Goal: Task Accomplishment & Management: Manage account settings

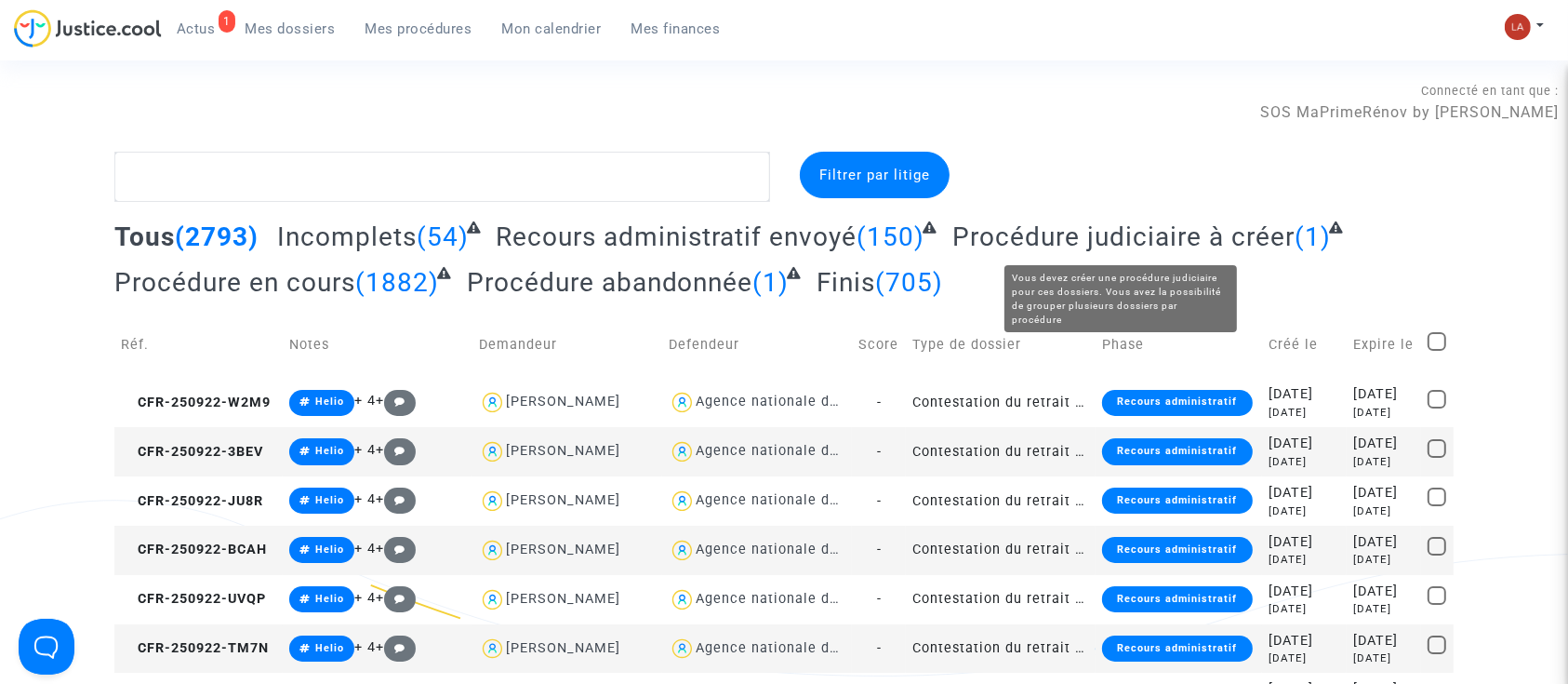
click at [1161, 244] on span "Procédure judiciaire à créer" at bounding box center [1122, 236] width 342 height 30
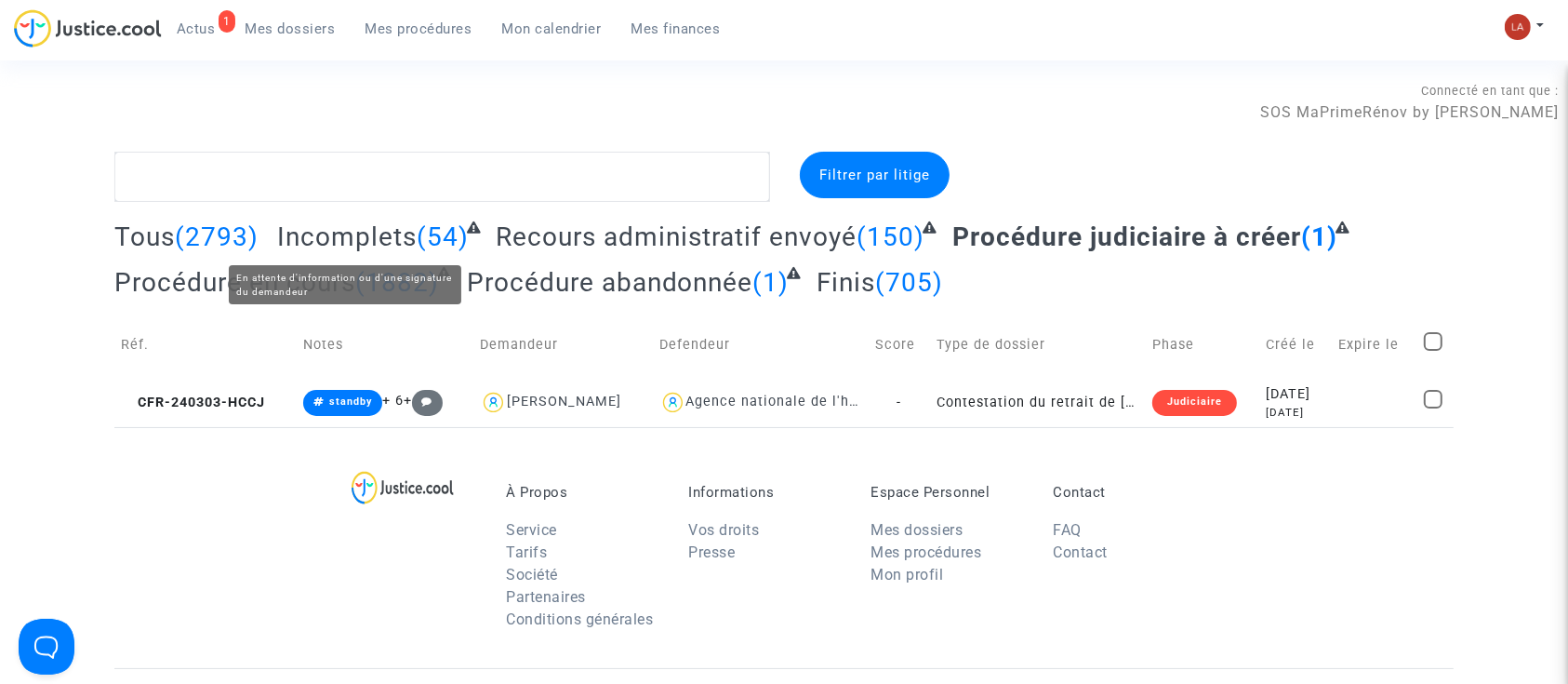
click at [404, 224] on span "Incomplets" at bounding box center [347, 236] width 139 height 30
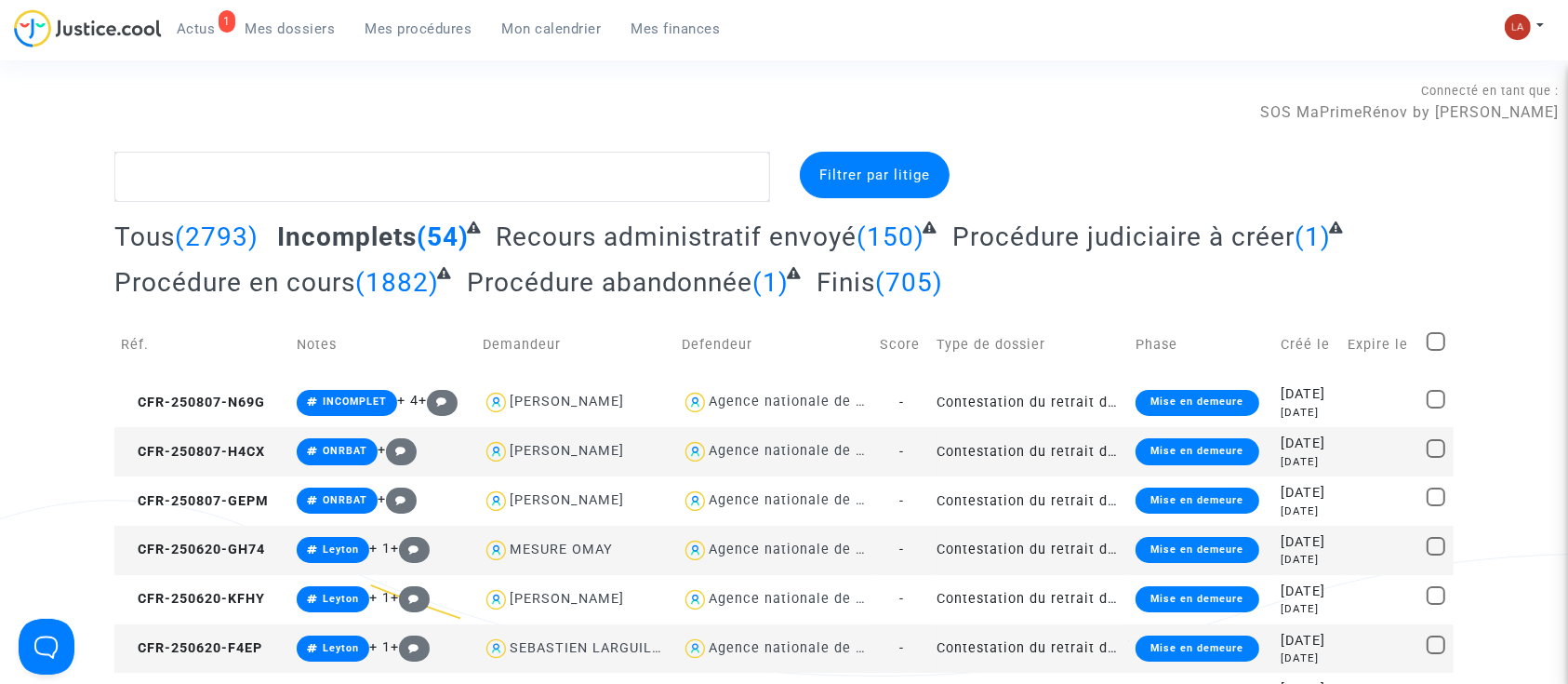
click at [461, 60] on div "1 Actus Mes dossiers Mes procédures Mon calendrier Mes finances" at bounding box center [374, 34] width 722 height 51
click at [447, 44] on div "1 Actus Mes dossiers Mes procédures Mon calendrier Mes finances" at bounding box center [374, 34] width 722 height 51
click at [422, 27] on span "Mes procédures" at bounding box center [418, 28] width 107 height 17
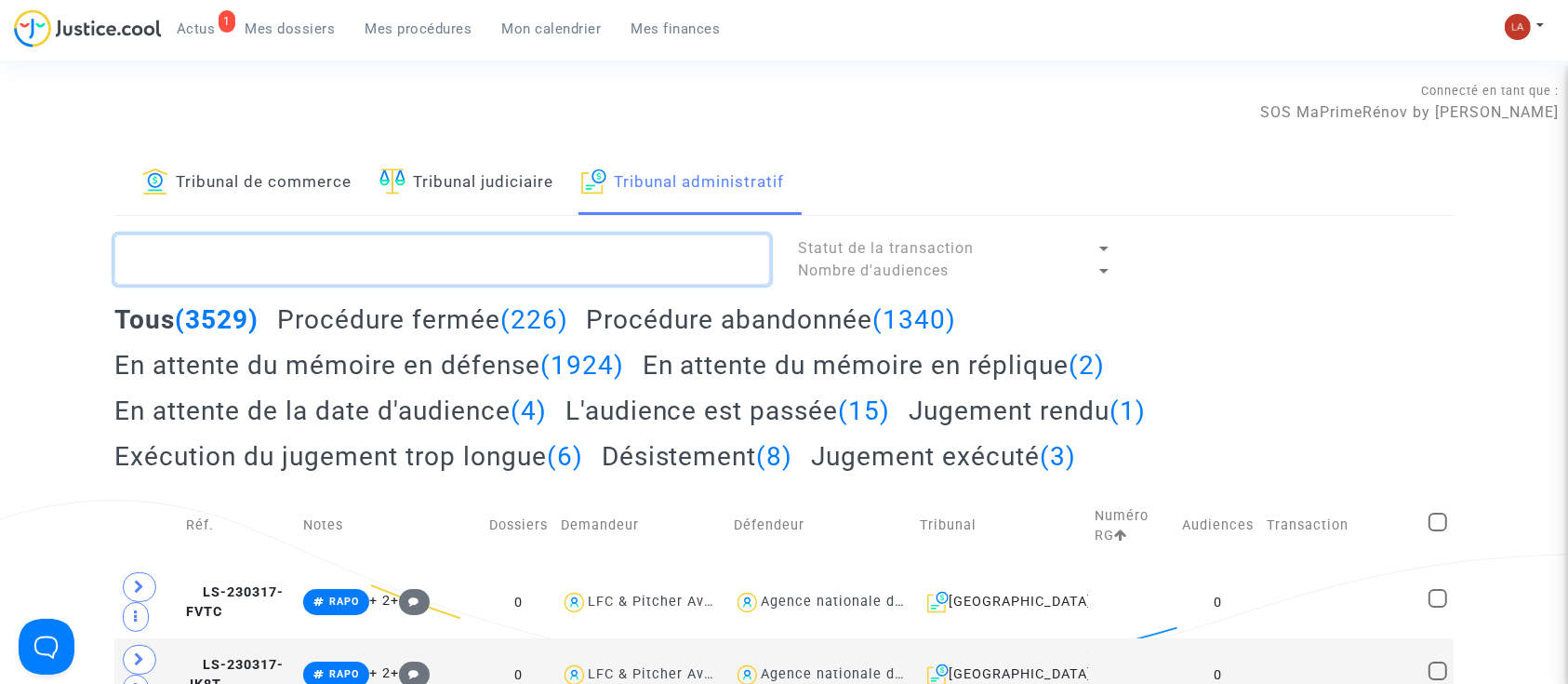
click at [421, 249] on textarea at bounding box center [442, 259] width 655 height 50
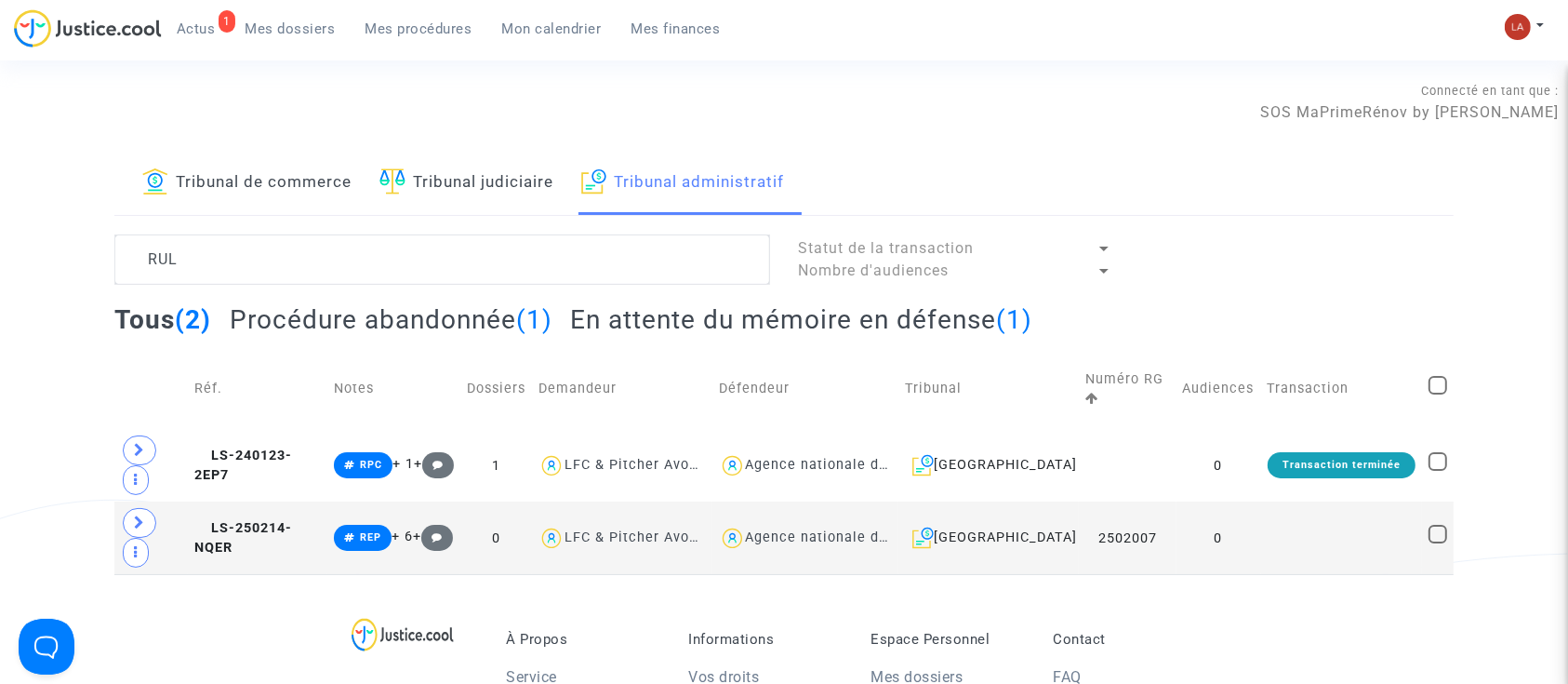
click at [391, 335] on h2 "Procédure abandonnée (1)" at bounding box center [390, 318] width 322 height 32
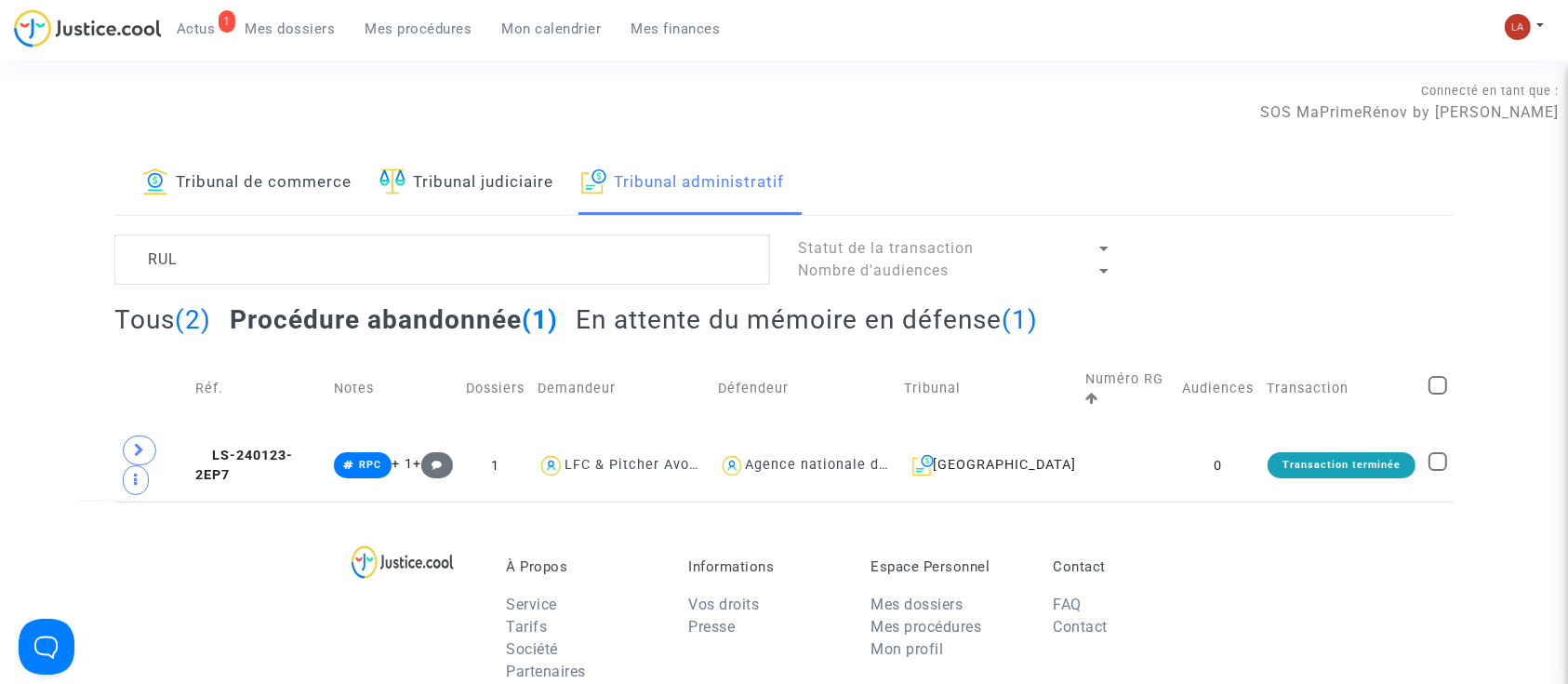
click at [633, 318] on h2 "En attente du mémoire en défense (1)" at bounding box center [807, 318] width 462 height 32
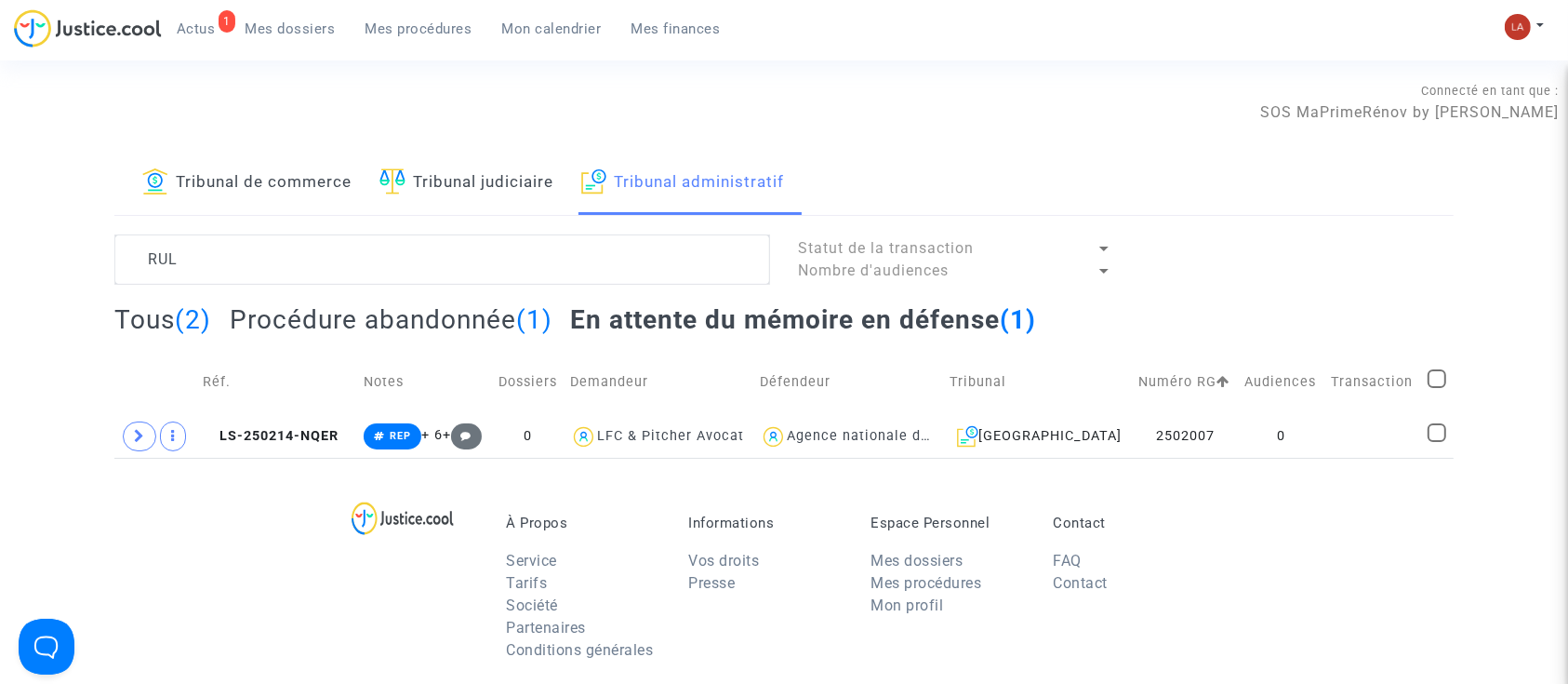
click at [347, 314] on h2 "Procédure abandonnée (1)" at bounding box center [390, 318] width 322 height 32
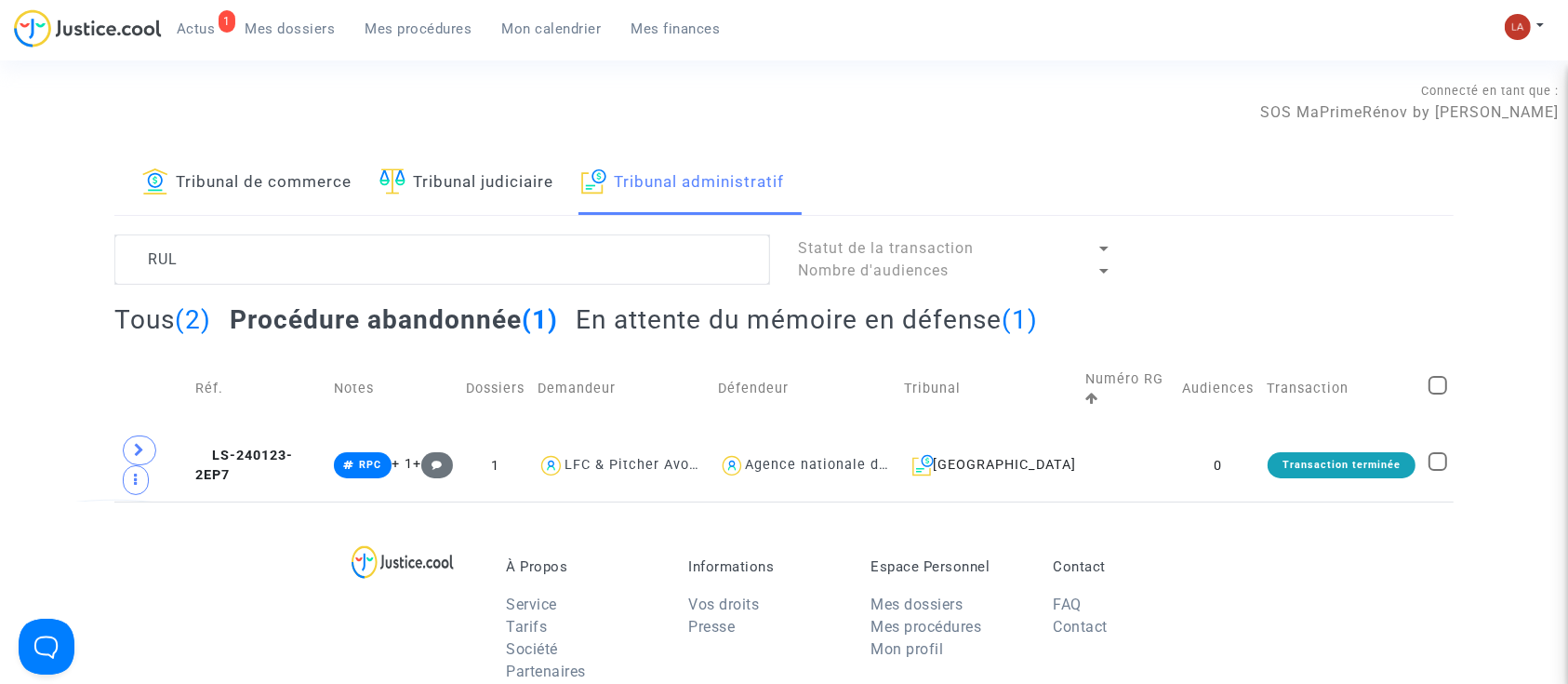
click at [640, 342] on div "Tous (2) Procédure abandonnée (1) En attente du mémoire en défense (1)" at bounding box center [784, 325] width 1339 height 46
click at [833, 333] on h2 "En attente du mémoire en défense (1)" at bounding box center [807, 318] width 462 height 32
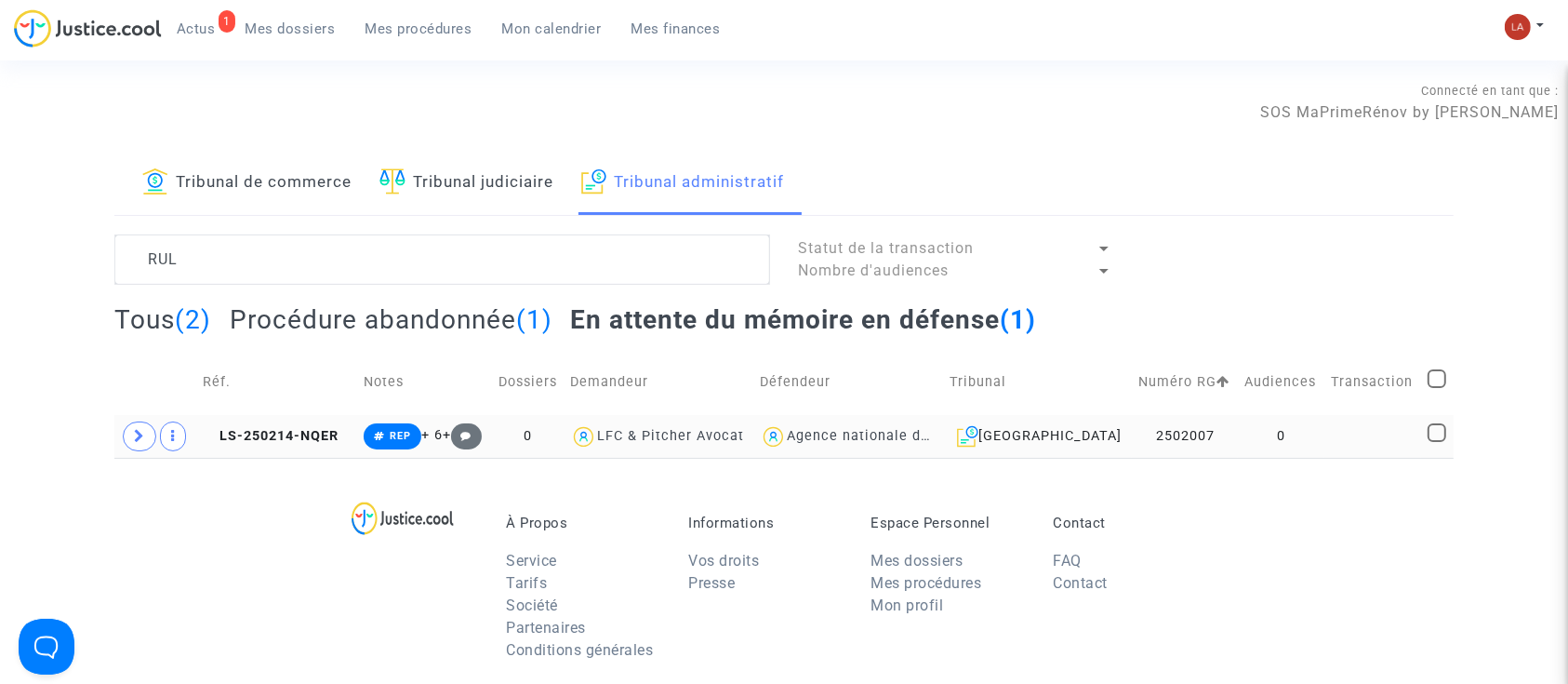
click at [298, 453] on td "LS-250214-NQER" at bounding box center [276, 436] width 161 height 43
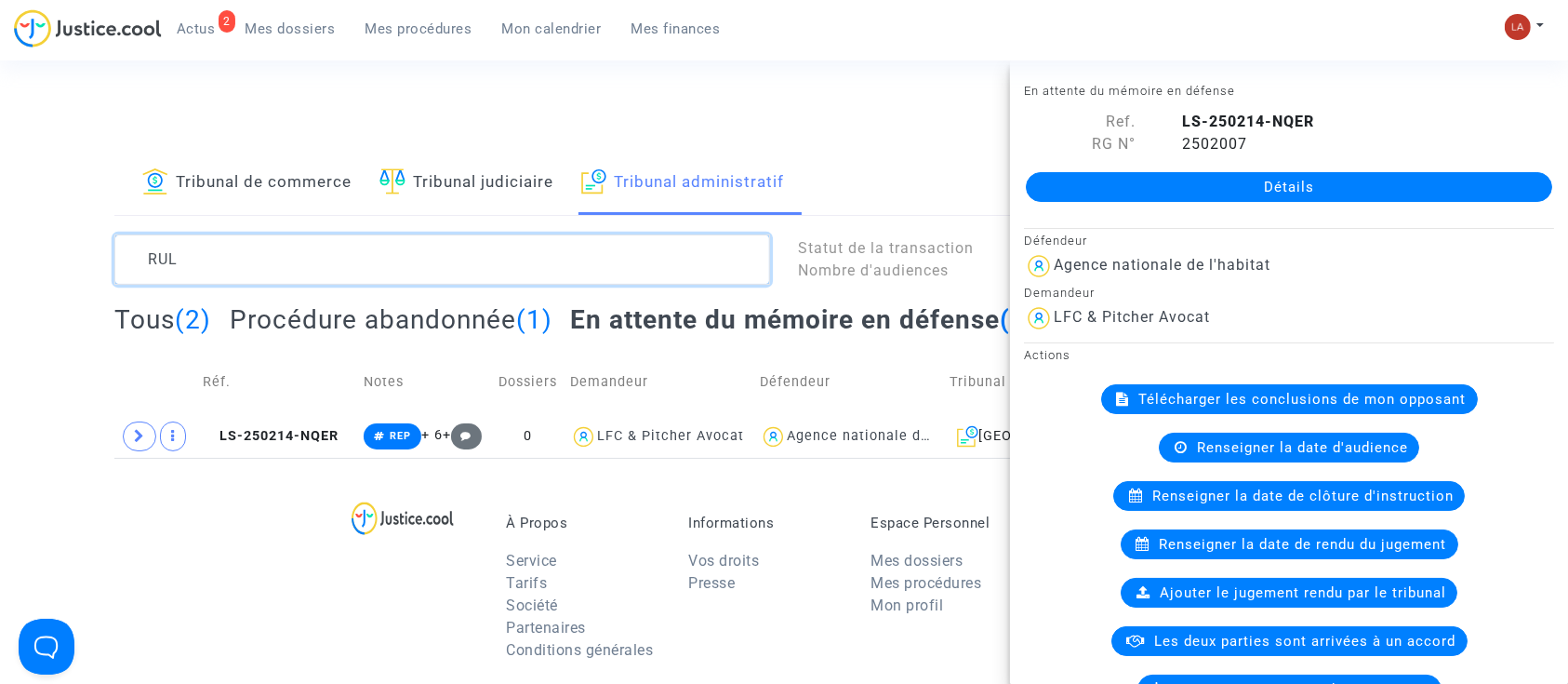
click at [128, 263] on textarea at bounding box center [442, 259] width 655 height 50
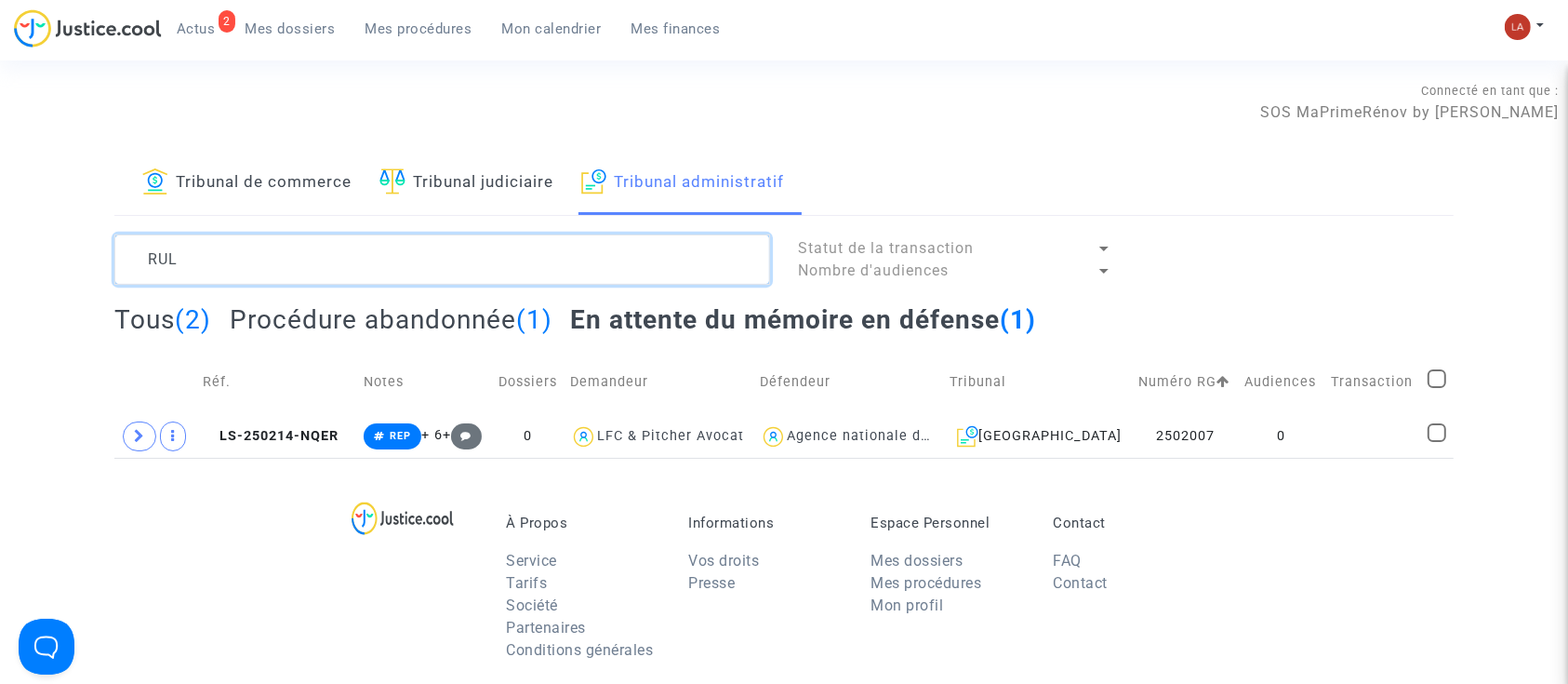
click at [128, 262] on textarea at bounding box center [442, 259] width 655 height 50
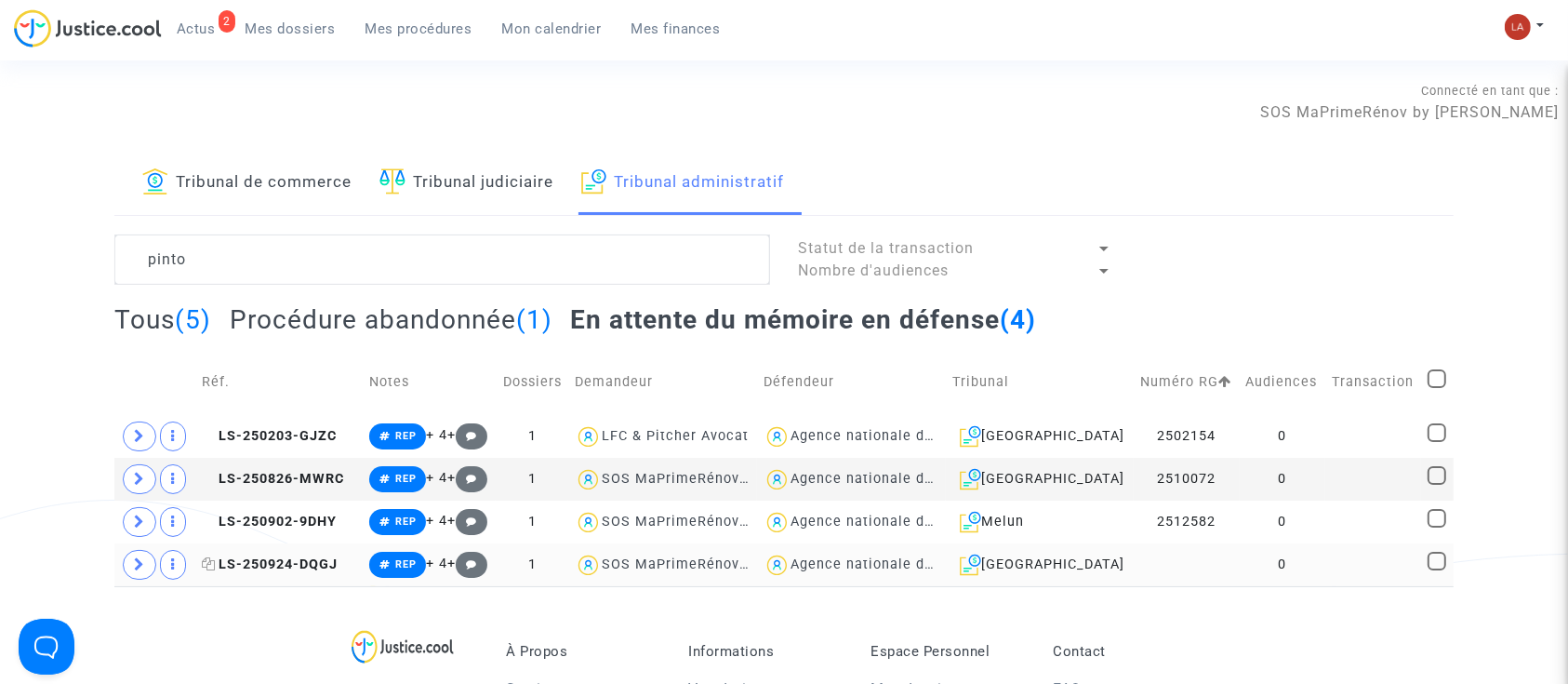
click at [338, 557] on span "LS-250924-DQGJ" at bounding box center [269, 564] width 136 height 16
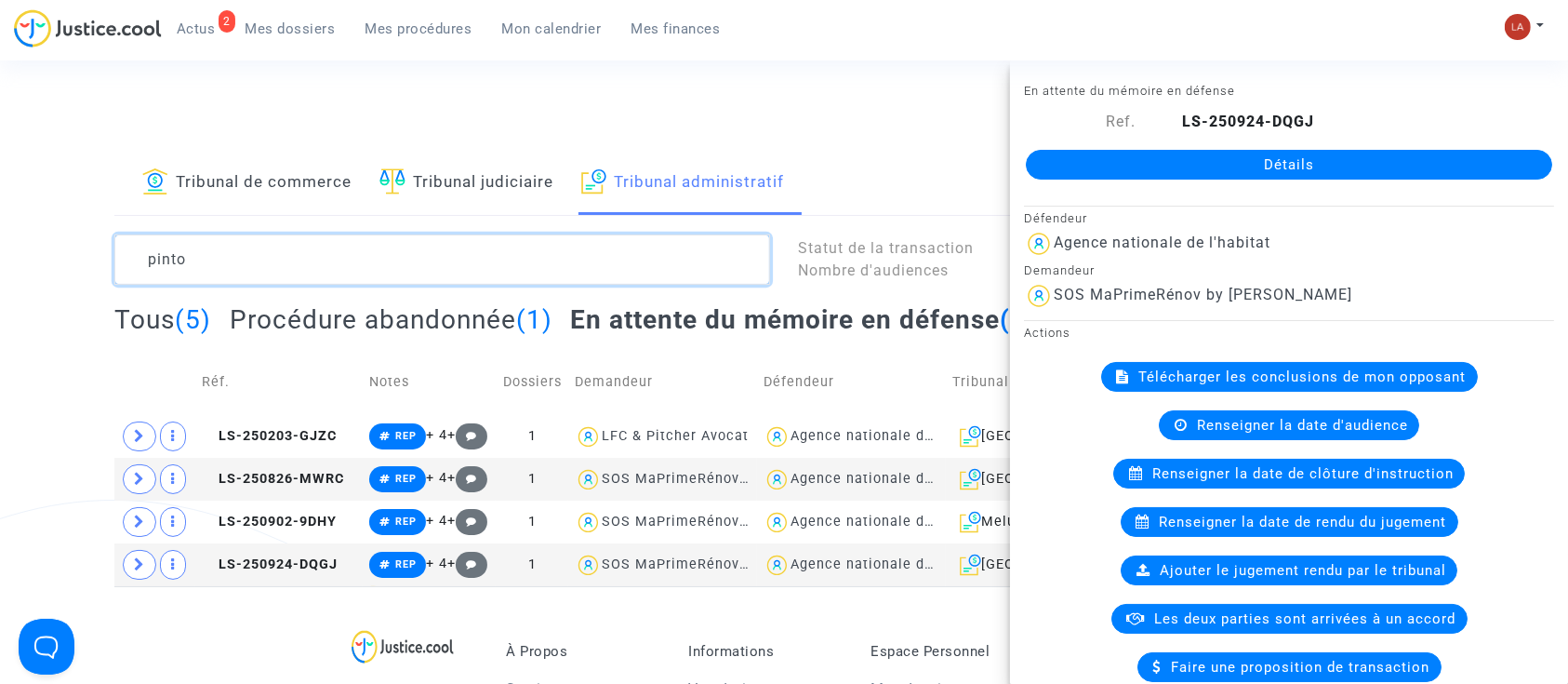
click at [167, 249] on textarea at bounding box center [442, 259] width 655 height 50
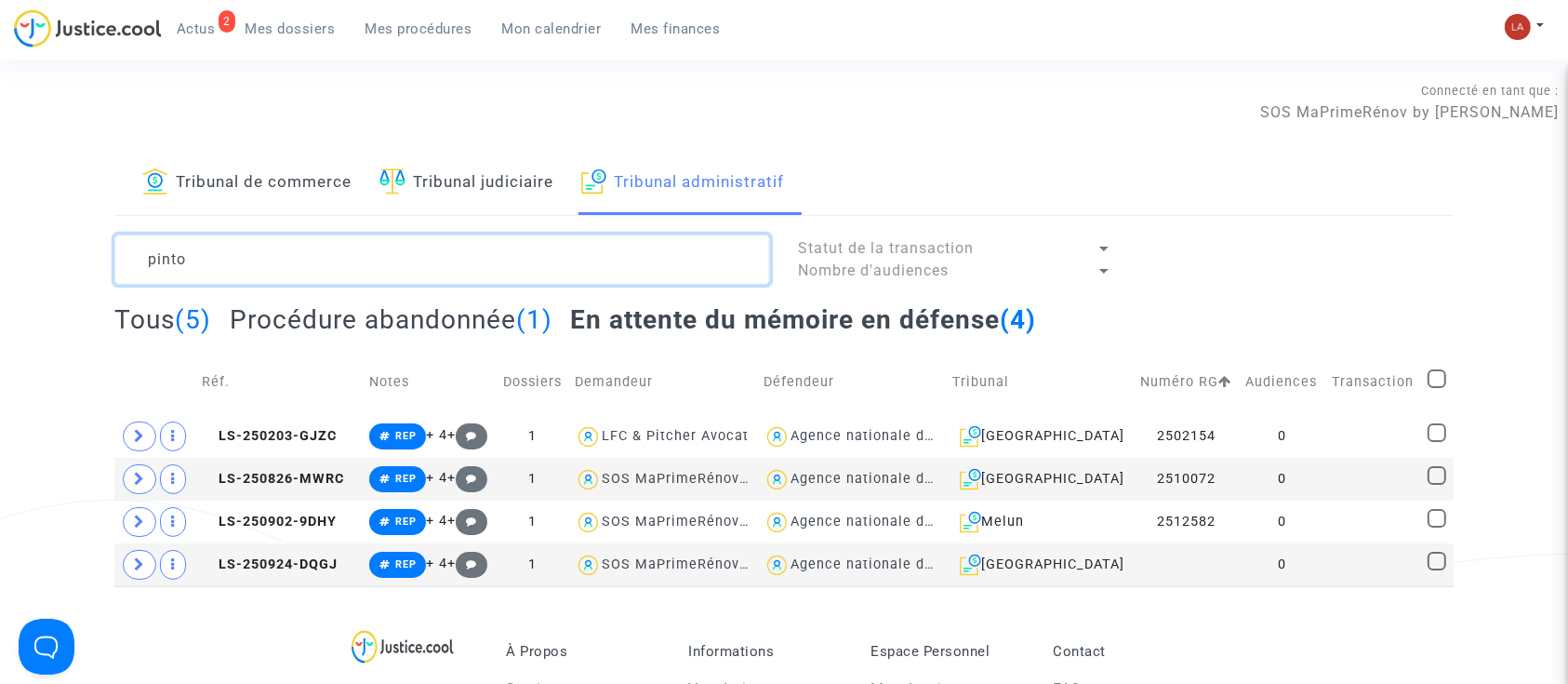
click at [171, 253] on textarea at bounding box center [442, 259] width 655 height 50
click at [170, 252] on textarea at bounding box center [442, 259] width 655 height 50
paste textarea "TURKMEN"
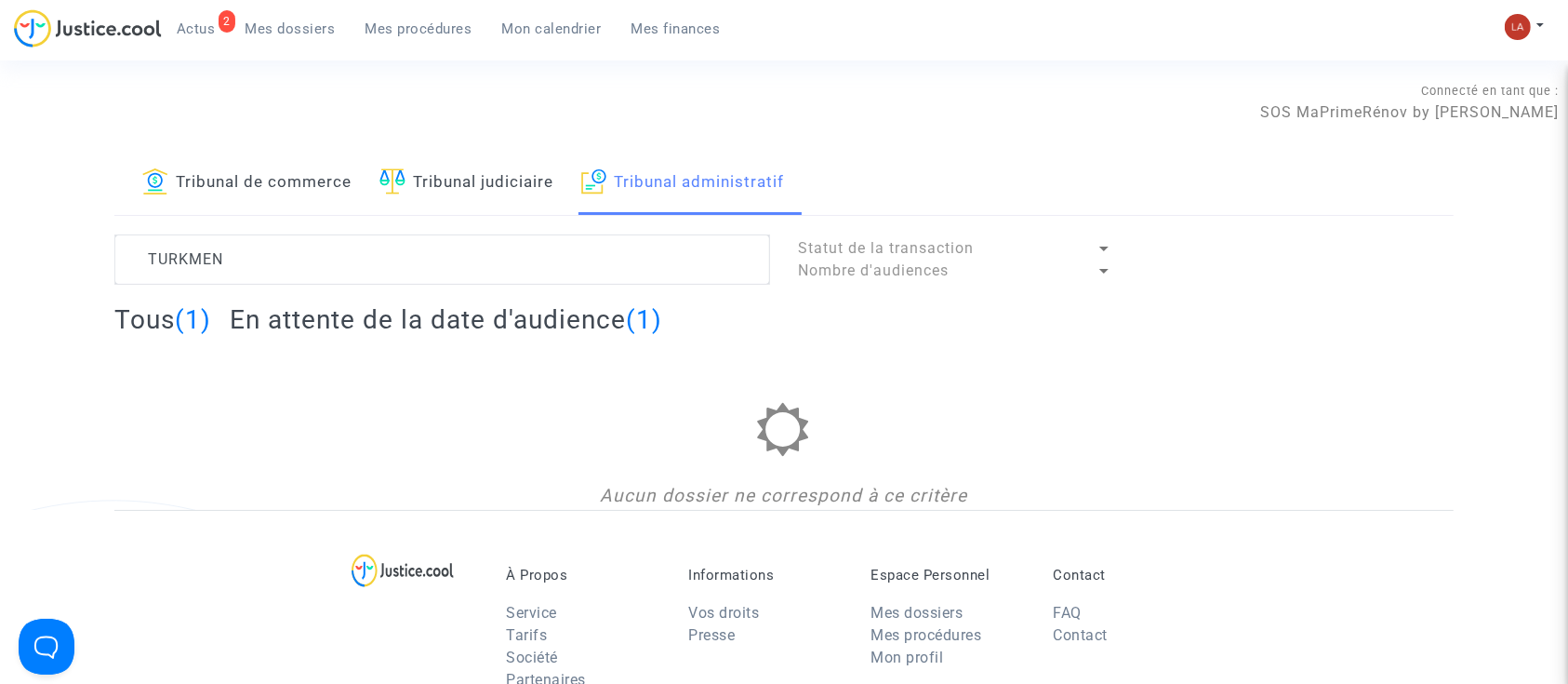
drag, startPoint x: 527, startPoint y: 309, endPoint x: 528, endPoint y: 325, distance: 16.0
click at [523, 316] on h2 "En attente de la date d'audience (1)" at bounding box center [445, 318] width 432 height 32
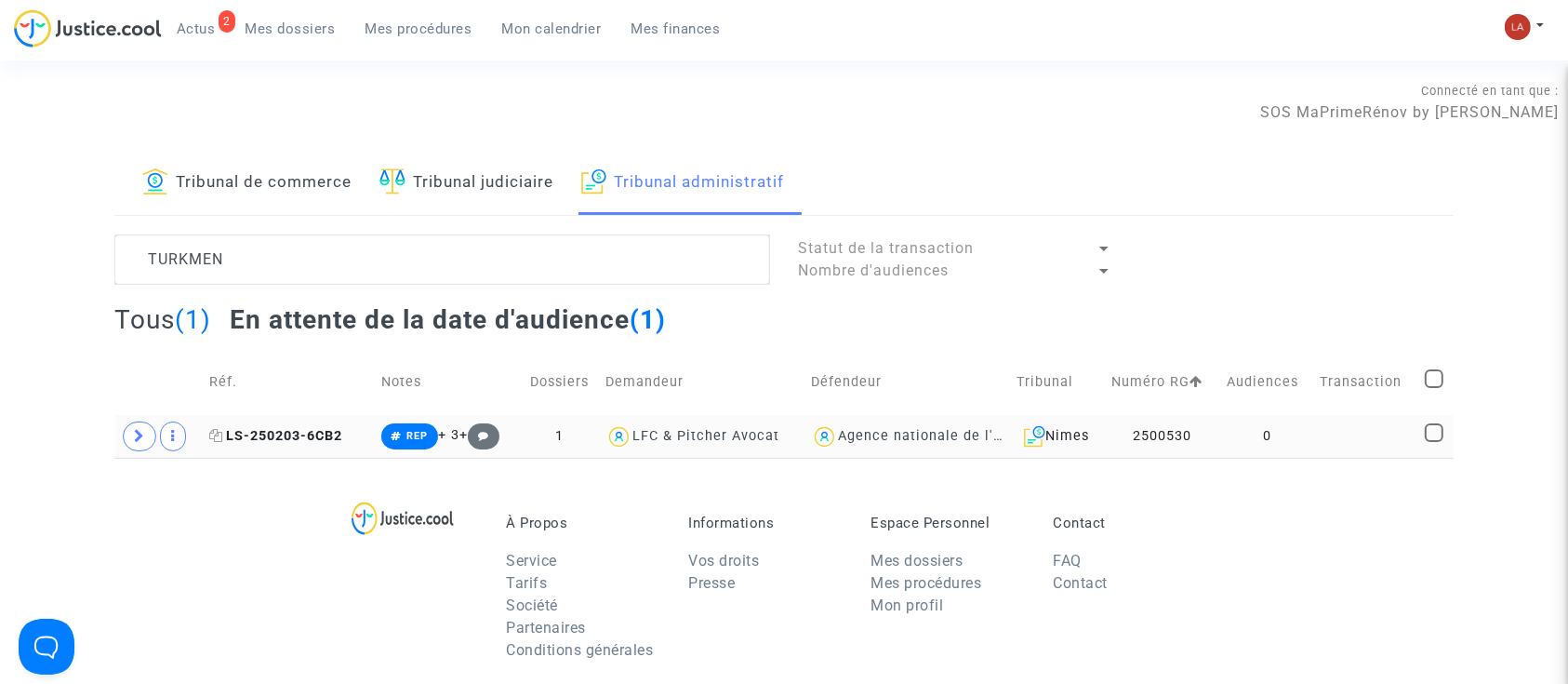
click at [322, 434] on span "LS-250203-6CB2" at bounding box center [276, 436] width 133 height 16
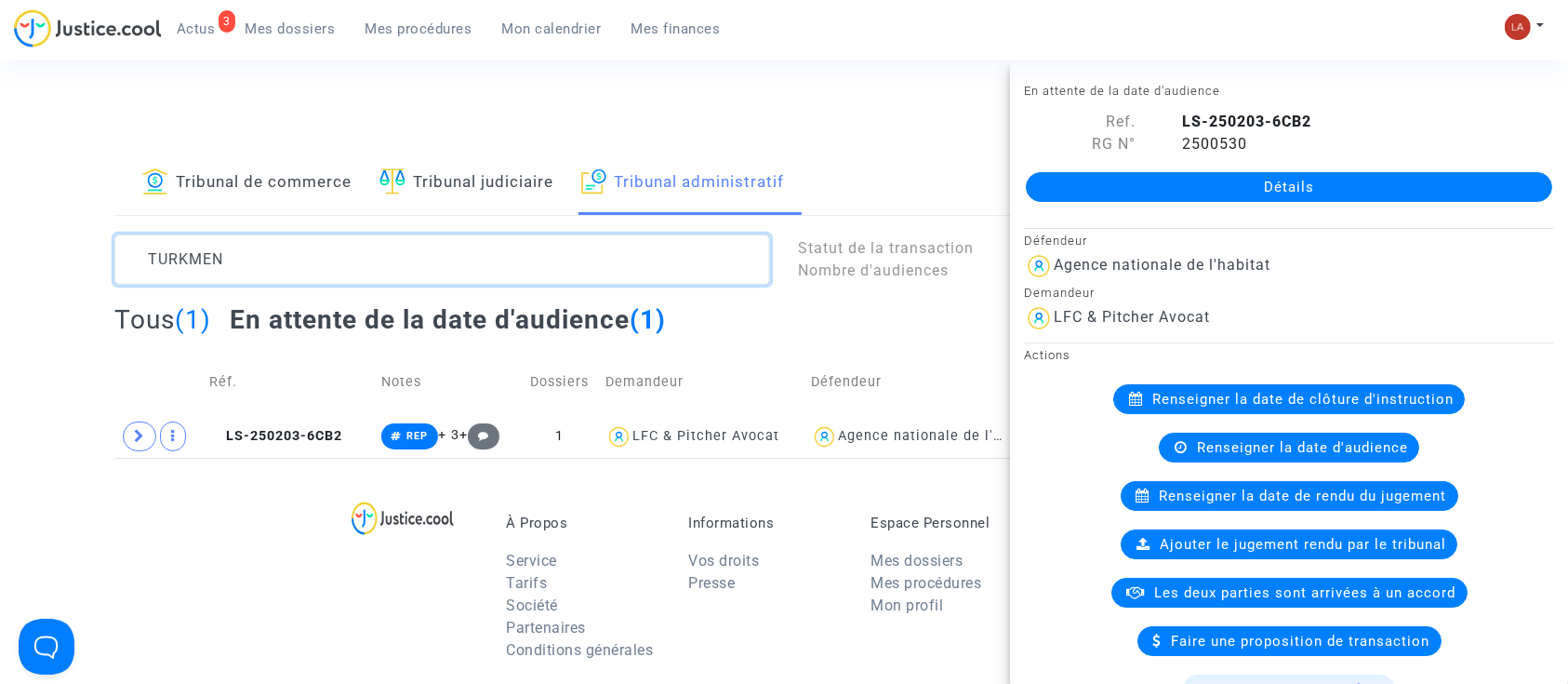
click at [209, 254] on textarea at bounding box center [442, 259] width 655 height 50
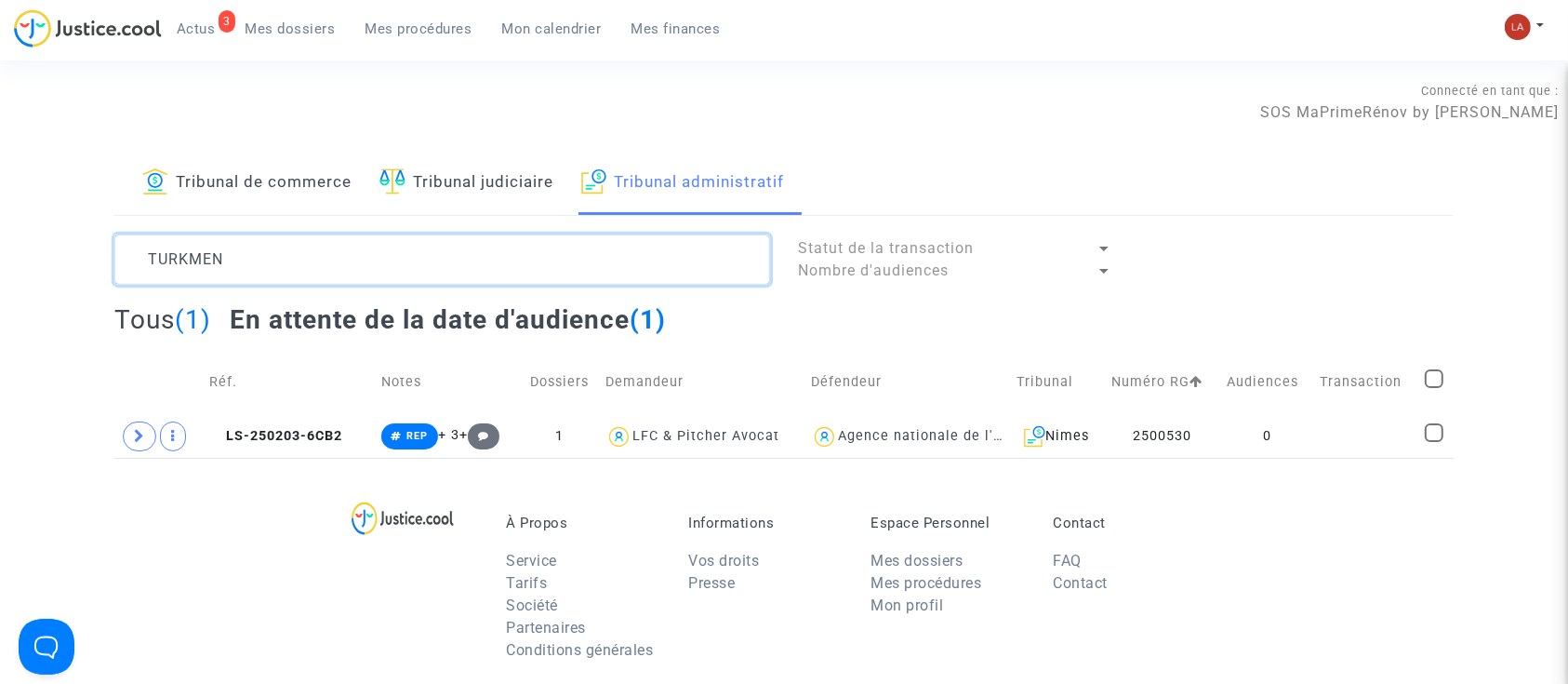
click at [209, 254] on textarea at bounding box center [442, 259] width 655 height 50
paste textarea "VILATTE"
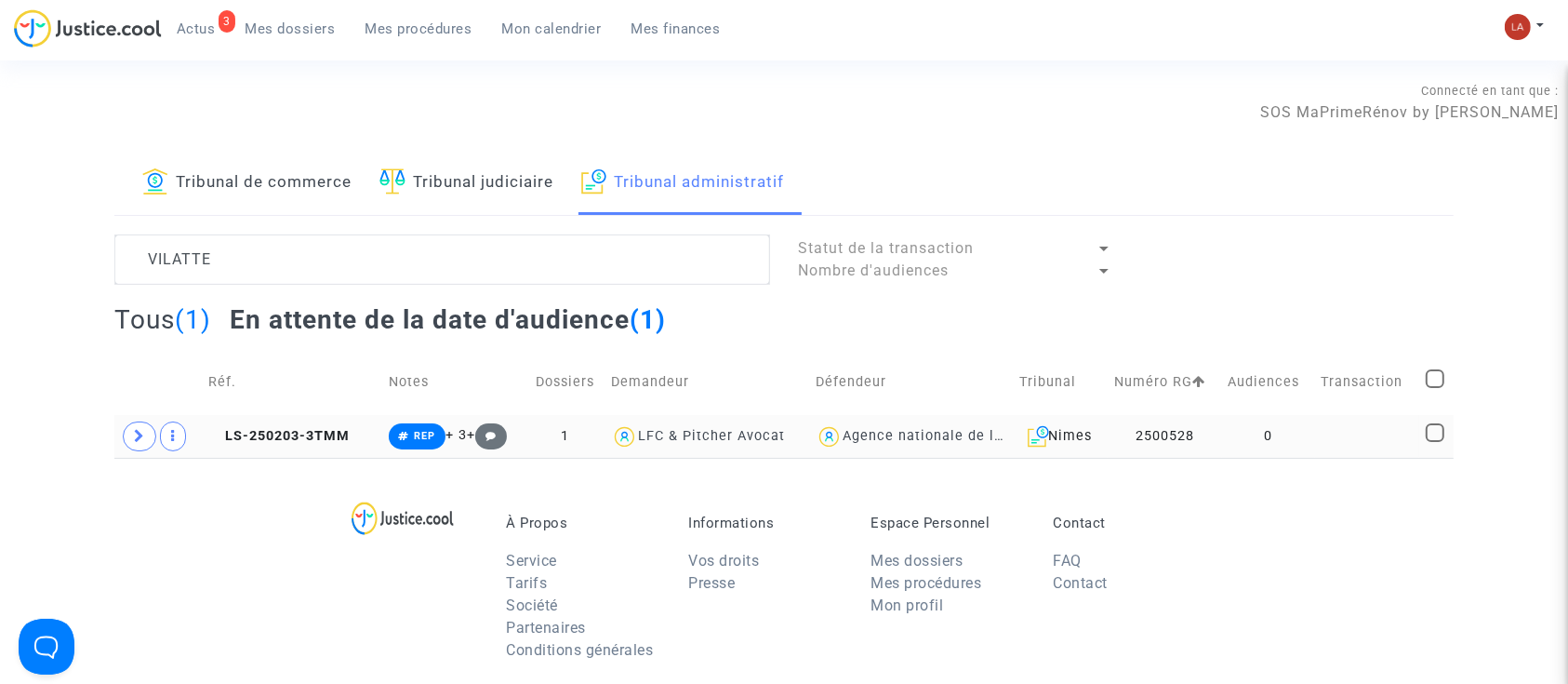
click at [307, 445] on td "LS-250203-3TMM" at bounding box center [291, 436] width 179 height 43
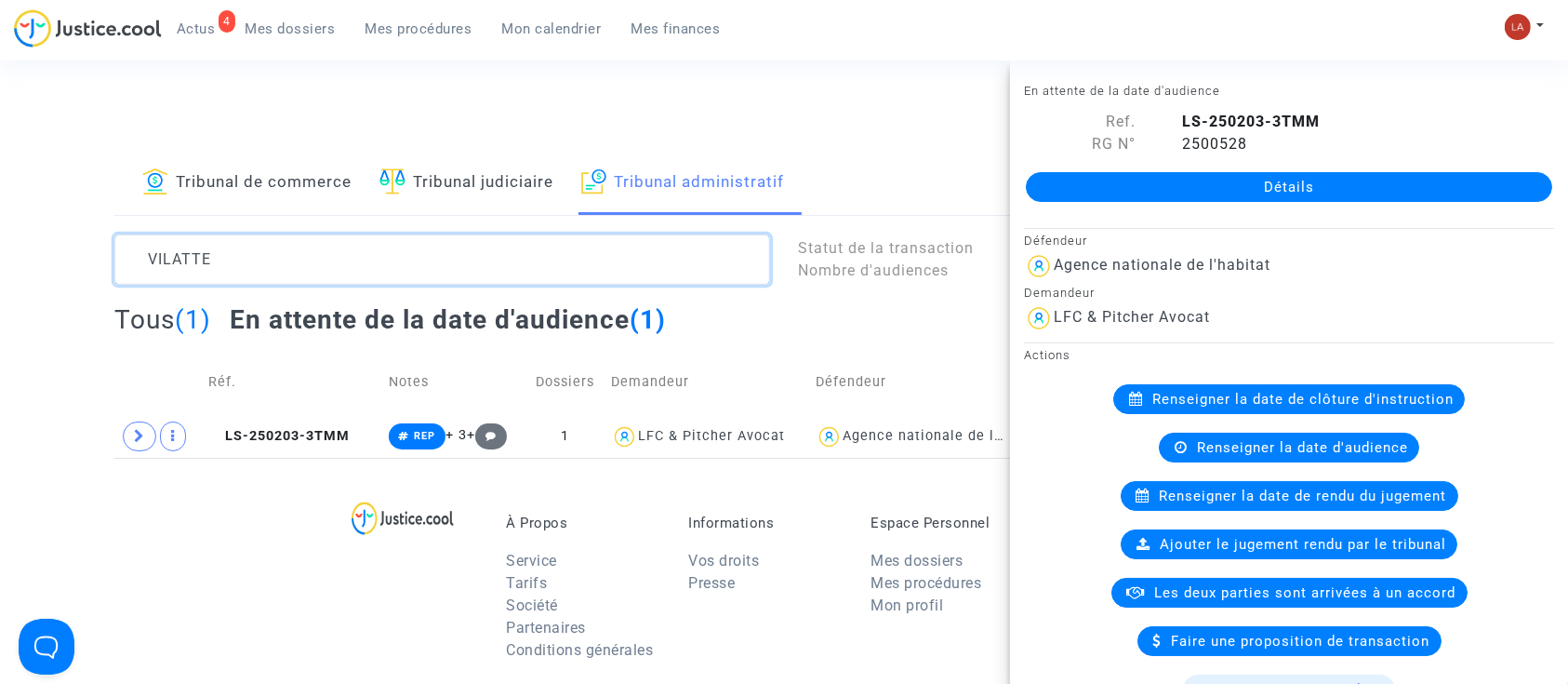
click at [294, 267] on textarea at bounding box center [442, 259] width 655 height 50
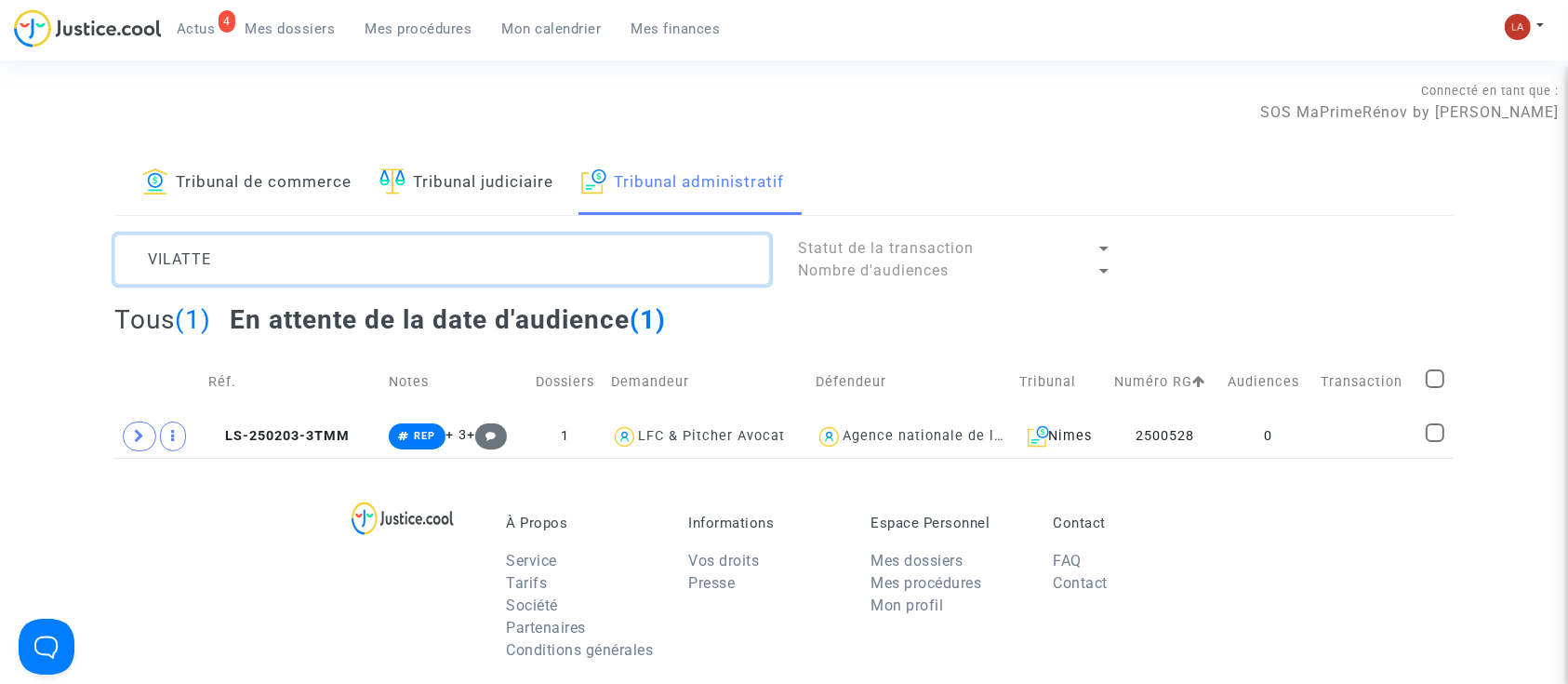
click at [294, 267] on textarea at bounding box center [442, 259] width 655 height 50
paste textarea "SOUREZE"
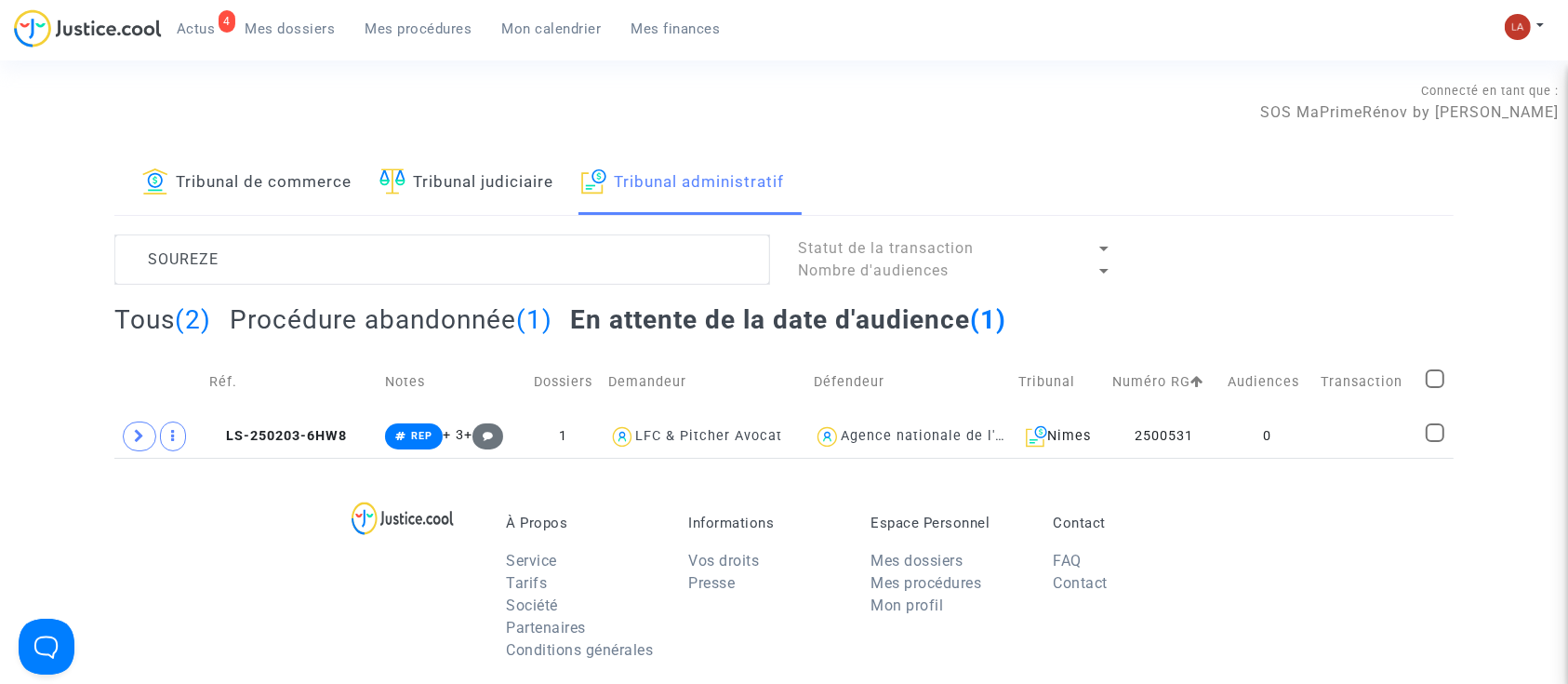
click at [327, 460] on div "À Propos Service Tarifs Société Partenaires Conditions générales Informations V…" at bounding box center [784, 578] width 1339 height 241
click at [264, 446] on td "LS-250203-6HW8" at bounding box center [290, 436] width 175 height 43
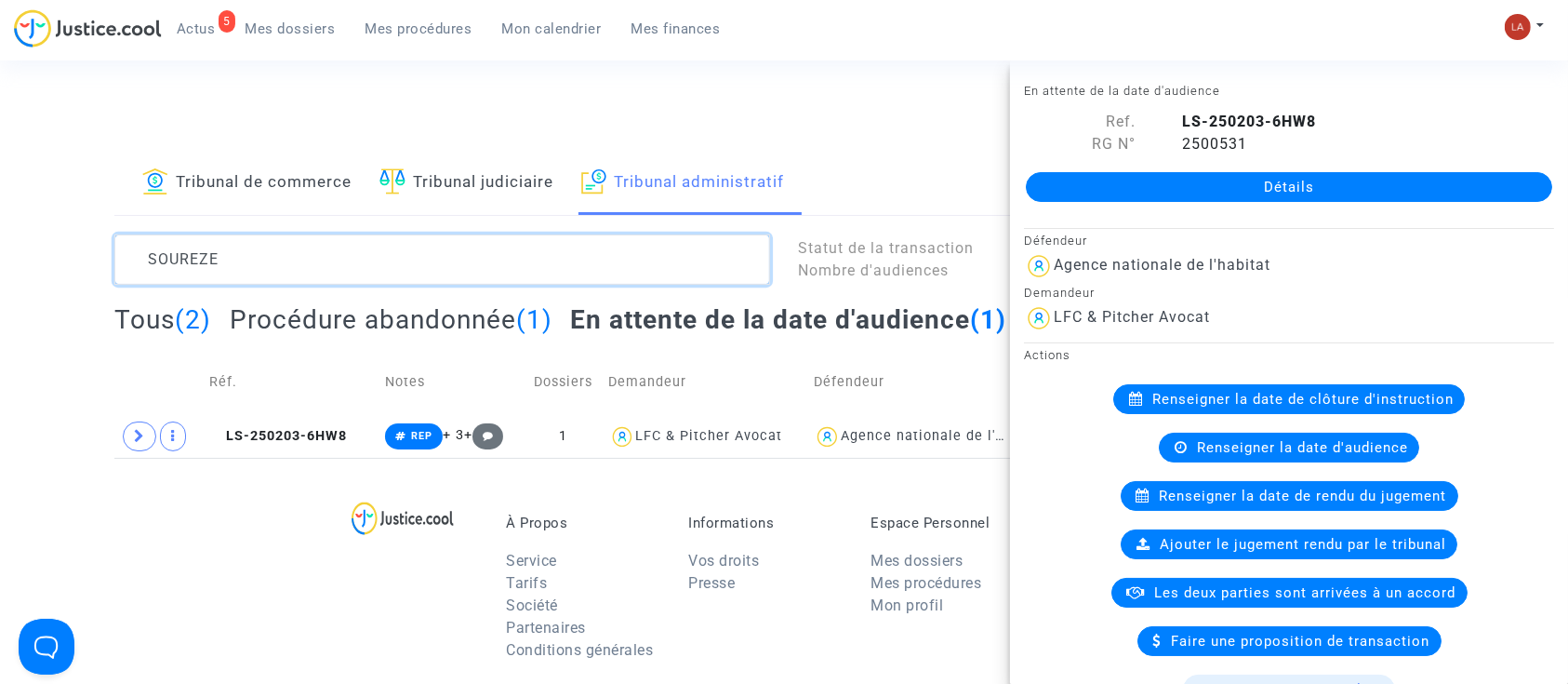
click at [180, 249] on textarea at bounding box center [442, 259] width 655 height 50
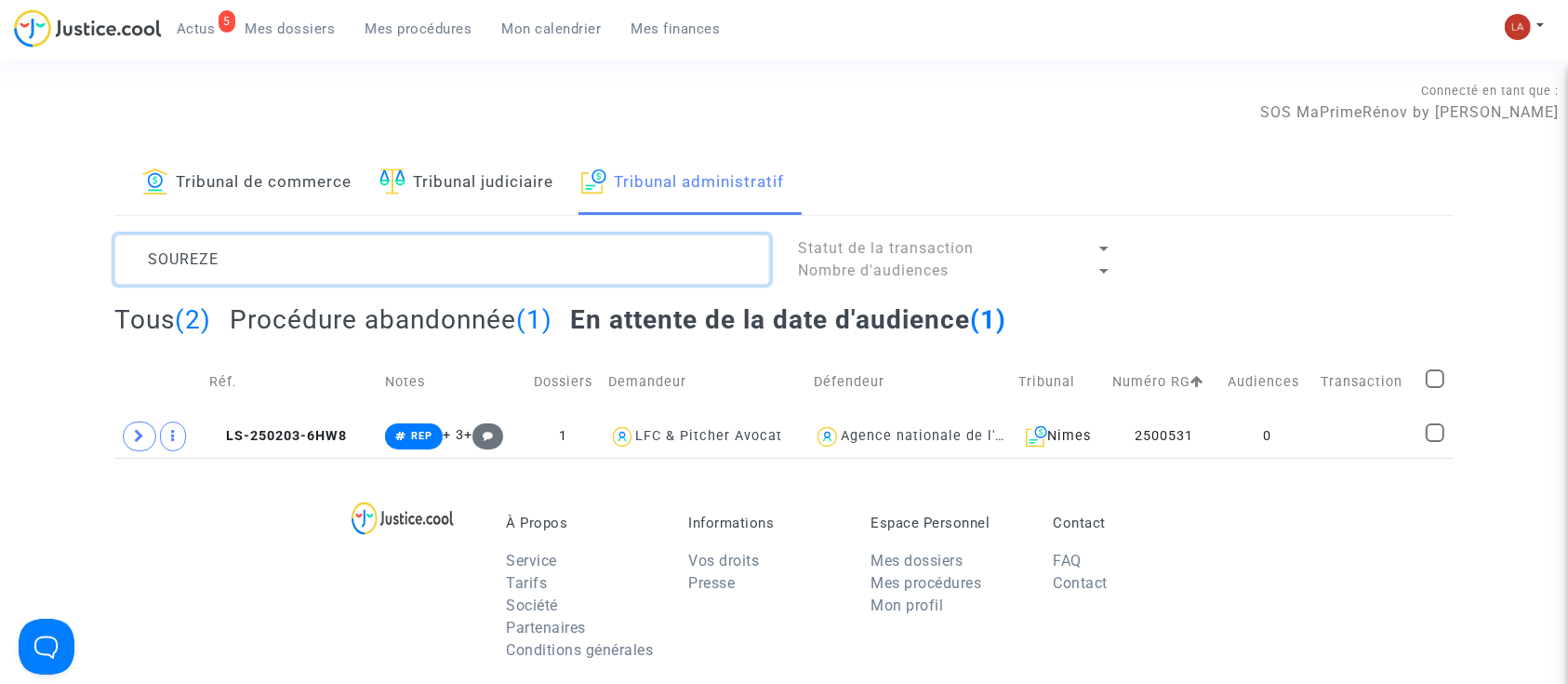
click at [180, 249] on textarea at bounding box center [442, 259] width 655 height 50
paste textarea "CAMPAGNI"
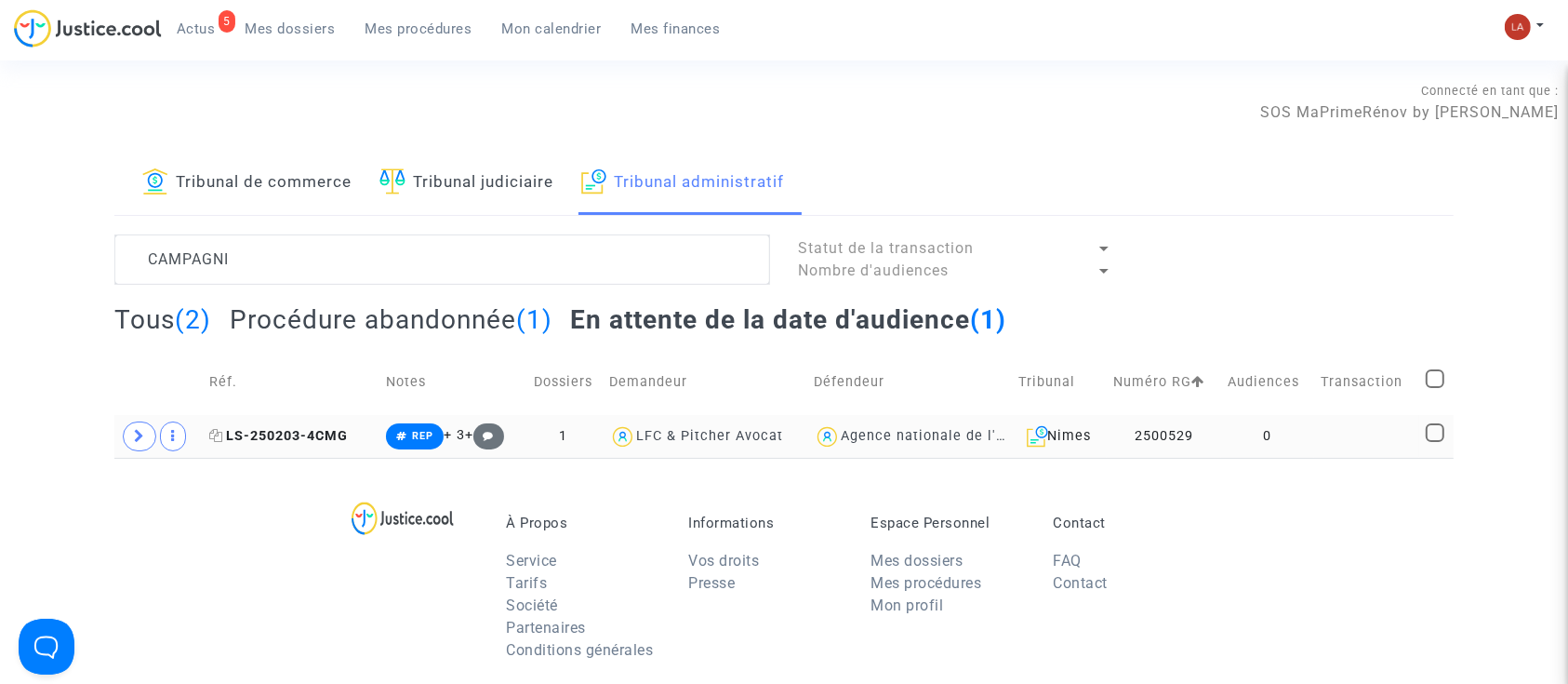
click at [301, 442] on span "LS-250203-4CMG" at bounding box center [278, 436] width 138 height 16
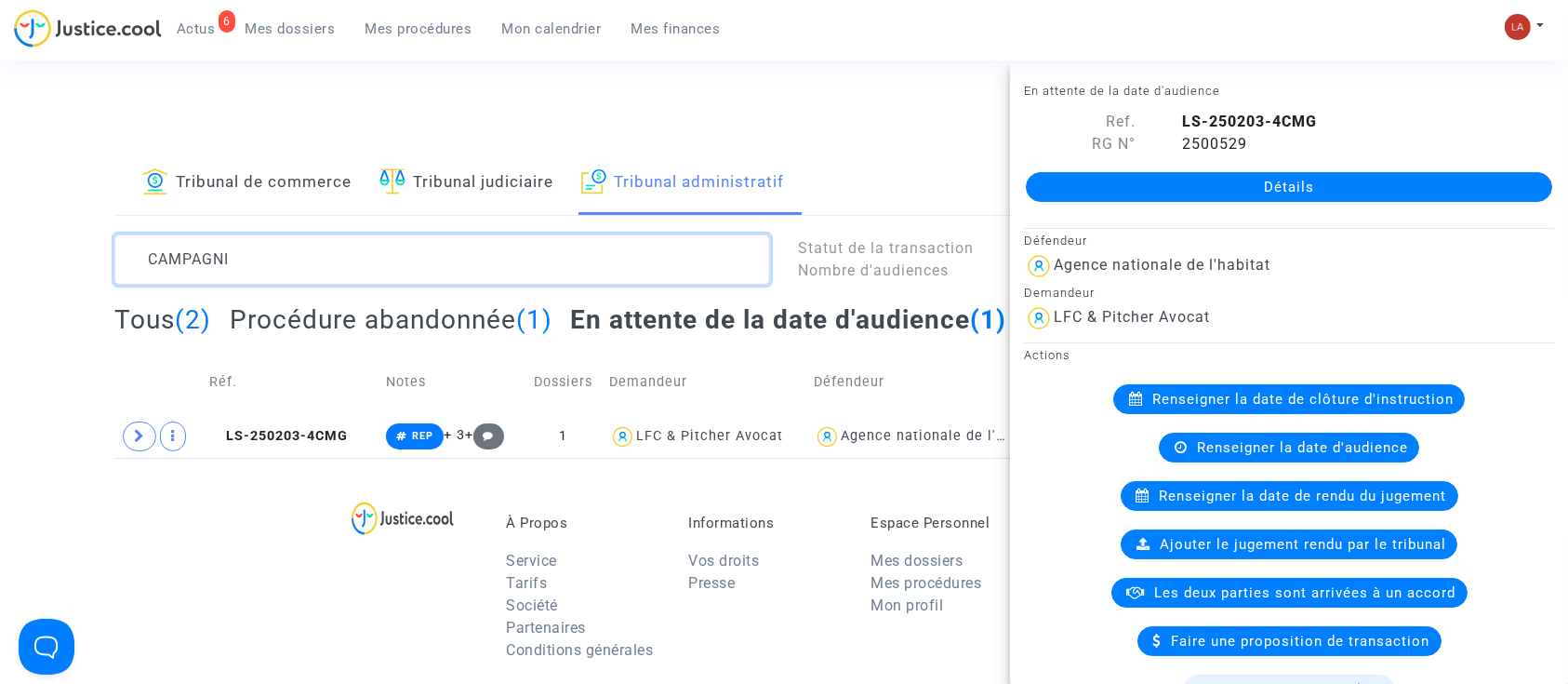
click at [409, 257] on textarea at bounding box center [442, 259] width 655 height 50
click at [407, 259] on textarea at bounding box center [442, 259] width 655 height 50
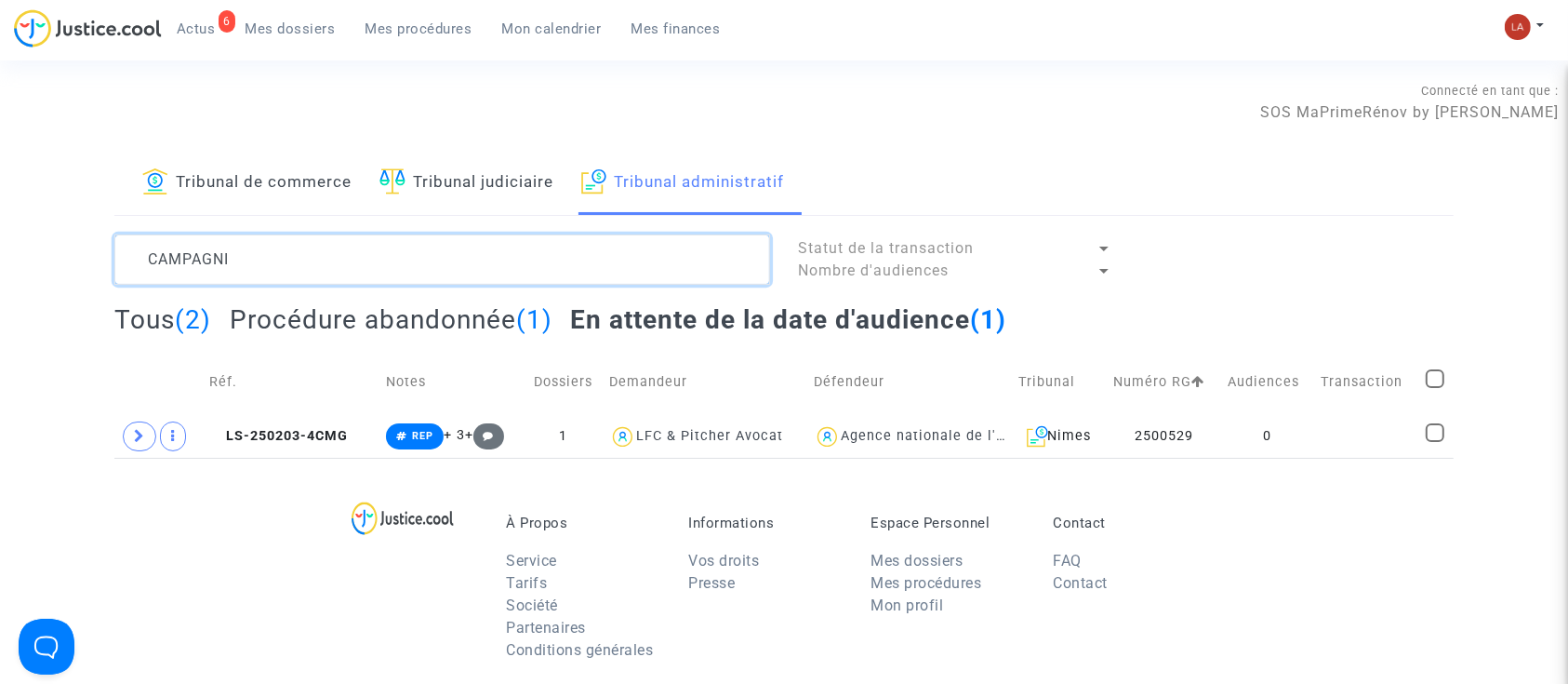
click at [400, 267] on textarea at bounding box center [442, 259] width 655 height 50
click at [400, 265] on textarea at bounding box center [442, 259] width 655 height 50
click at [396, 262] on textarea at bounding box center [442, 259] width 655 height 50
click at [395, 262] on textarea at bounding box center [442, 259] width 655 height 50
click at [395, 258] on textarea at bounding box center [442, 259] width 655 height 50
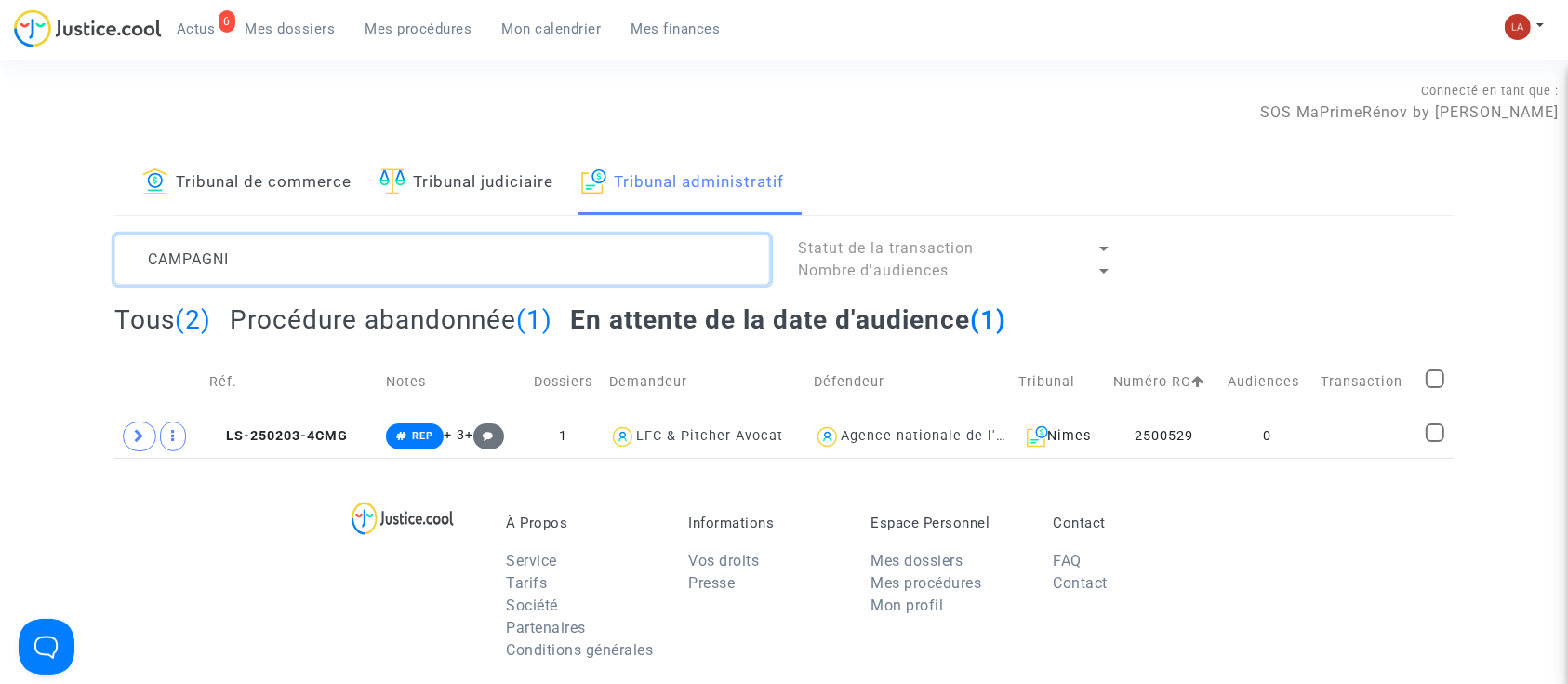
paste textarea "RENEAUX"
click at [293, 258] on textarea at bounding box center [442, 259] width 655 height 50
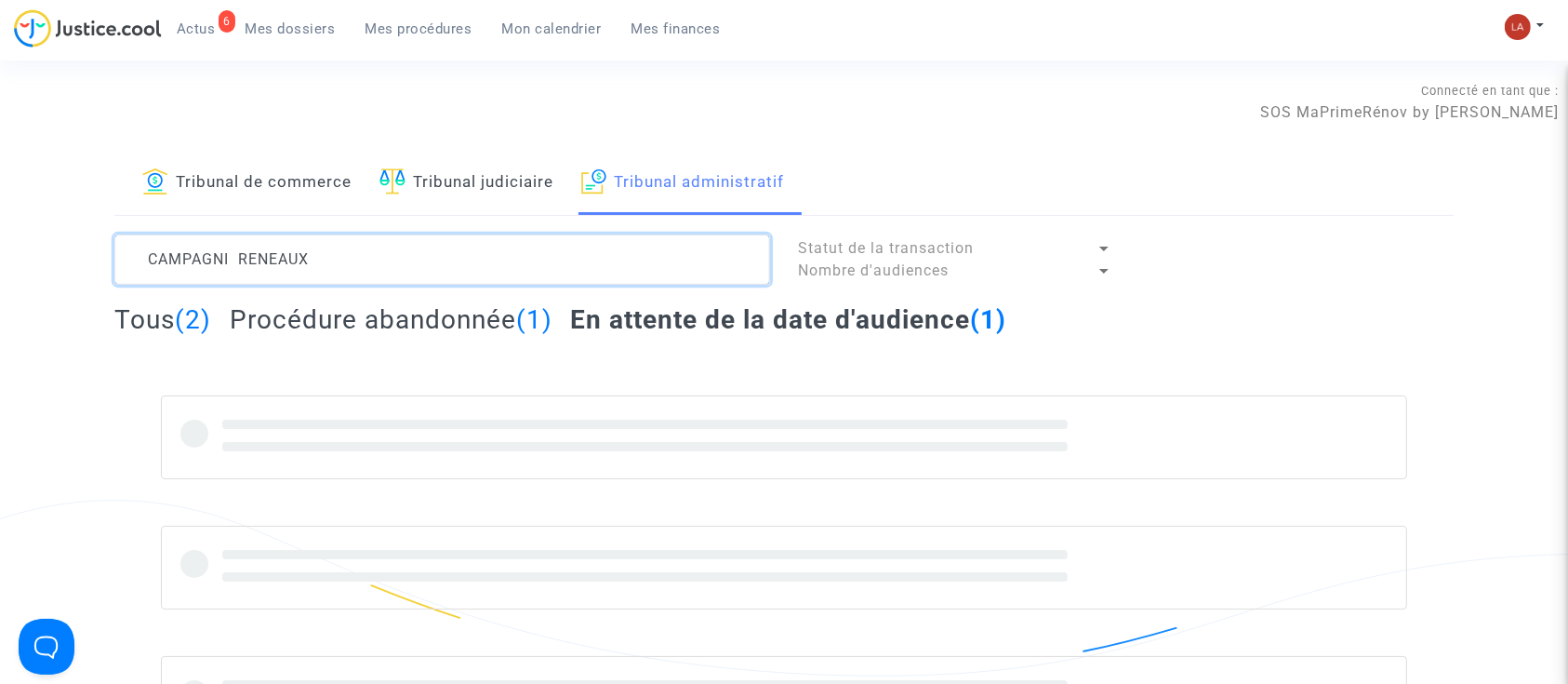
click at [286, 257] on textarea at bounding box center [442, 259] width 655 height 50
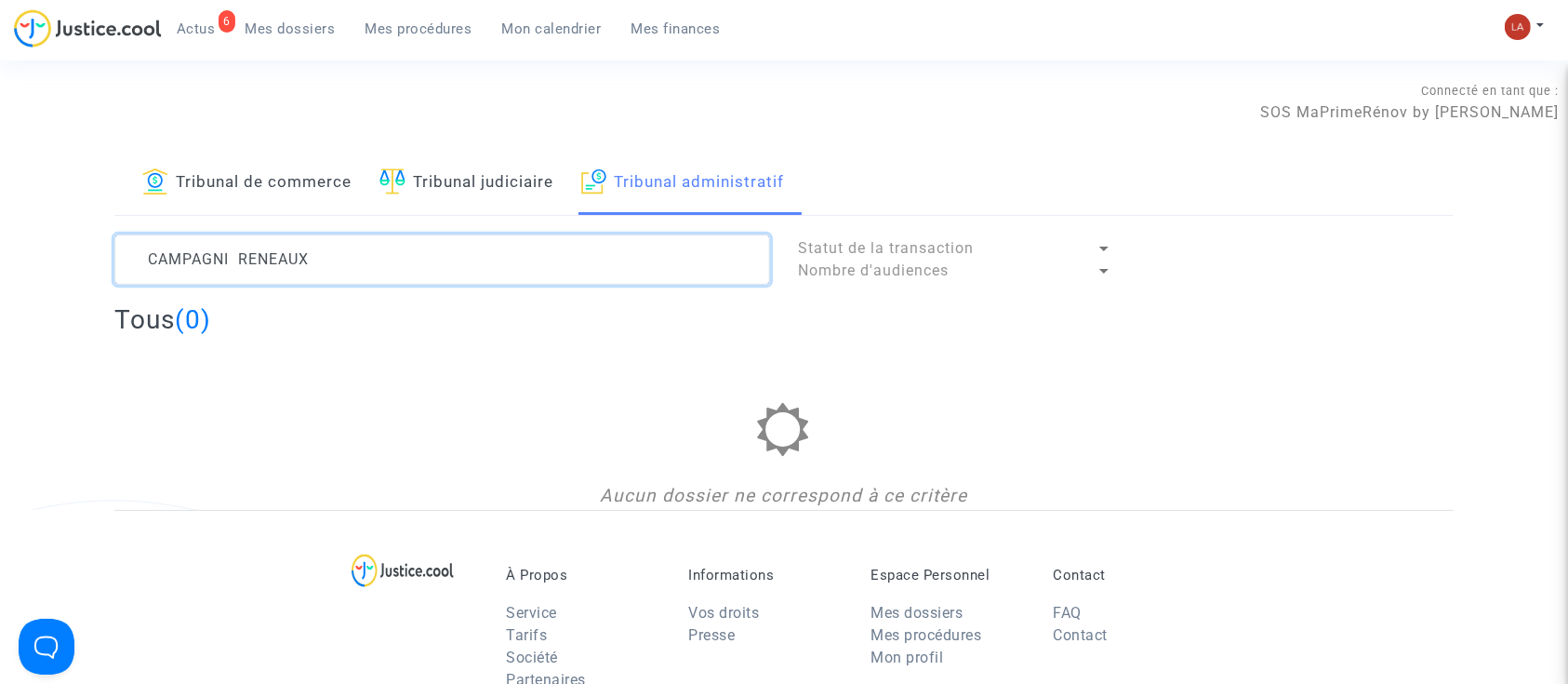
click at [286, 257] on textarea at bounding box center [442, 259] width 655 height 50
click at [287, 257] on textarea at bounding box center [442, 259] width 655 height 50
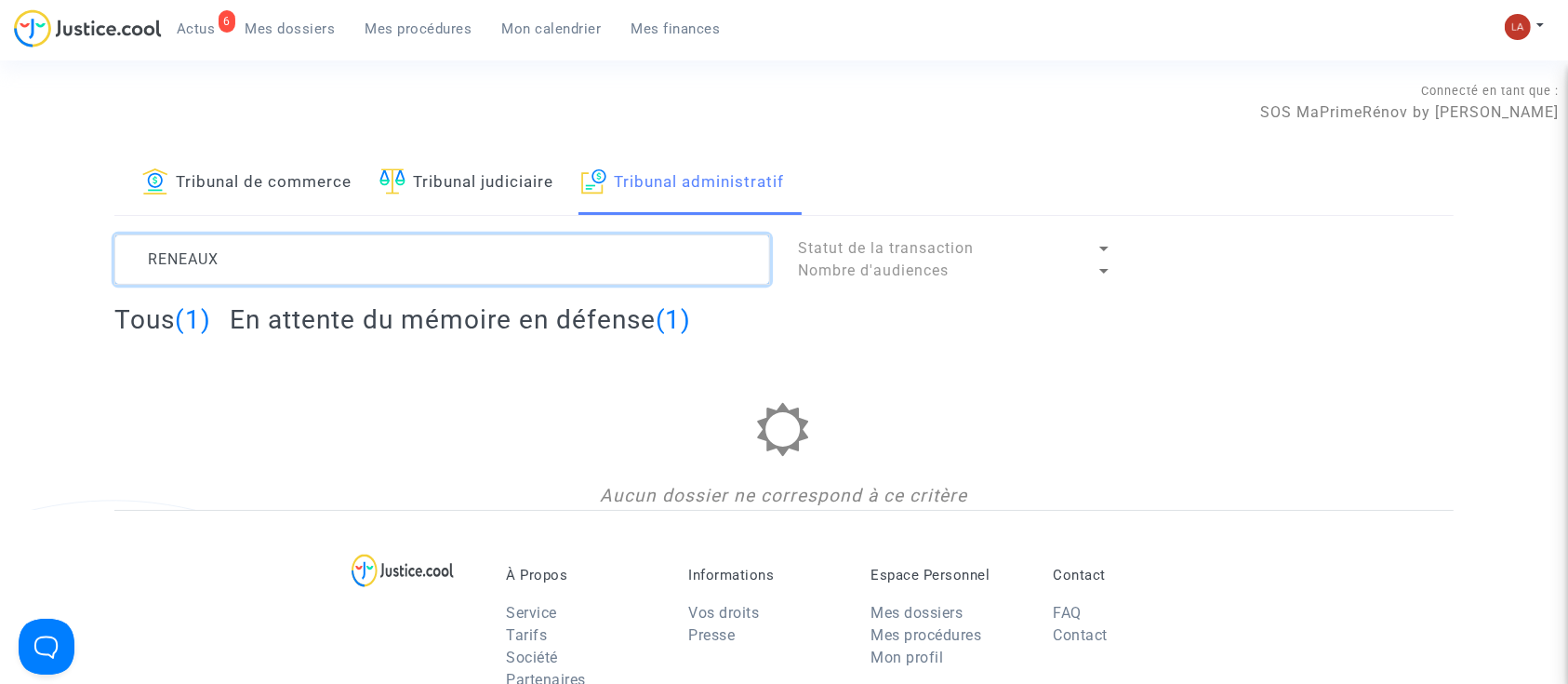
type textarea "RENEAUX"
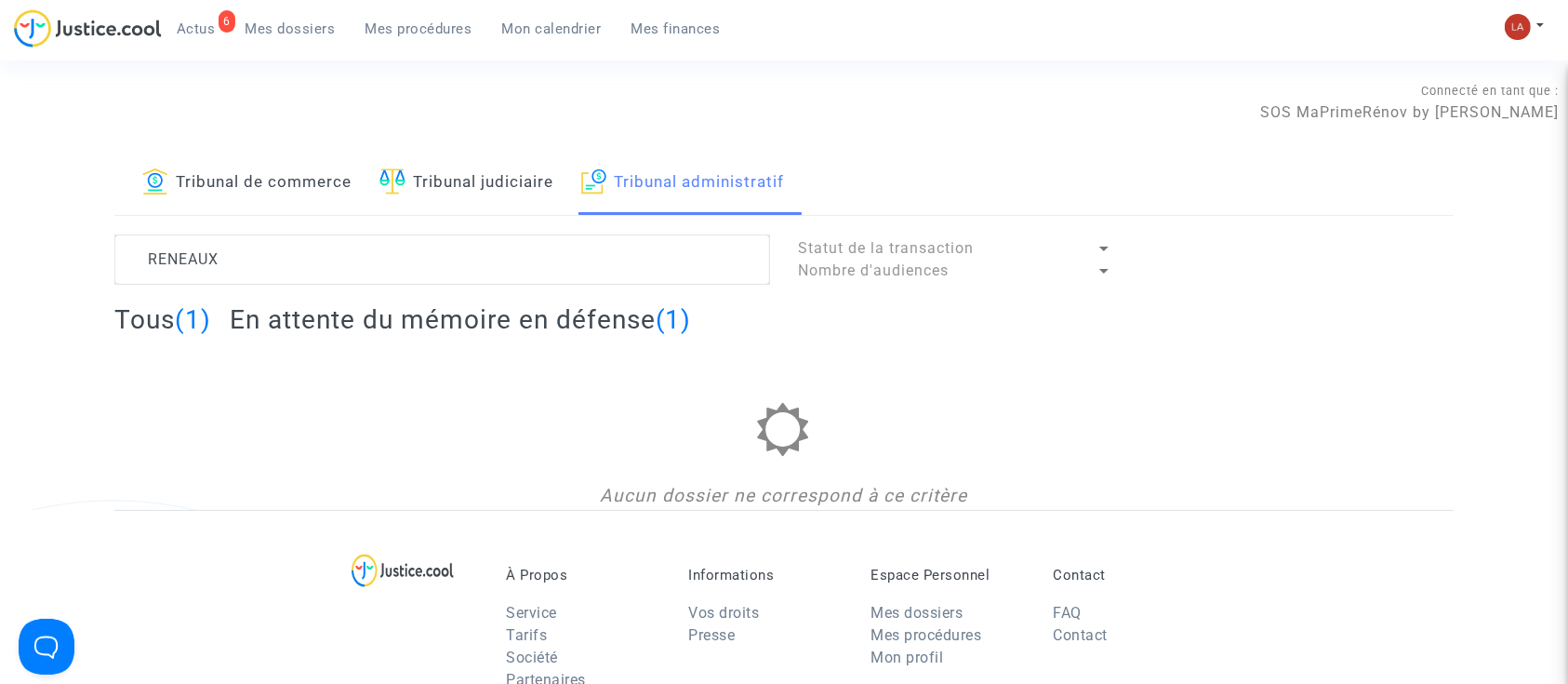
click at [309, 308] on h2 "En attente du mémoire en défense (1)" at bounding box center [460, 318] width 462 height 32
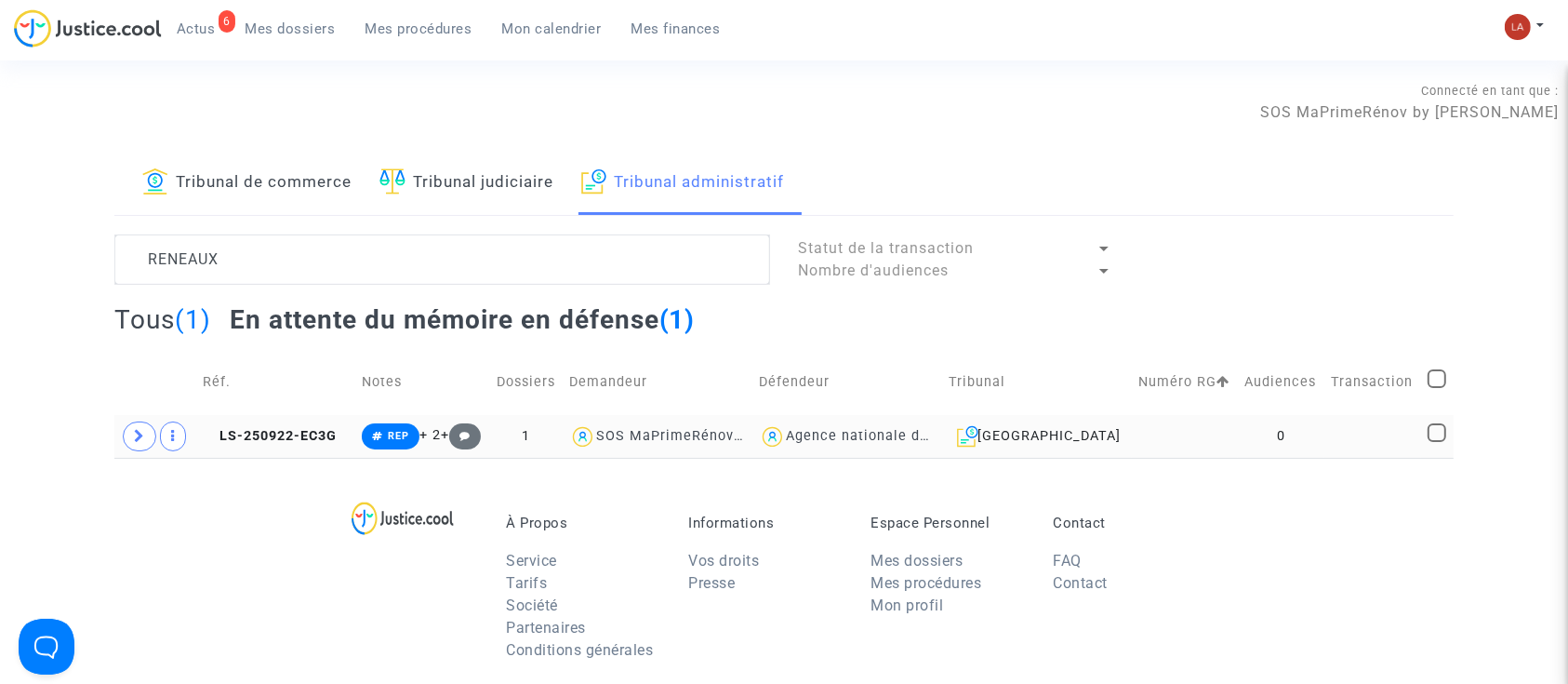
drag, startPoint x: 278, startPoint y: 431, endPoint x: 299, endPoint y: 421, distance: 23.3
click at [278, 431] on span "LS-250922-EC3G" at bounding box center [269, 436] width 134 height 16
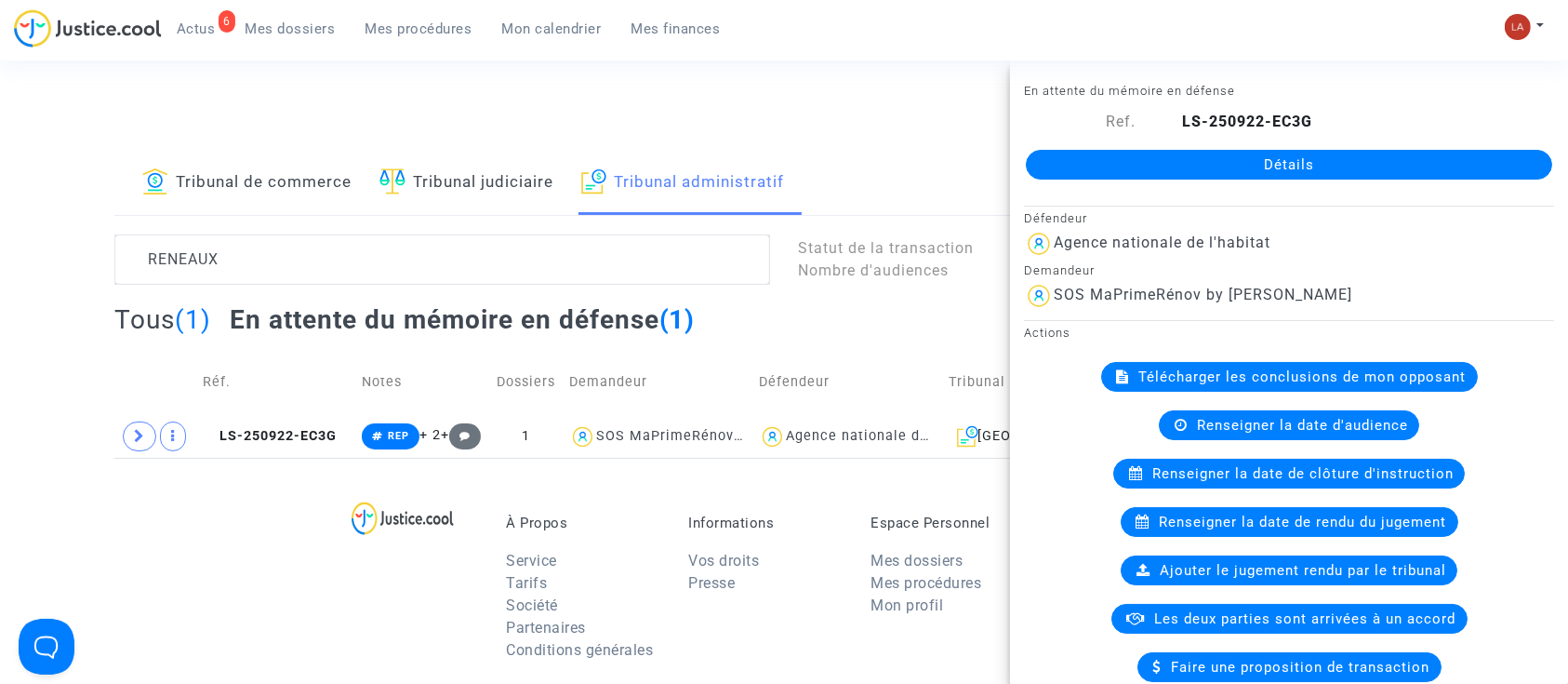
drag, startPoint x: 191, startPoint y: 33, endPoint x: 193, endPoint y: 85, distance: 52.0
click at [191, 33] on span "Actus" at bounding box center [196, 28] width 39 height 17
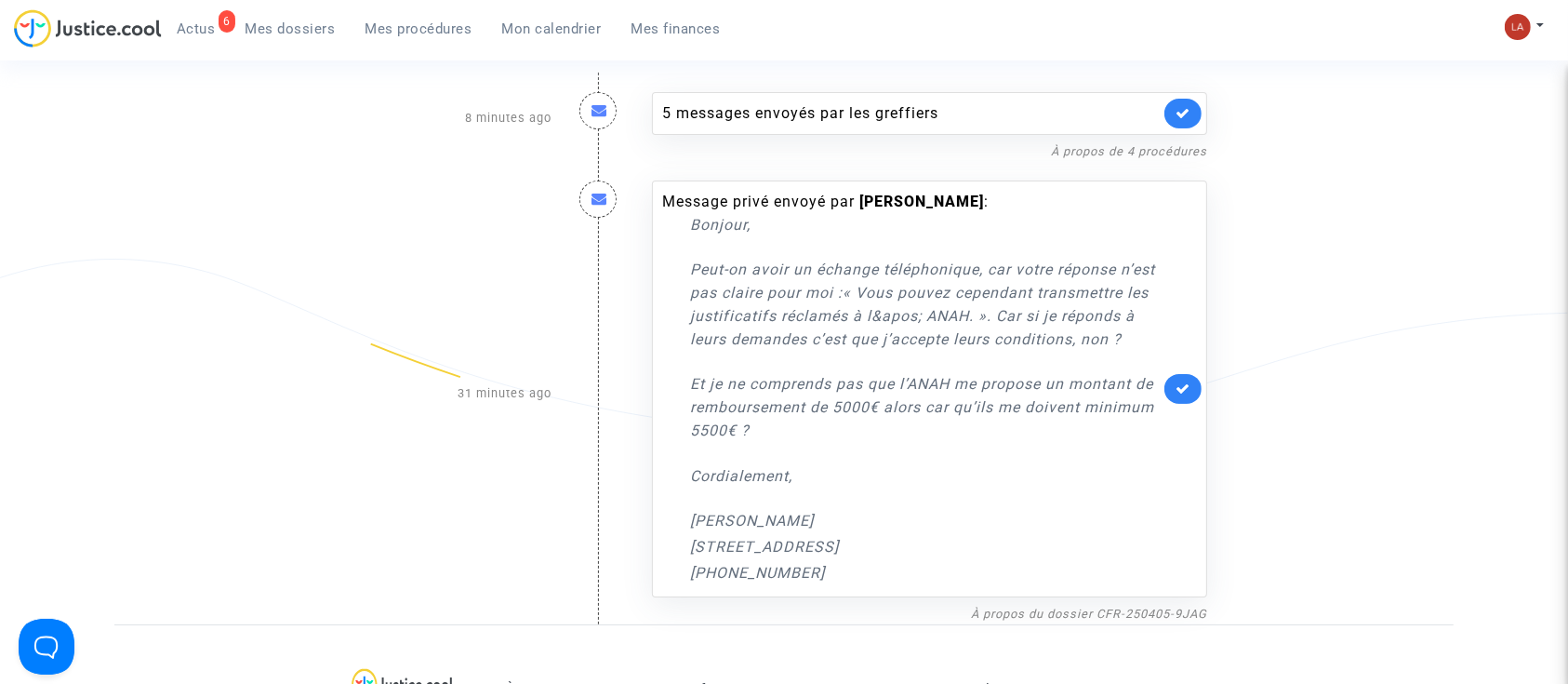
scroll to position [372, 0]
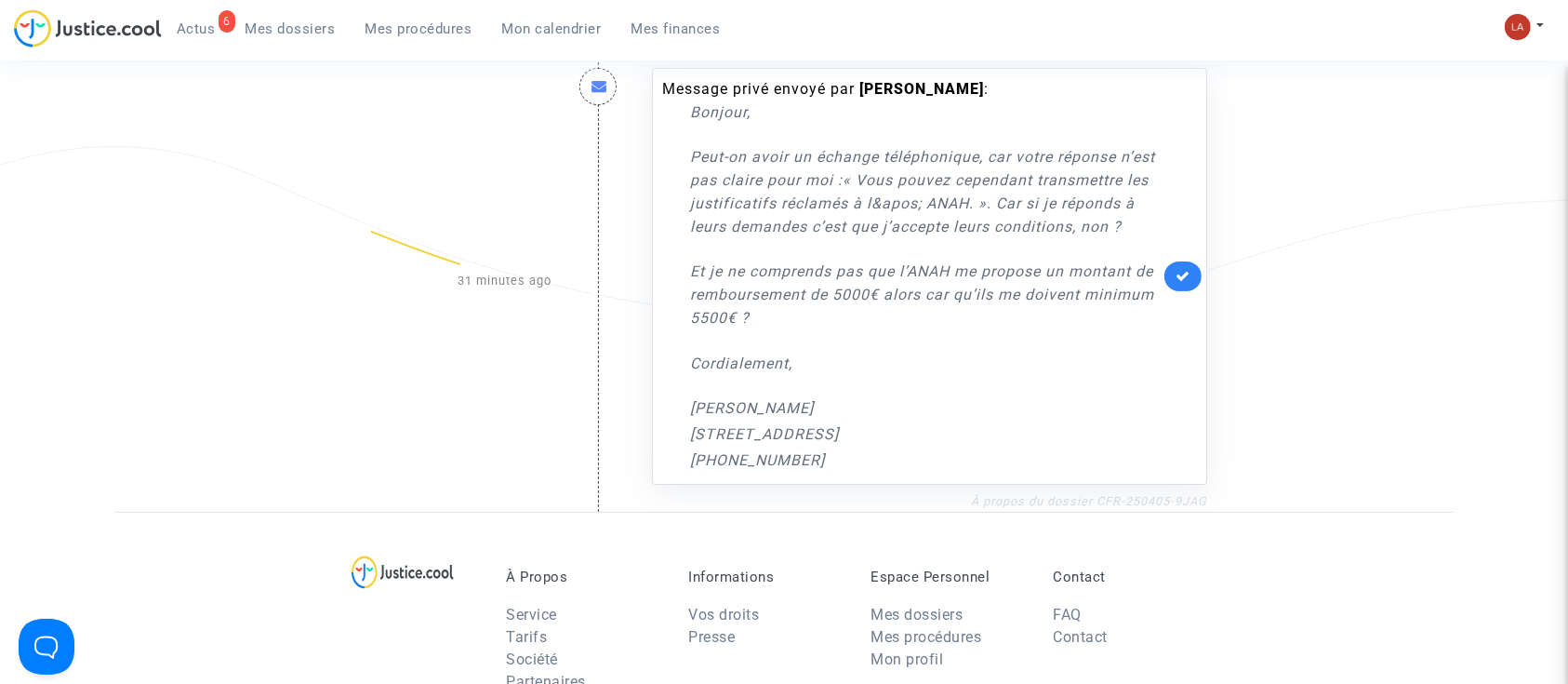
click at [1143, 508] on link "À propos du dossier CFR-250405-9JAG" at bounding box center [1088, 501] width 236 height 14
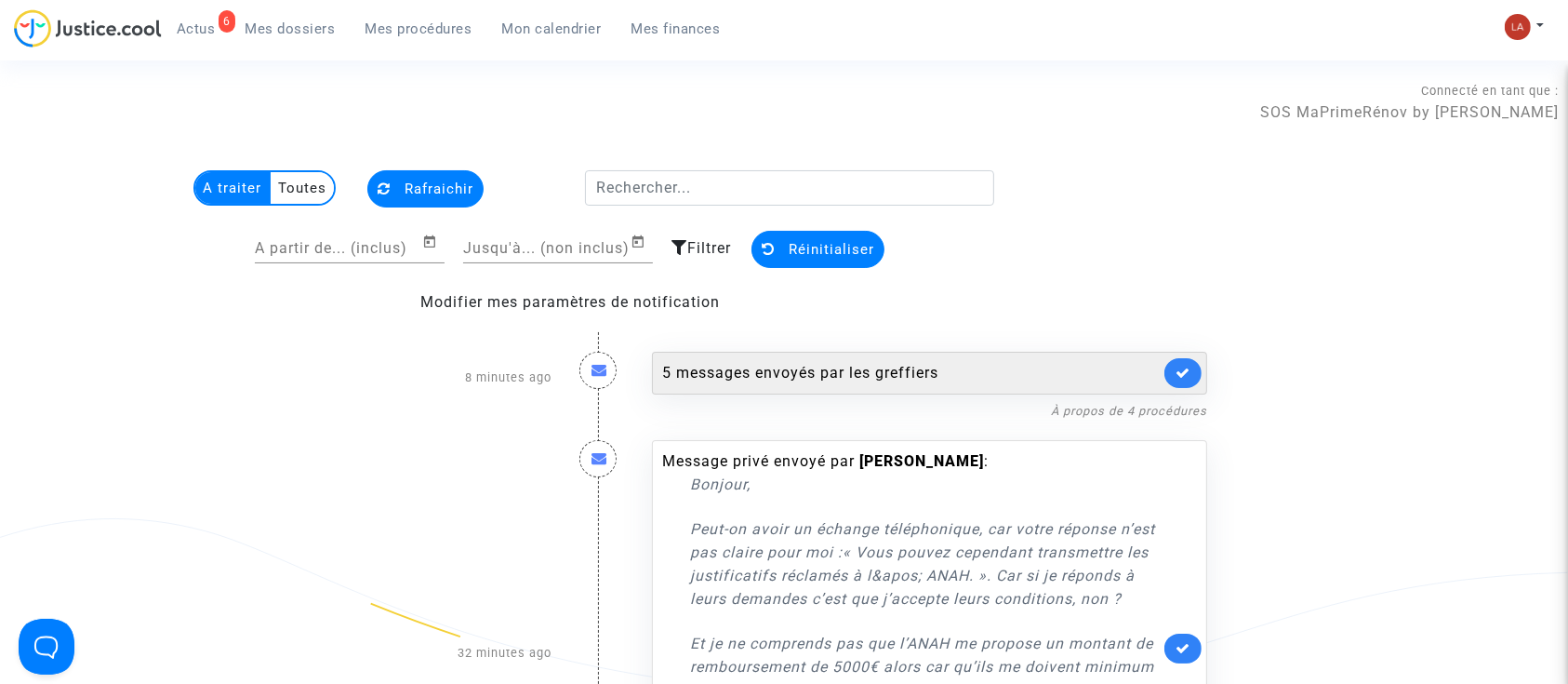
click at [1017, 376] on div "5 messages envoyés par les greffiers" at bounding box center [911, 372] width 498 height 23
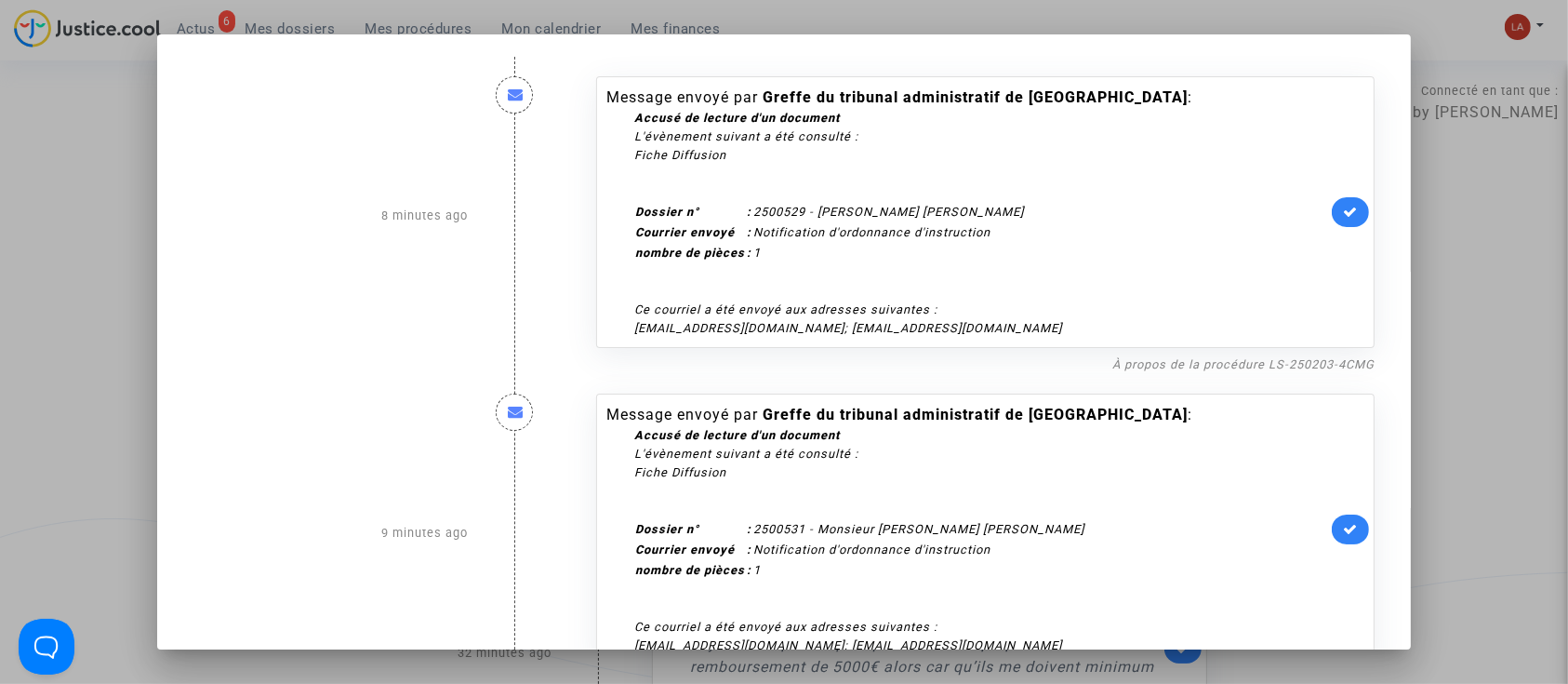
click at [1490, 250] on div at bounding box center [784, 342] width 1568 height 684
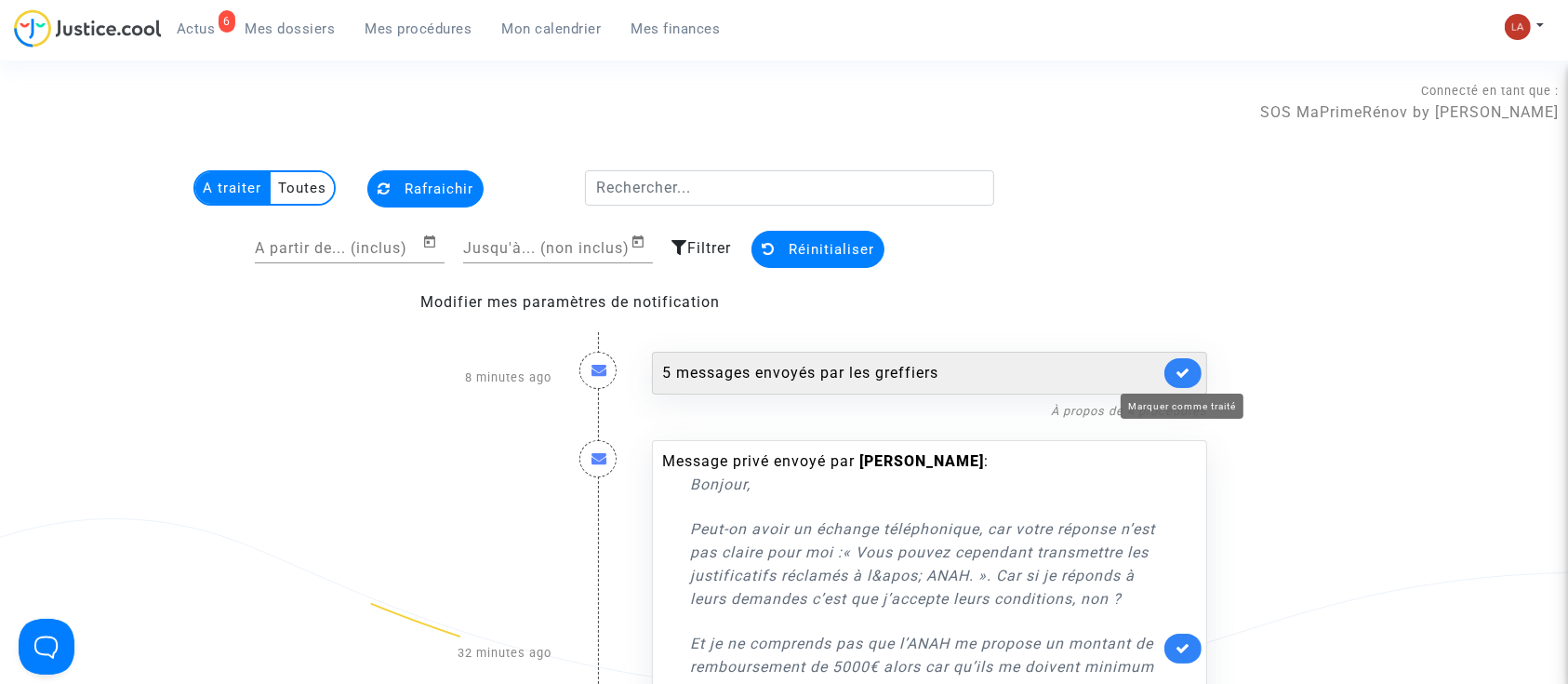
click at [1176, 374] on icon at bounding box center [1182, 372] width 15 height 14
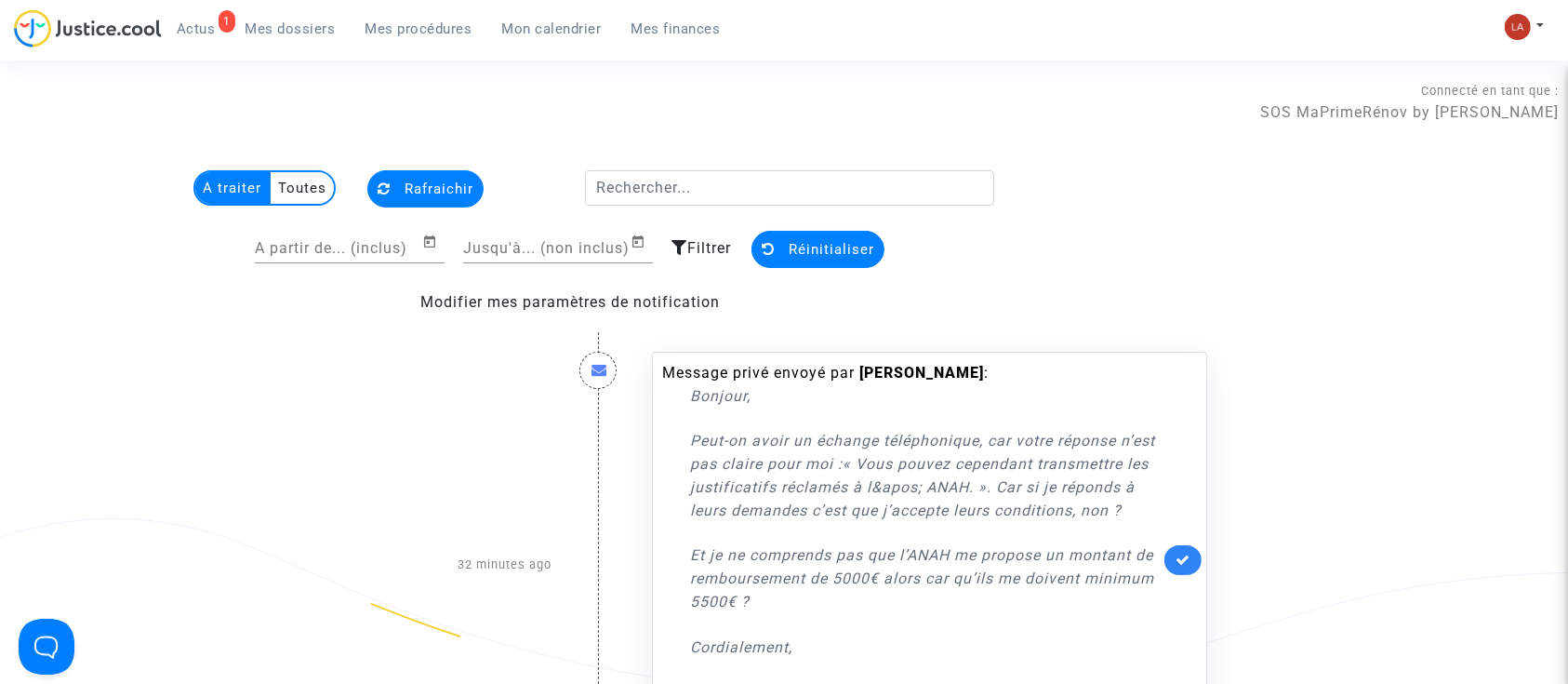
click at [1198, 569] on link at bounding box center [1183, 560] width 37 height 29
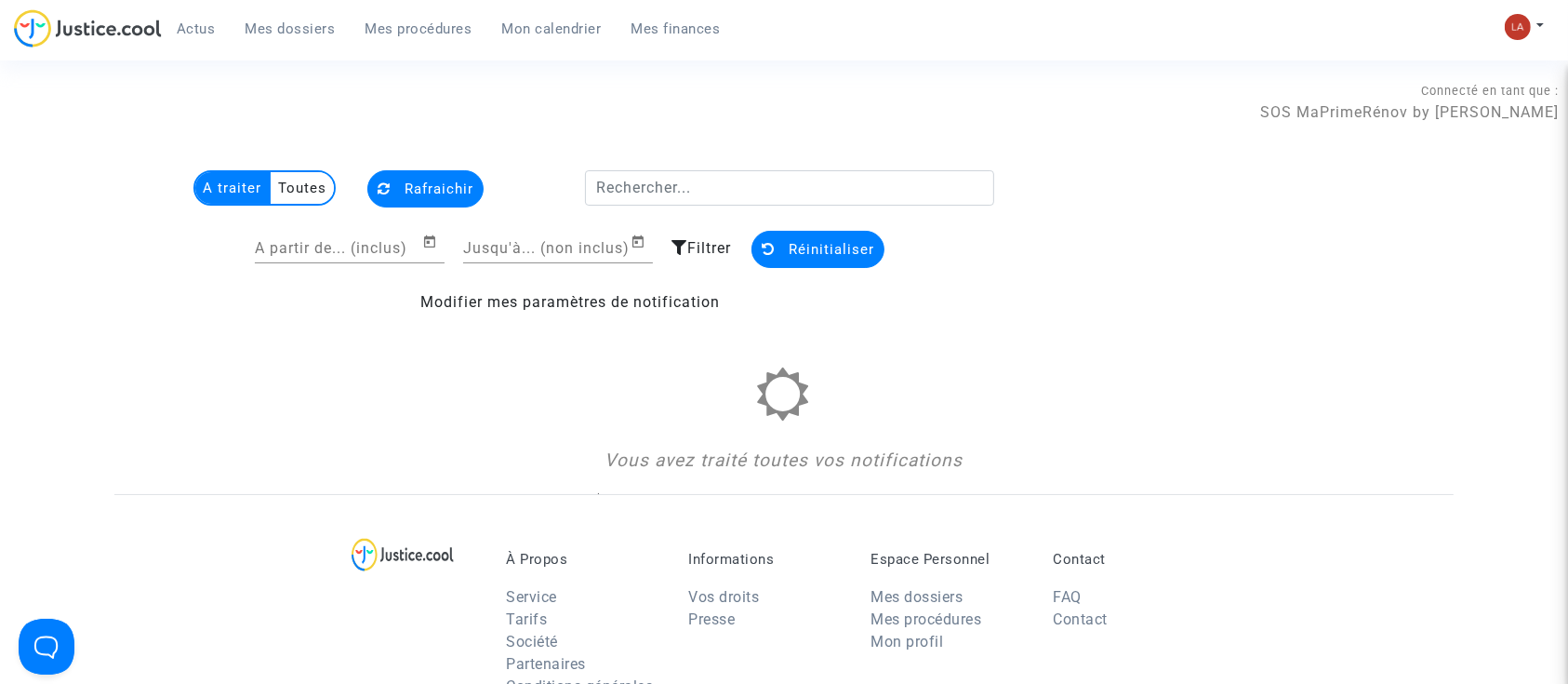
click at [288, 34] on span "Mes dossiers" at bounding box center [291, 28] width 90 height 17
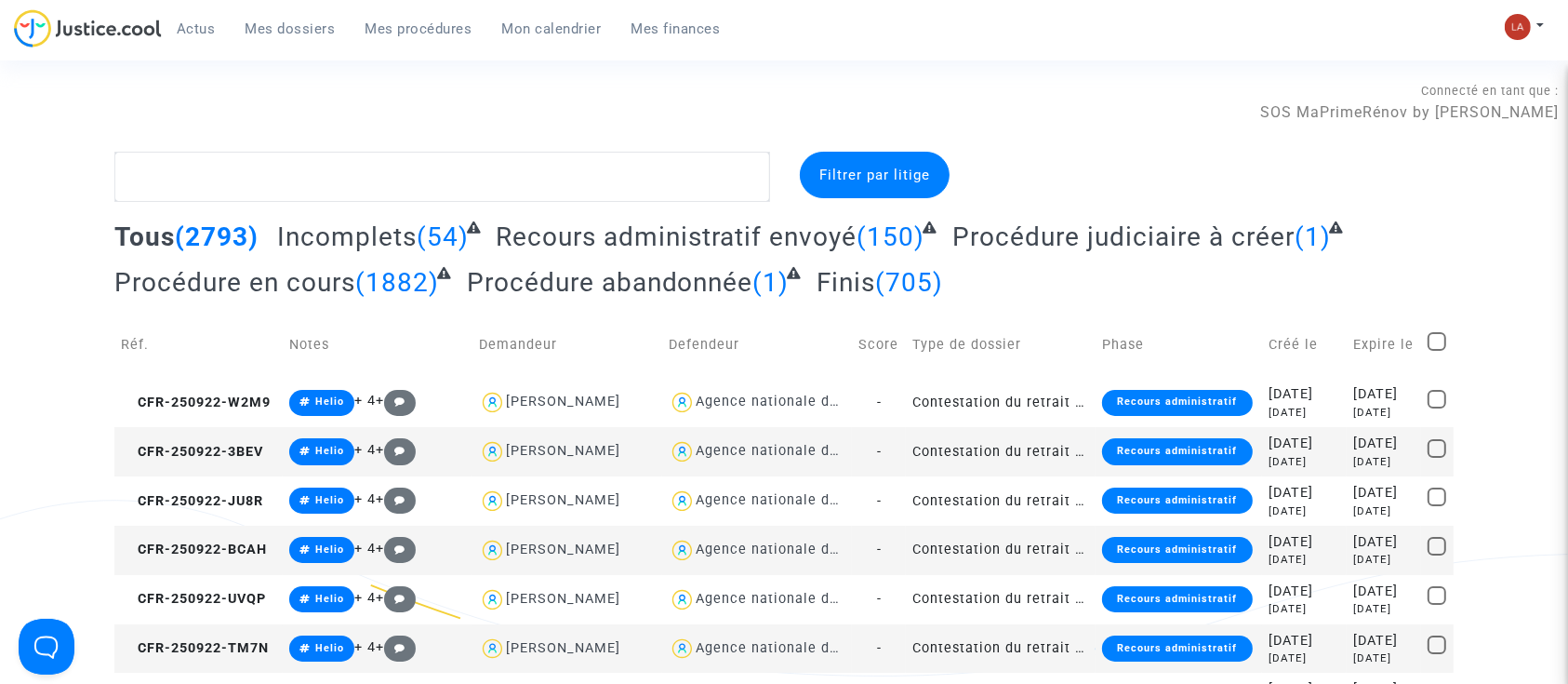
click at [1549, 17] on div "Mon profil Changer de compte Paramètres Déconnexion" at bounding box center [1528, 35] width 50 height 46
click at [1536, 24] on button at bounding box center [1524, 26] width 41 height 27
click at [1397, 98] on link "Changer de compte" at bounding box center [1449, 96] width 188 height 29
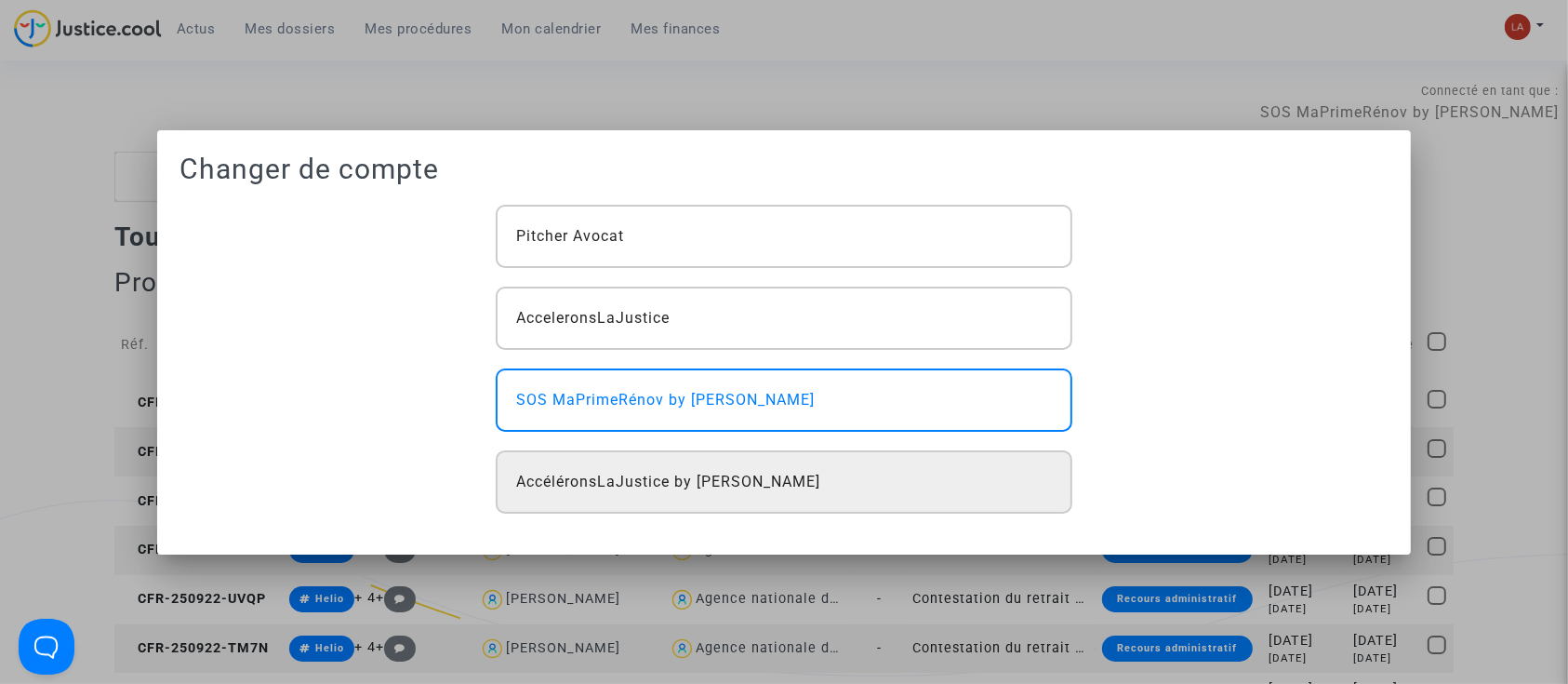
click at [864, 450] on div "AccéléronsLaJustice by [PERSON_NAME]" at bounding box center [784, 481] width 577 height 64
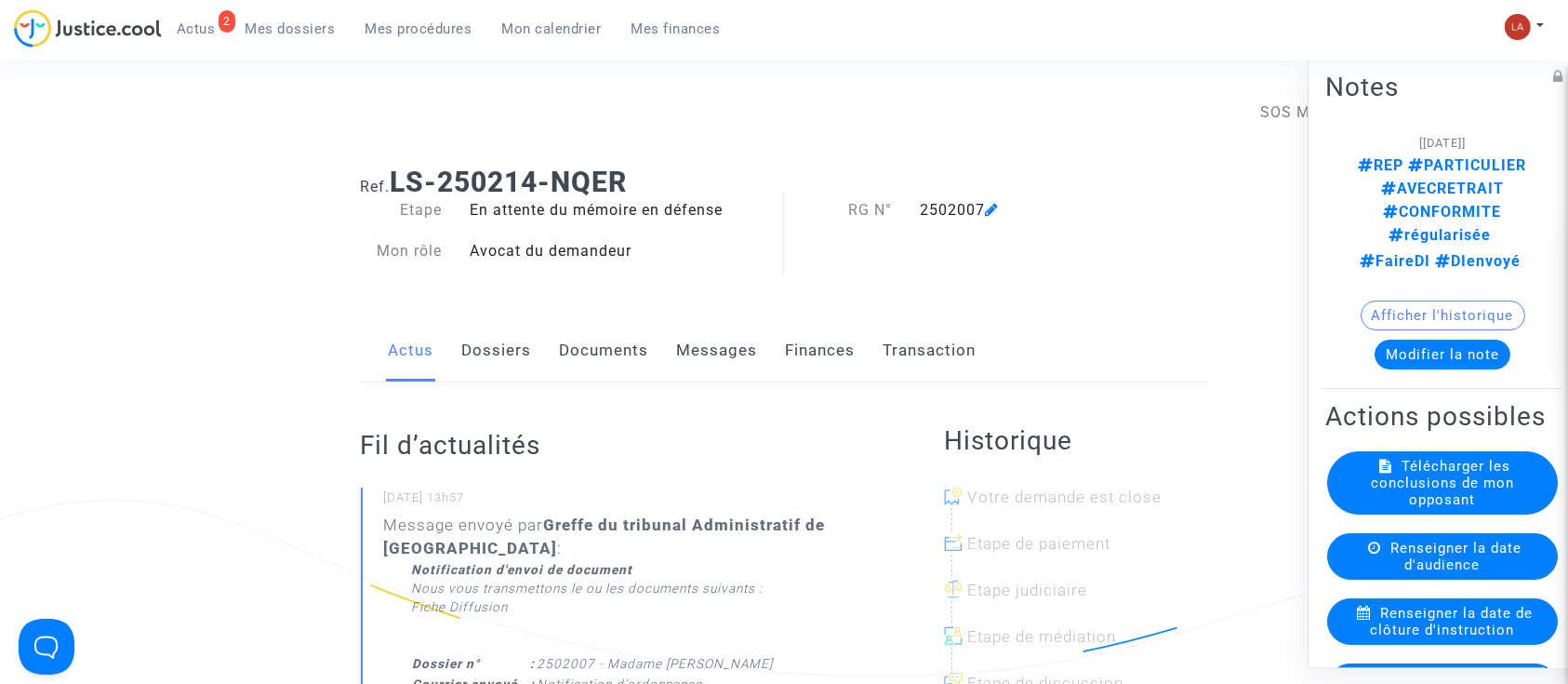
click at [501, 351] on link "Dossiers" at bounding box center [497, 351] width 70 height 62
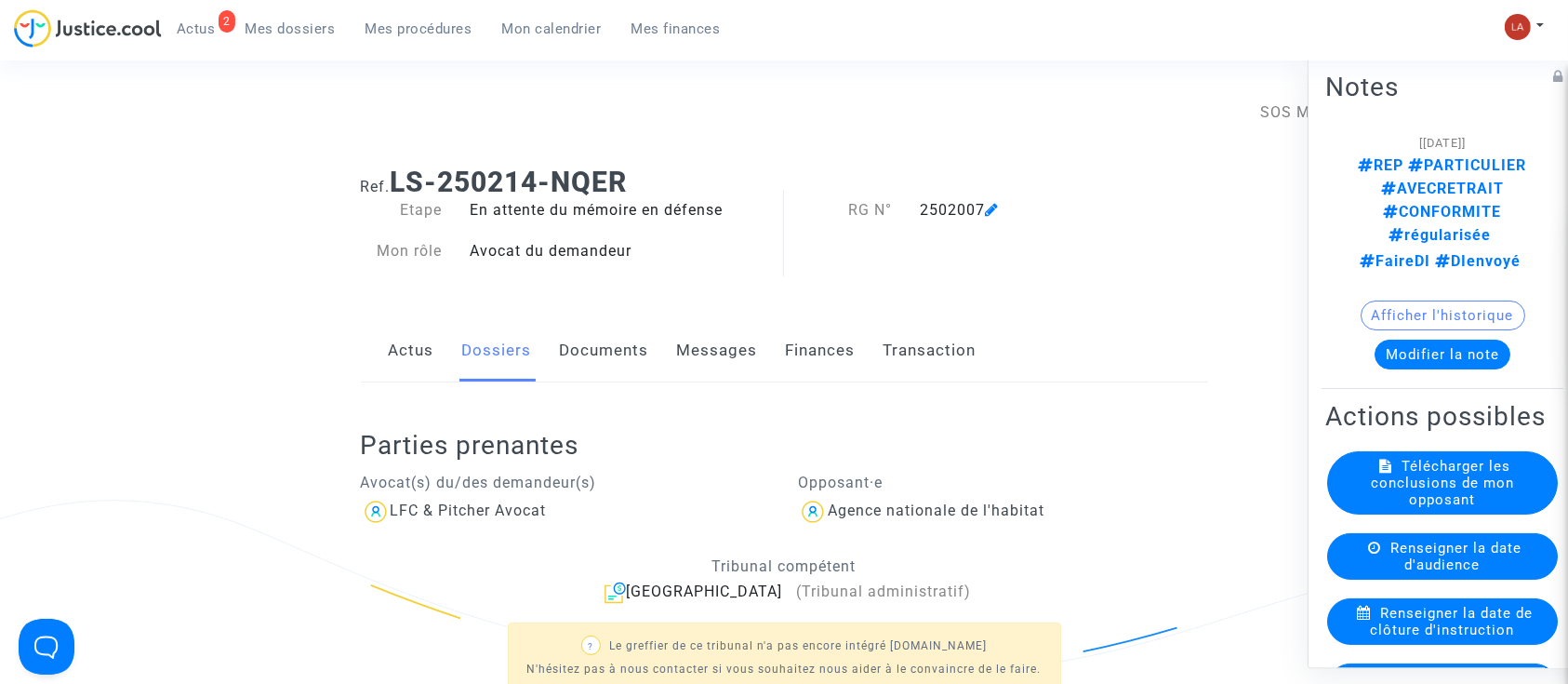
scroll to position [515, 0]
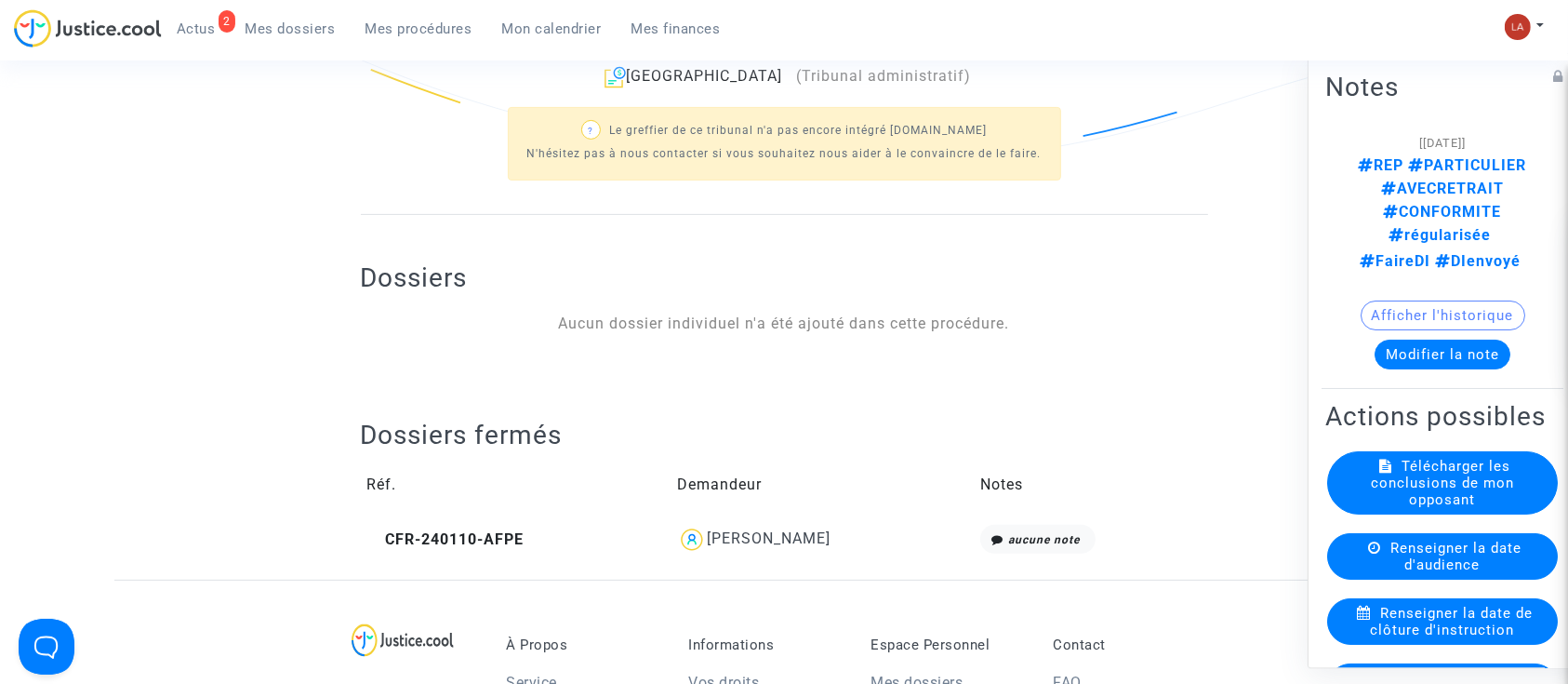
drag, startPoint x: 863, startPoint y: 545, endPoint x: 685, endPoint y: 536, distance: 178.2
click at [685, 536] on div "Marie-Dominique Rul" at bounding box center [822, 539] width 290 height 29
copy div "Marie-Dominique Rul"
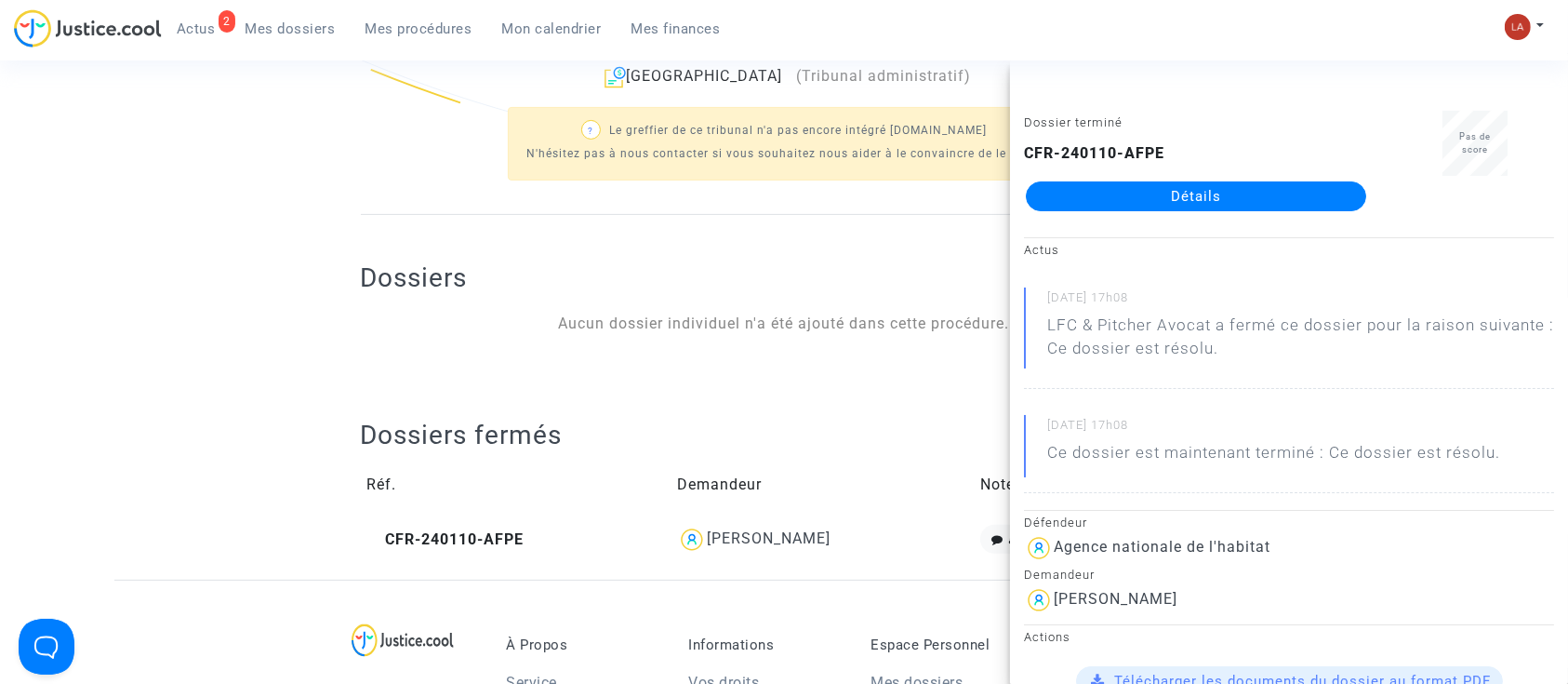
scroll to position [0, 0]
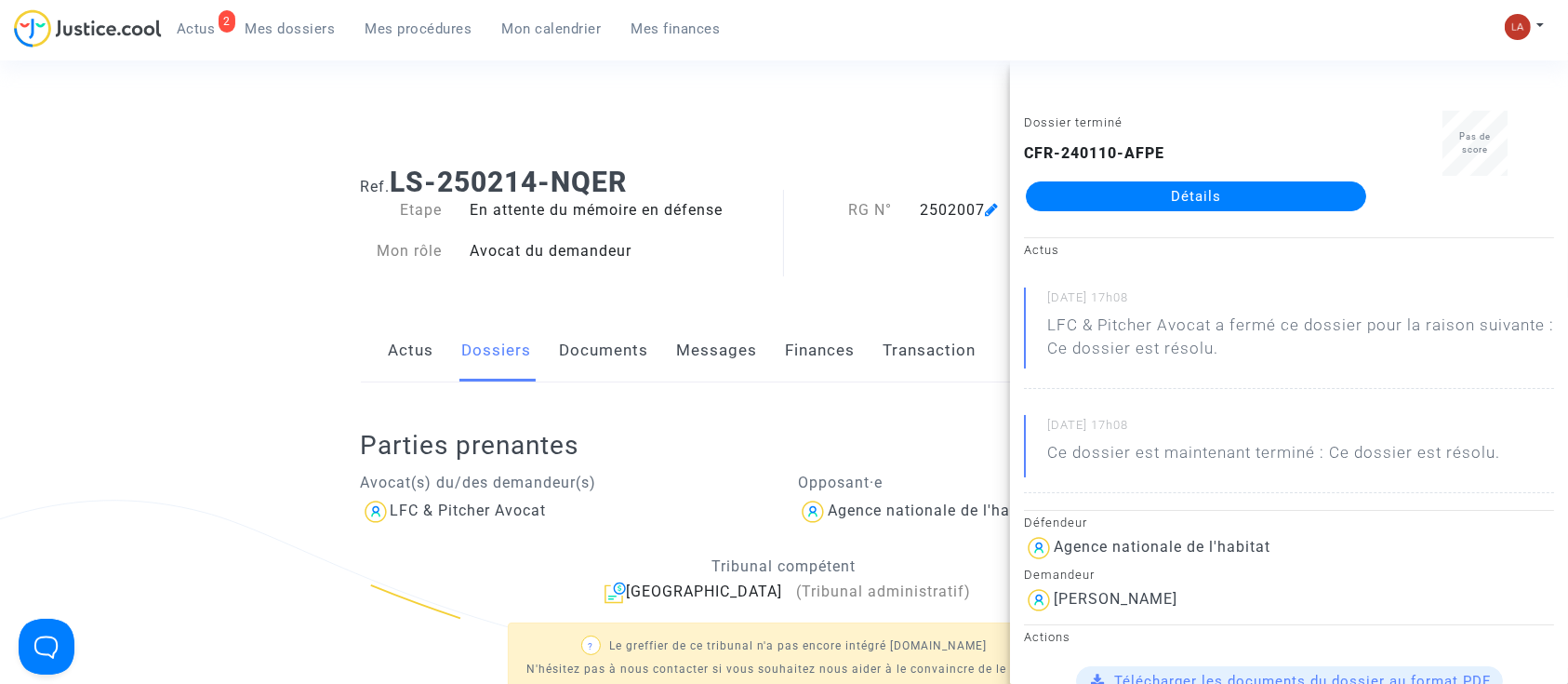
click at [750, 110] on div "Connecté en tant que : SOS MaPrimeRénov by Pitcher Avocat" at bounding box center [779, 102] width 1558 height 45
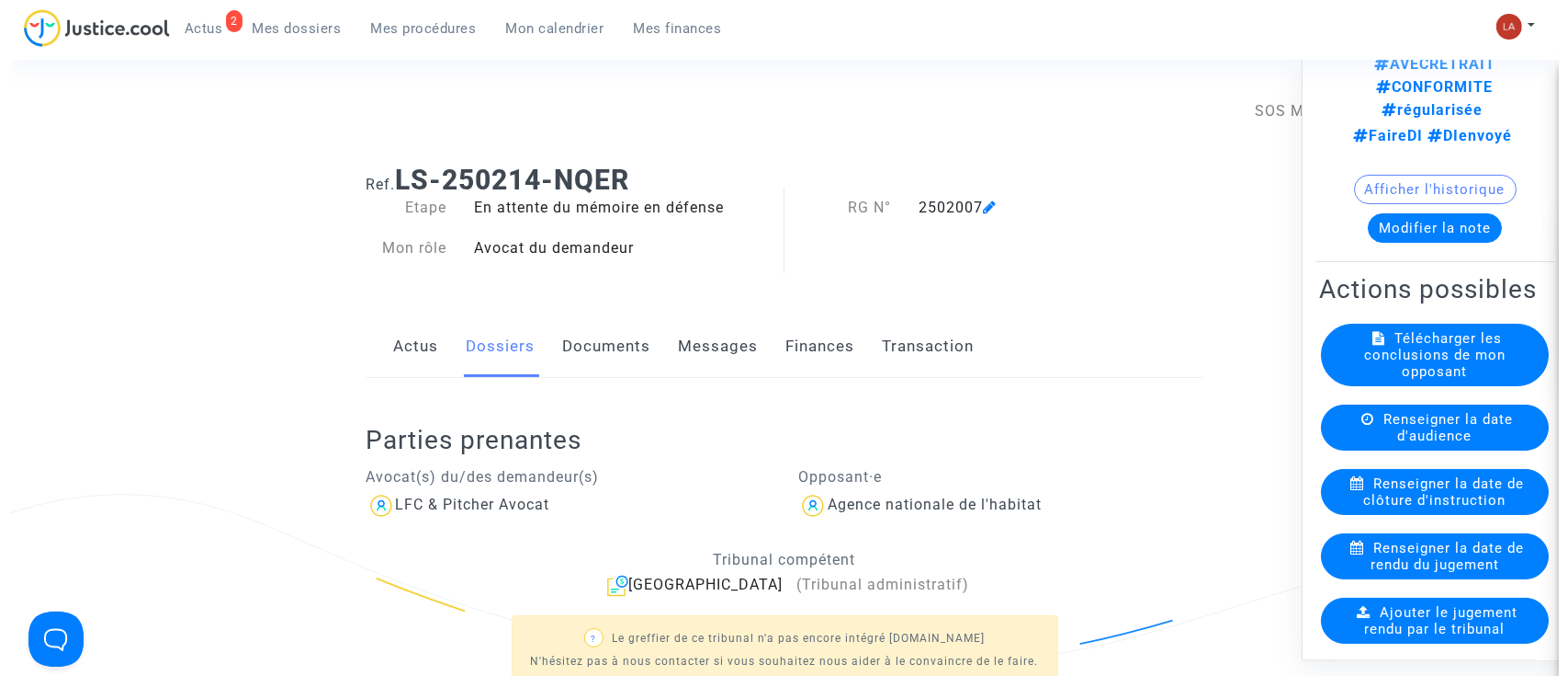
scroll to position [124, 0]
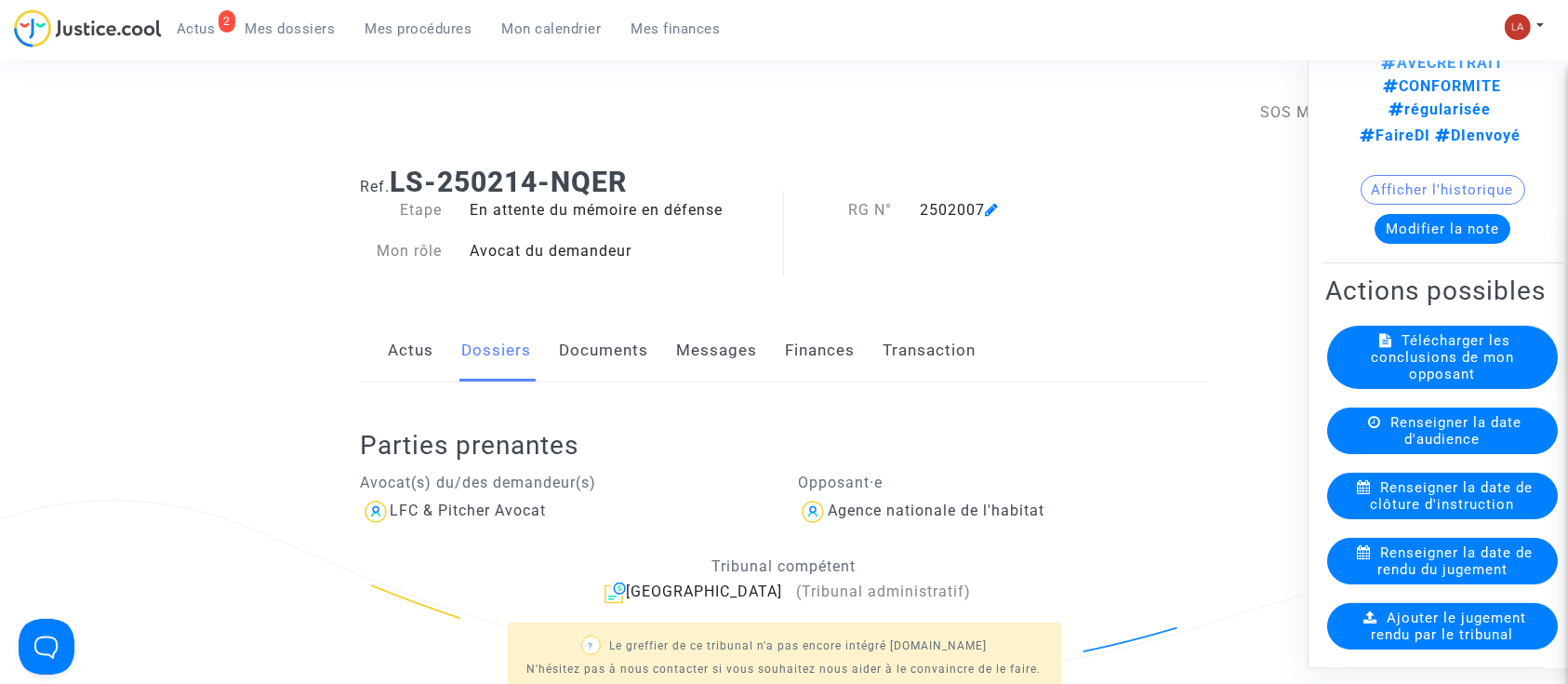
click at [1453, 611] on span "Ajouter le jugement rendu par le tribunal" at bounding box center [1449, 626] width 156 height 33
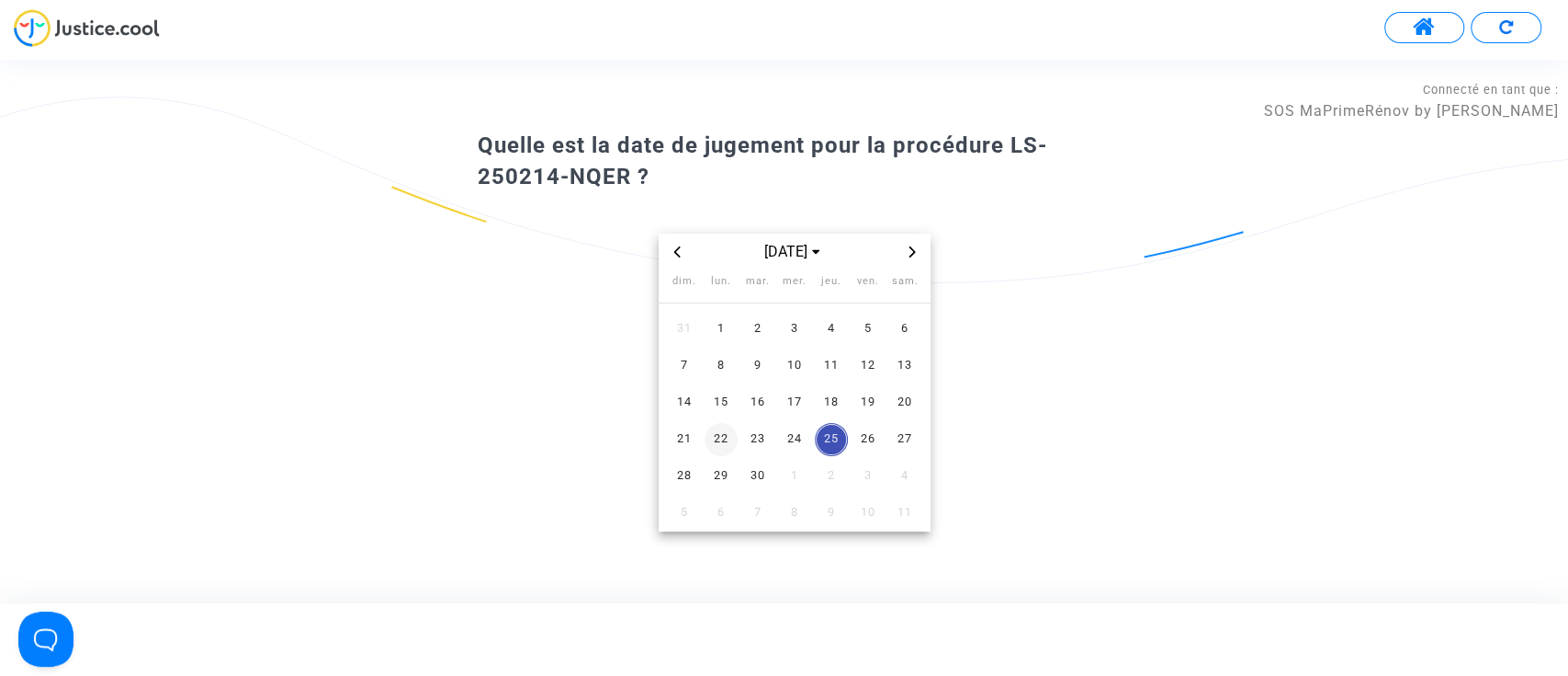
click at [716, 436] on span "22" at bounding box center [721, 440] width 33 height 33
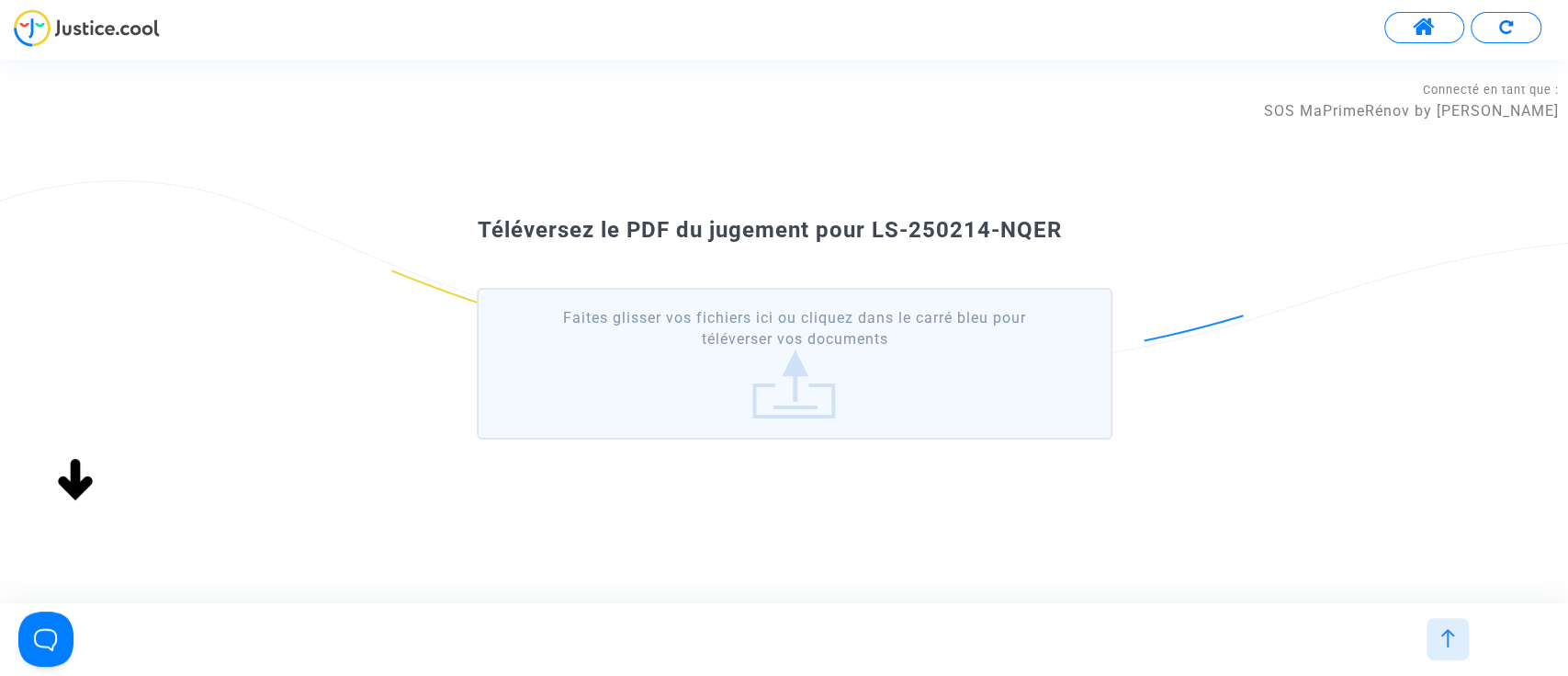
click at [808, 404] on label "Faites glisser vos fichiers ici ou cliquez dans le carré bleu pour téléverser v…" at bounding box center [795, 363] width 635 height 152
click at [0, 0] on input "Faites glisser vos fichiers ici ou cliquez dans le carré bleu pour téléverser v…" at bounding box center [0, 0] width 0 height 0
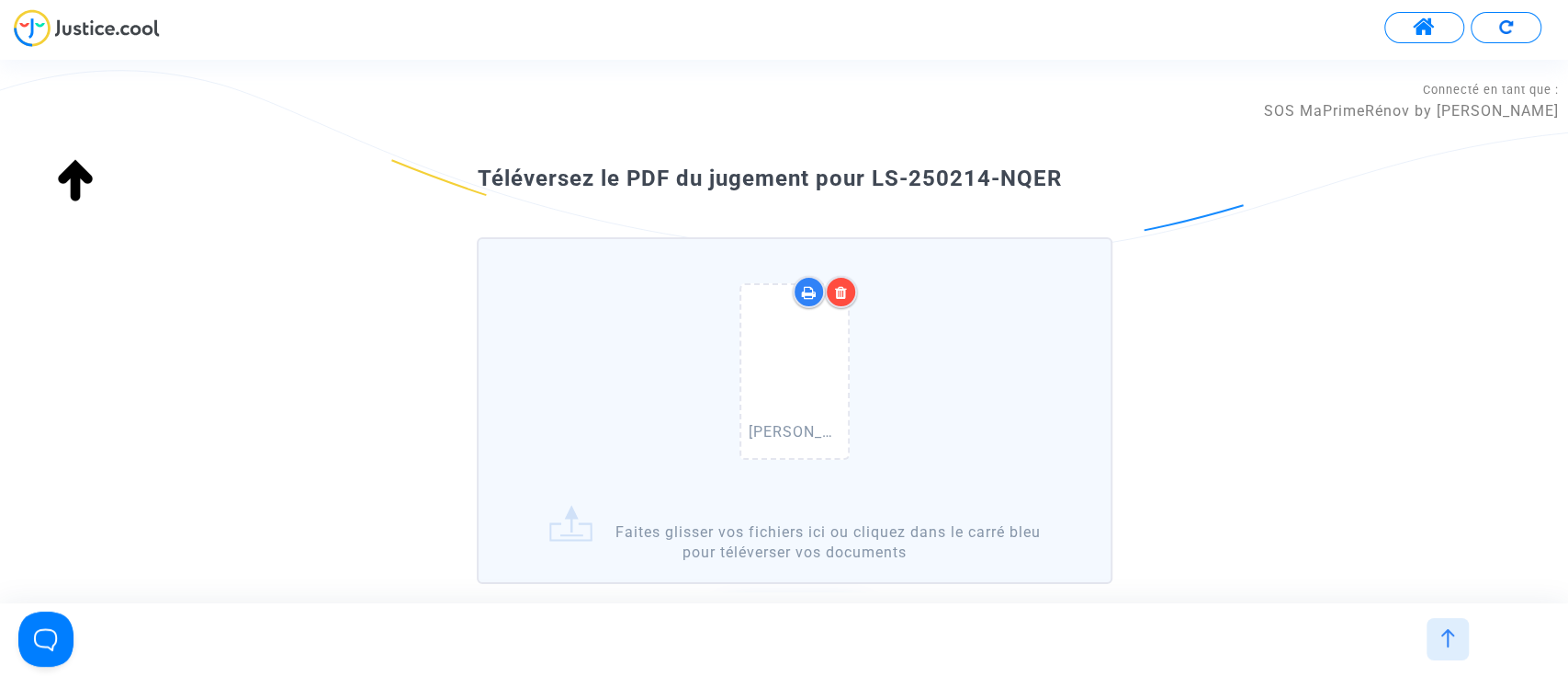
scroll to position [187, 0]
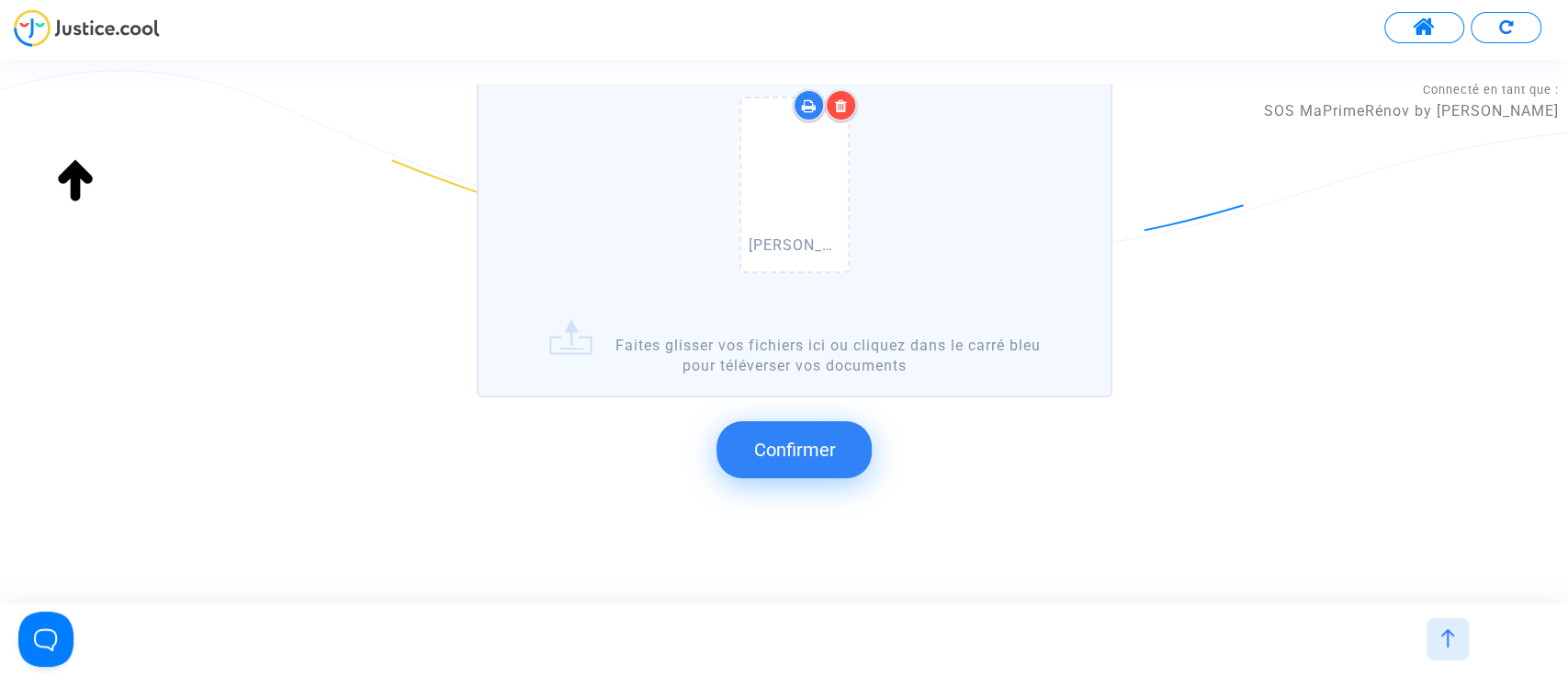
click at [819, 444] on span "Confirmer" at bounding box center [794, 449] width 81 height 22
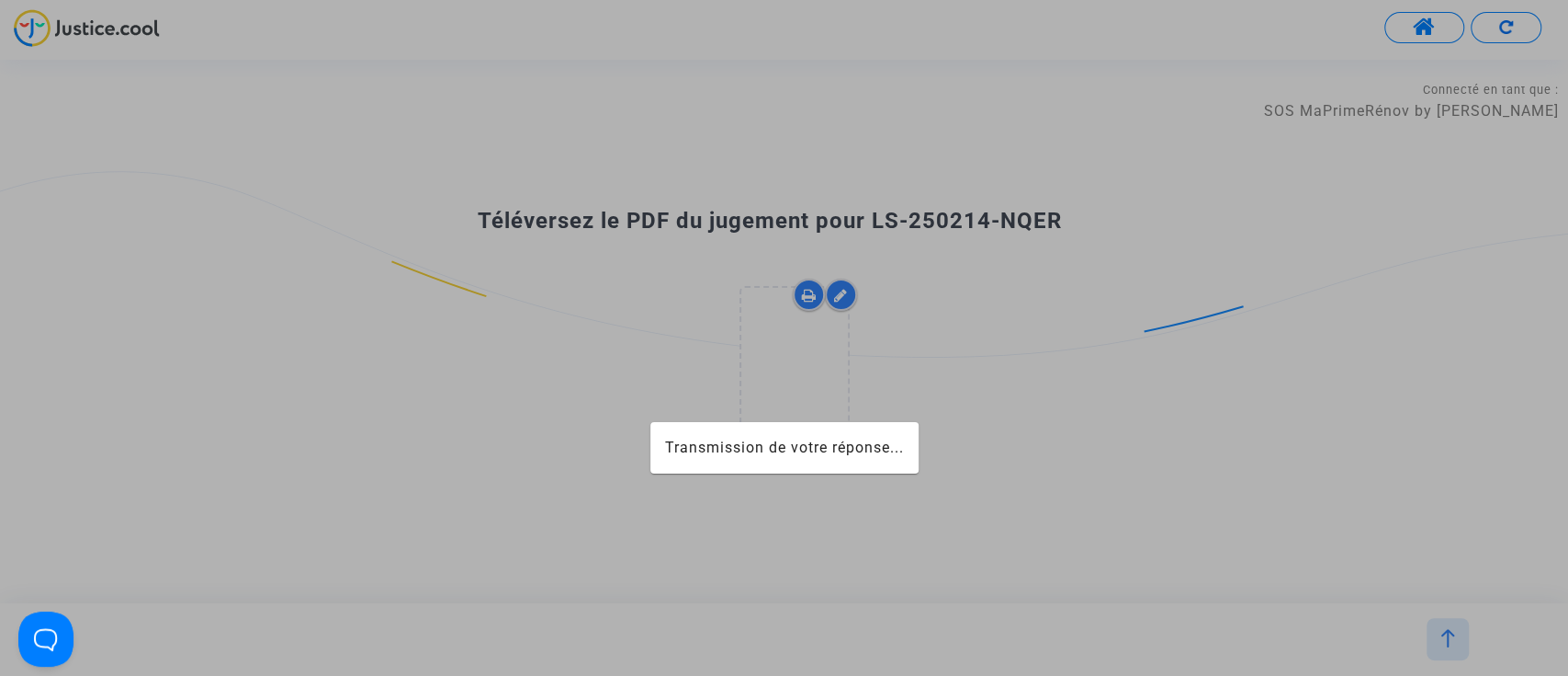
scroll to position [0, 0]
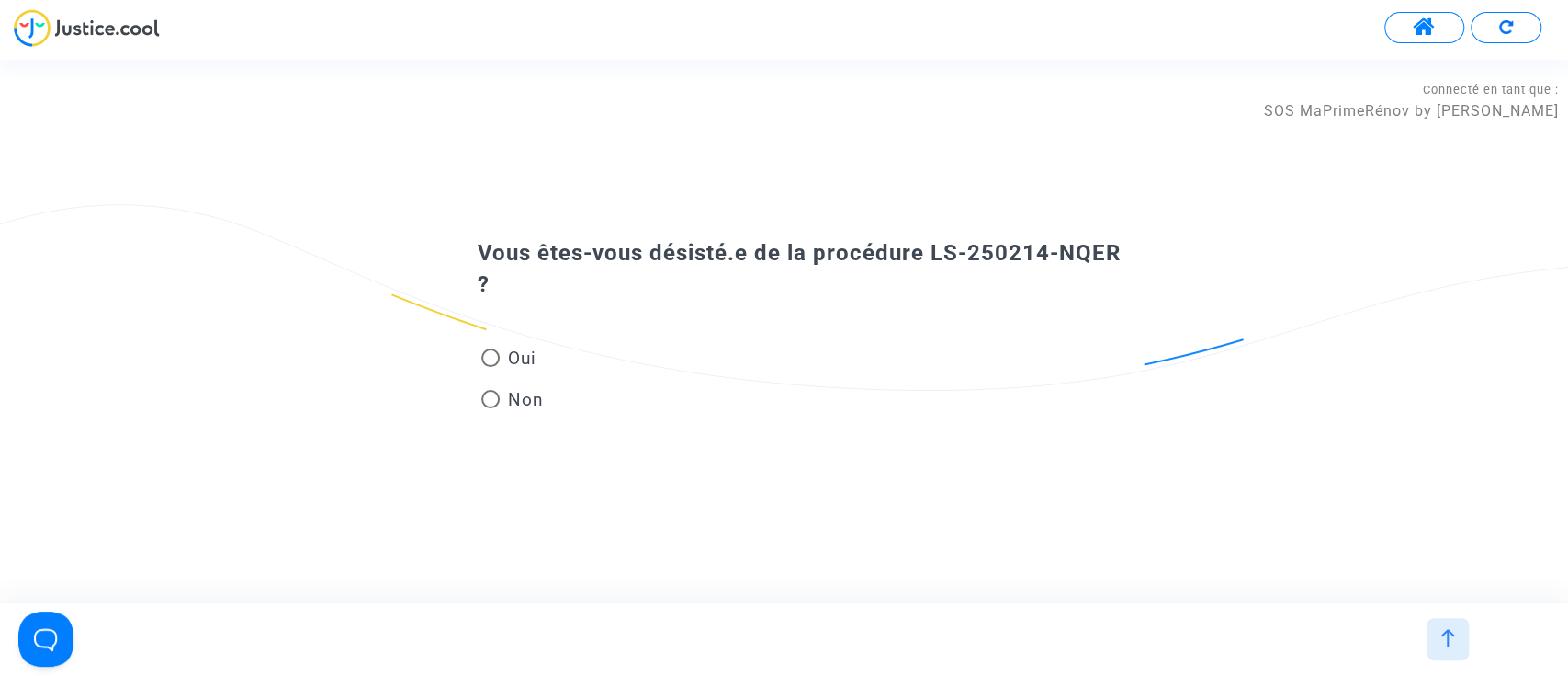
click at [496, 349] on span at bounding box center [490, 357] width 18 height 18
click at [491, 367] on input "Oui" at bounding box center [490, 367] width 1 height 1
radio input "true"
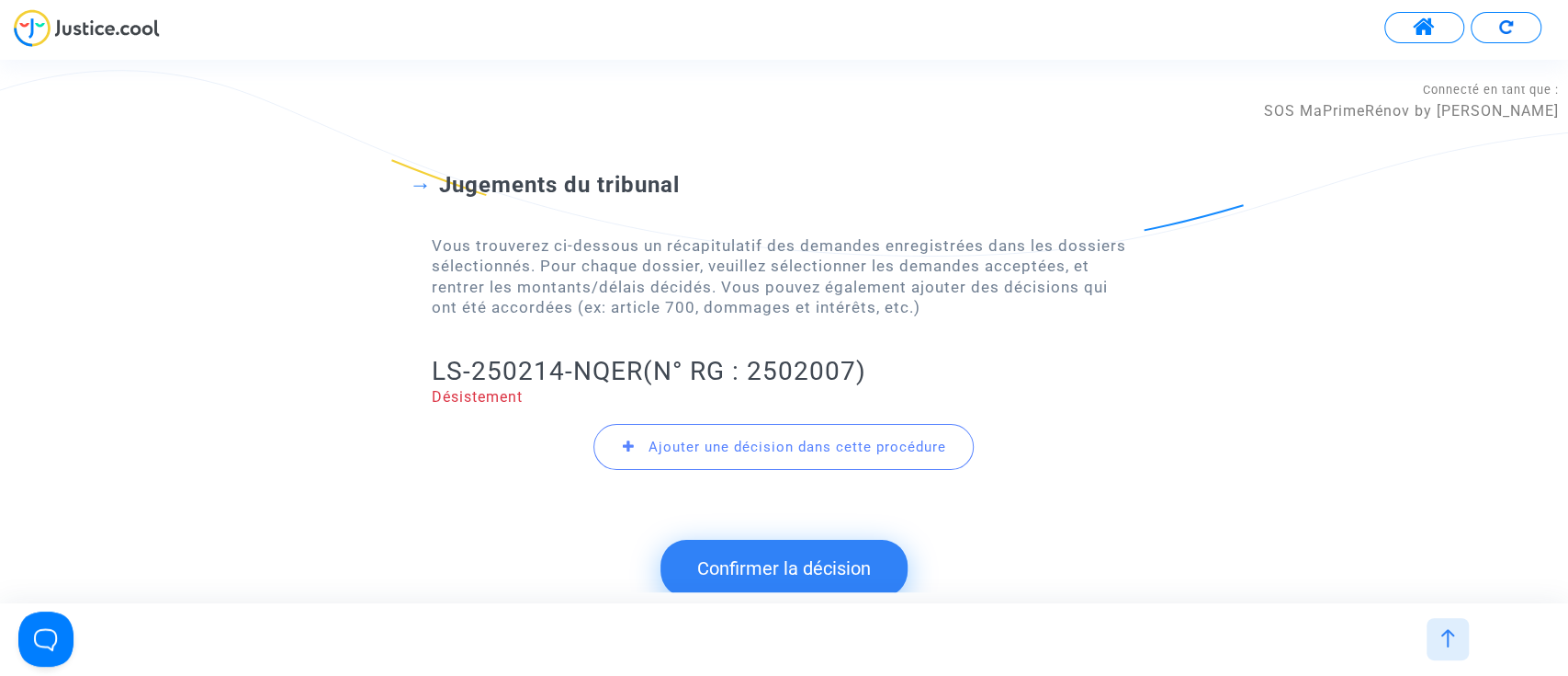
scroll to position [21, 0]
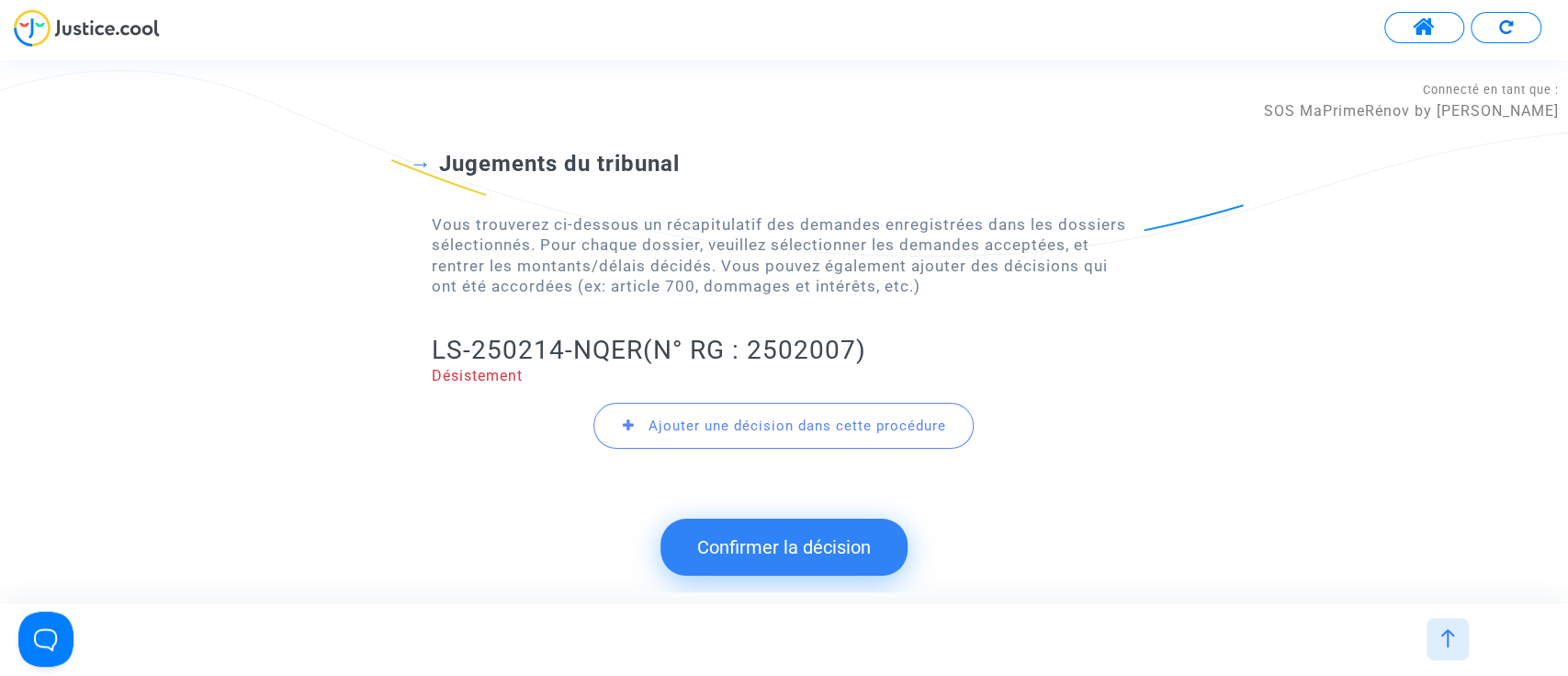
click at [760, 527] on button "Confirmer la décision" at bounding box center [784, 546] width 247 height 57
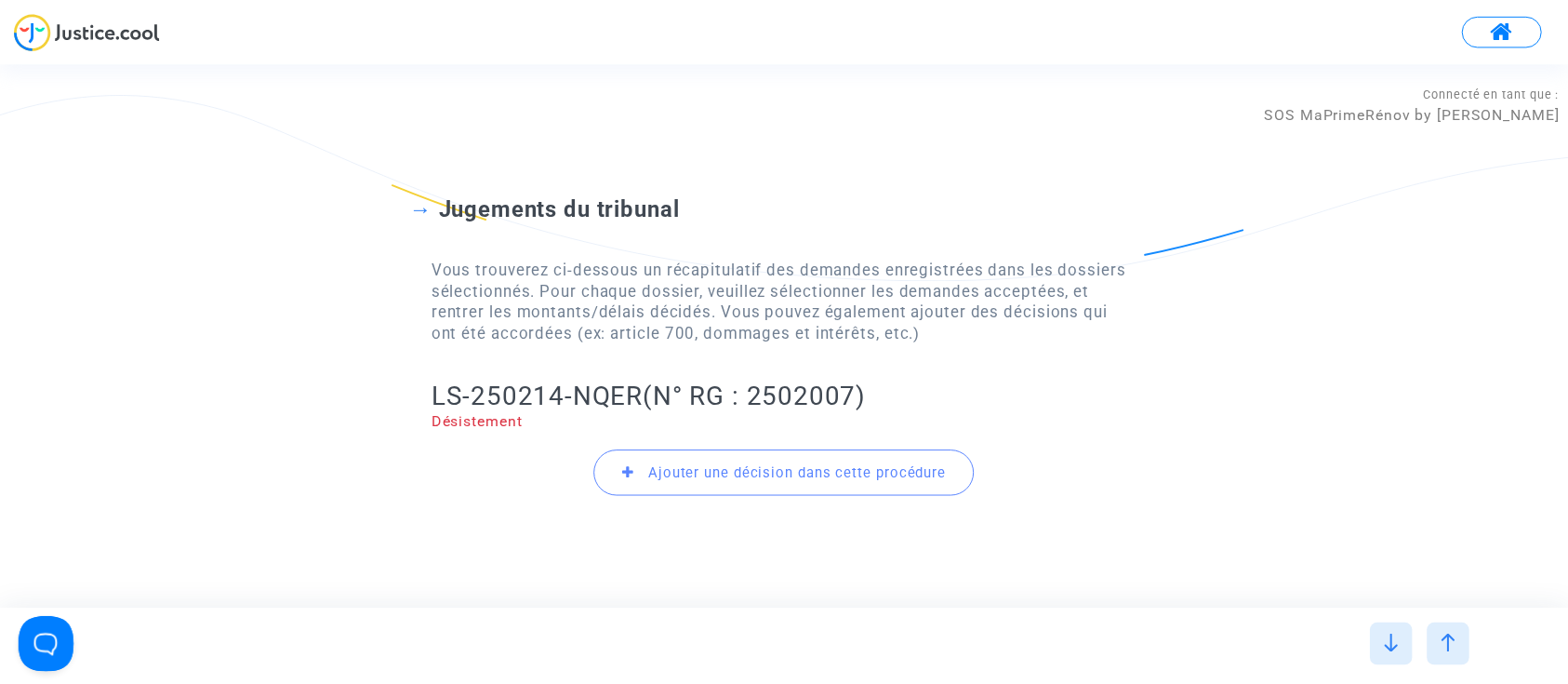
scroll to position [0, 0]
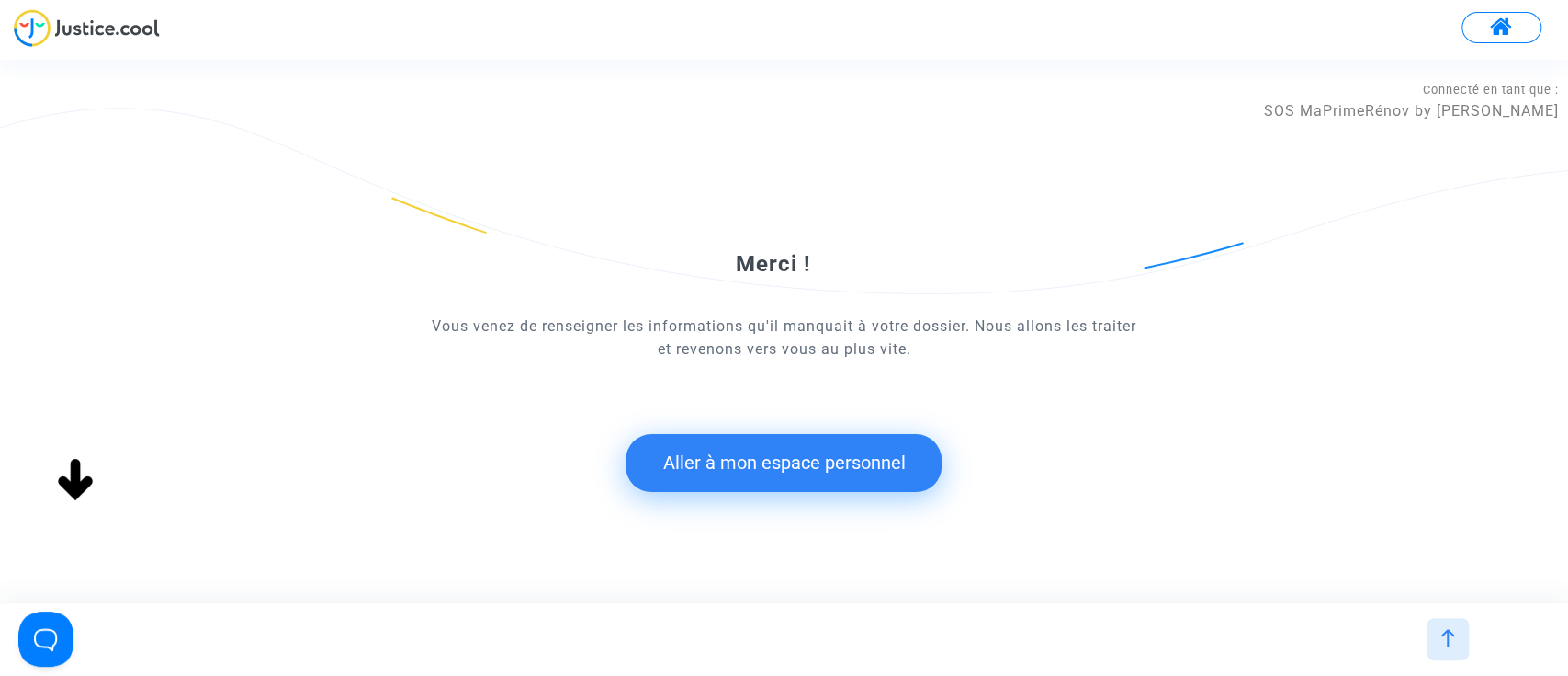
click at [738, 476] on button "Aller à mon espace personnel" at bounding box center [783, 462] width 317 height 57
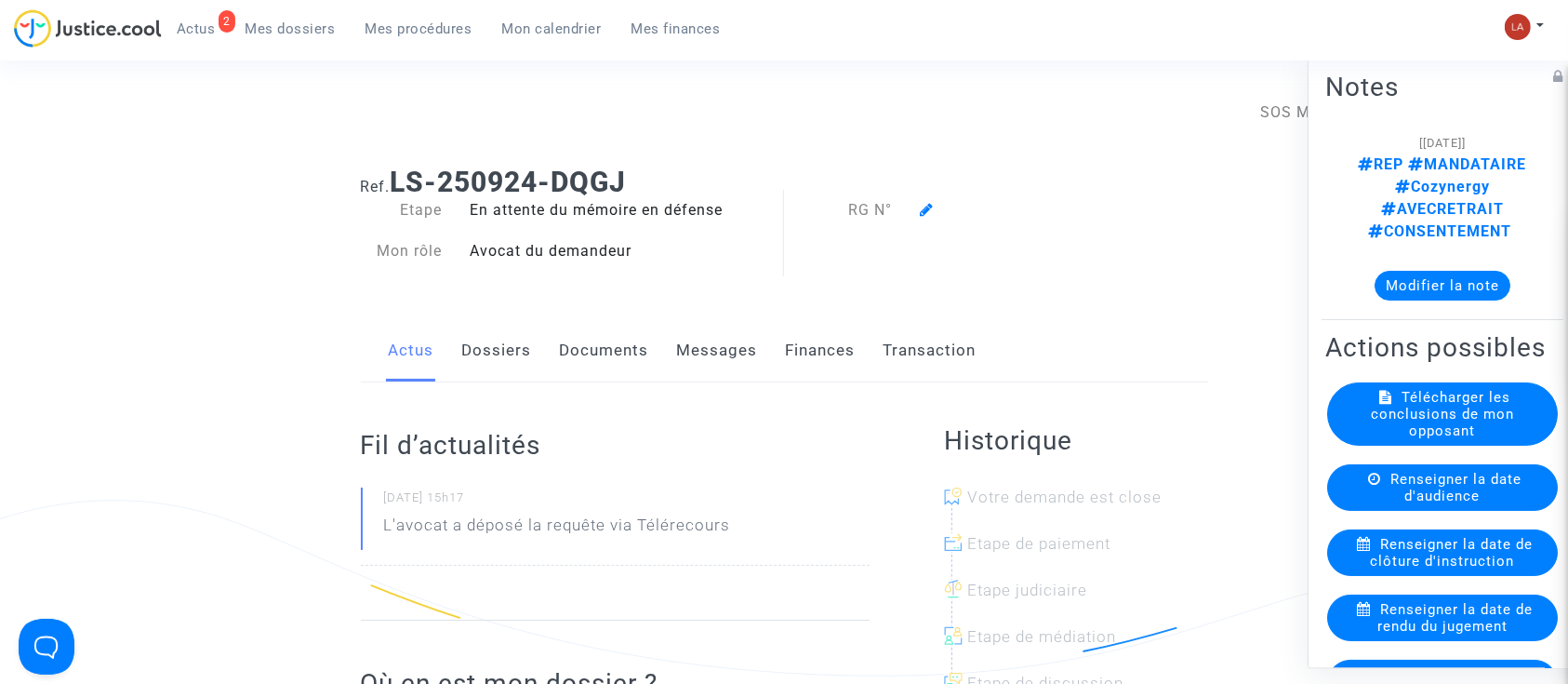
click at [921, 210] on icon at bounding box center [927, 209] width 14 height 15
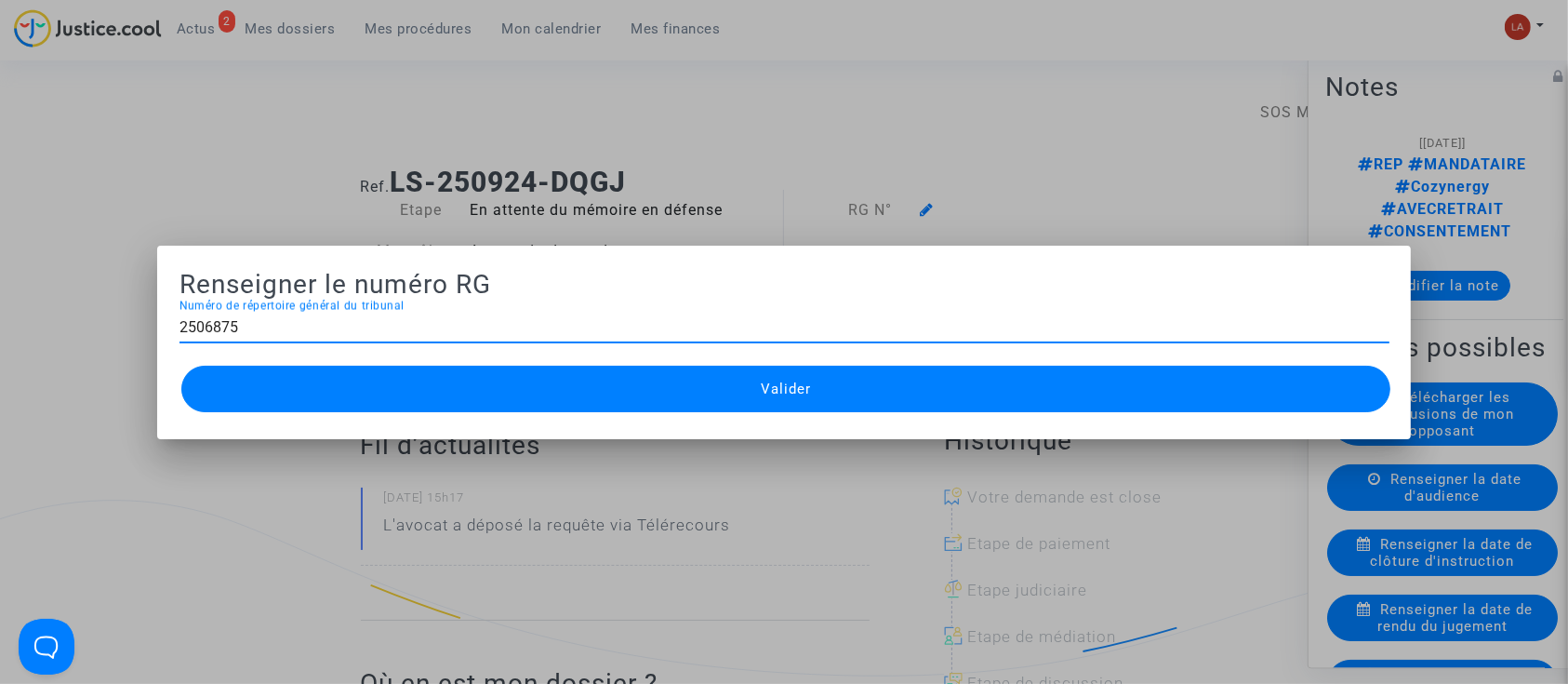
type input "2506875"
click at [743, 390] on button "Valider" at bounding box center [785, 388] width 1210 height 46
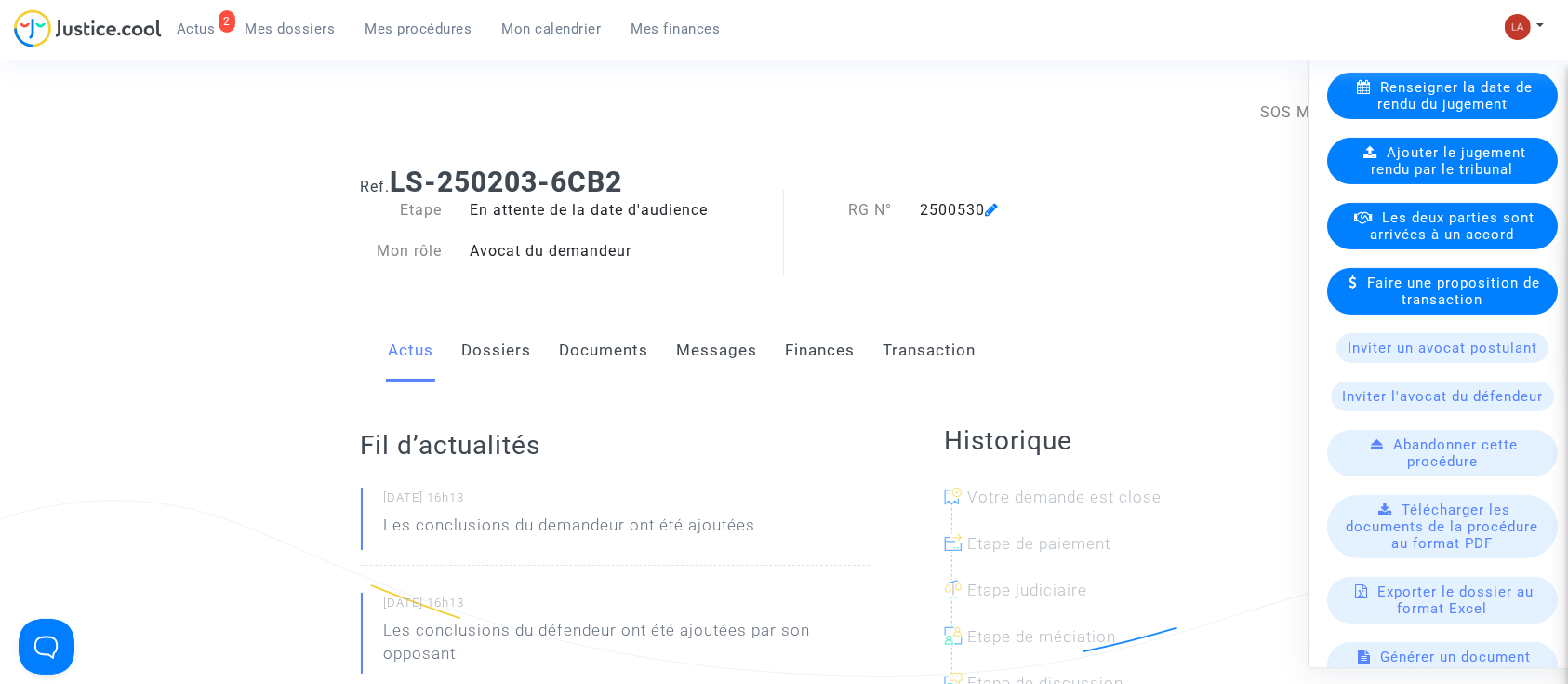
scroll to position [248, 0]
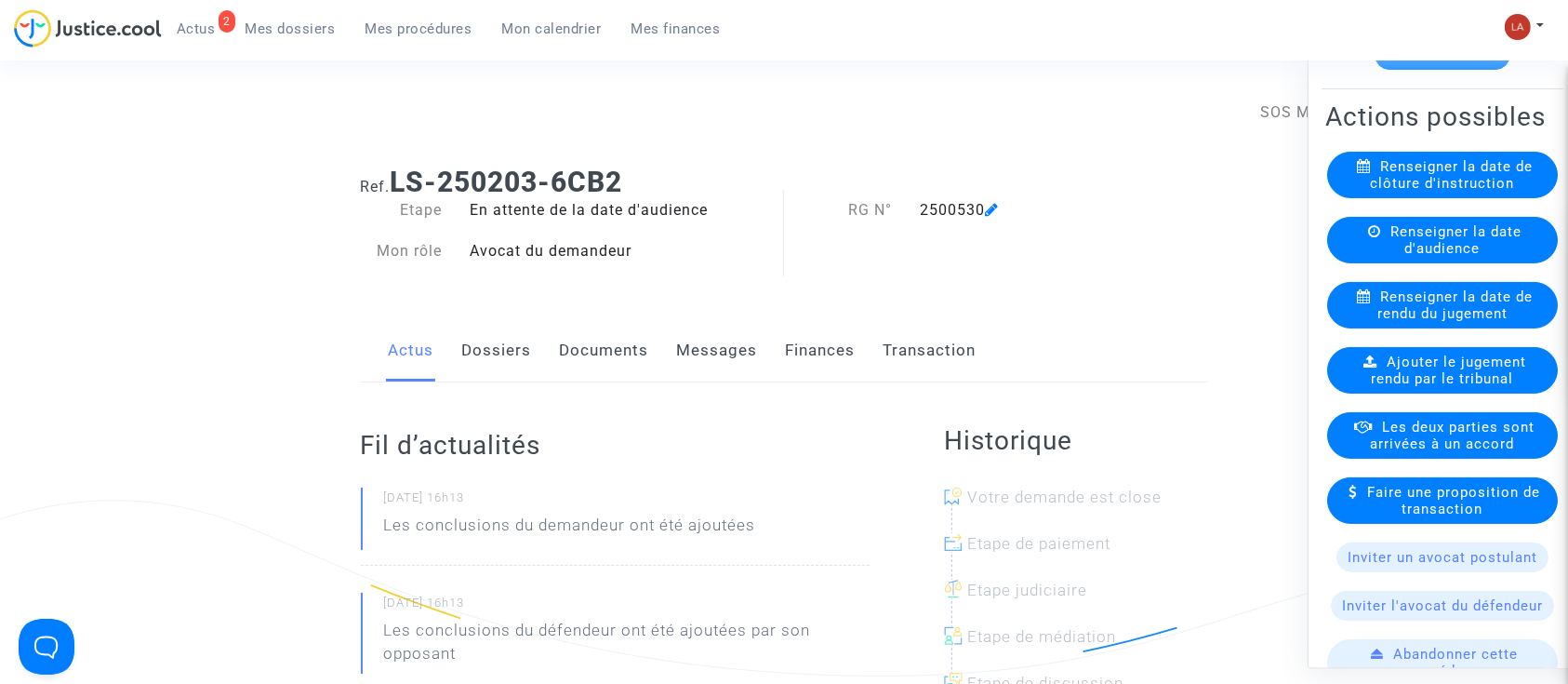
click at [499, 368] on link "Dossiers" at bounding box center [497, 351] width 70 height 62
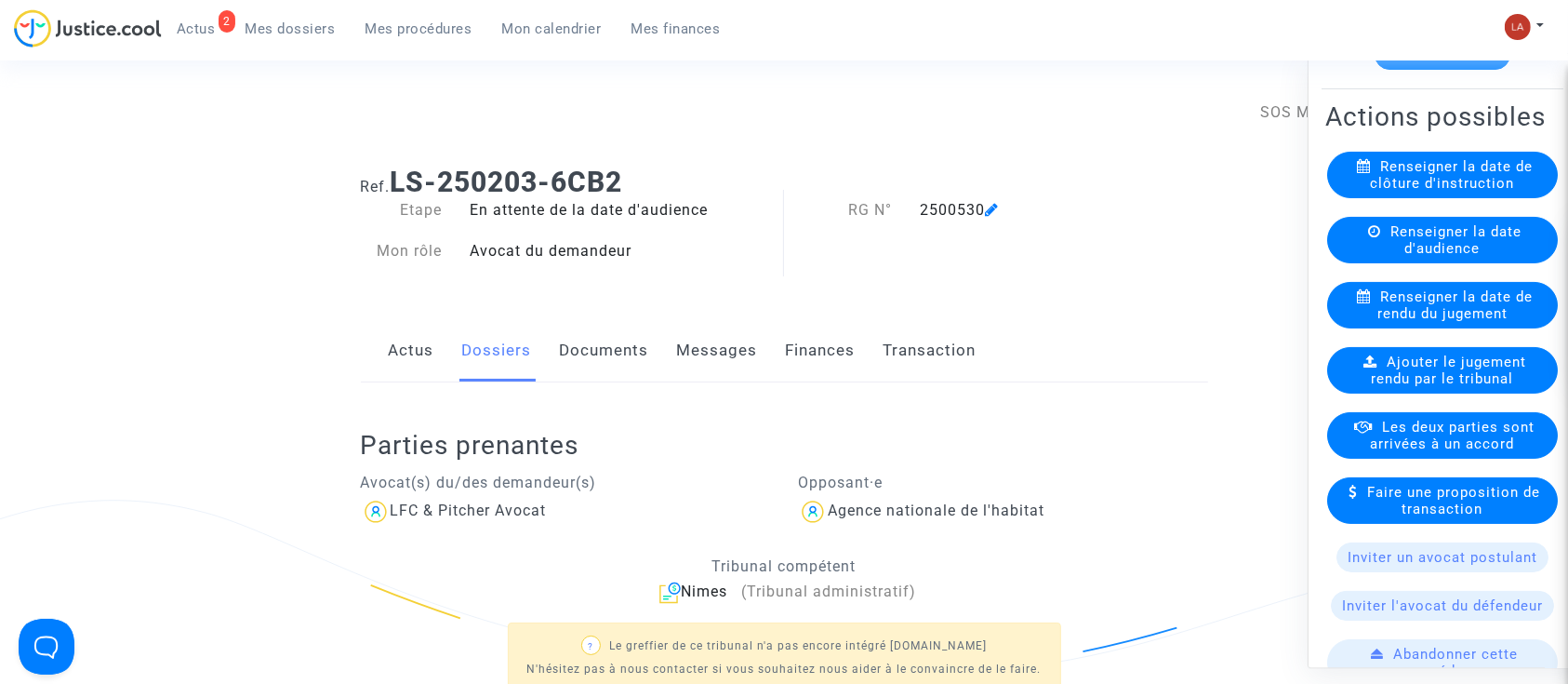
drag, startPoint x: 1479, startPoint y: 162, endPoint x: 1495, endPoint y: 161, distance: 16.0
click at [1479, 162] on span "Renseigner la date de clôture d'instruction" at bounding box center [1451, 174] width 163 height 33
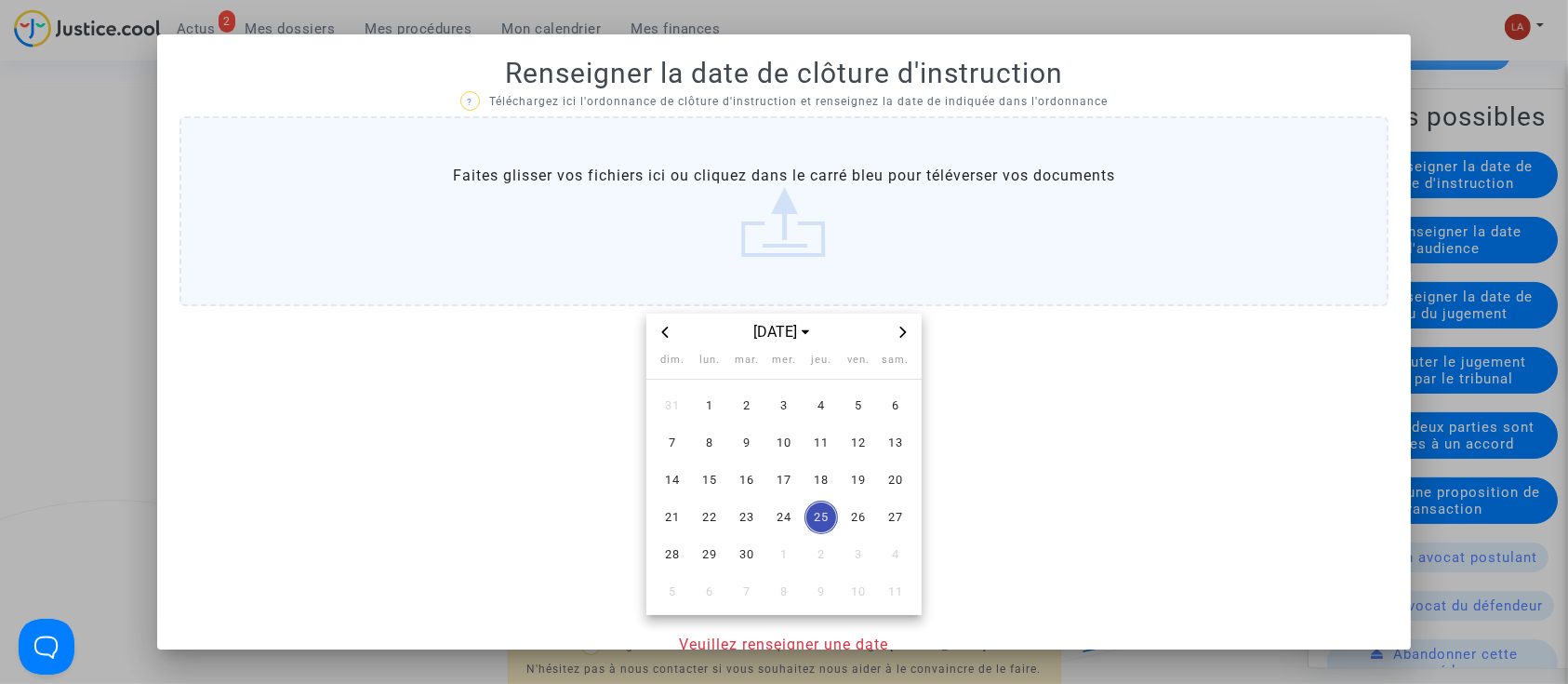
click at [900, 332] on icon "Next month" at bounding box center [903, 331] width 7 height 11
click at [708, 484] on span "13" at bounding box center [709, 480] width 33 height 33
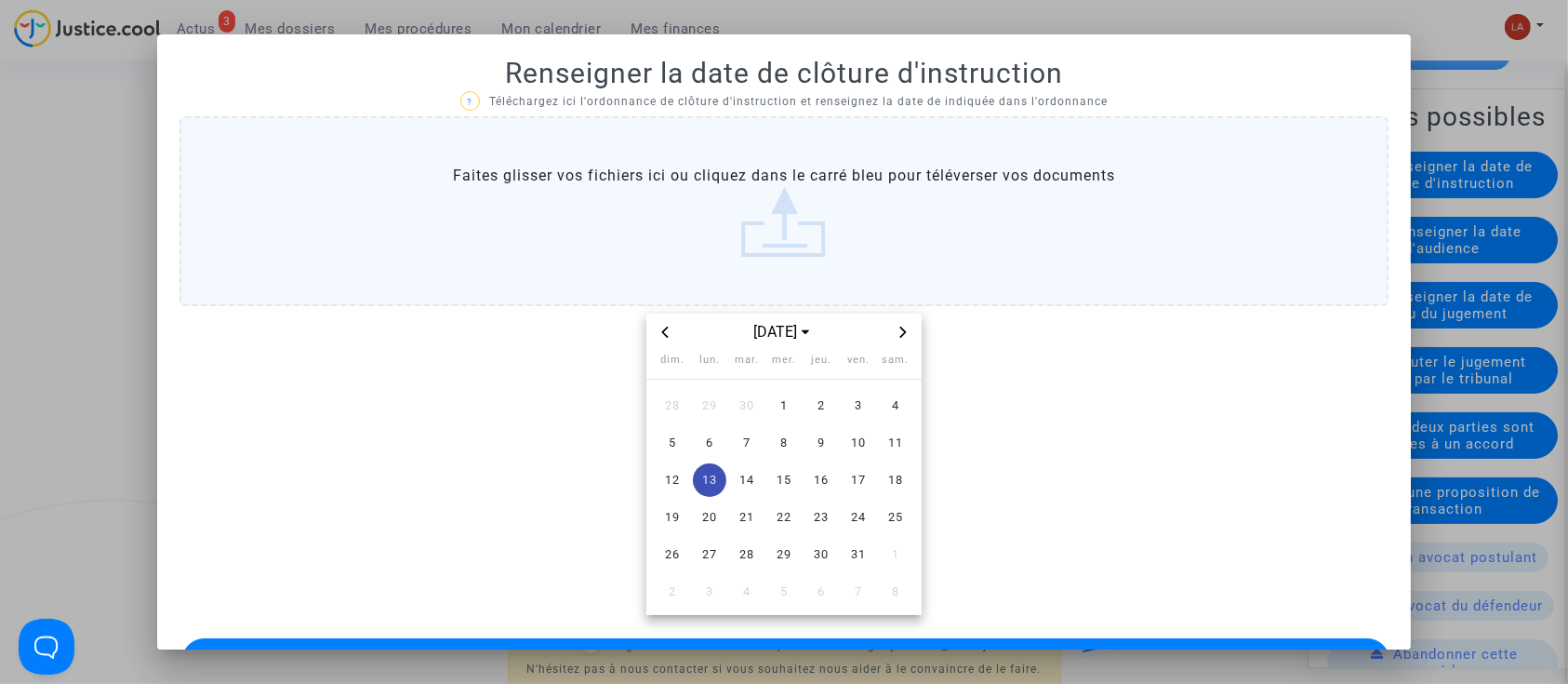
scroll to position [61, 0]
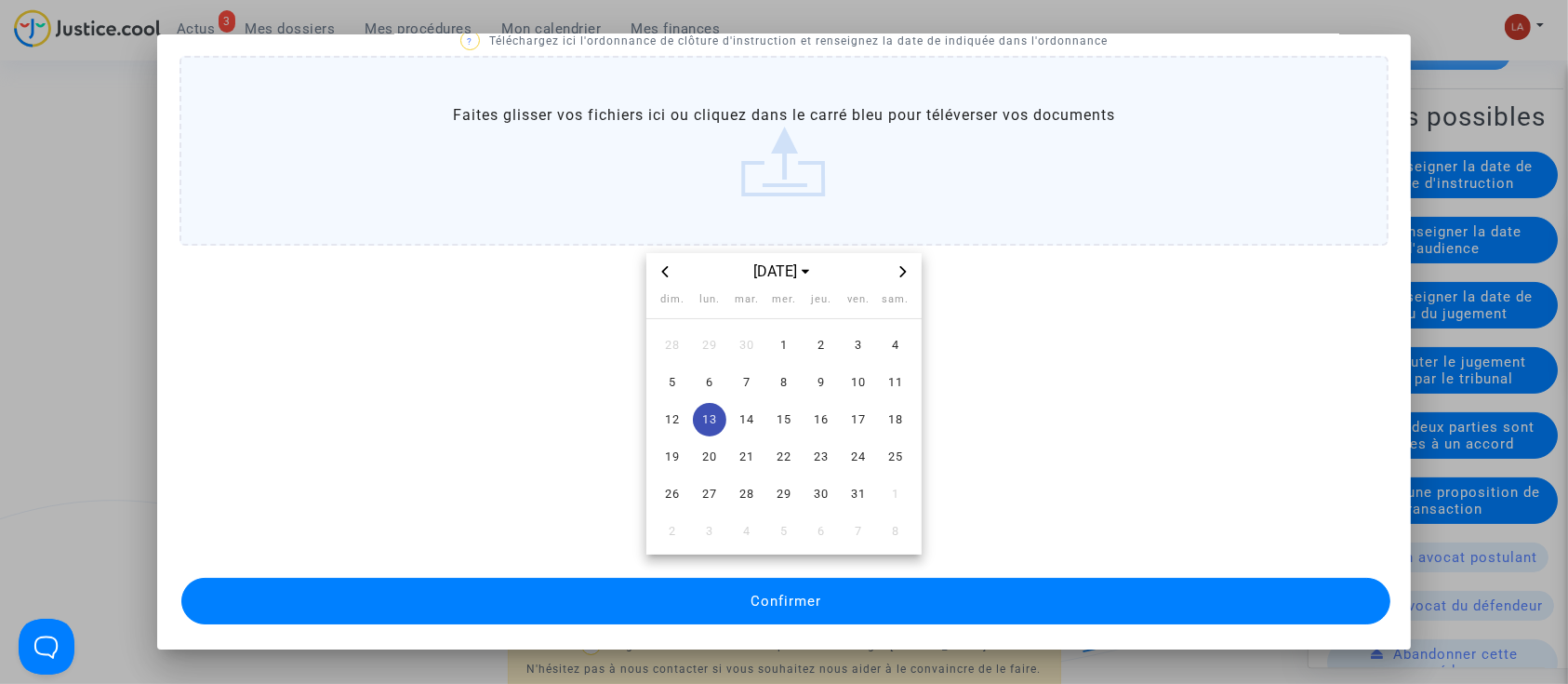
click at [915, 583] on button "Confirmer" at bounding box center [785, 601] width 1210 height 46
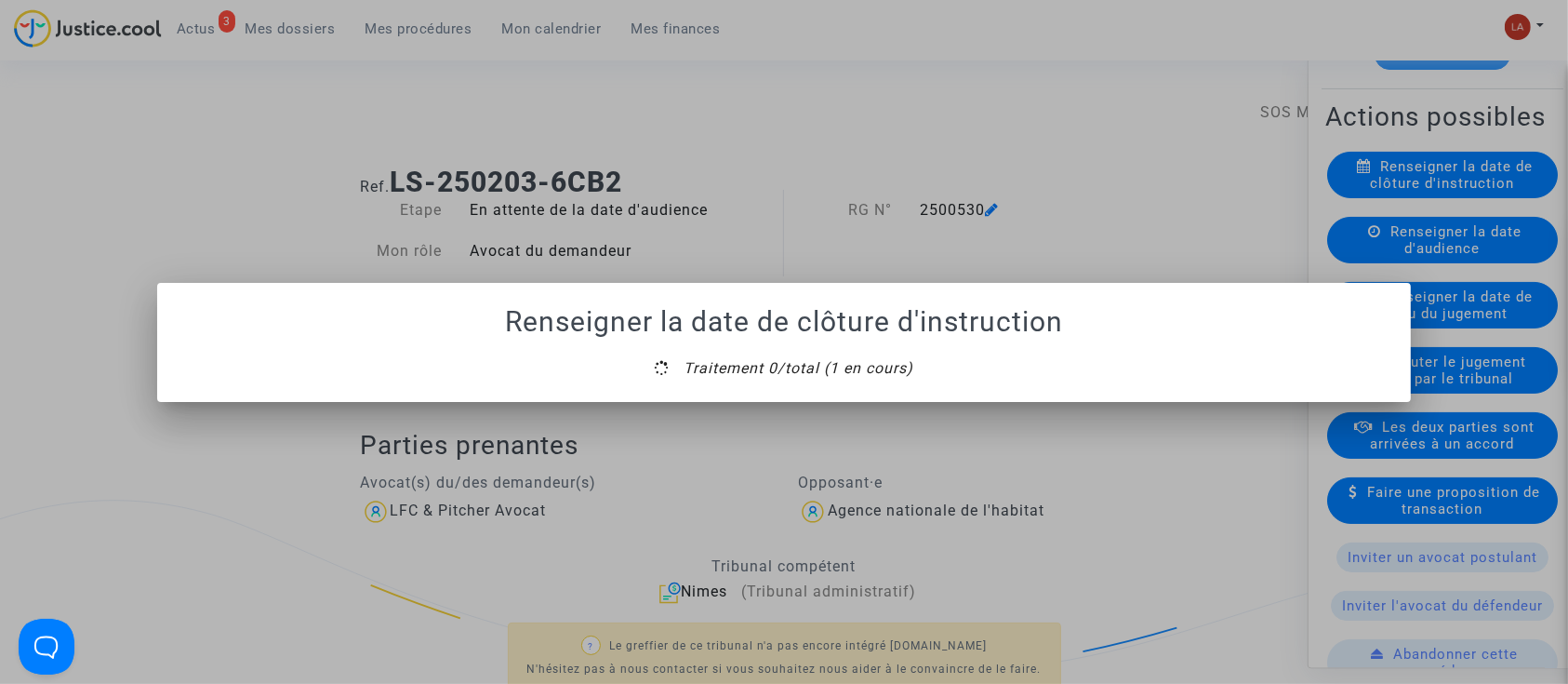
scroll to position [0, 0]
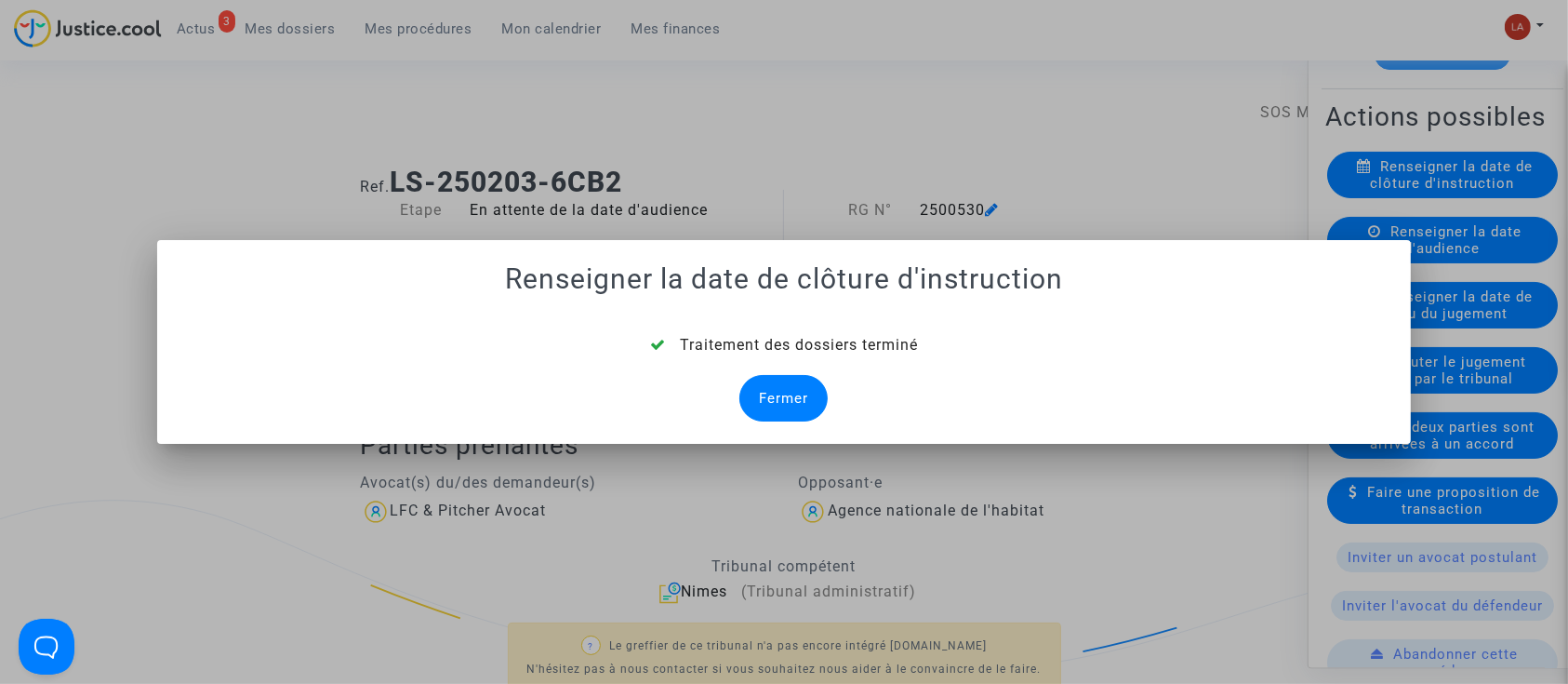
click at [788, 404] on div "Fermer" at bounding box center [784, 398] width 88 height 46
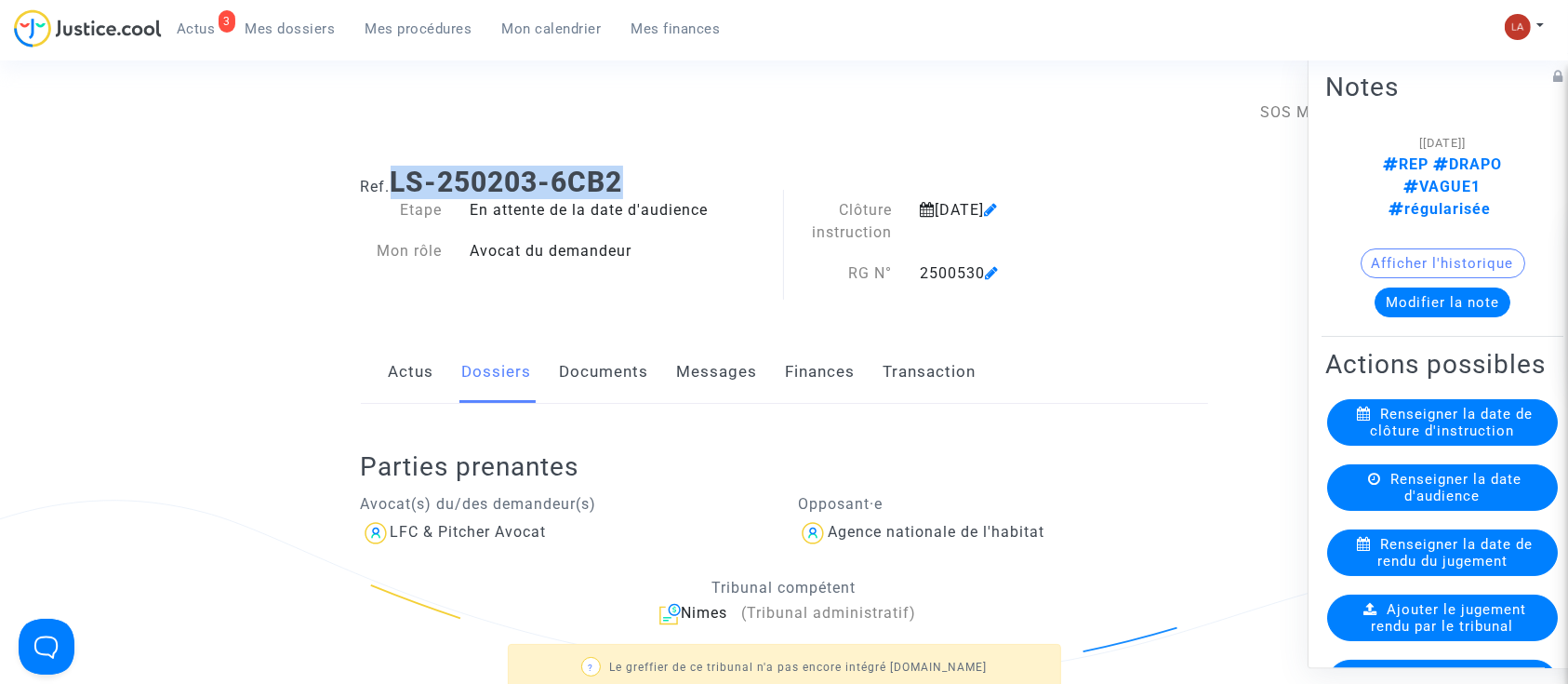
drag, startPoint x: 640, startPoint y: 174, endPoint x: 395, endPoint y: 179, distance: 245.1
click at [395, 179] on h1 "Ref. LS-250203-6CB2" at bounding box center [784, 182] width 847 height 33
copy b "LS-250203-6CB2"
click at [582, 378] on link "Documents" at bounding box center [603, 371] width 89 height 62
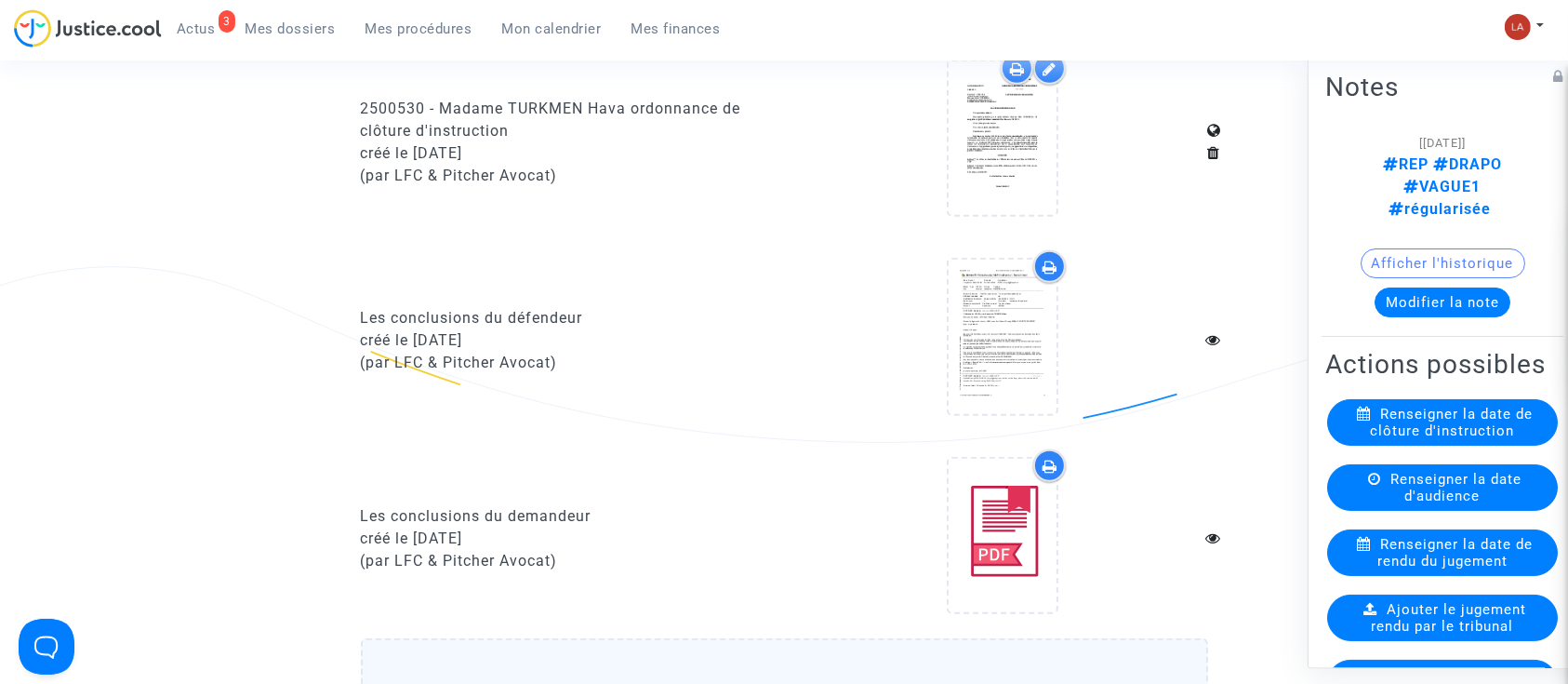
scroll to position [1364, 0]
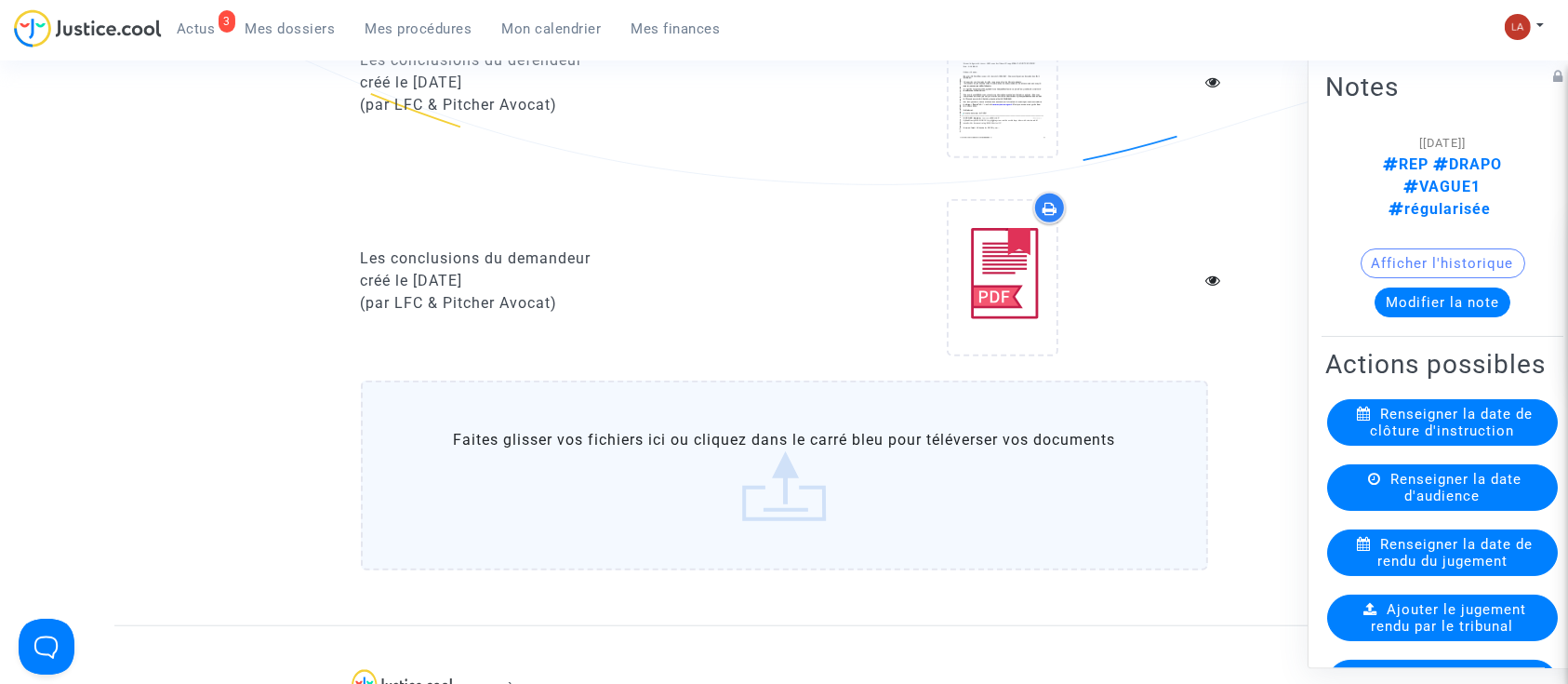
click at [727, 436] on label "Faites glisser vos fichiers ici ou cliquez dans le carré bleu pour téléverser v…" at bounding box center [784, 475] width 847 height 190
click at [0, 0] on input "Faites glisser vos fichiers ici ou cliquez dans le carré bleu pour téléverser v…" at bounding box center [0, 0] width 0 height 0
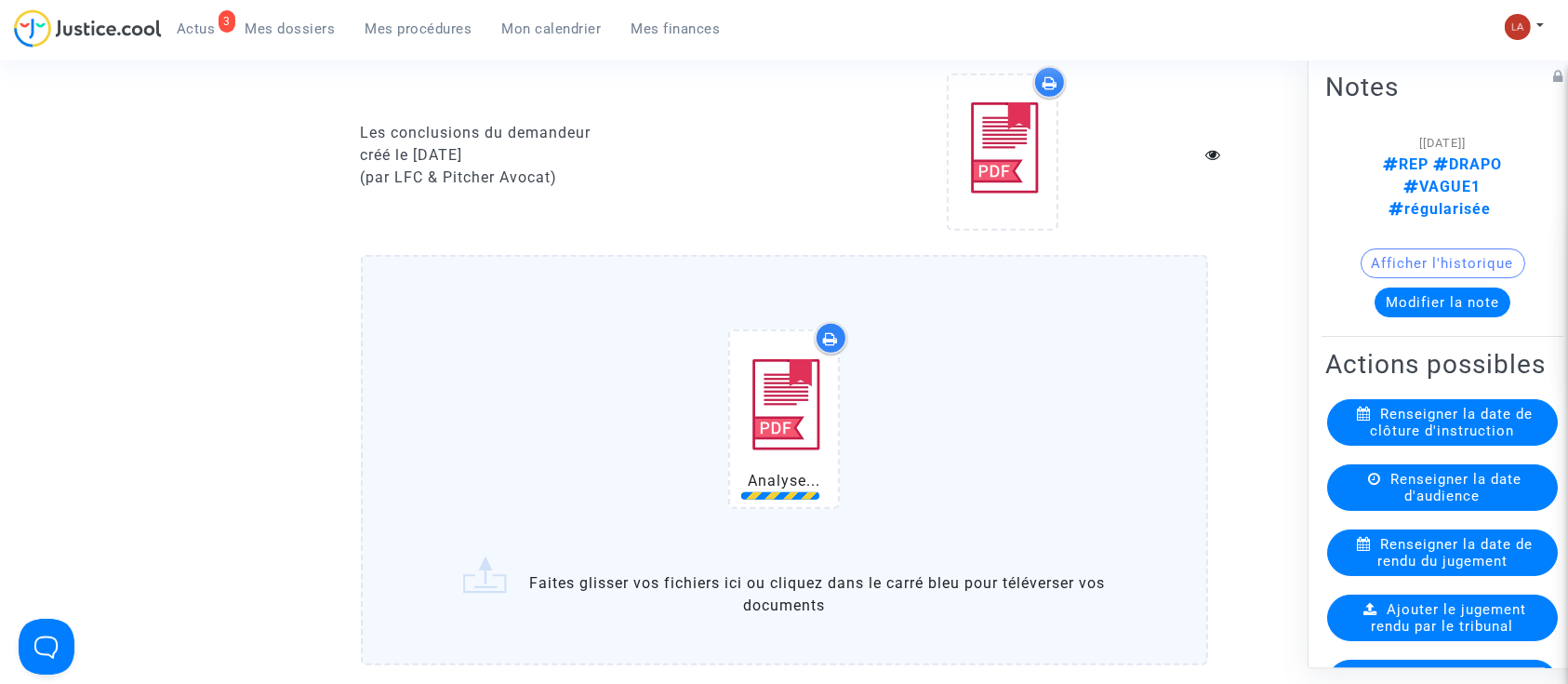
scroll to position [1612, 0]
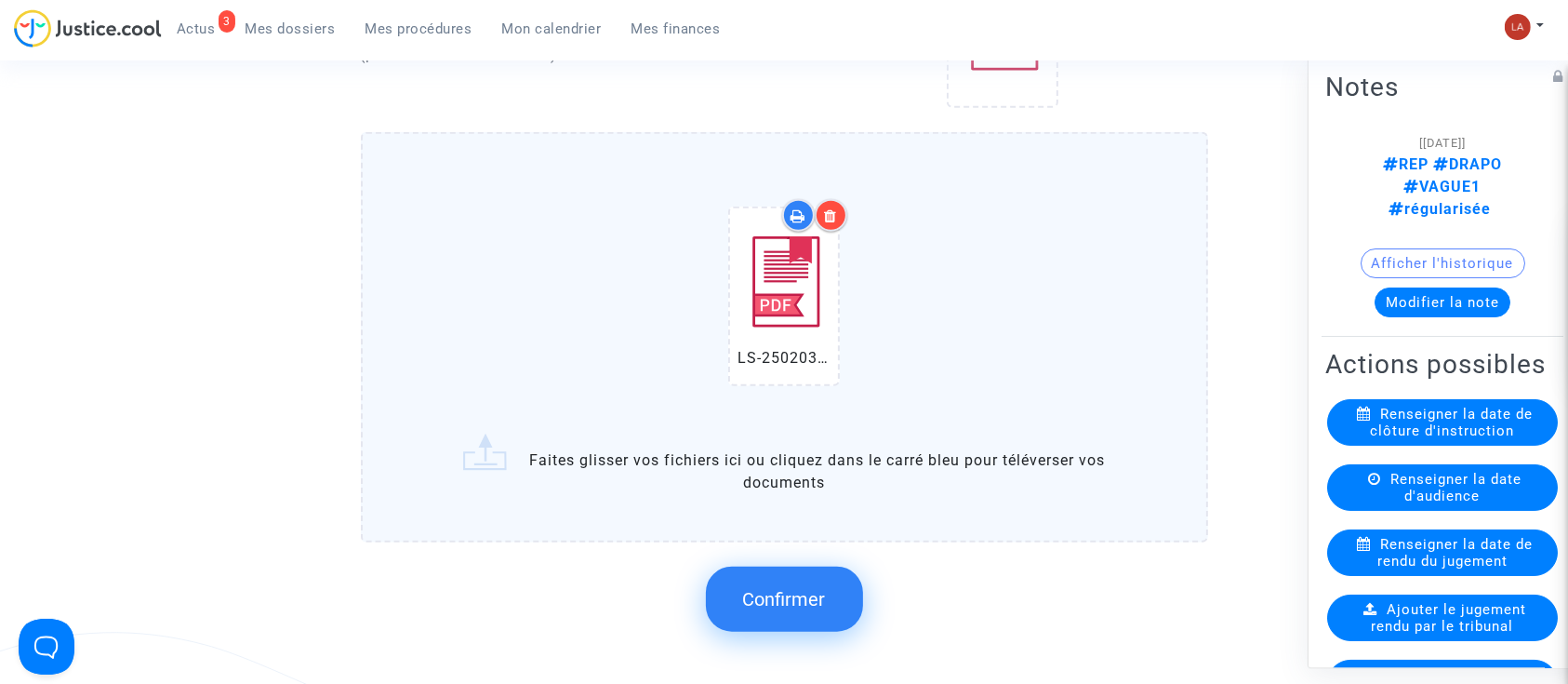
click at [784, 599] on span "Confirmer" at bounding box center [784, 599] width 82 height 23
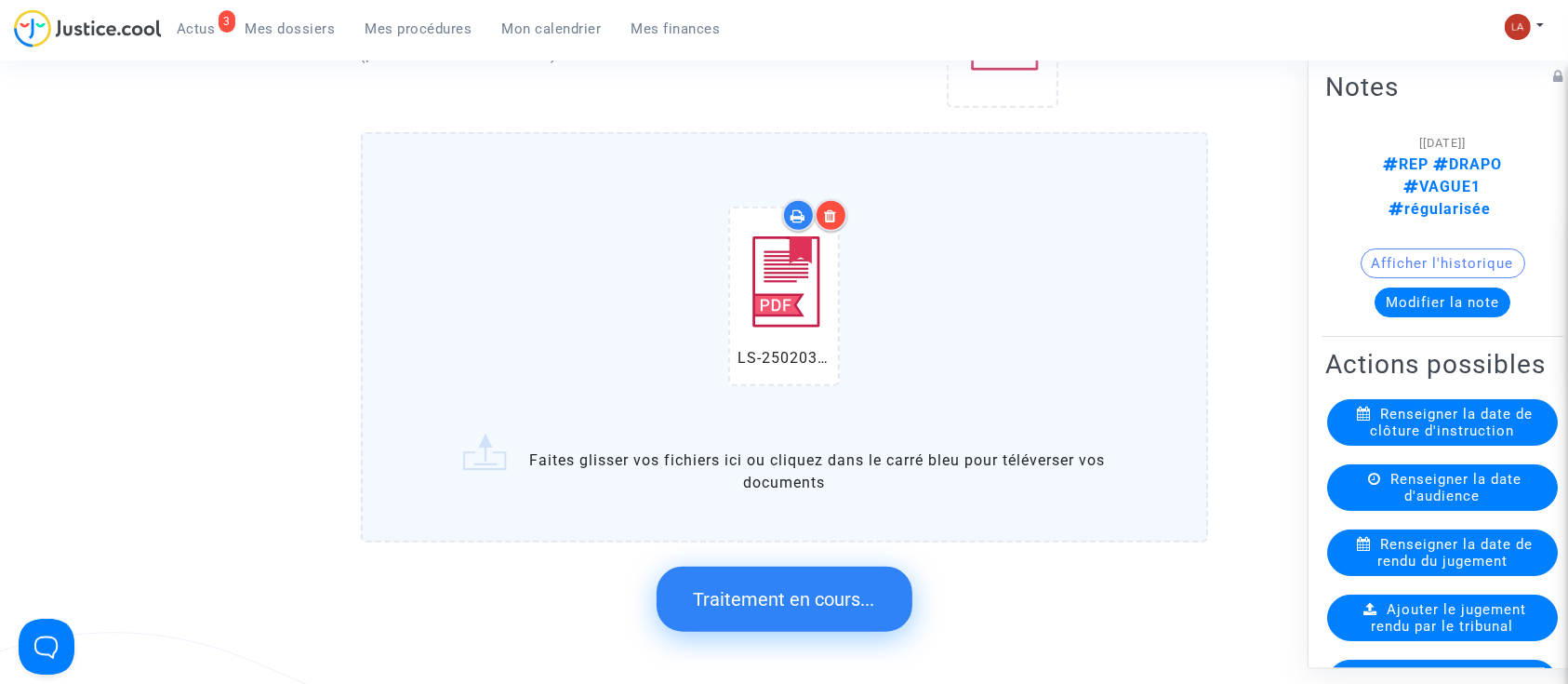
scroll to position [0, 0]
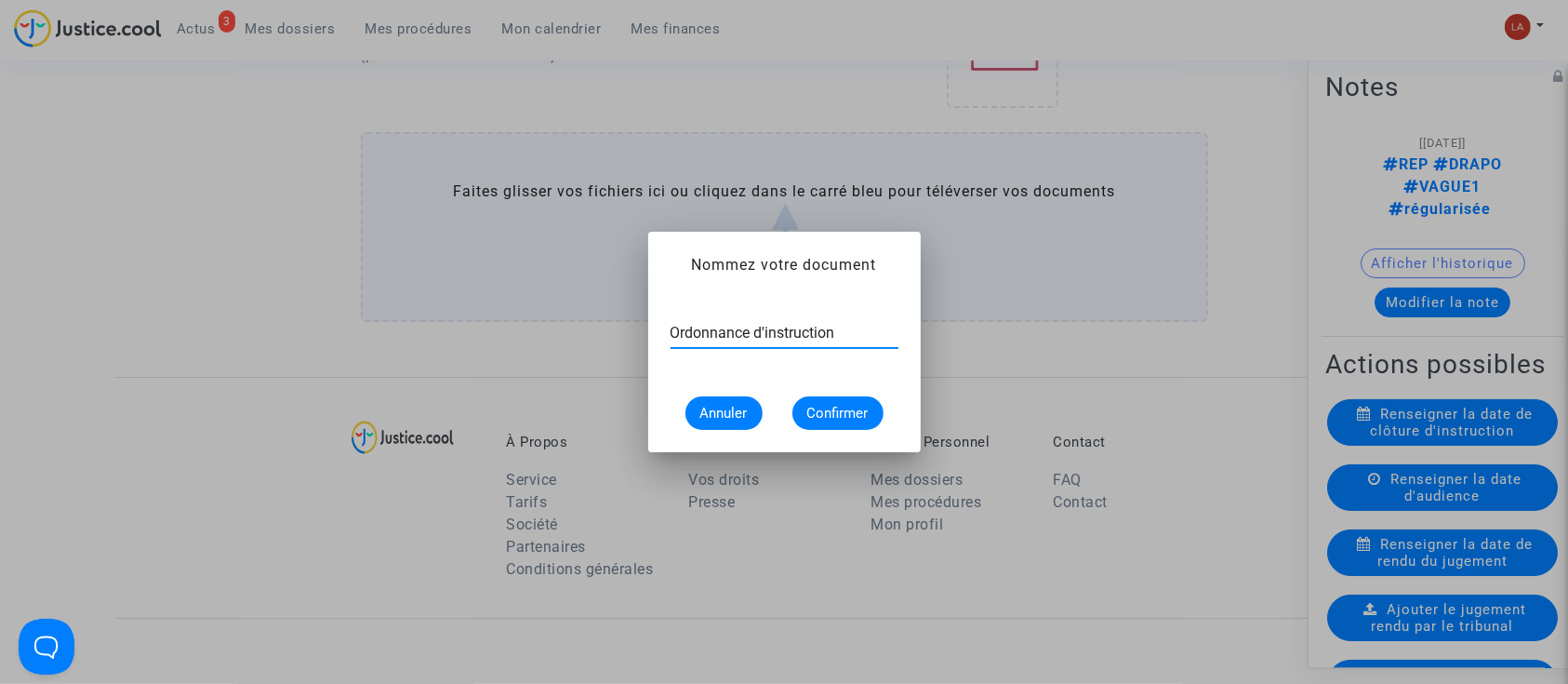
type input "Ordonnance d'instruction"
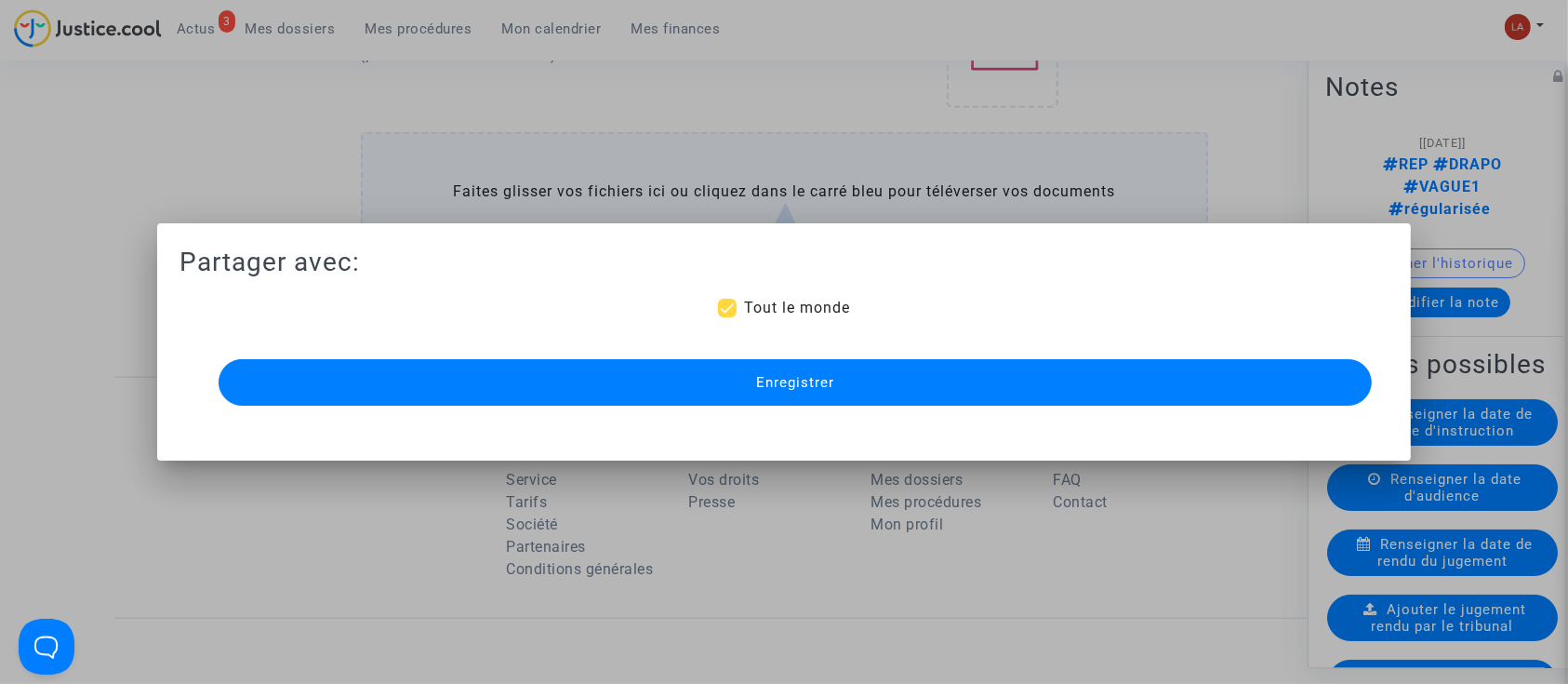
click at [902, 382] on button "Enregistrer" at bounding box center [795, 381] width 1154 height 46
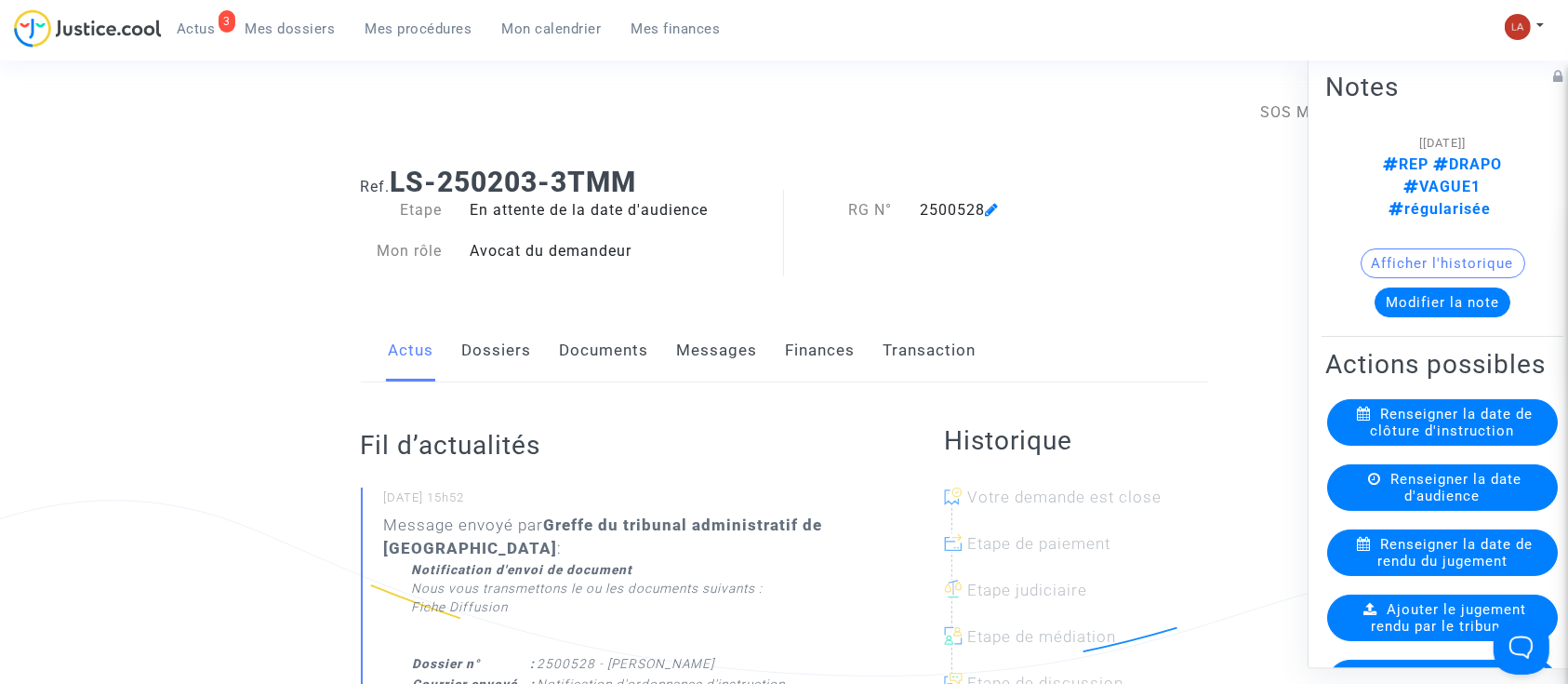
click at [532, 370] on div "Actus Dossiers Documents Messages Finances Transaction" at bounding box center [784, 352] width 847 height 63
click at [535, 350] on div "Actus Dossiers Documents Messages Finances Transaction" at bounding box center [784, 352] width 847 height 63
click at [506, 349] on link "Dossiers" at bounding box center [497, 351] width 70 height 62
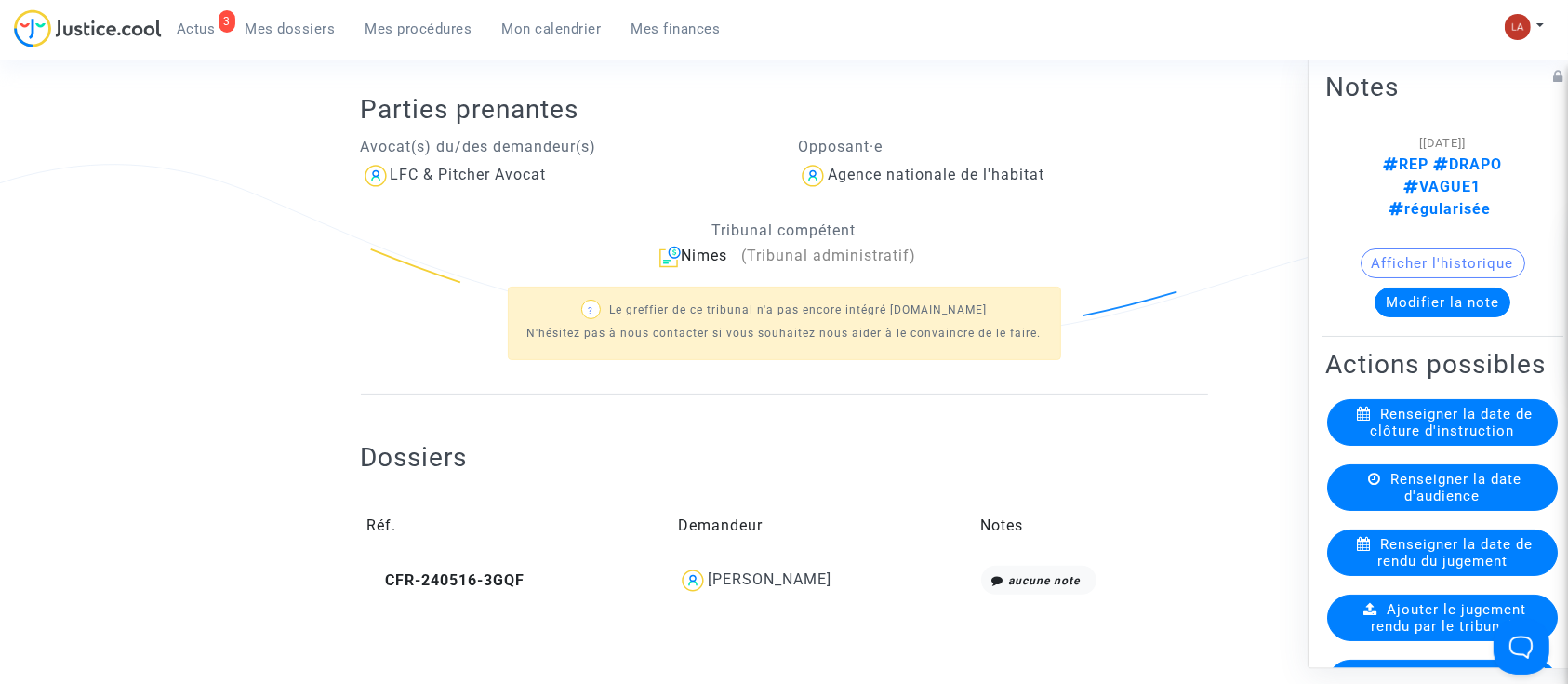
scroll to position [496, 0]
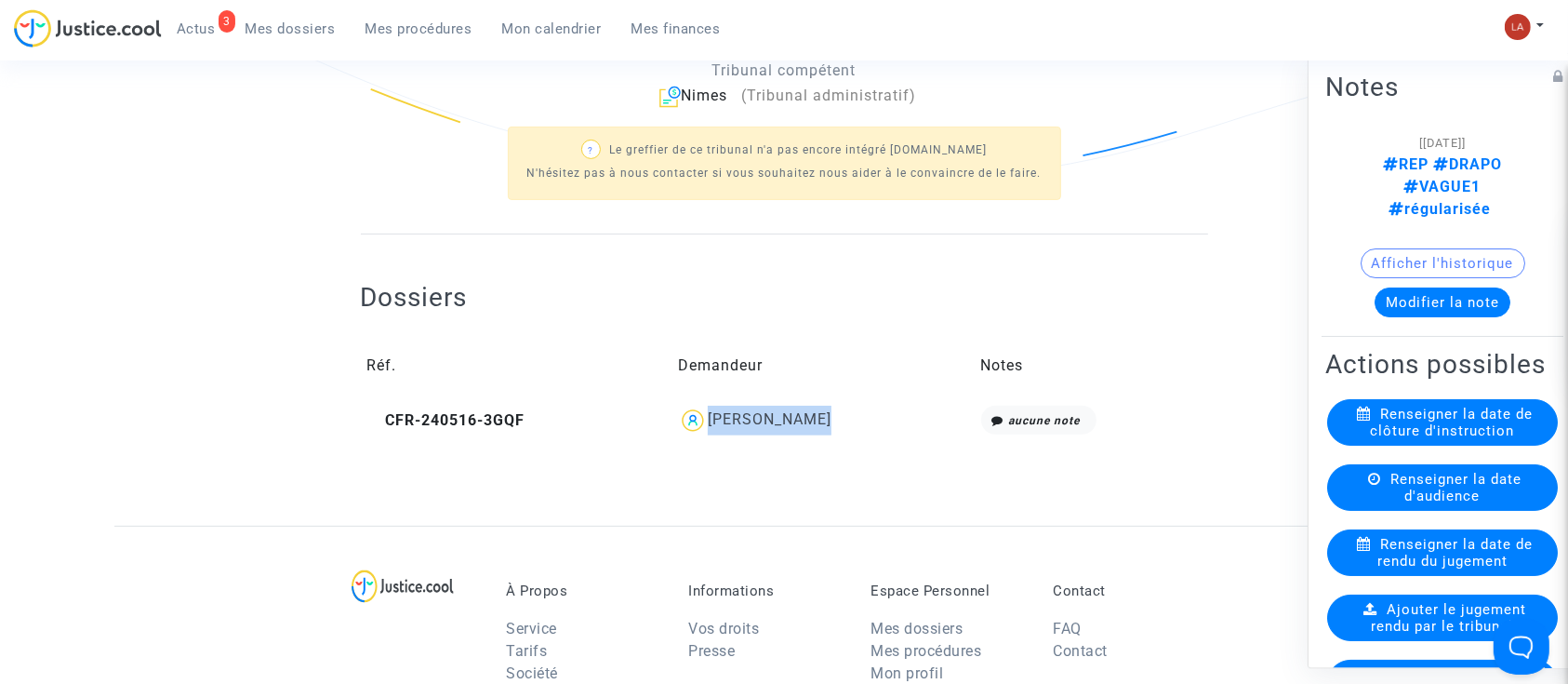
drag, startPoint x: 786, startPoint y: 422, endPoint x: 715, endPoint y: 413, distance: 71.6
click at [715, 413] on div "LYDIE VILATTE" at bounding box center [822, 420] width 289 height 29
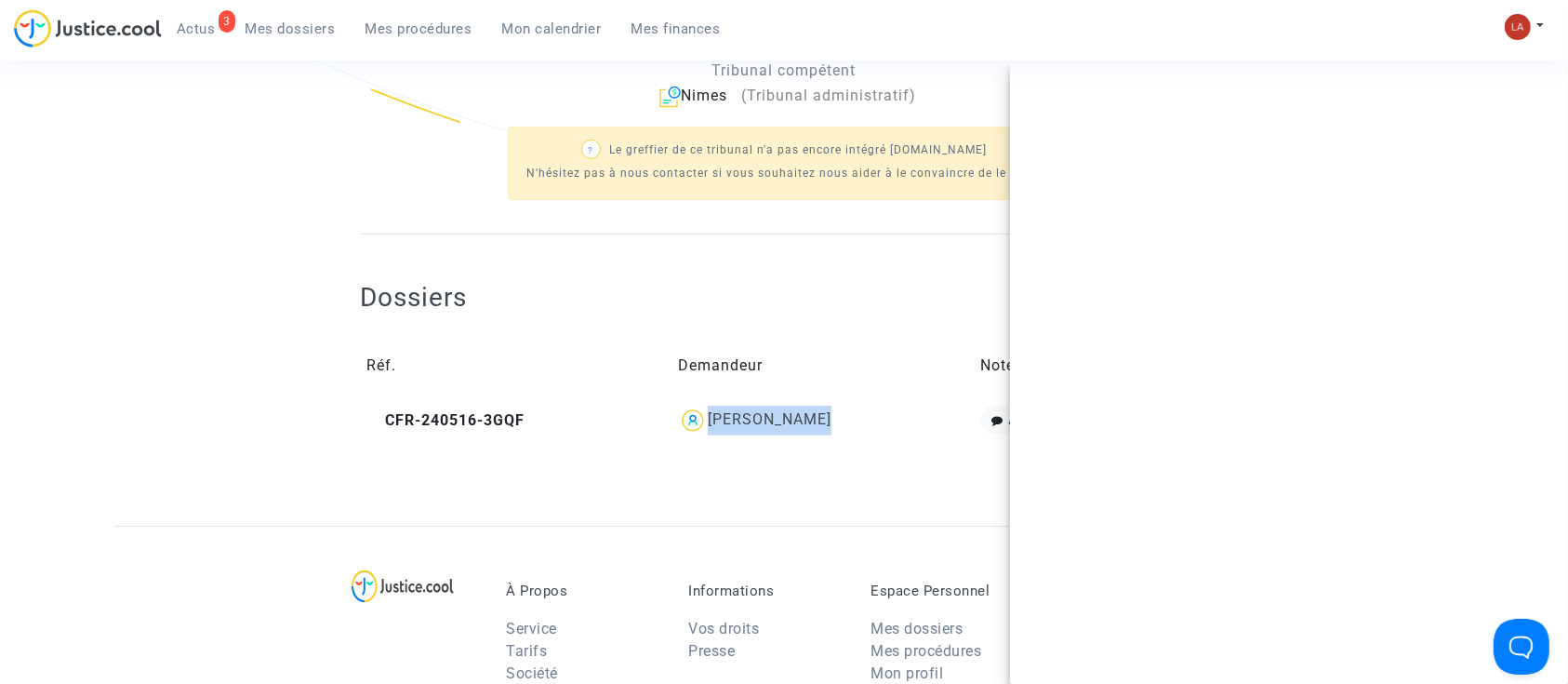
copy div "LYDIE VILATTE"
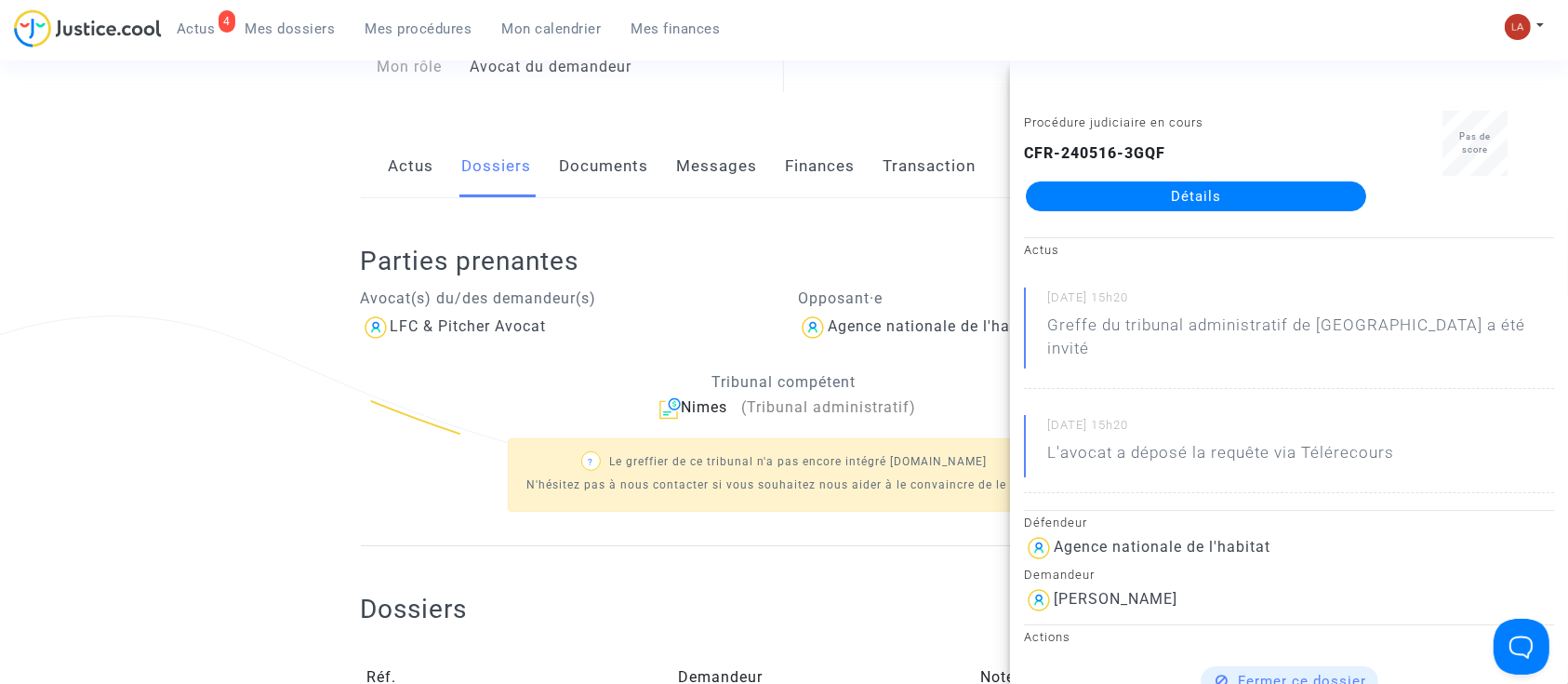
scroll to position [0, 0]
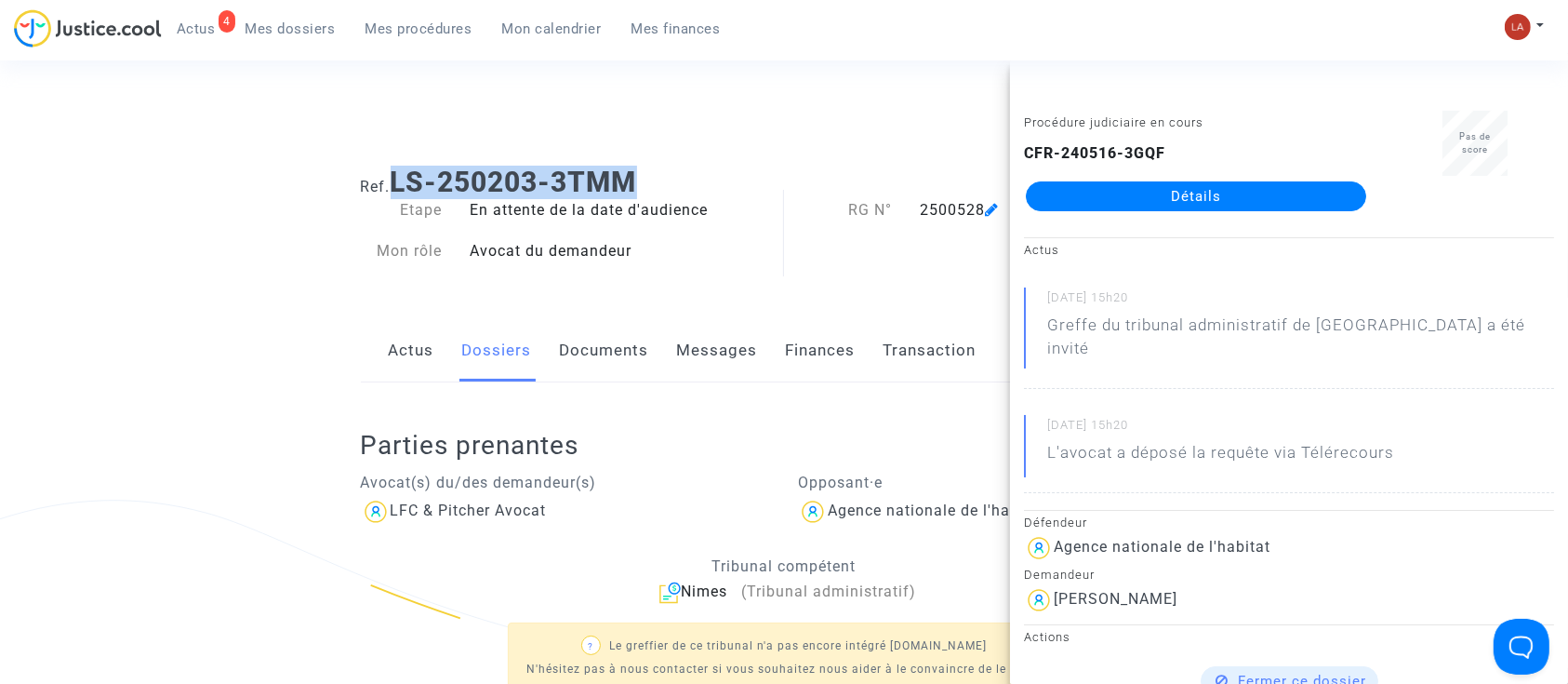
drag, startPoint x: 616, startPoint y: 182, endPoint x: 395, endPoint y: 183, distance: 221.0
click at [395, 183] on h1 "Ref. LS-250203-3TMM" at bounding box center [784, 182] width 847 height 33
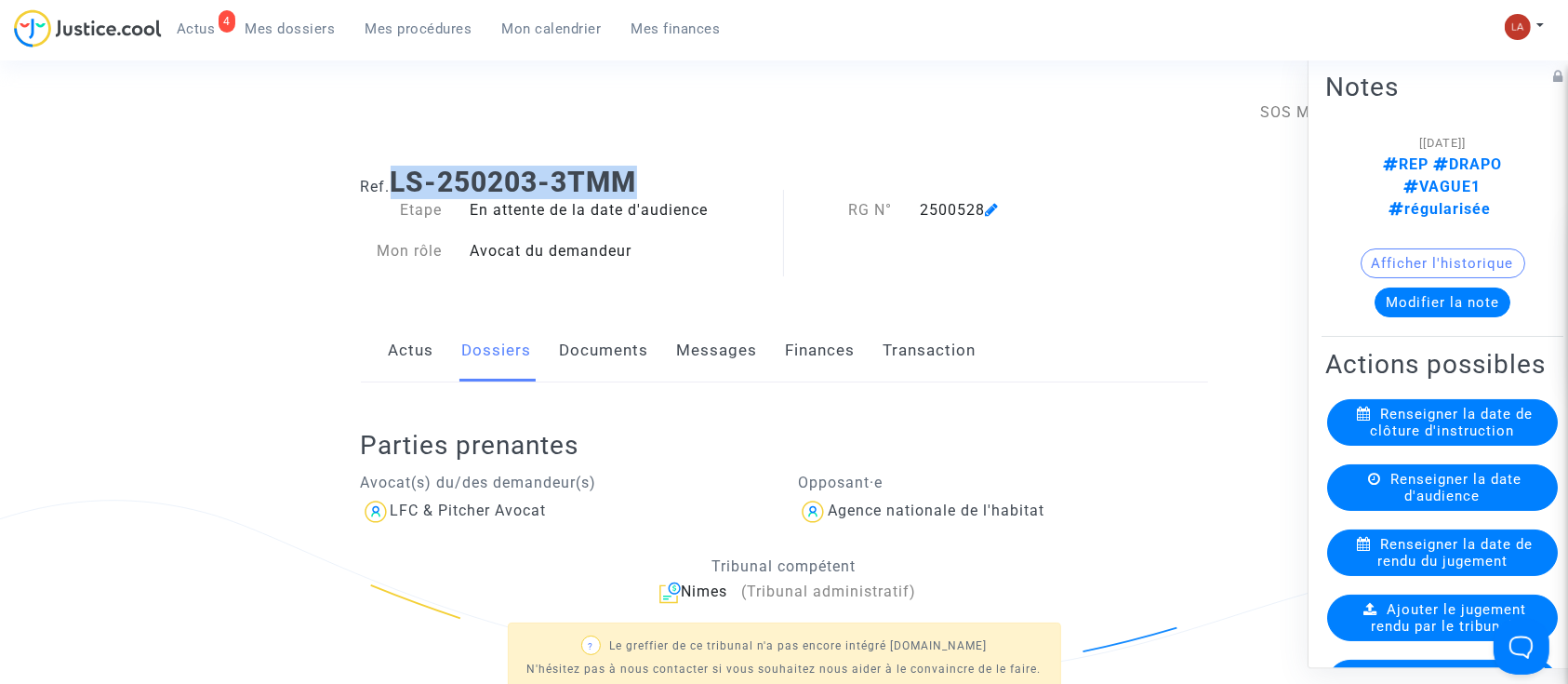
copy b "LS-250203-3TMM"
click at [1505, 406] on span "Renseigner la date de clôture d'instruction" at bounding box center [1451, 422] width 163 height 33
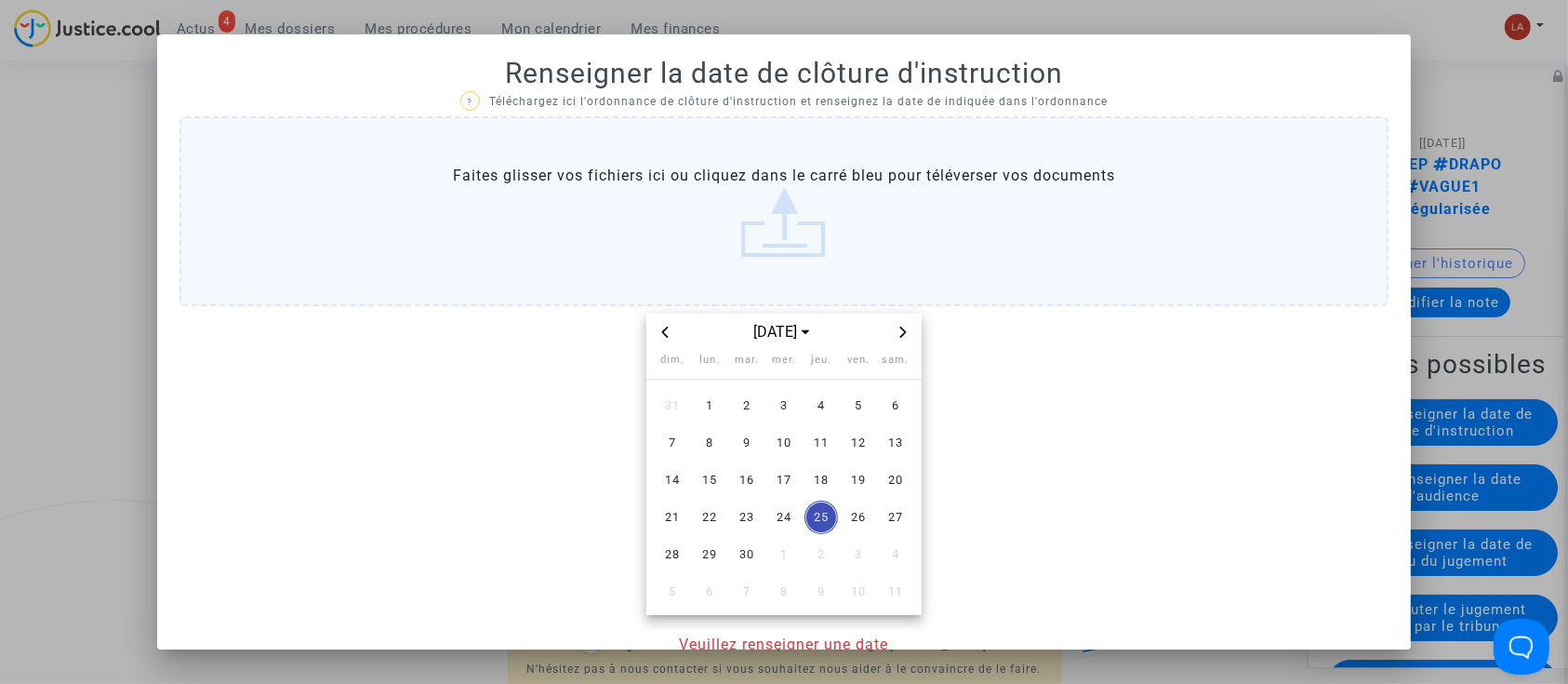
click at [897, 326] on icon "Next month" at bounding box center [902, 331] width 11 height 11
click at [699, 486] on span "13" at bounding box center [709, 480] width 33 height 33
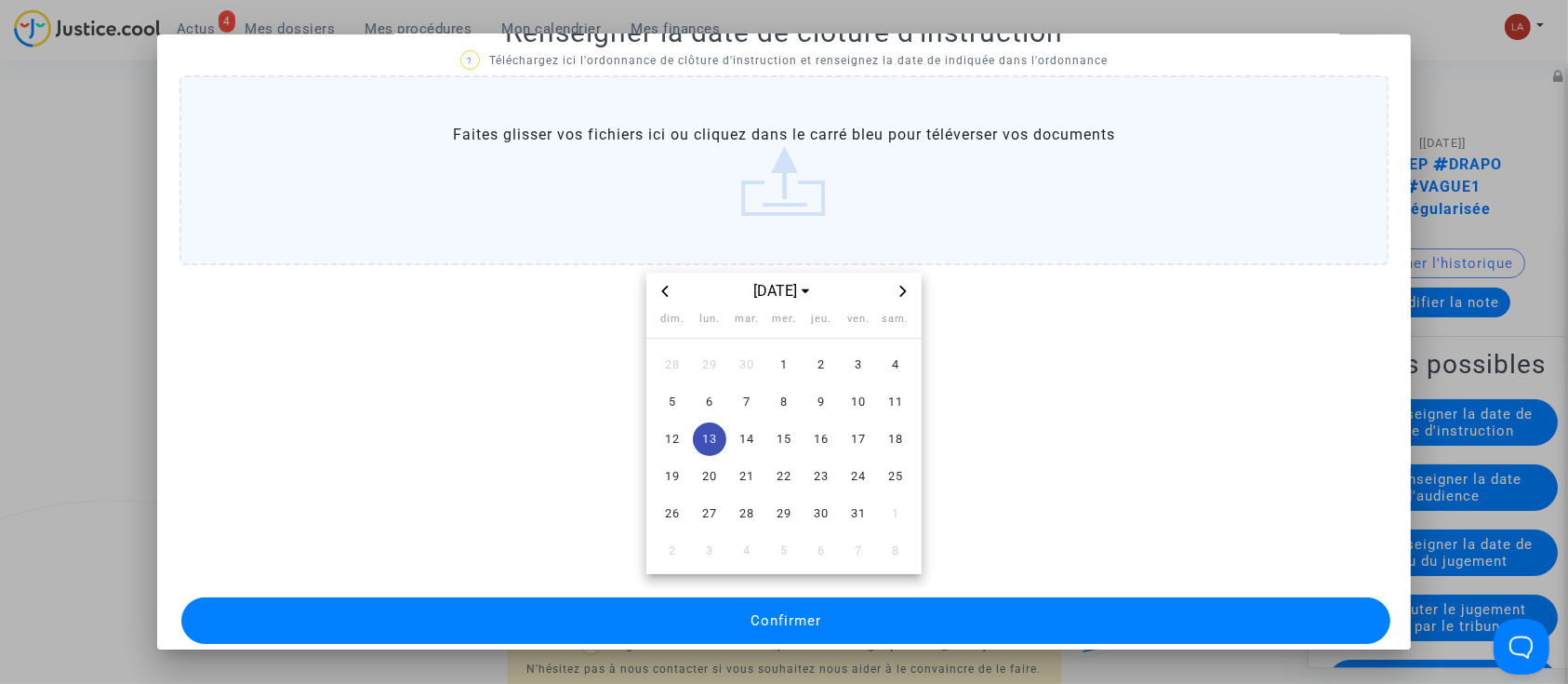
scroll to position [61, 0]
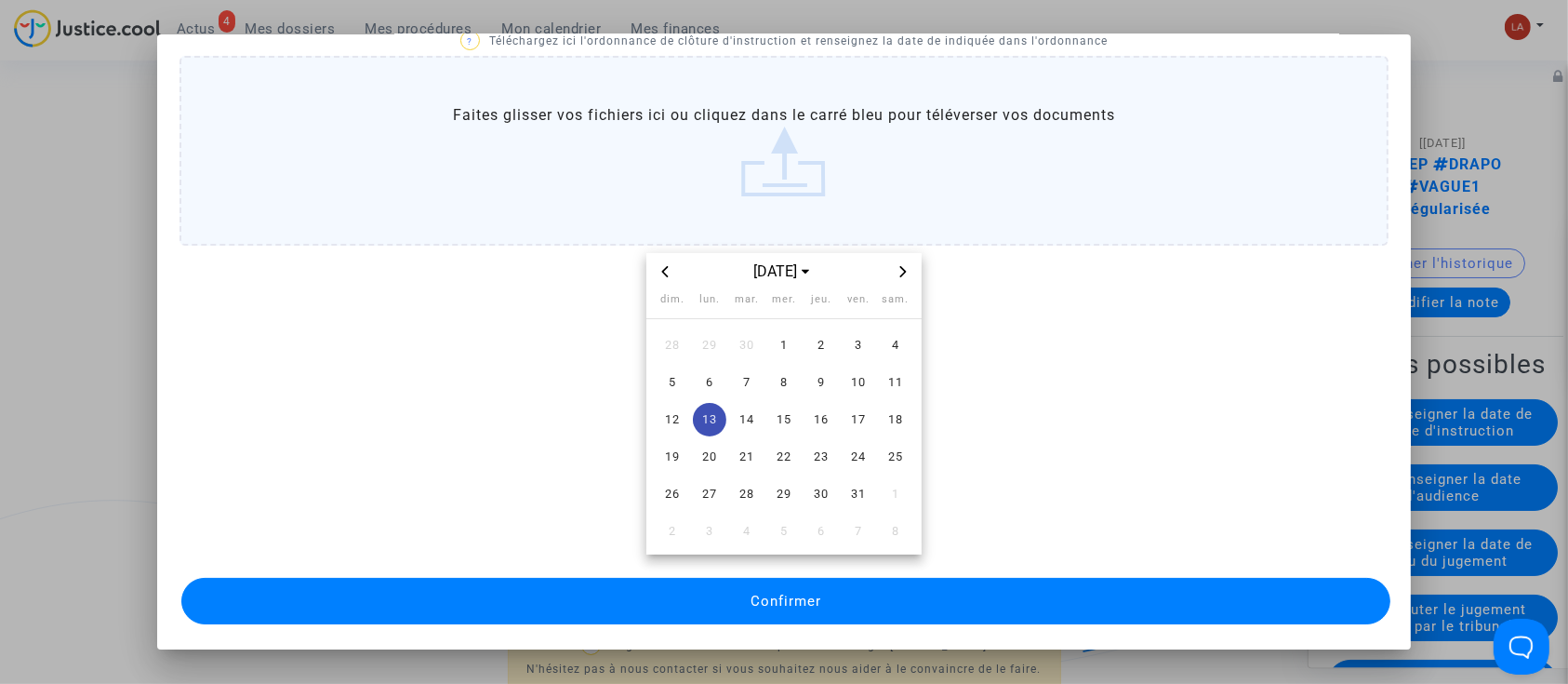
click at [1110, 606] on button "Confirmer" at bounding box center [785, 601] width 1210 height 46
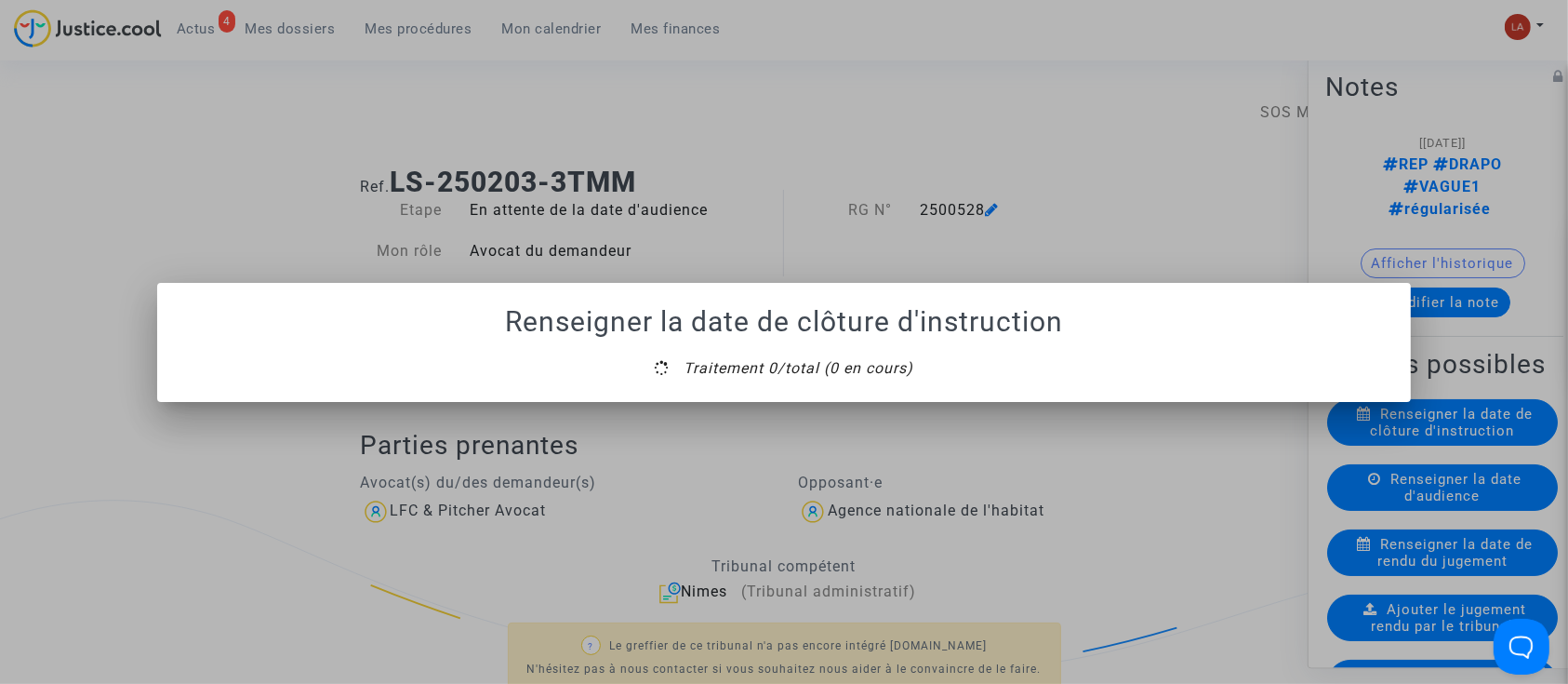
scroll to position [0, 0]
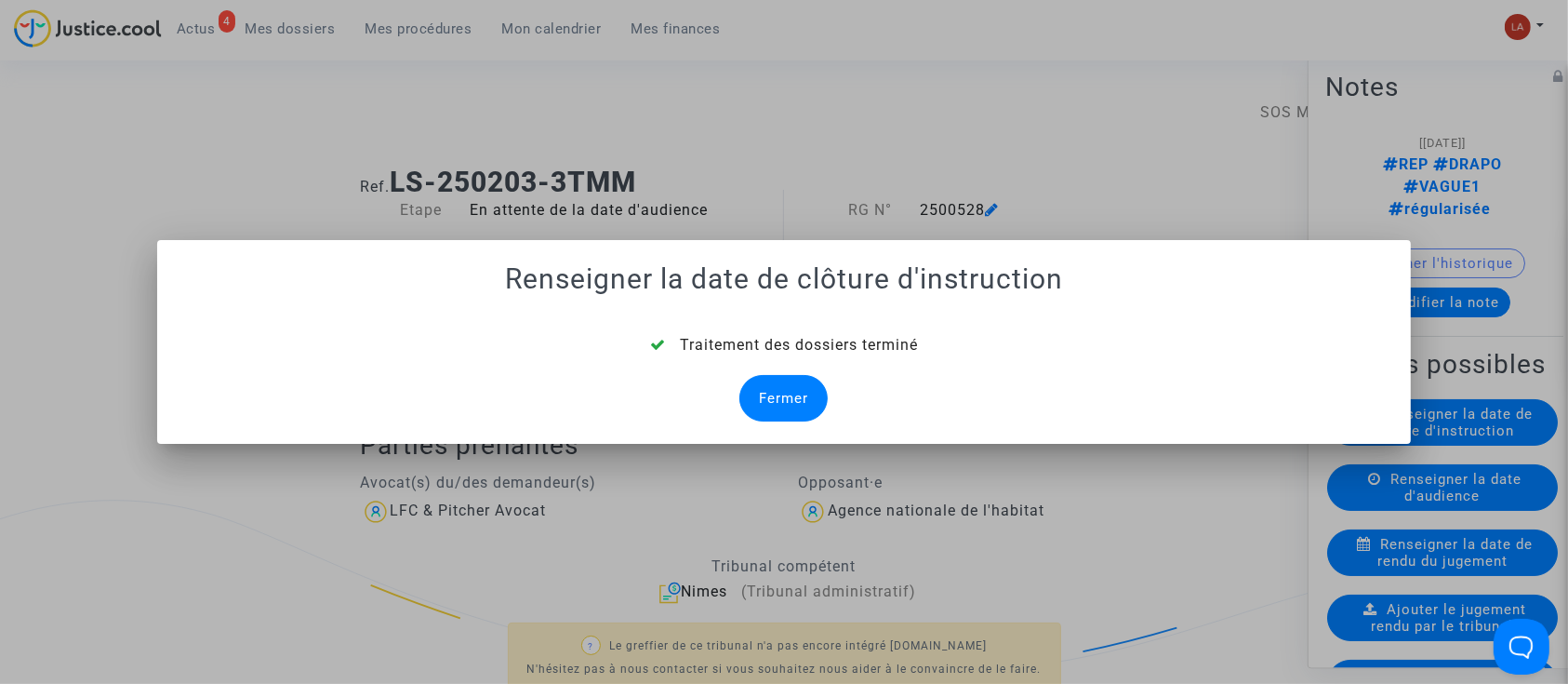
click at [753, 390] on div "Fermer" at bounding box center [784, 398] width 88 height 46
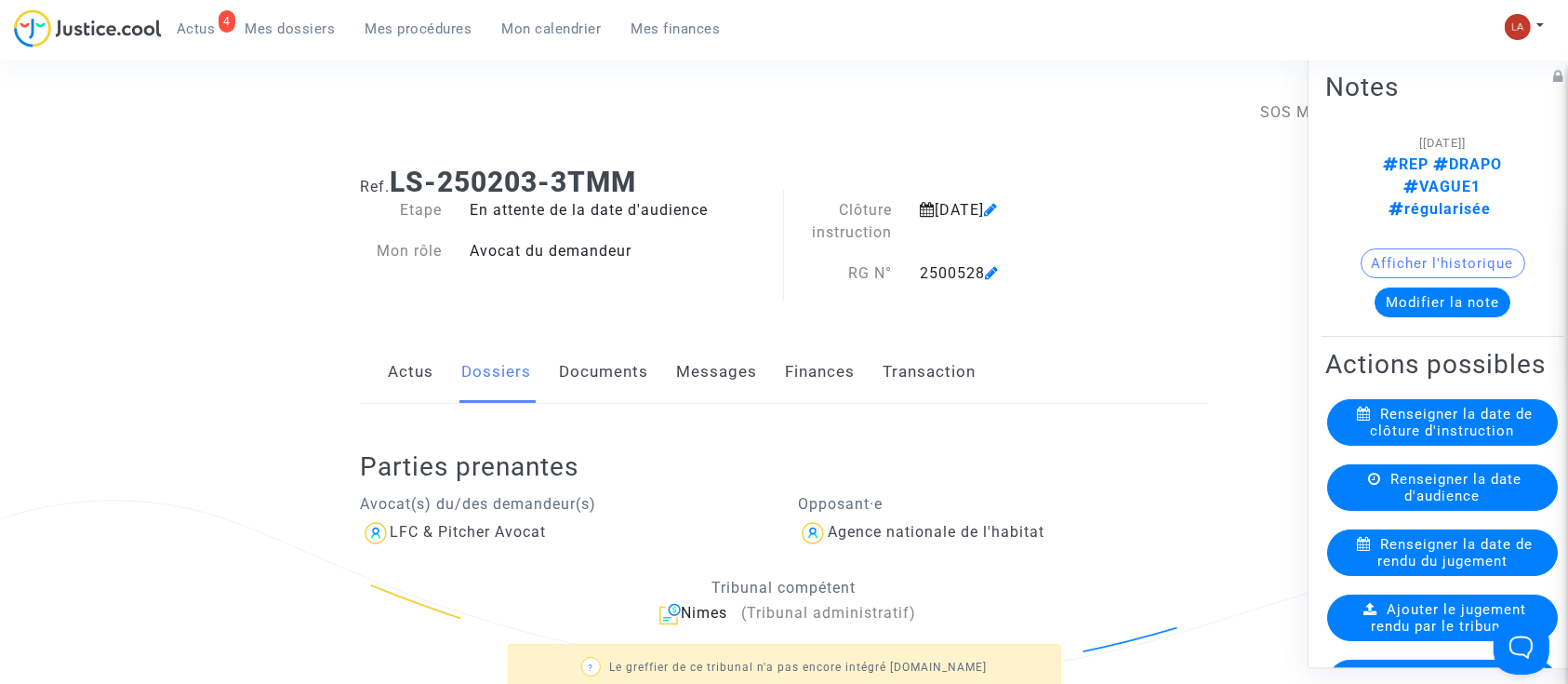
click at [611, 375] on link "Documents" at bounding box center [603, 371] width 89 height 62
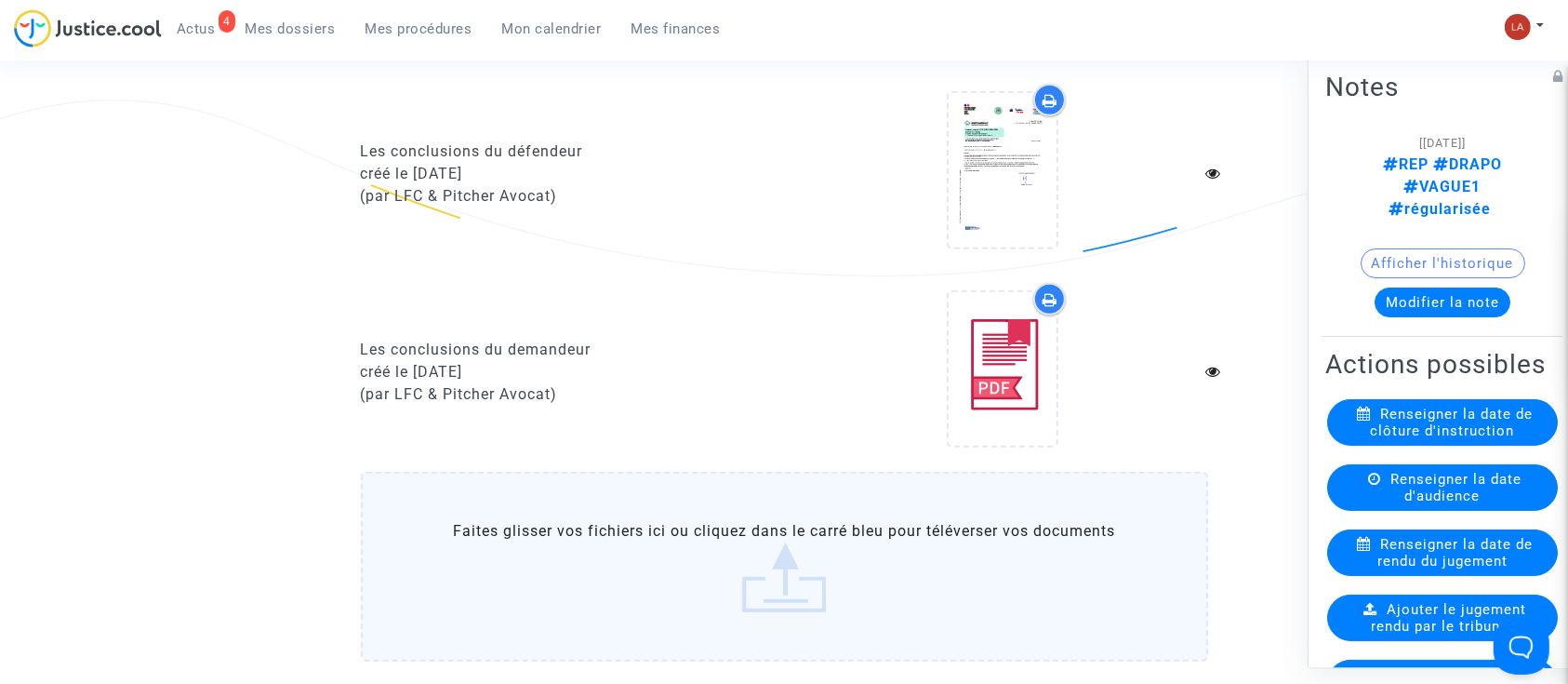
scroll to position [1489, 0]
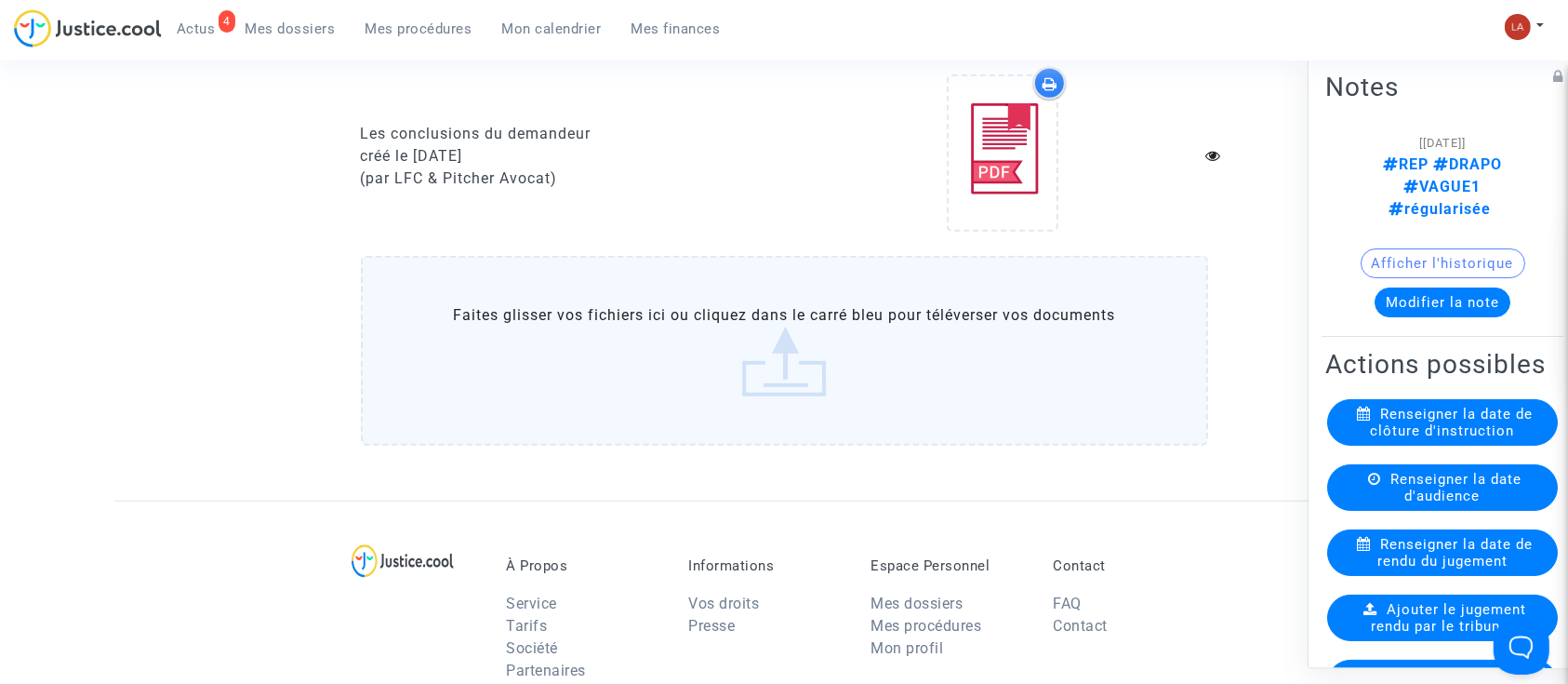
click at [944, 234] on upload-item at bounding box center [1002, 156] width 126 height 179
click at [875, 311] on label "Faites glisser vos fichiers ici ou cliquez dans le carré bleu pour téléverser v…" at bounding box center [784, 351] width 847 height 190
click at [0, 0] on input "Faites glisser vos fichiers ici ou cliquez dans le carré bleu pour téléverser v…" at bounding box center [0, 0] width 0 height 0
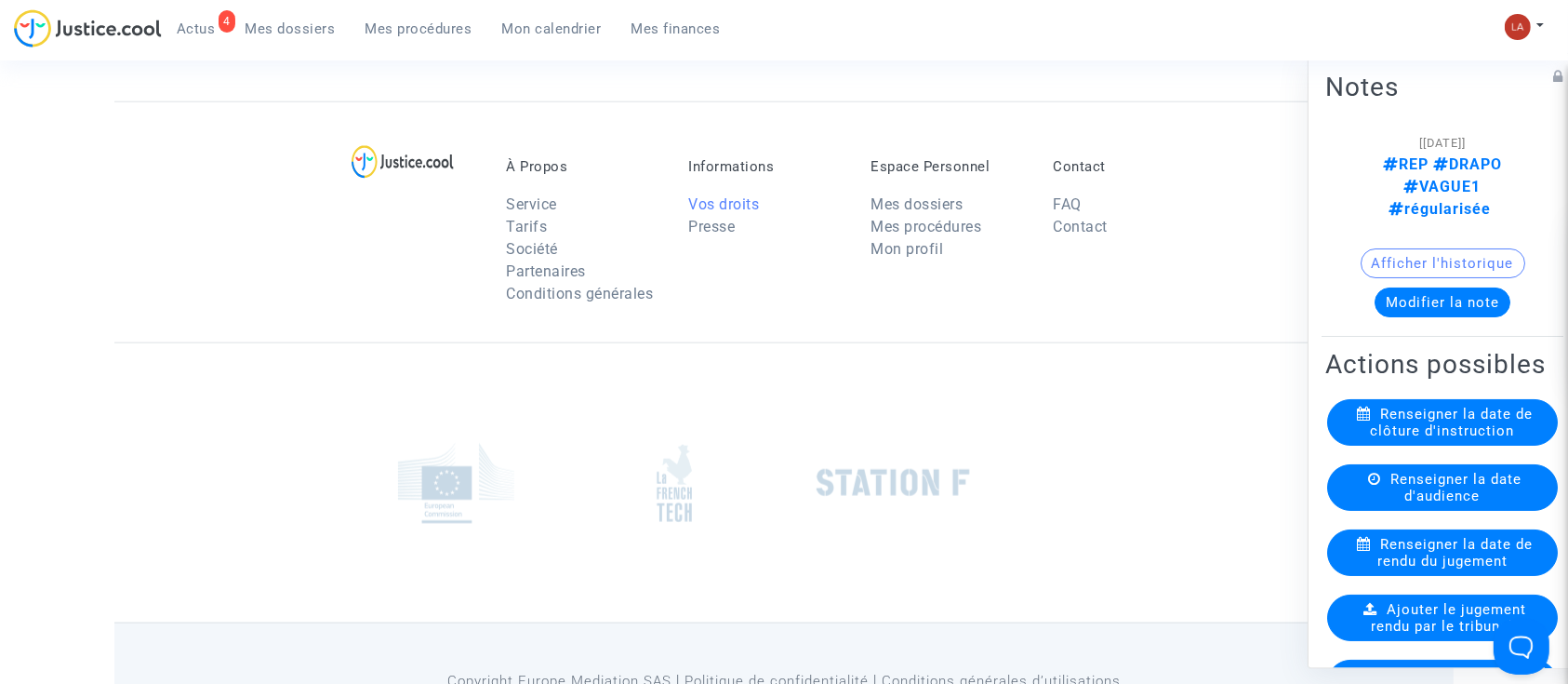
scroll to position [1984, 0]
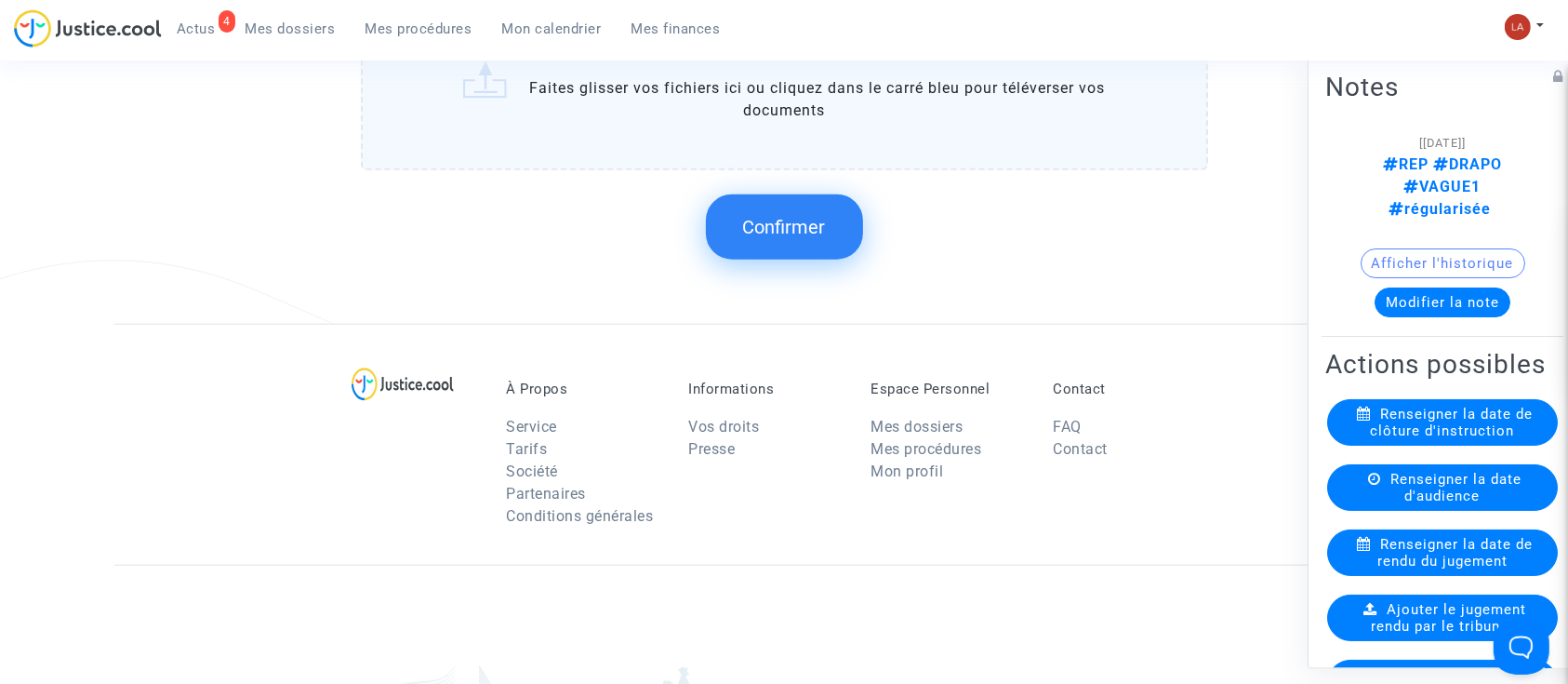
click at [772, 248] on button "Confirmer" at bounding box center [784, 226] width 157 height 65
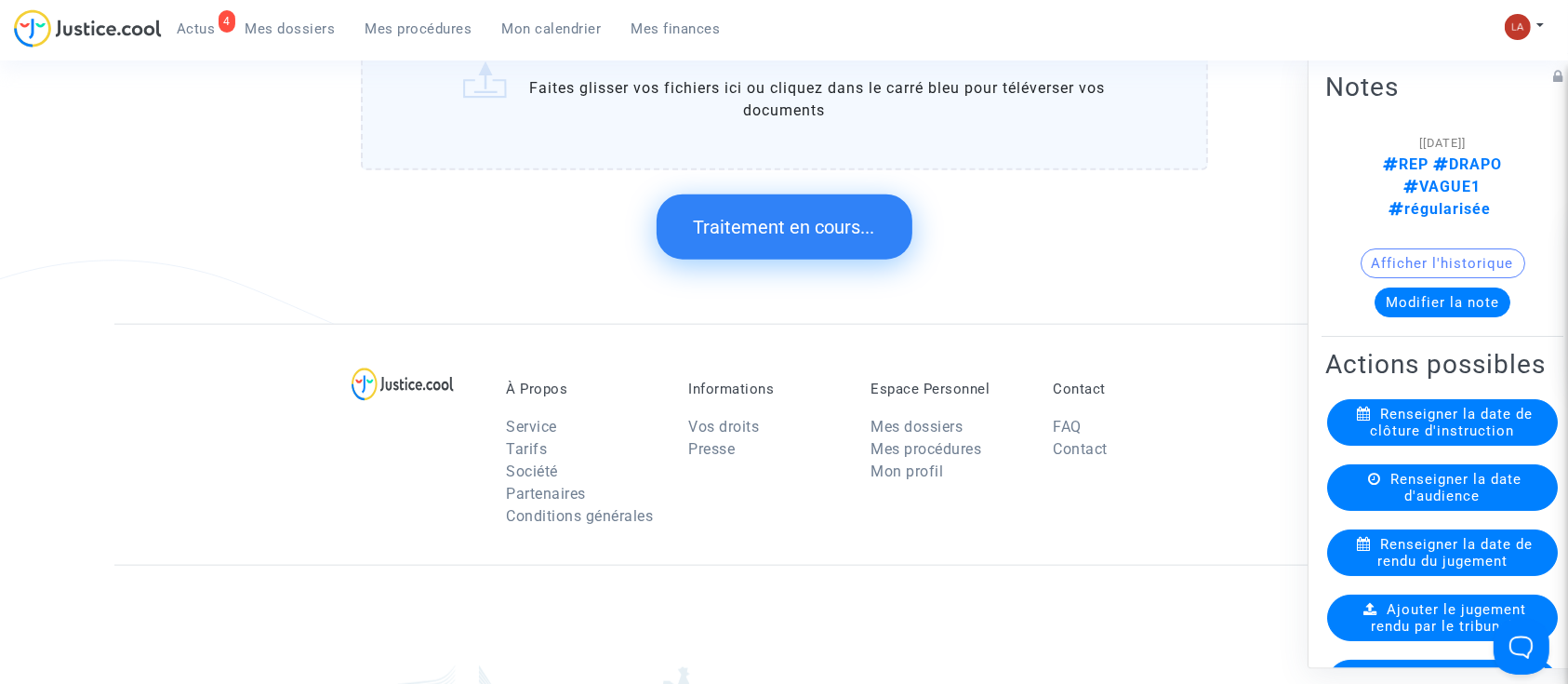
scroll to position [0, 0]
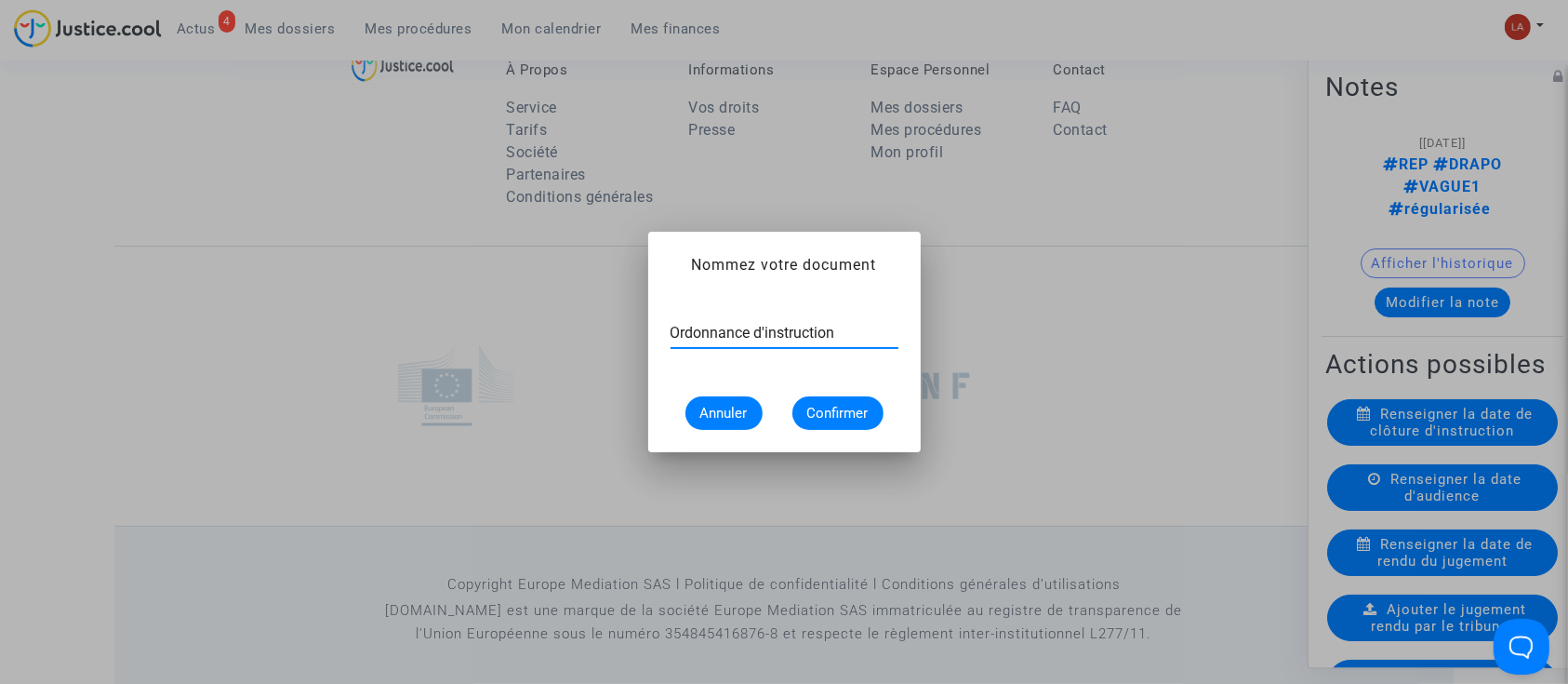
type input "Ordonnance d'instruction"
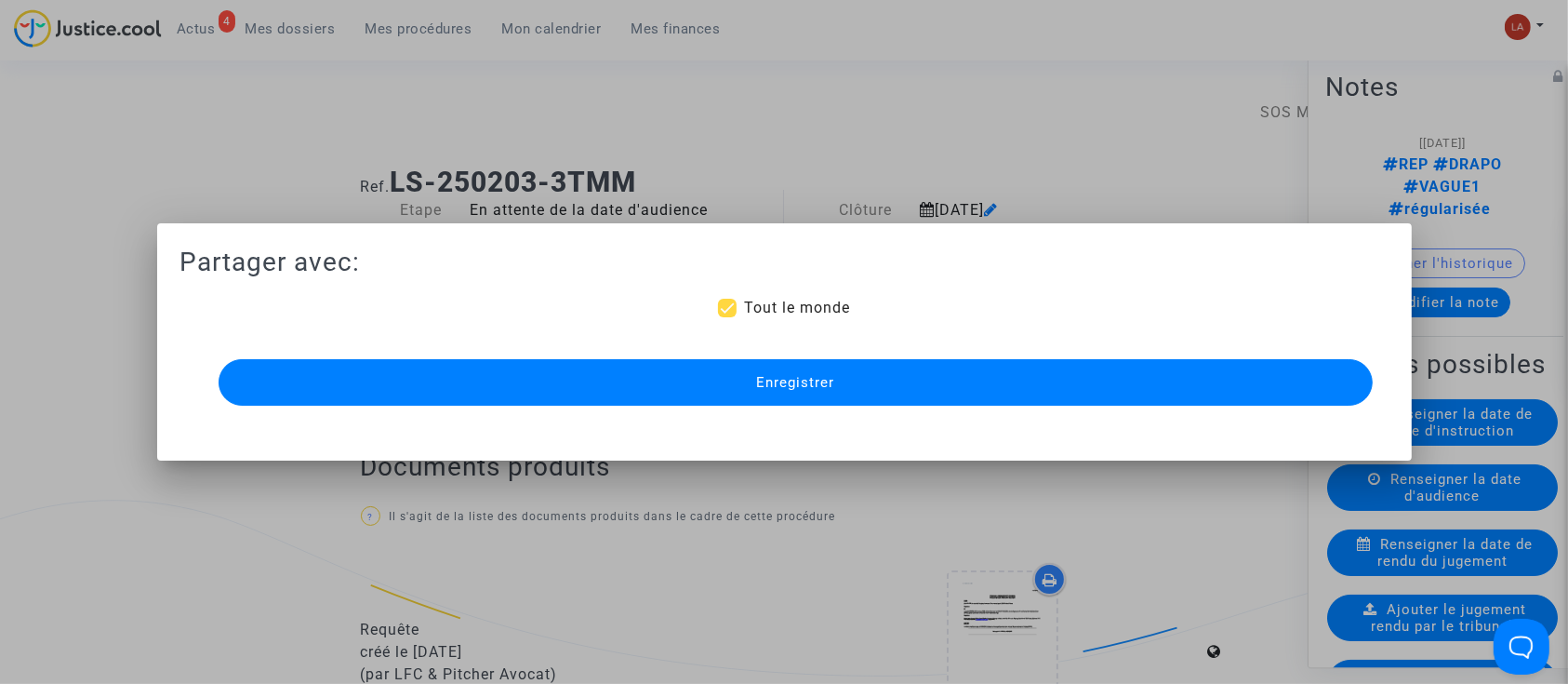
scroll to position [1984, 0]
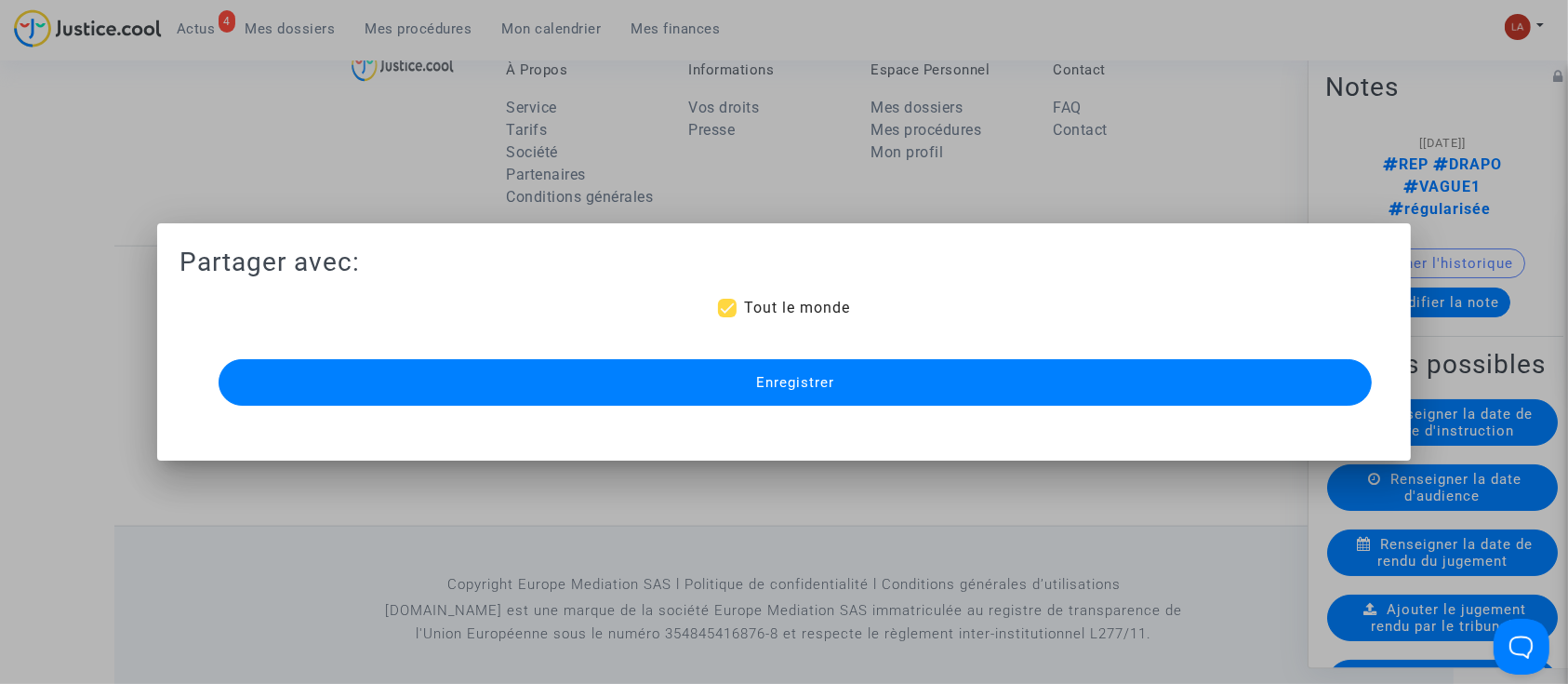
click at [927, 382] on button "Enregistrer" at bounding box center [795, 381] width 1154 height 46
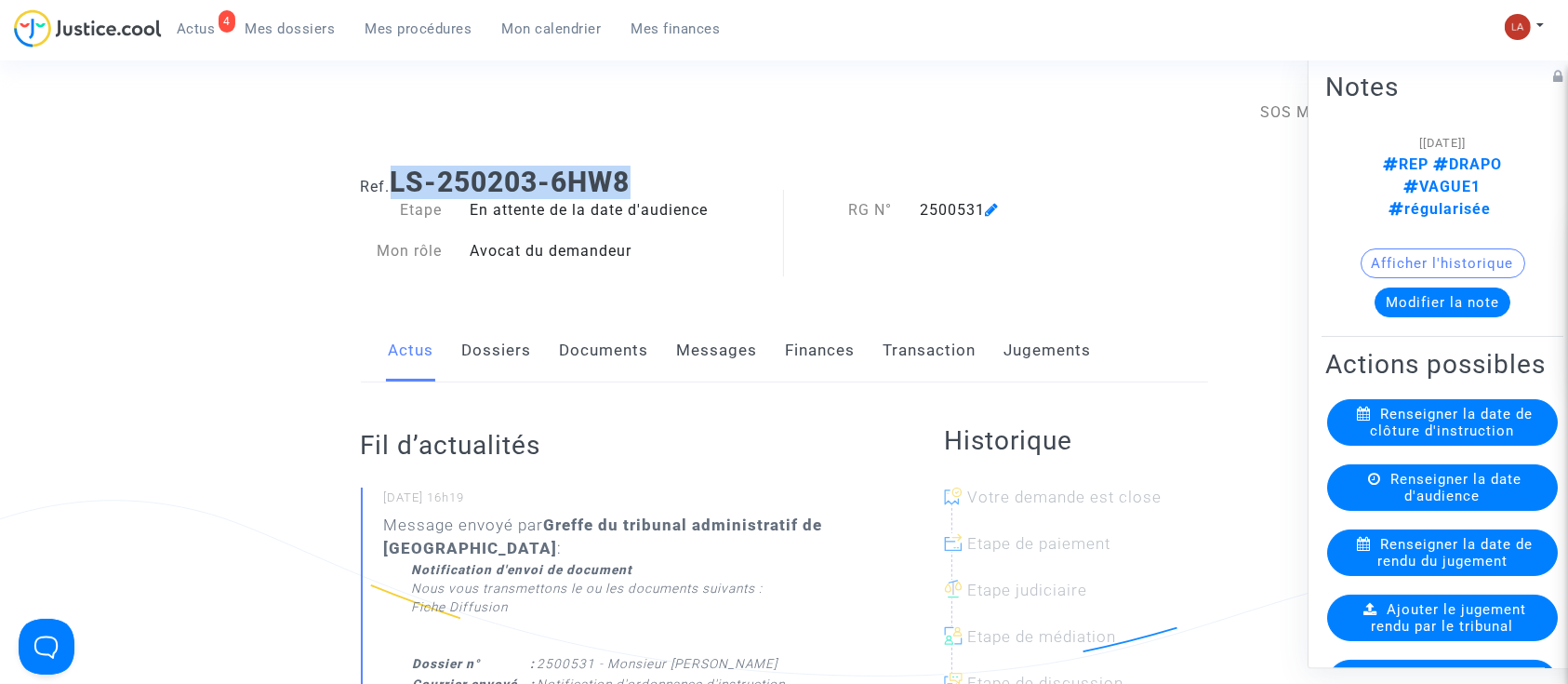
drag, startPoint x: 661, startPoint y: 184, endPoint x: 397, endPoint y: 177, distance: 264.1
click at [397, 177] on h1 "Ref. LS-250203-6HW8" at bounding box center [784, 182] width 847 height 33
copy b "LS-250203-6HW8"
click at [1450, 406] on span "Renseigner la date de clôture d'instruction" at bounding box center [1451, 422] width 163 height 33
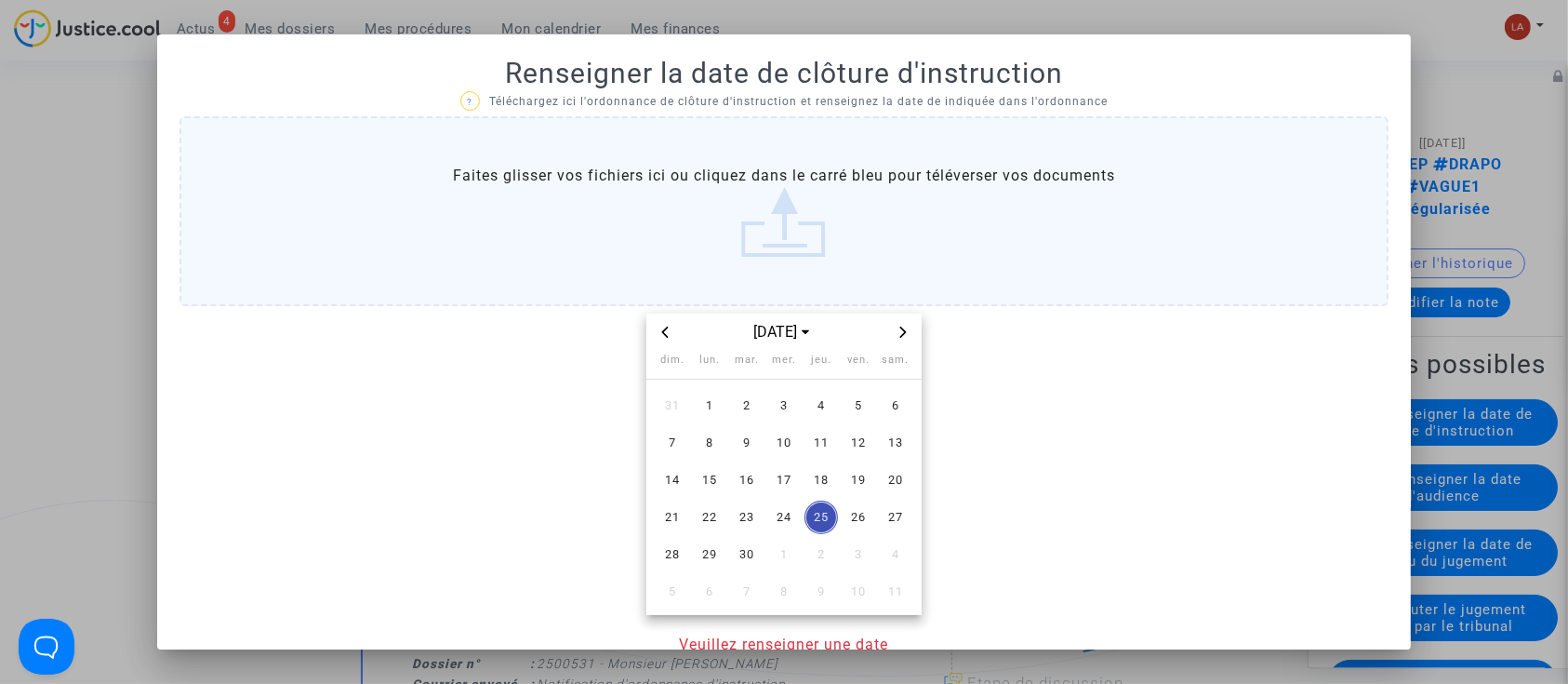
click at [891, 336] on span "Next month" at bounding box center [902, 332] width 23 height 23
click at [693, 487] on span "13" at bounding box center [709, 480] width 33 height 33
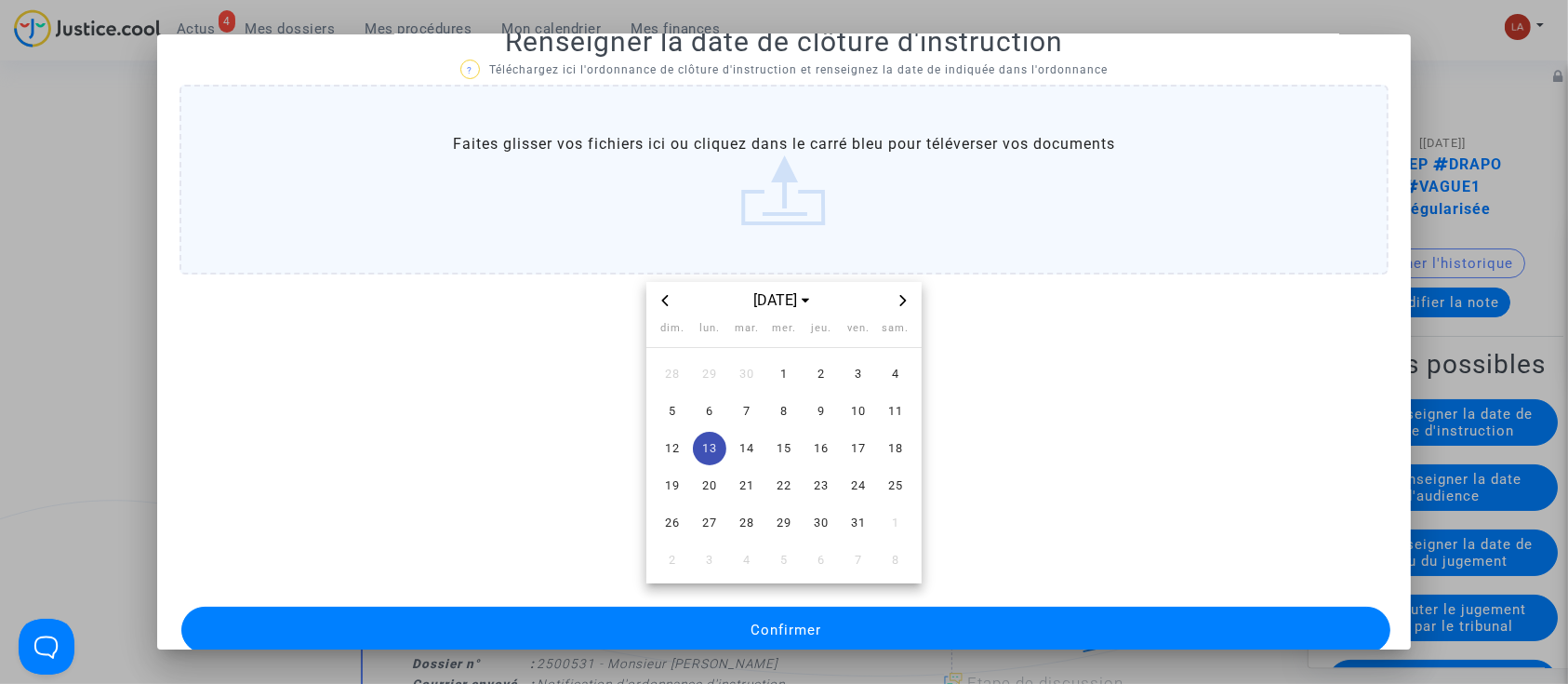
scroll to position [61, 0]
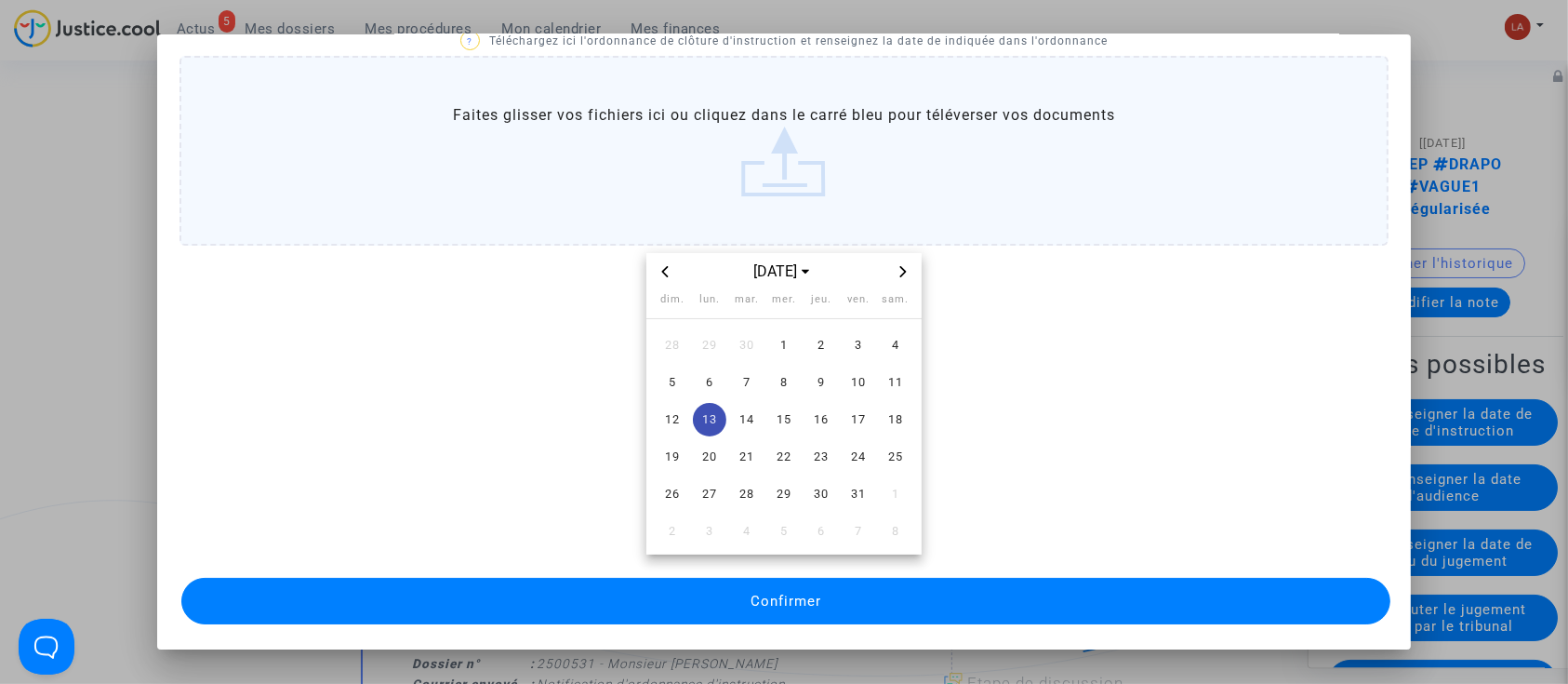
click at [1169, 573] on div "Confirmer" at bounding box center [784, 601] width 1210 height 56
click at [1157, 585] on button "Confirmer" at bounding box center [785, 601] width 1210 height 46
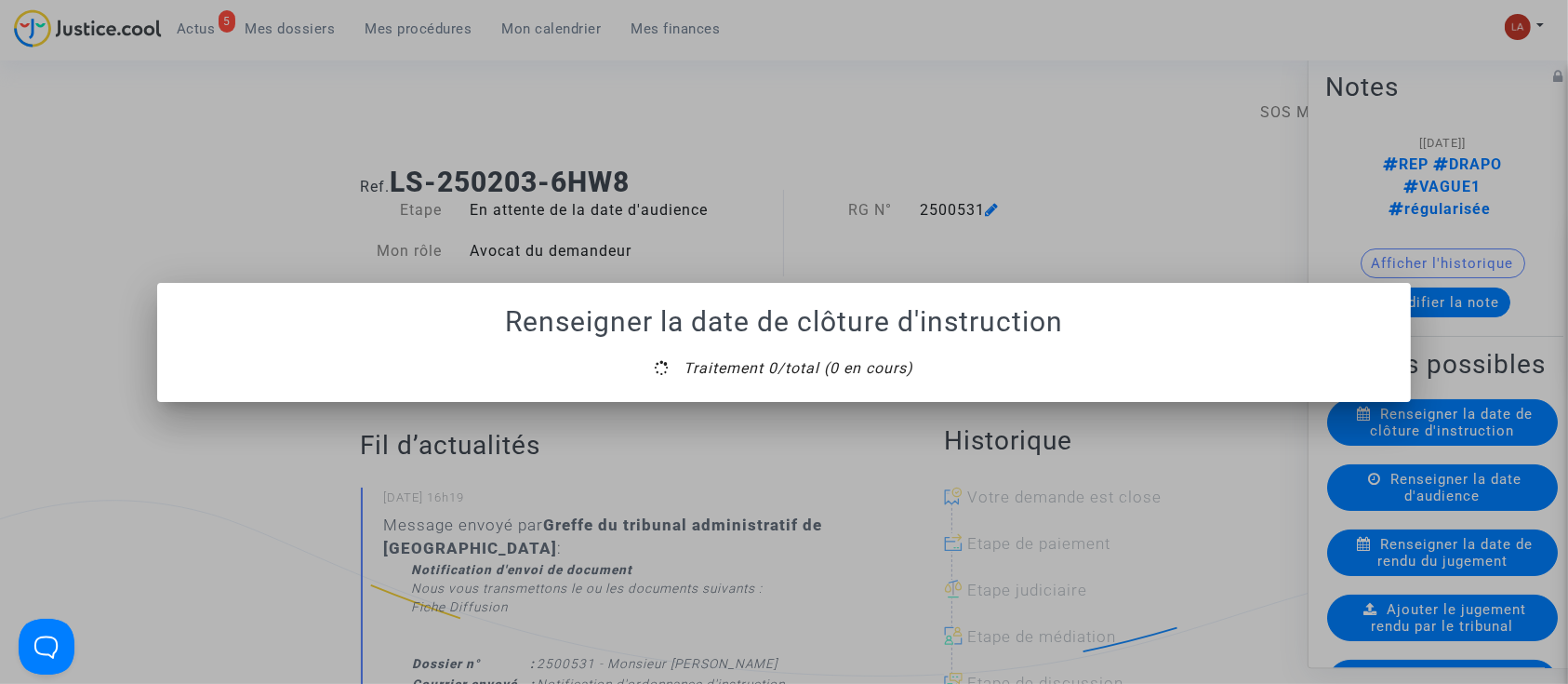
scroll to position [0, 0]
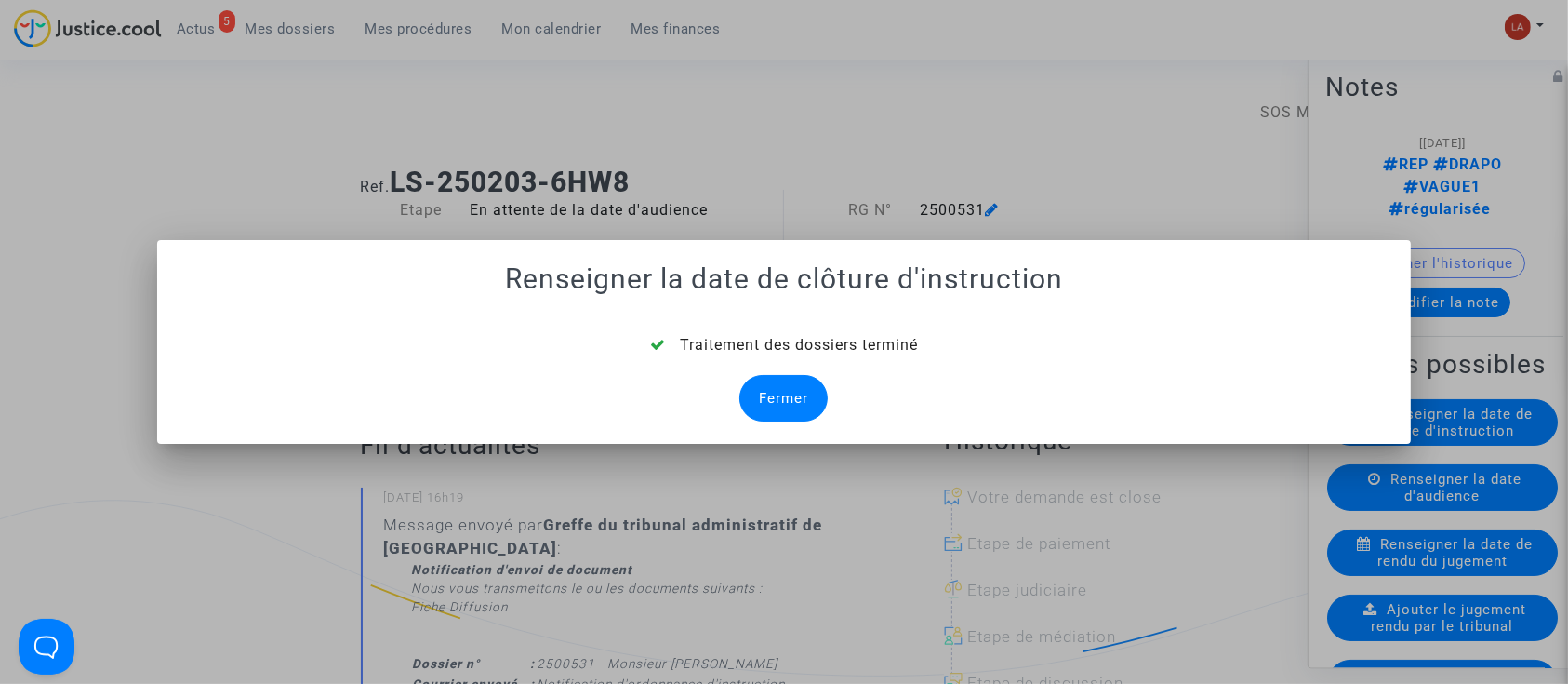
click at [796, 423] on mat-dialog-container "Renseigner la date de clôture d'instruction Traitement des dossiers terminé Fer…" at bounding box center [784, 342] width 1255 height 204
drag, startPoint x: 788, startPoint y: 408, endPoint x: 640, endPoint y: 404, distance: 148.1
click at [787, 408] on div "Fermer" at bounding box center [784, 398] width 88 height 46
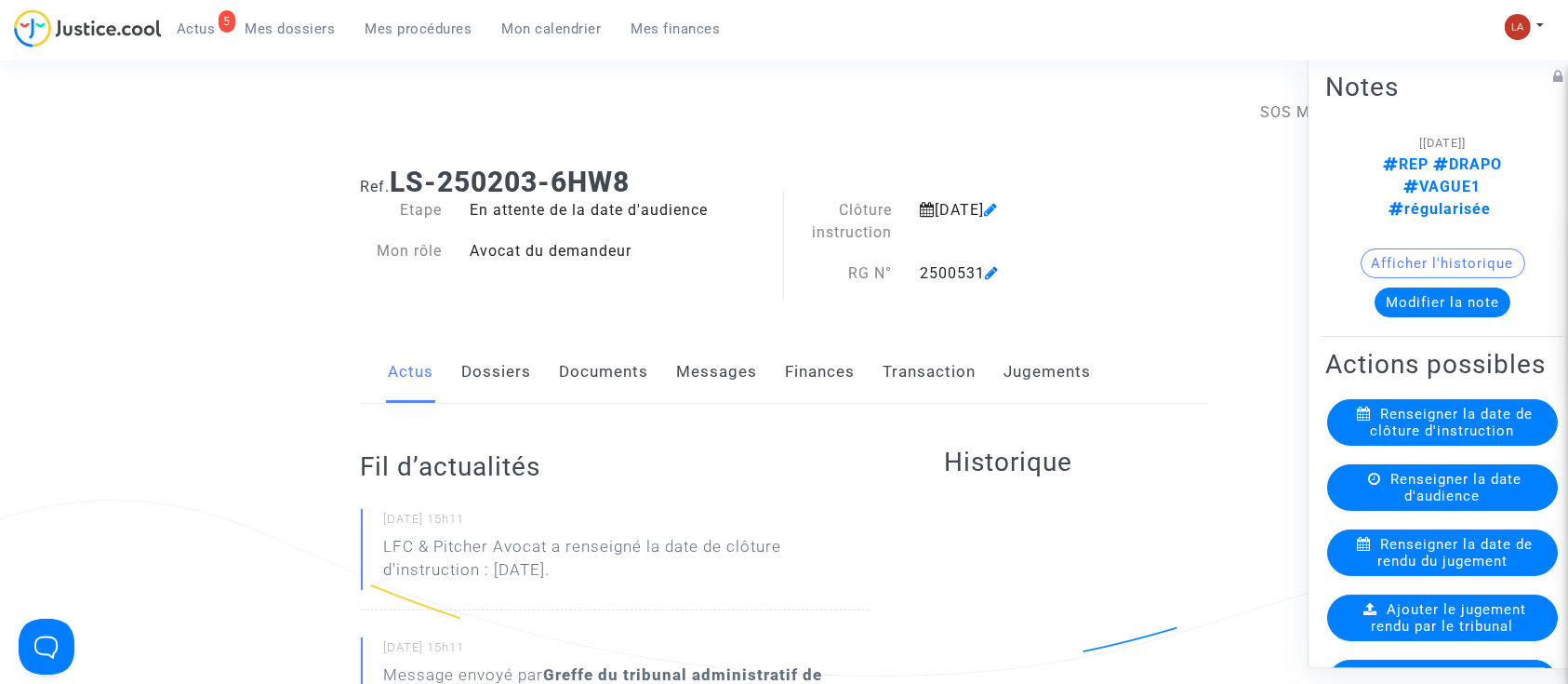
click at [596, 376] on link "Documents" at bounding box center [603, 371] width 89 height 62
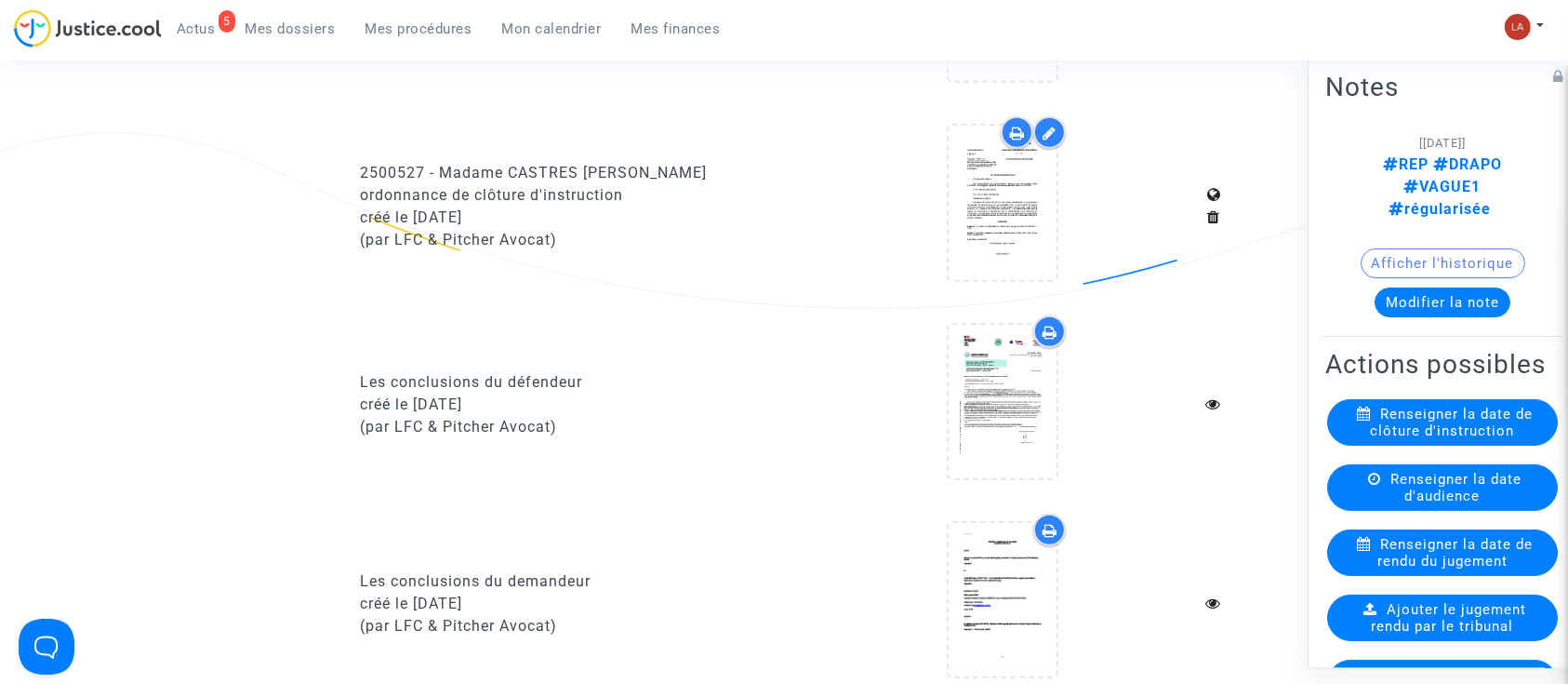
scroll to position [1861, 0]
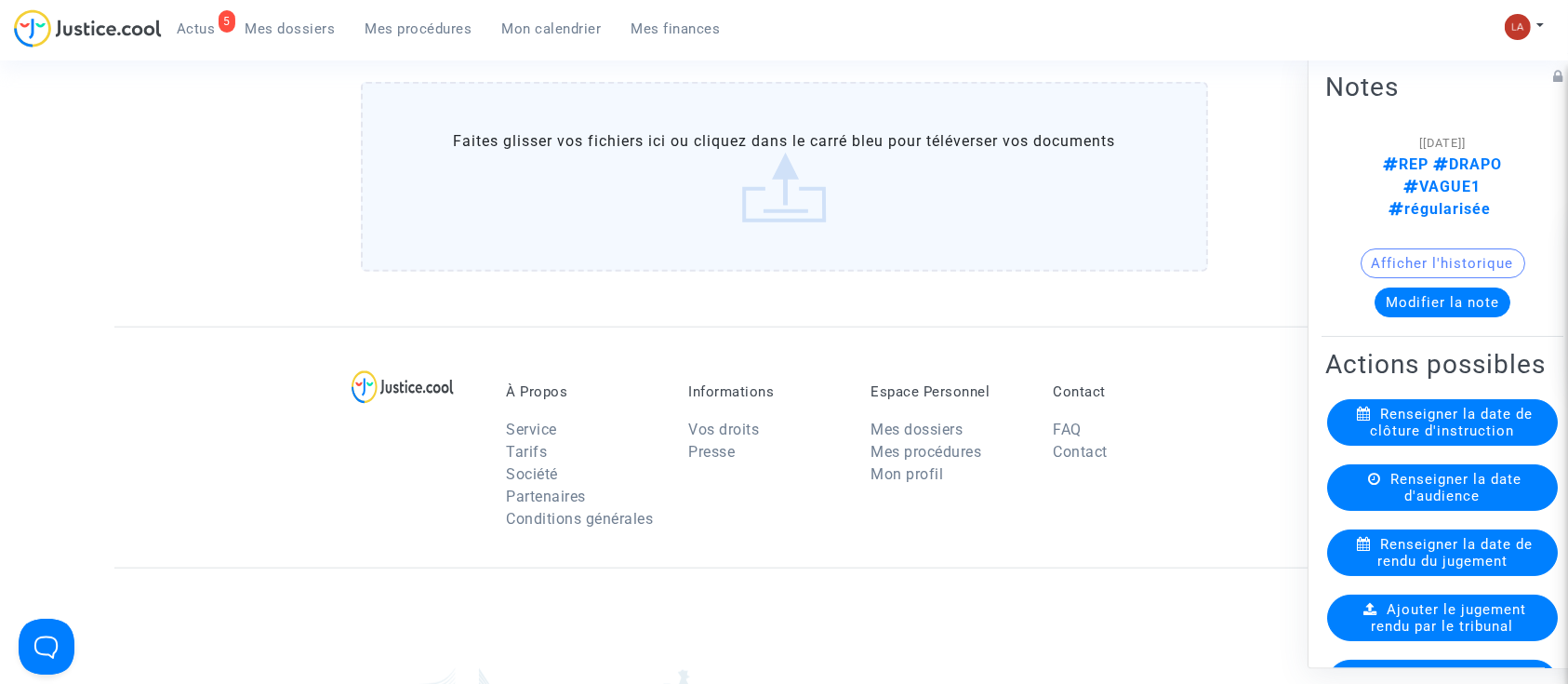
click at [833, 182] on label "Faites glisser vos fichiers ici ou cliquez dans le carré bleu pour téléverser v…" at bounding box center [784, 177] width 847 height 190
click at [0, 0] on input "Faites glisser vos fichiers ici ou cliquez dans le carré bleu pour téléverser v…" at bounding box center [0, 0] width 0 height 0
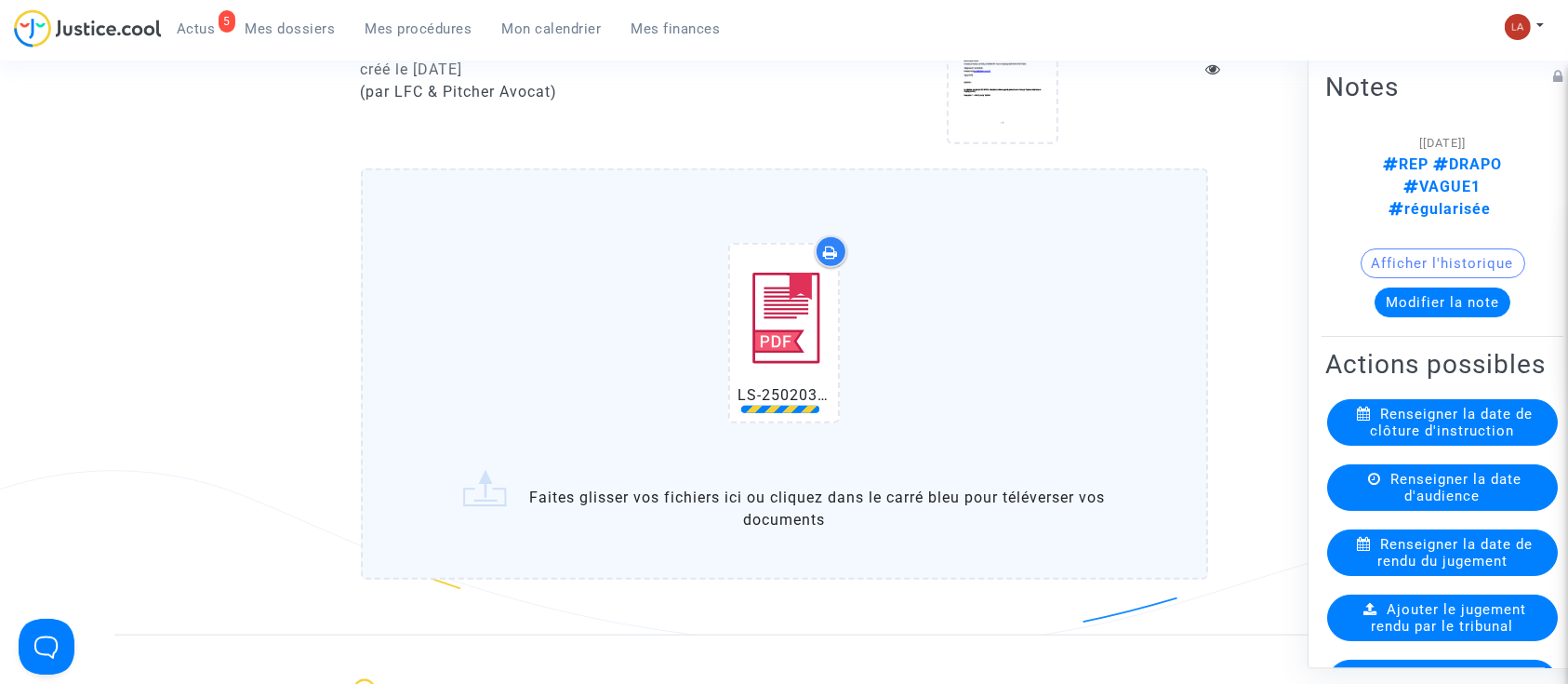
scroll to position [1735, 0]
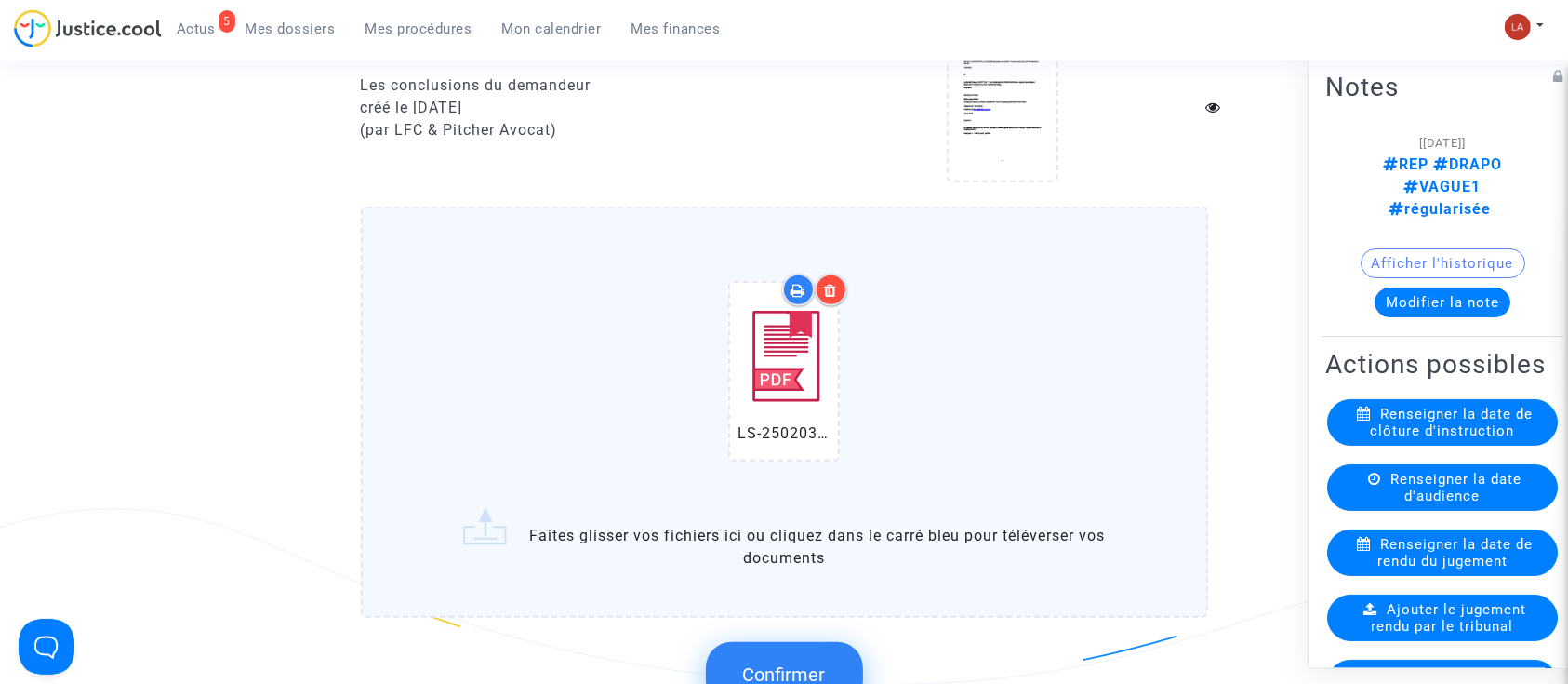
click at [823, 649] on button "Confirmer" at bounding box center [784, 674] width 157 height 65
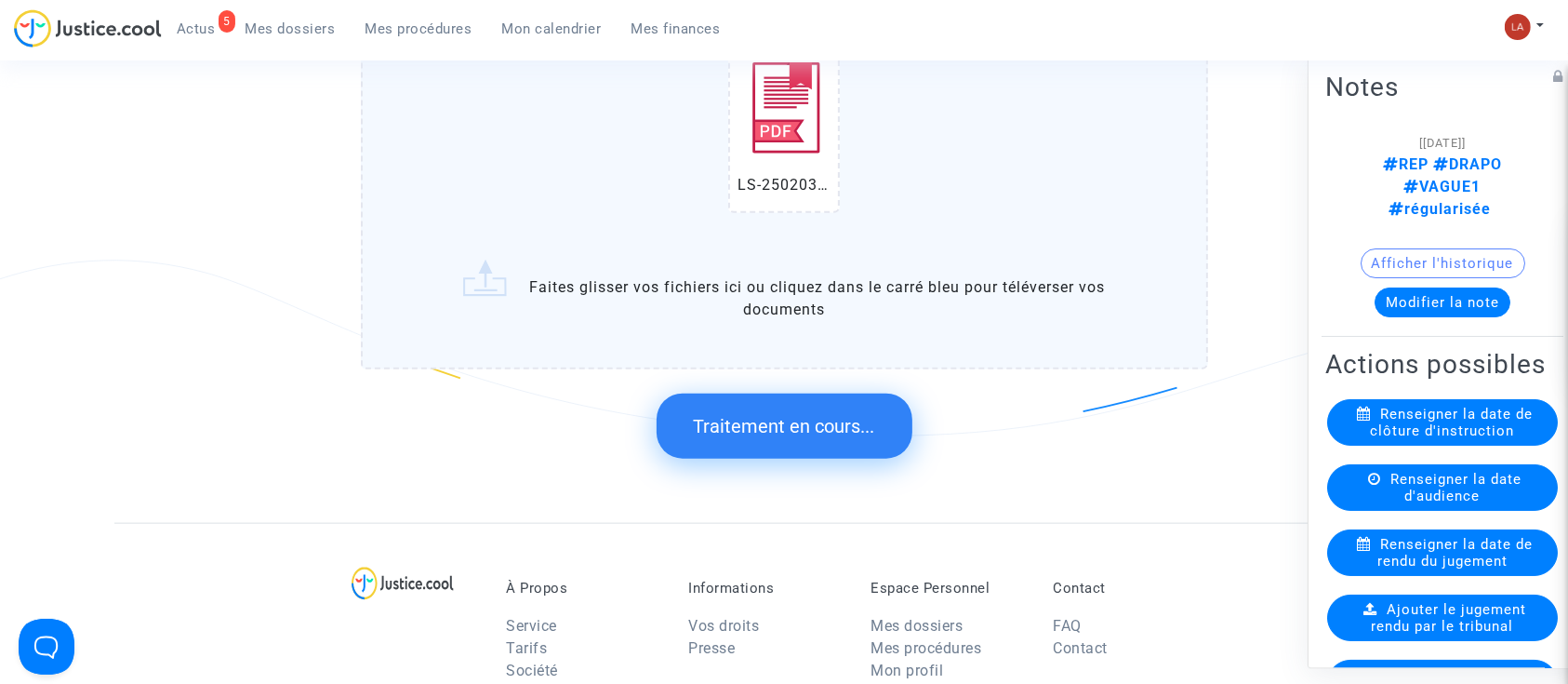
scroll to position [0, 0]
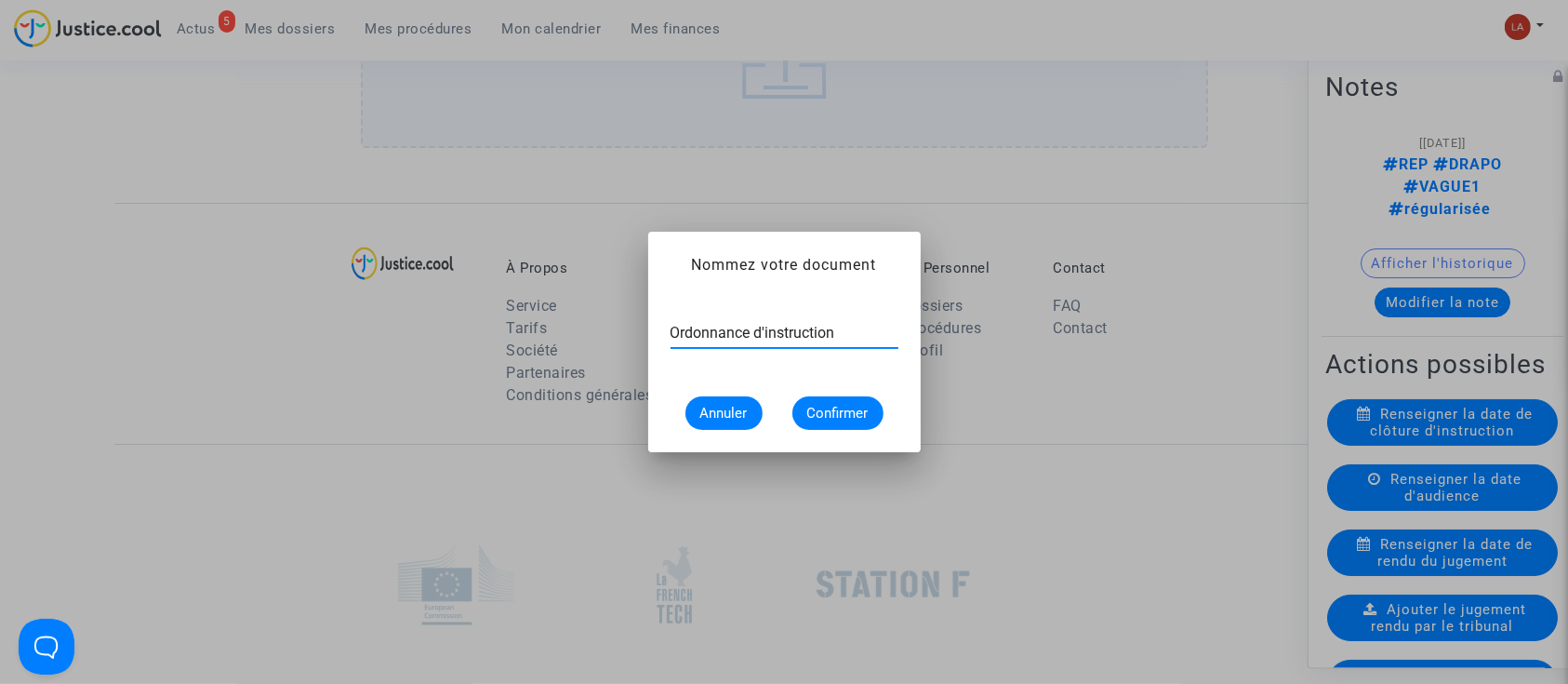
type input "Ordonnance d'instruction"
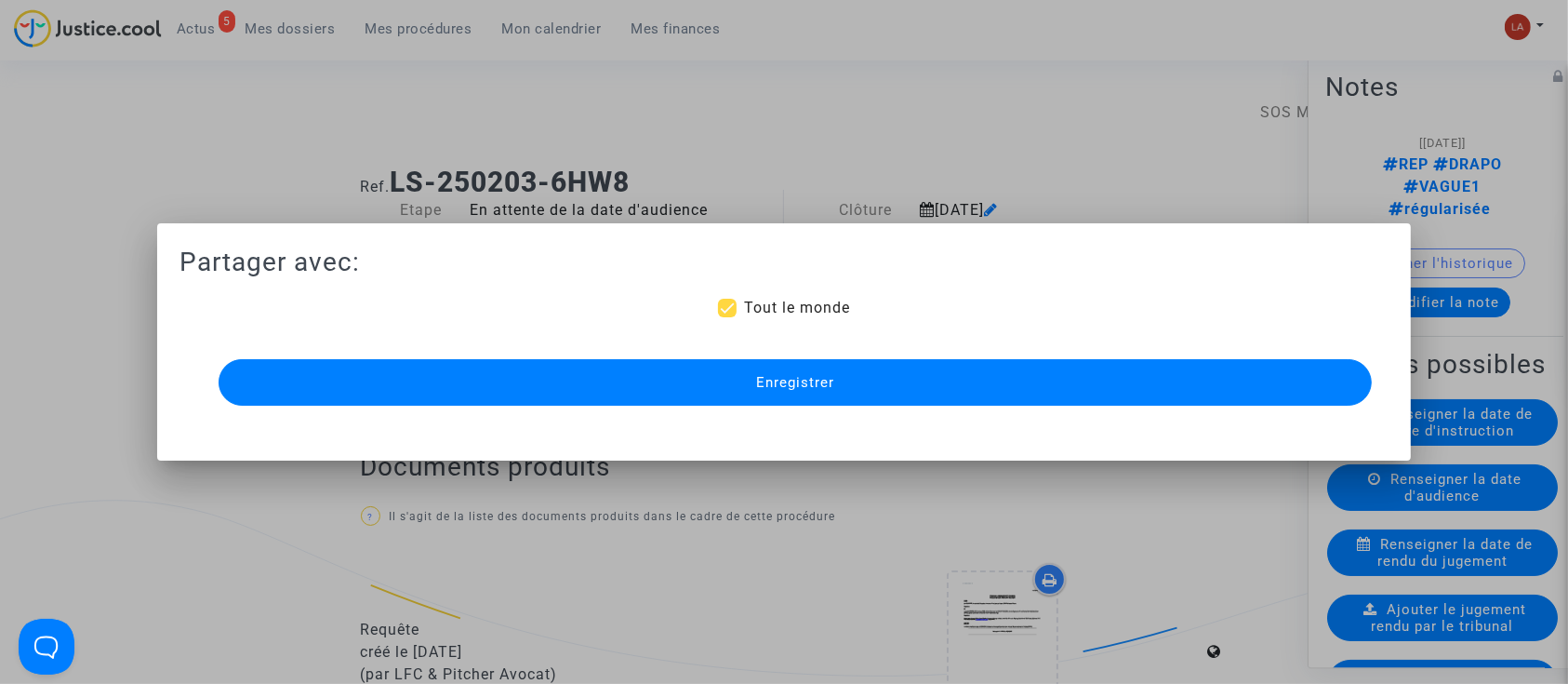
scroll to position [1984, 0]
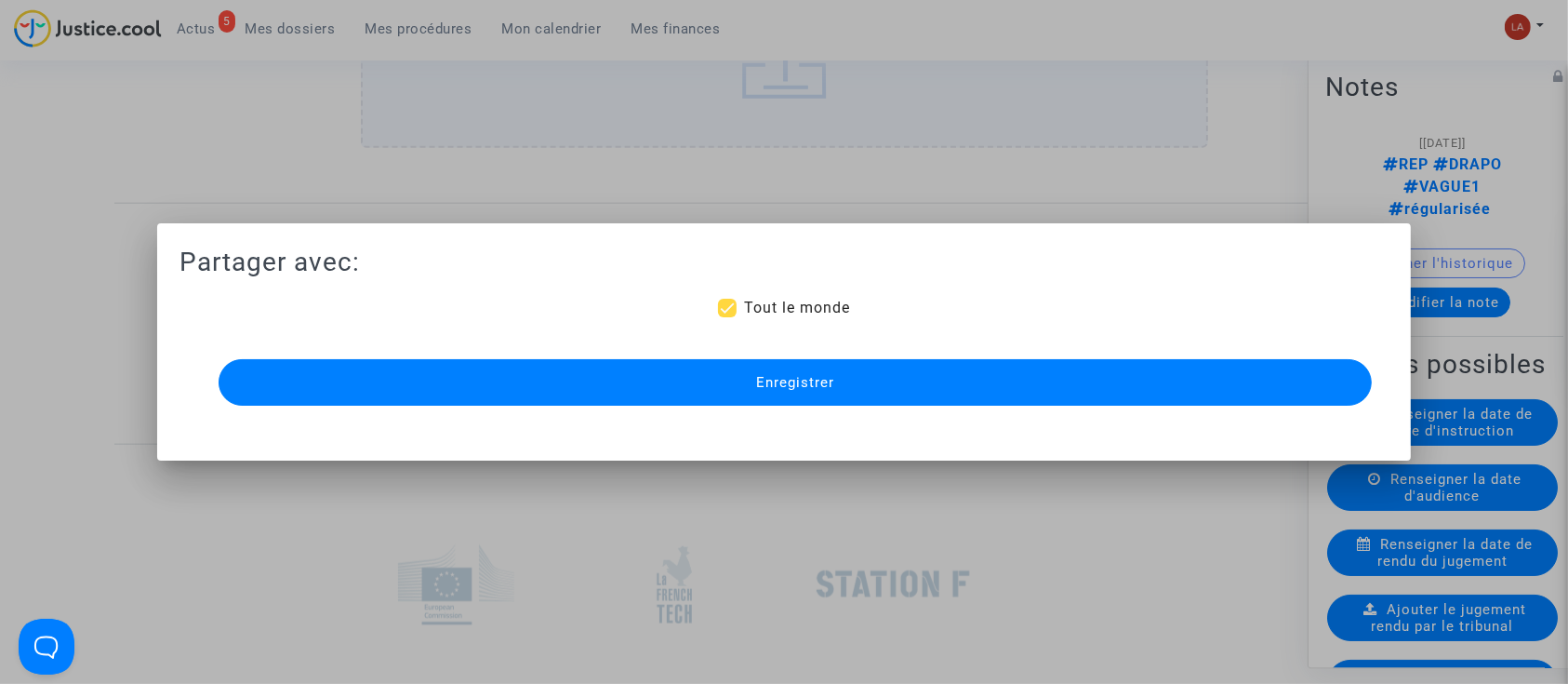
click at [869, 402] on button "Enregistrer" at bounding box center [795, 381] width 1154 height 46
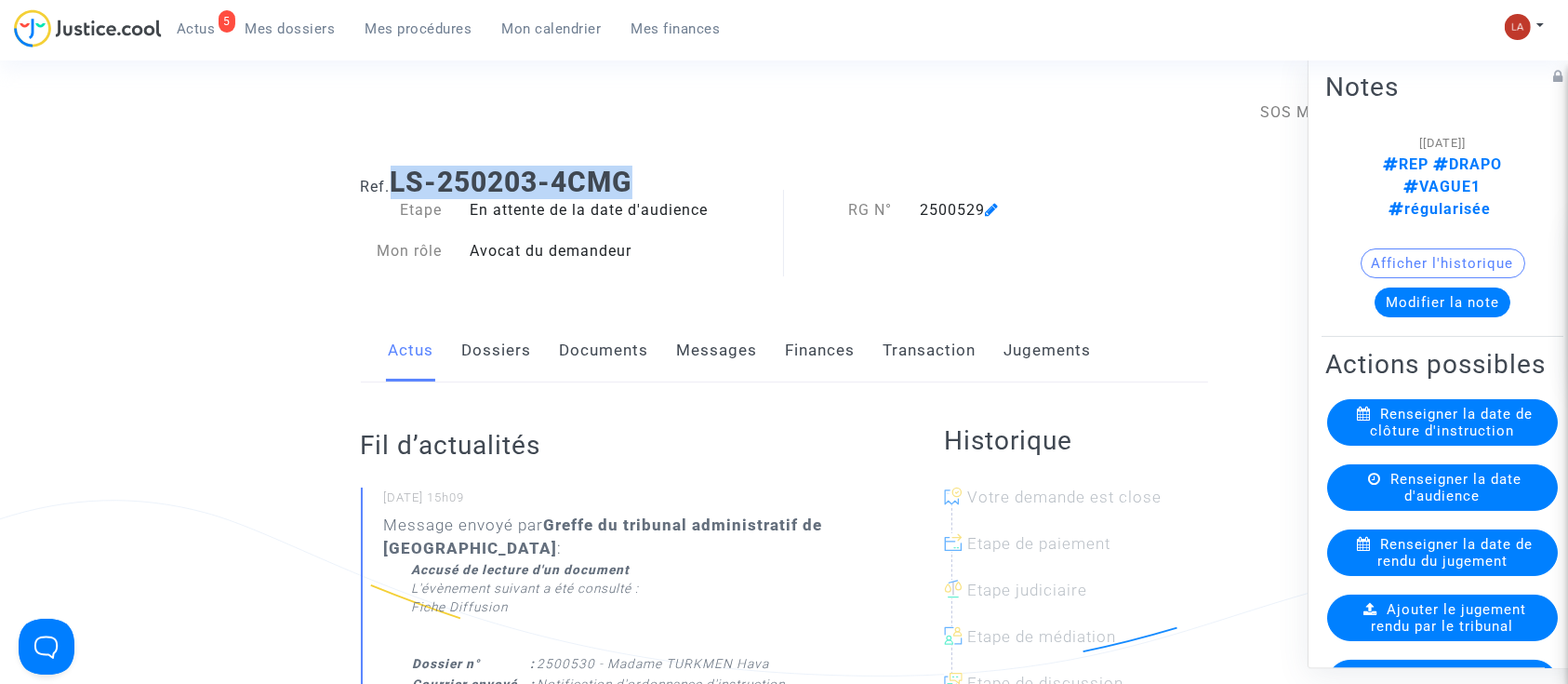
drag, startPoint x: 660, startPoint y: 184, endPoint x: 400, endPoint y: 174, distance: 260.2
click at [400, 174] on h1 "Ref. LS-250203-4CMG" at bounding box center [784, 182] width 847 height 33
drag, startPoint x: 384, startPoint y: 174, endPoint x: 407, endPoint y: 174, distance: 23.0
click at [403, 174] on h1 "Ref. LS-250203-4CMG" at bounding box center [784, 182] width 847 height 33
click at [483, 189] on b "LS-250203-4CMG" at bounding box center [511, 181] width 242 height 32
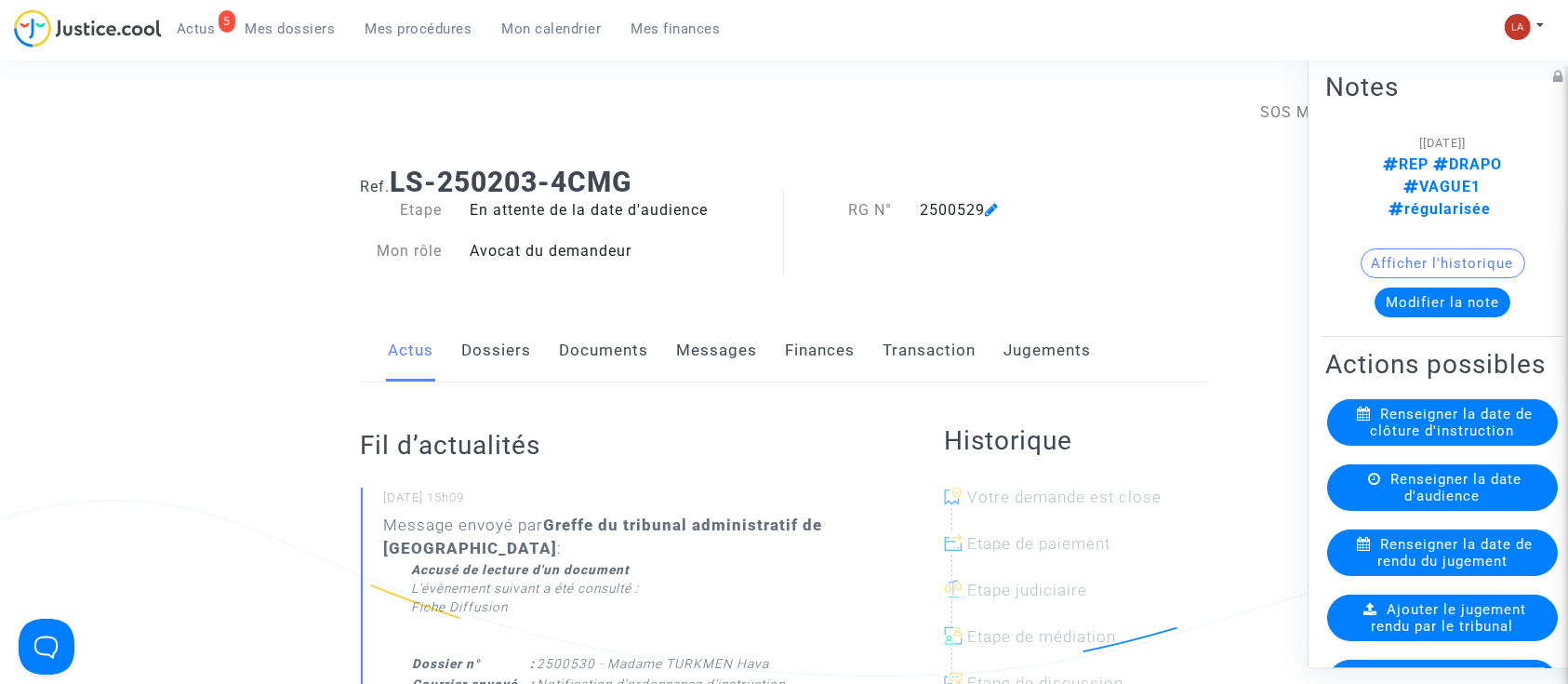
click at [377, 184] on span "Ref." at bounding box center [375, 186] width 29 height 18
drag, startPoint x: 395, startPoint y: 180, endPoint x: 637, endPoint y: 168, distance: 242.3
click at [633, 168] on b "LS-250203-4CMG" at bounding box center [511, 181] width 242 height 32
copy b "LS-250203-4CMG"
drag, startPoint x: 528, startPoint y: 328, endPoint x: 640, endPoint y: 339, distance: 112.5
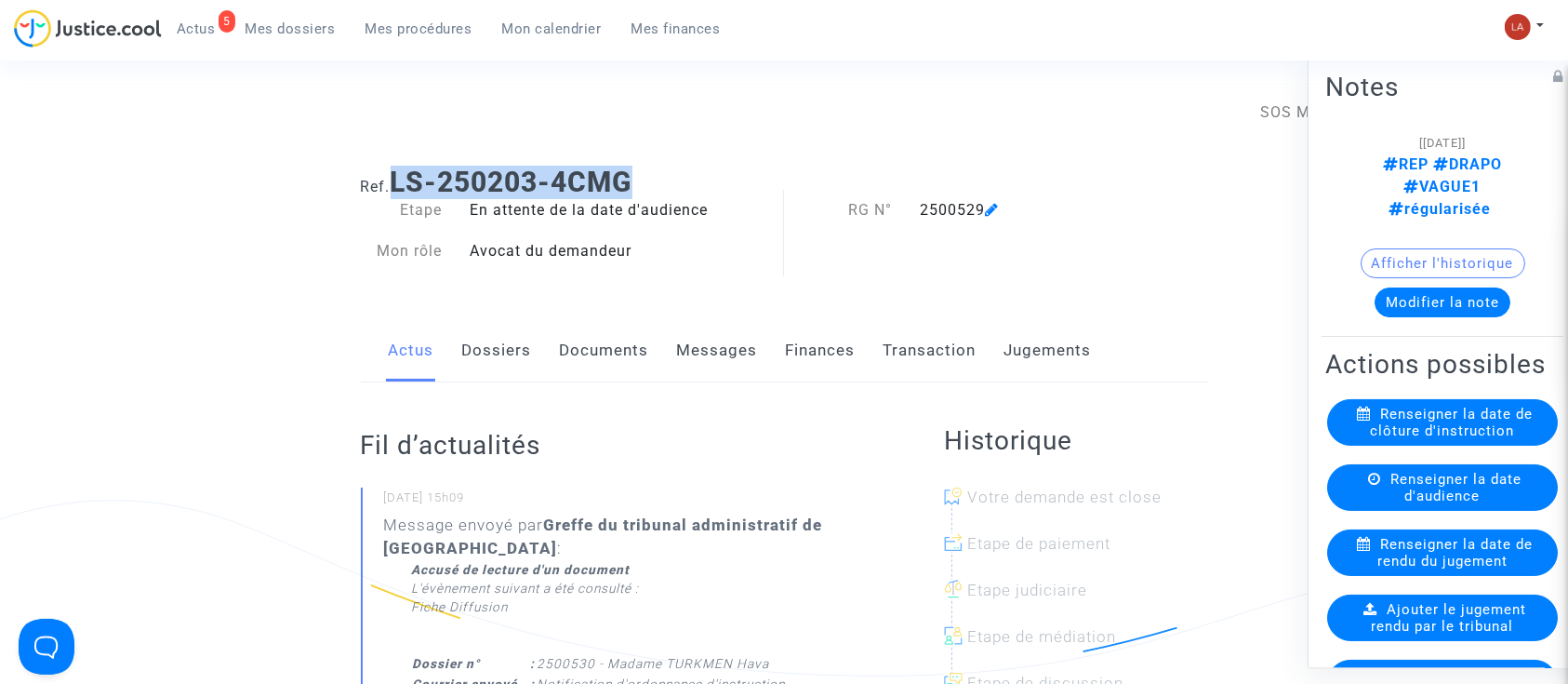
click at [528, 331] on link "Dossiers" at bounding box center [497, 351] width 70 height 62
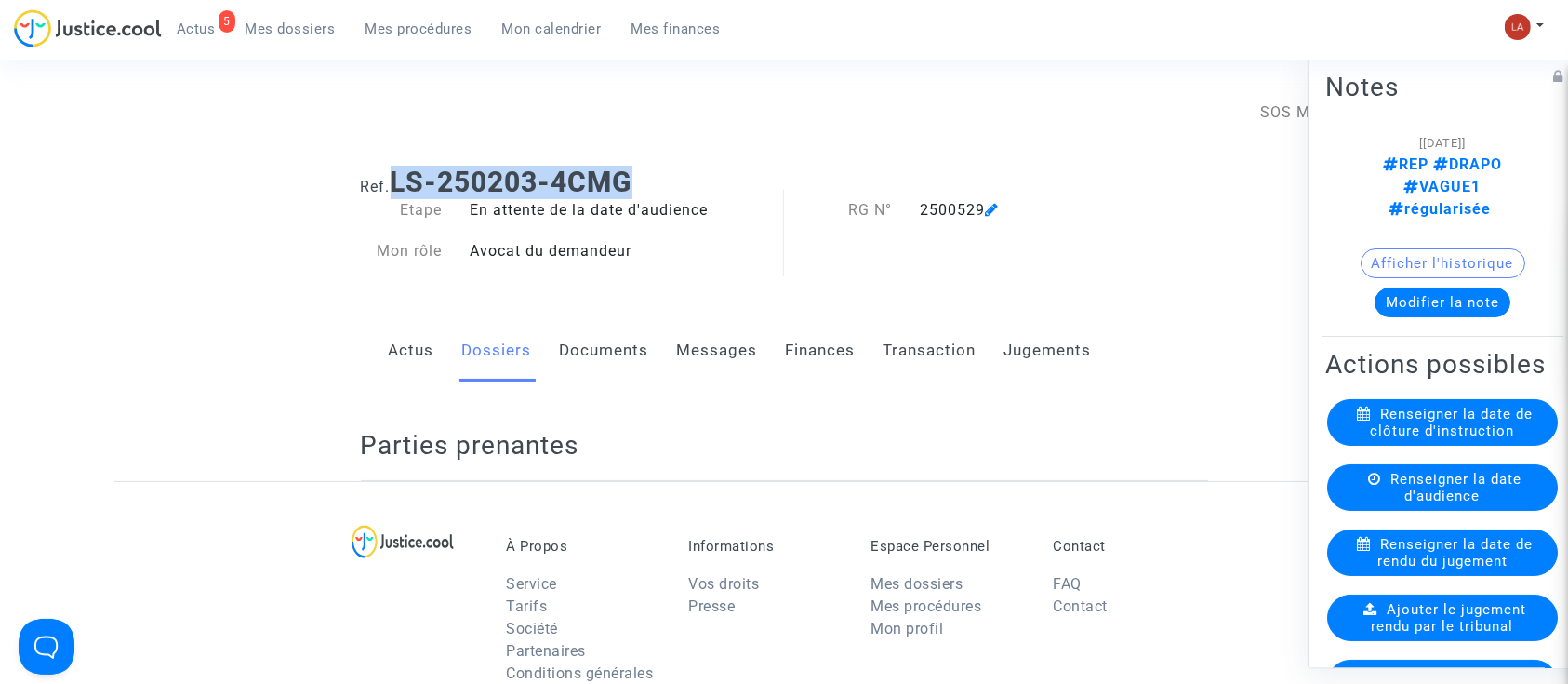
click at [650, 339] on div "Actus Dossiers Documents Messages Finances Transaction Jugements" at bounding box center [784, 352] width 847 height 63
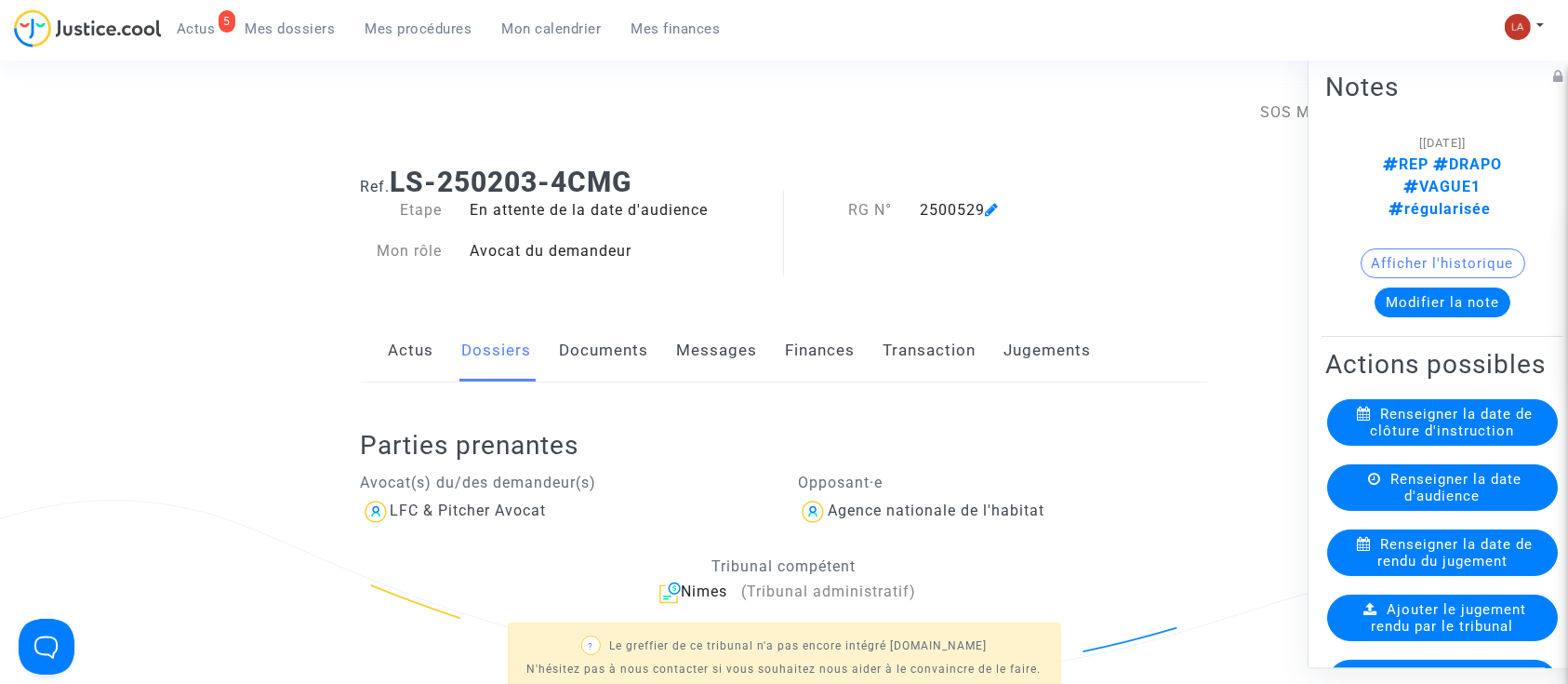
click at [1425, 399] on div "Renseigner la date de clôture d'instruction" at bounding box center [1442, 421] width 230 height 46
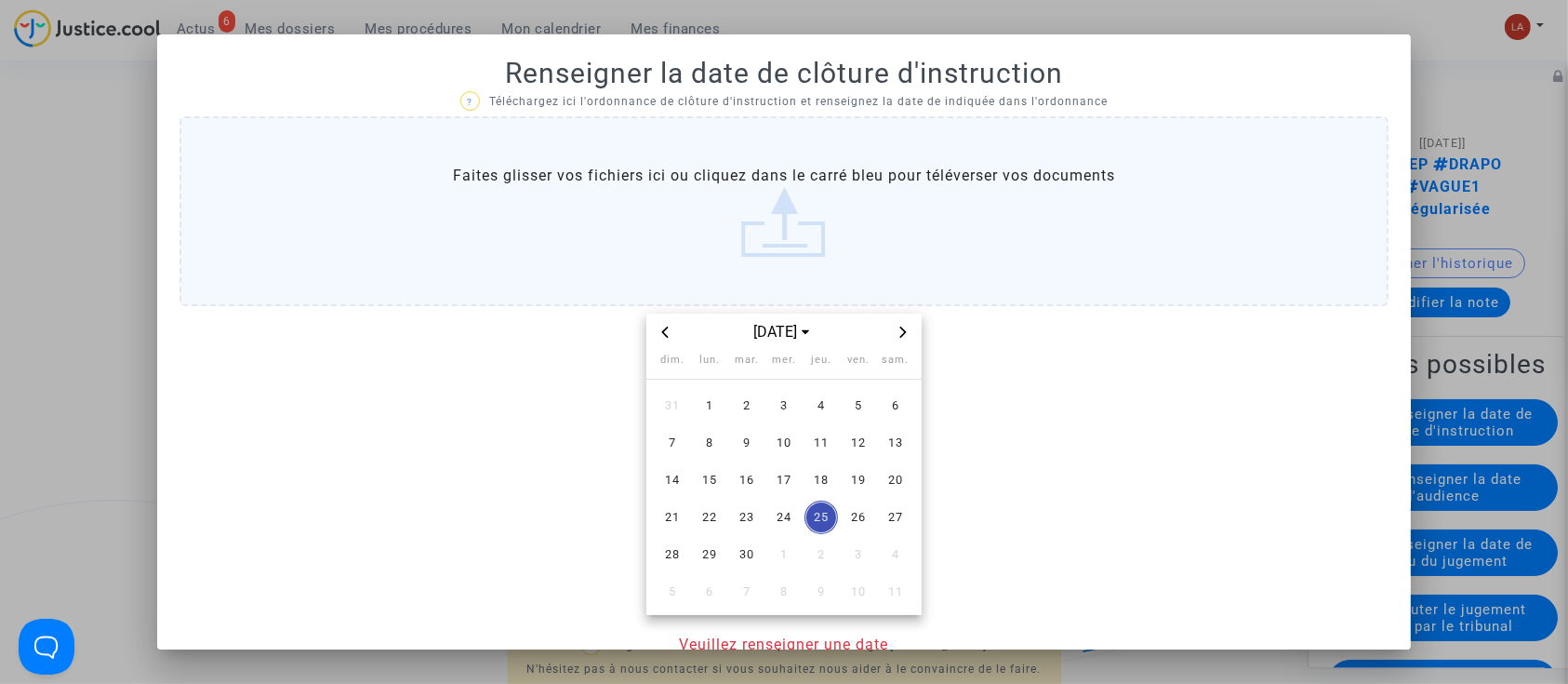
click at [880, 324] on div "sept. 2025" at bounding box center [784, 332] width 215 height 23
click at [897, 329] on icon "Next month" at bounding box center [902, 331] width 11 height 11
click at [696, 465] on span "13" at bounding box center [709, 480] width 33 height 33
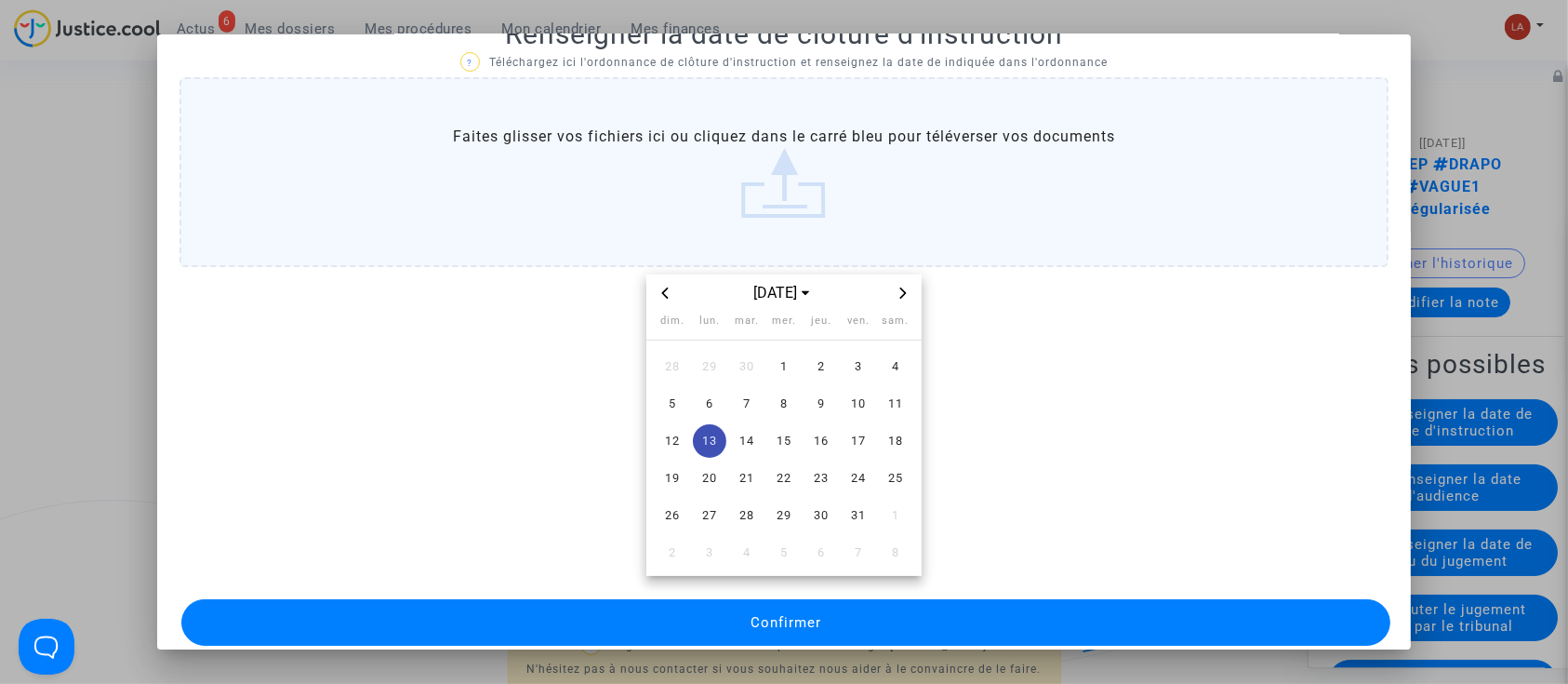
scroll to position [61, 0]
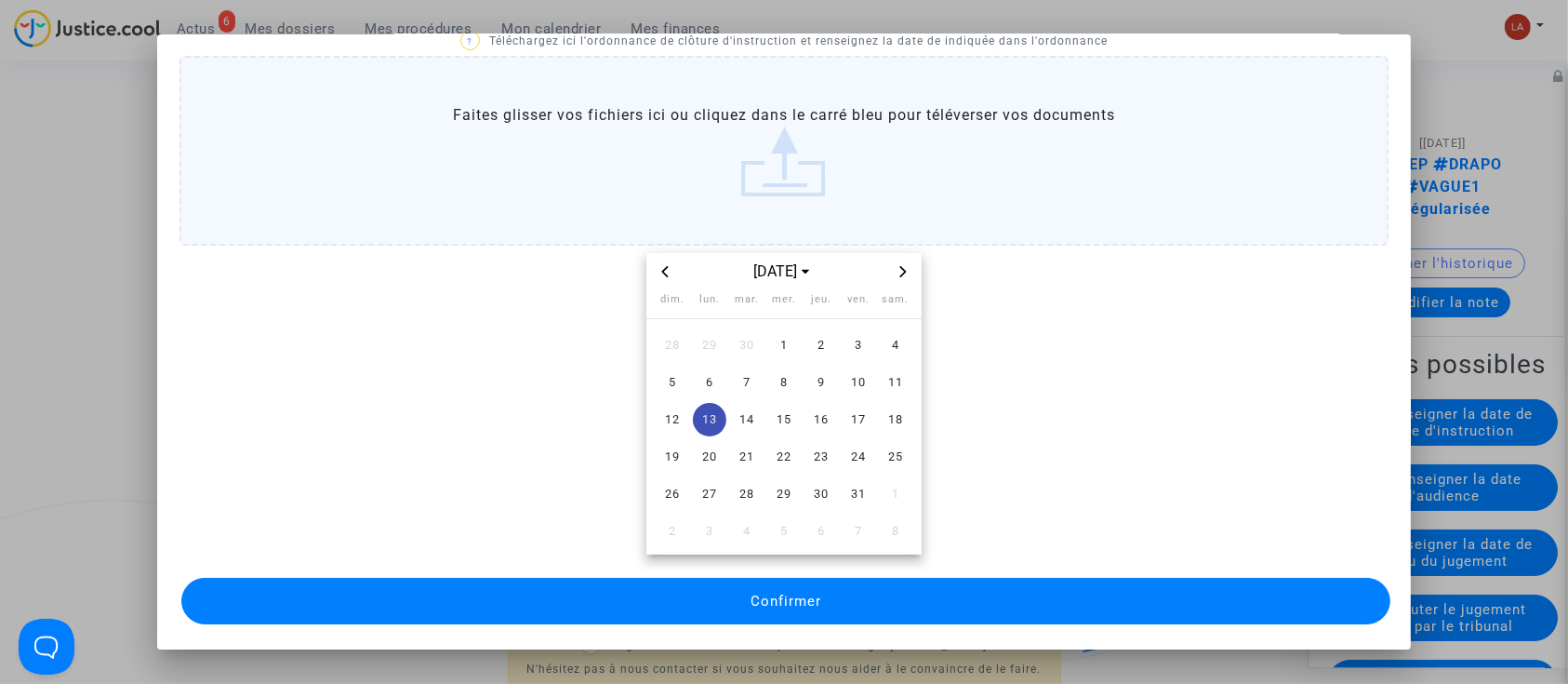
click at [1128, 609] on button "Confirmer" at bounding box center [785, 601] width 1210 height 46
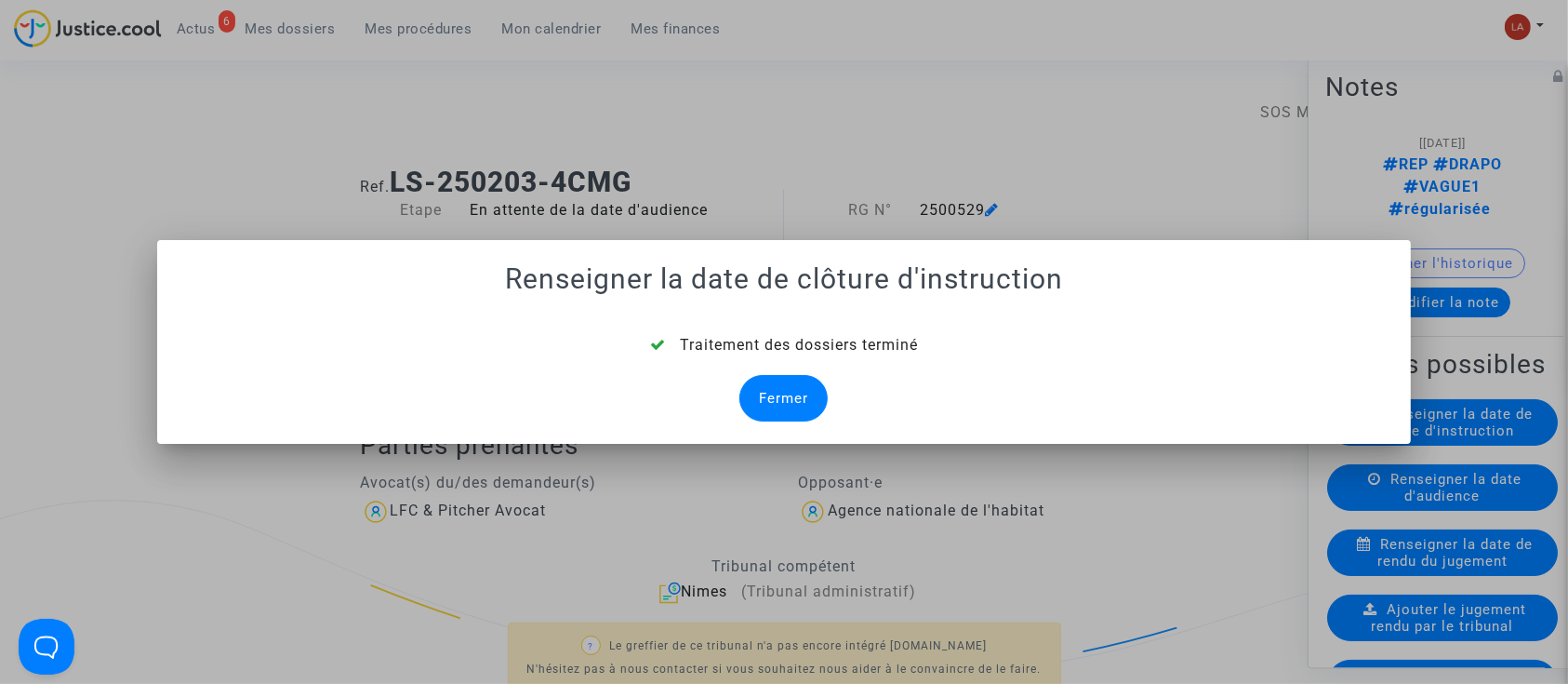
click at [788, 405] on div "Fermer" at bounding box center [784, 398] width 88 height 46
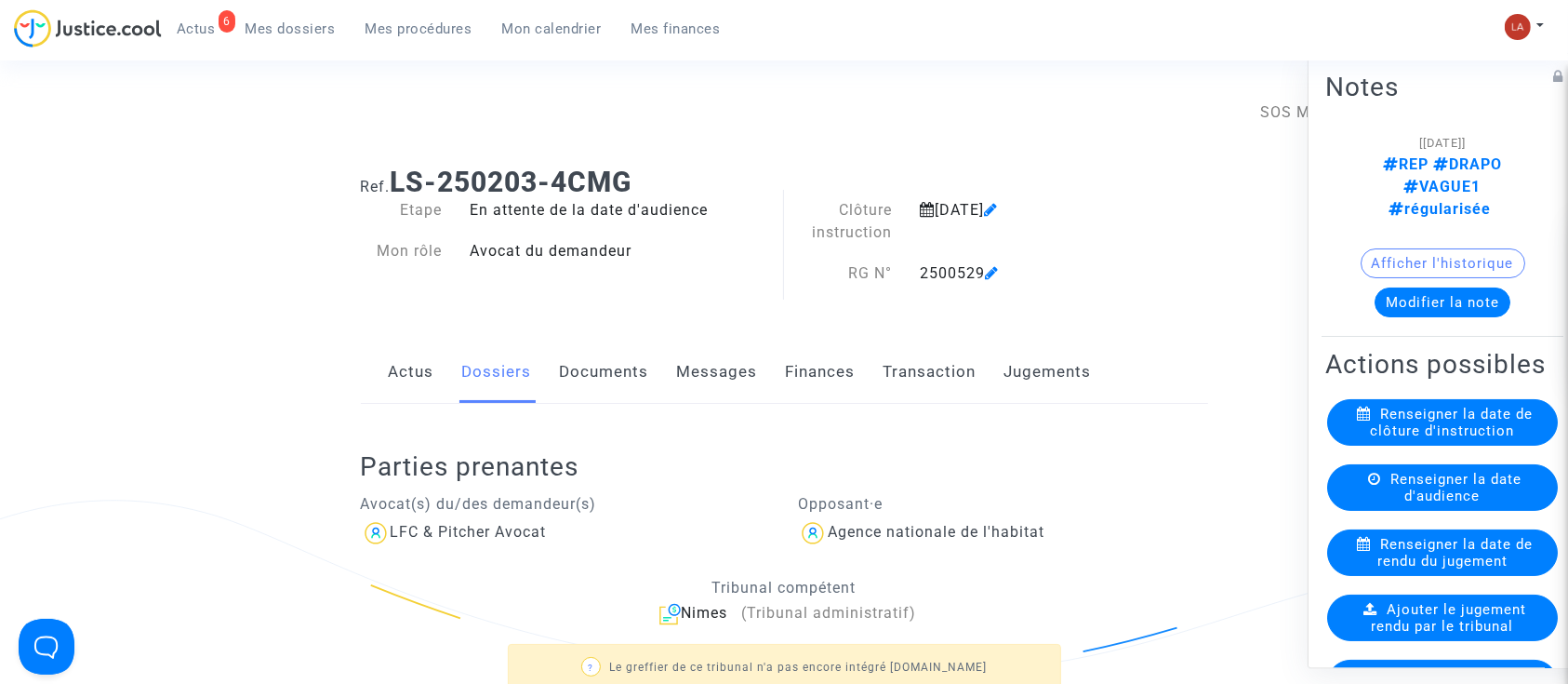
drag, startPoint x: 627, startPoint y: 378, endPoint x: 686, endPoint y: 378, distance: 59.0
click at [627, 378] on link "Documents" at bounding box center [603, 371] width 89 height 62
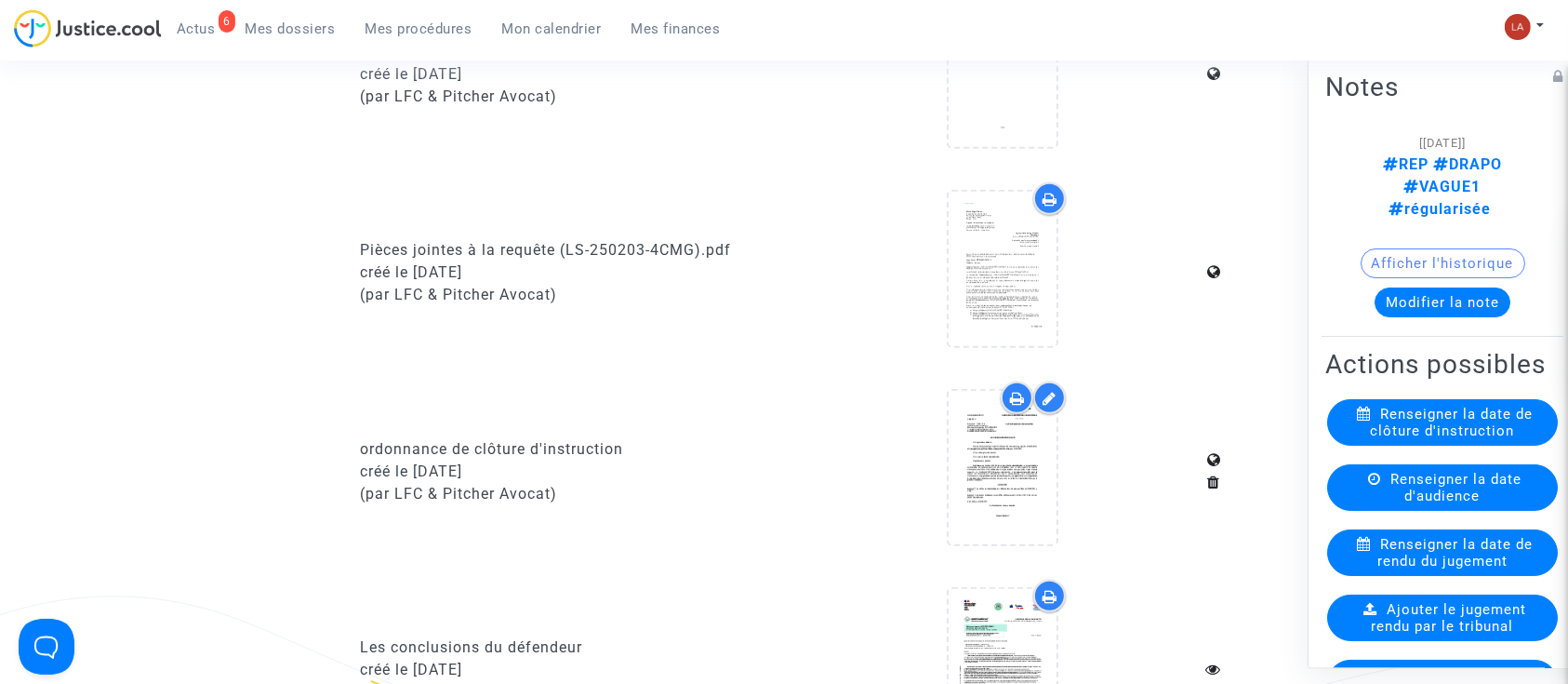
scroll to position [1116, 0]
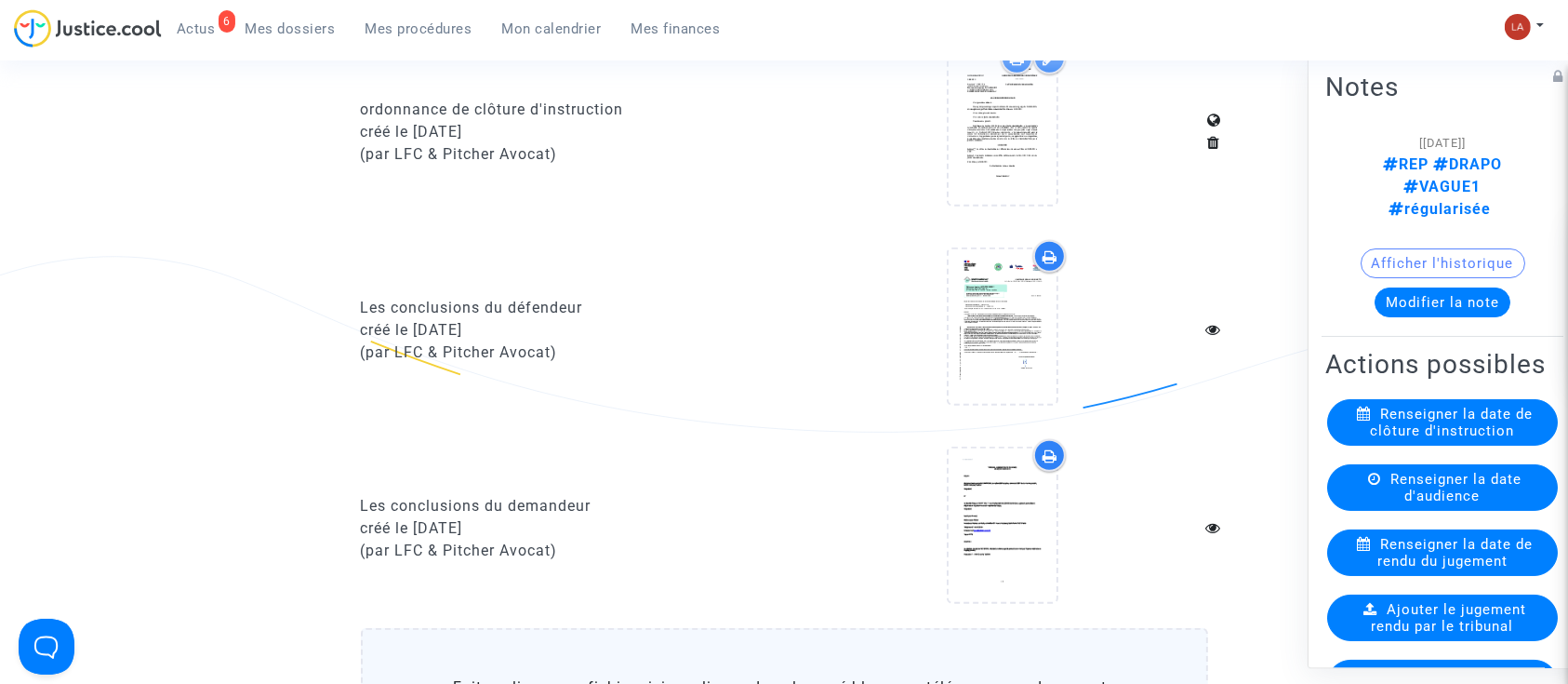
click at [0, 0] on input "Faites glisser vos fichiers ici ou cliquez dans le carré bleu pour téléverser v…" at bounding box center [0, 0] width 0 height 0
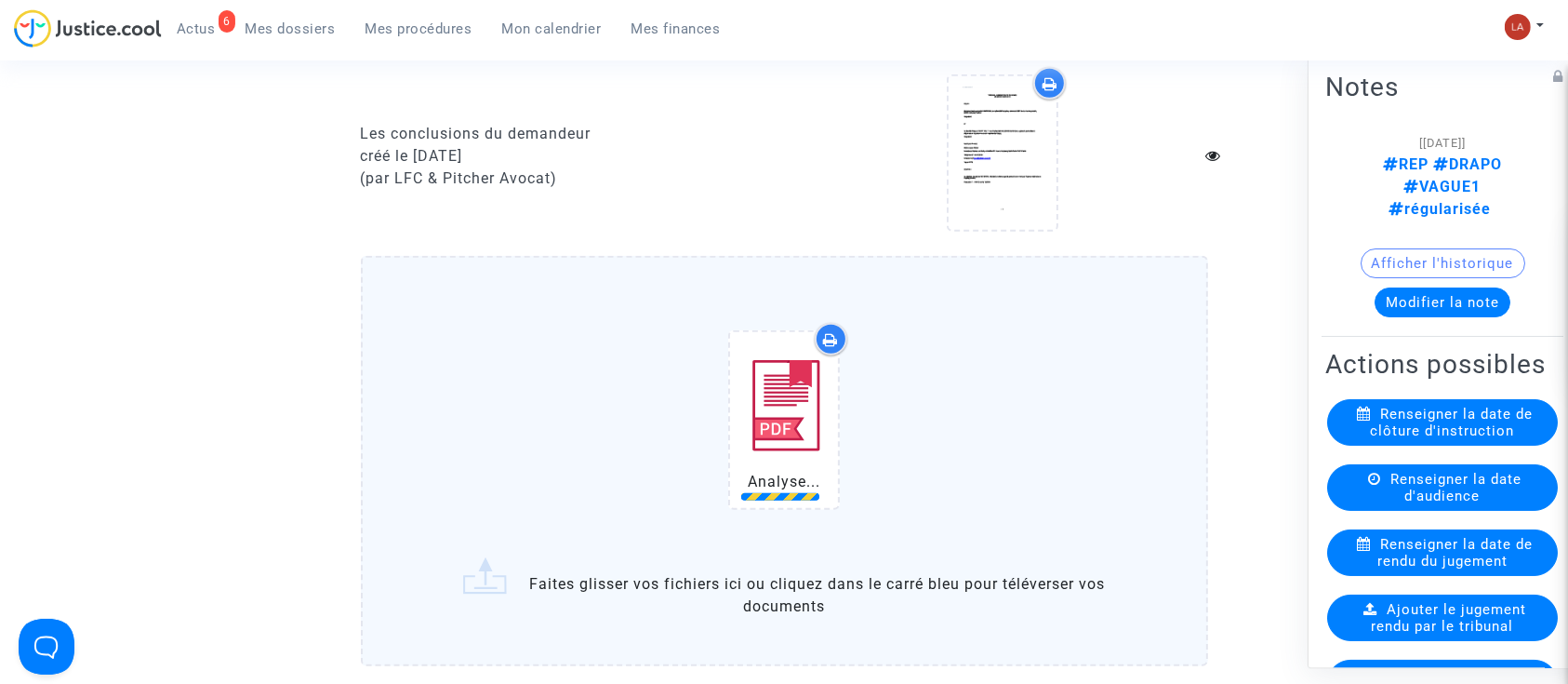
scroll to position [1861, 0]
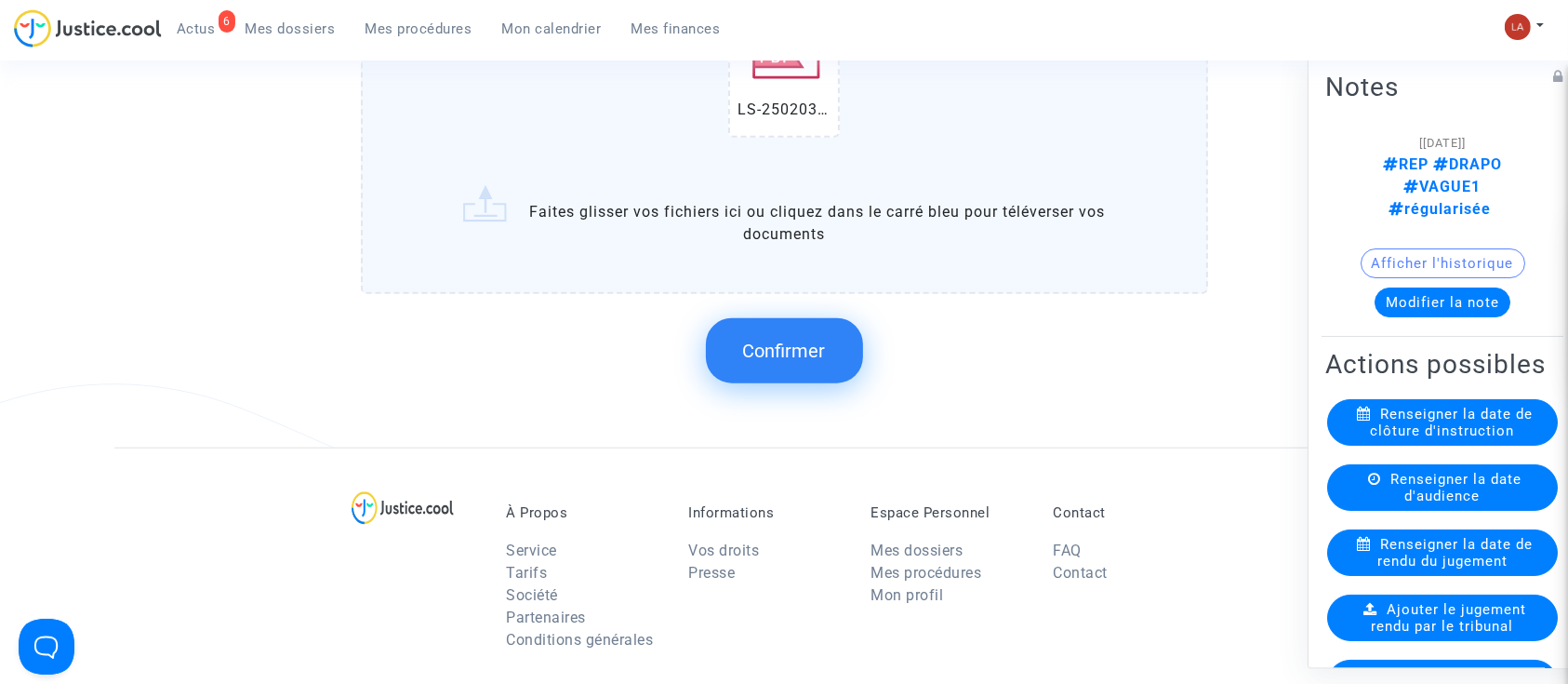
click at [807, 354] on span "Confirmer" at bounding box center [784, 350] width 82 height 23
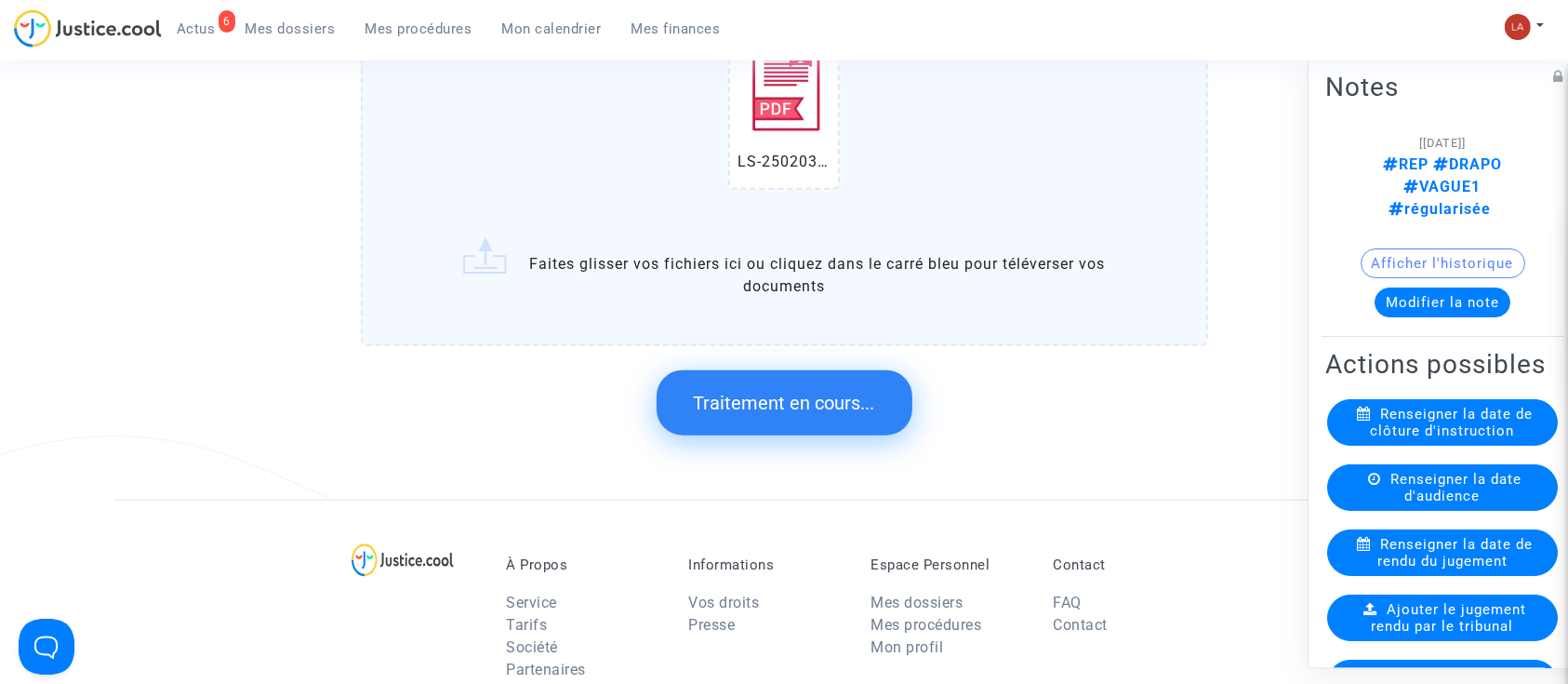
scroll to position [0, 0]
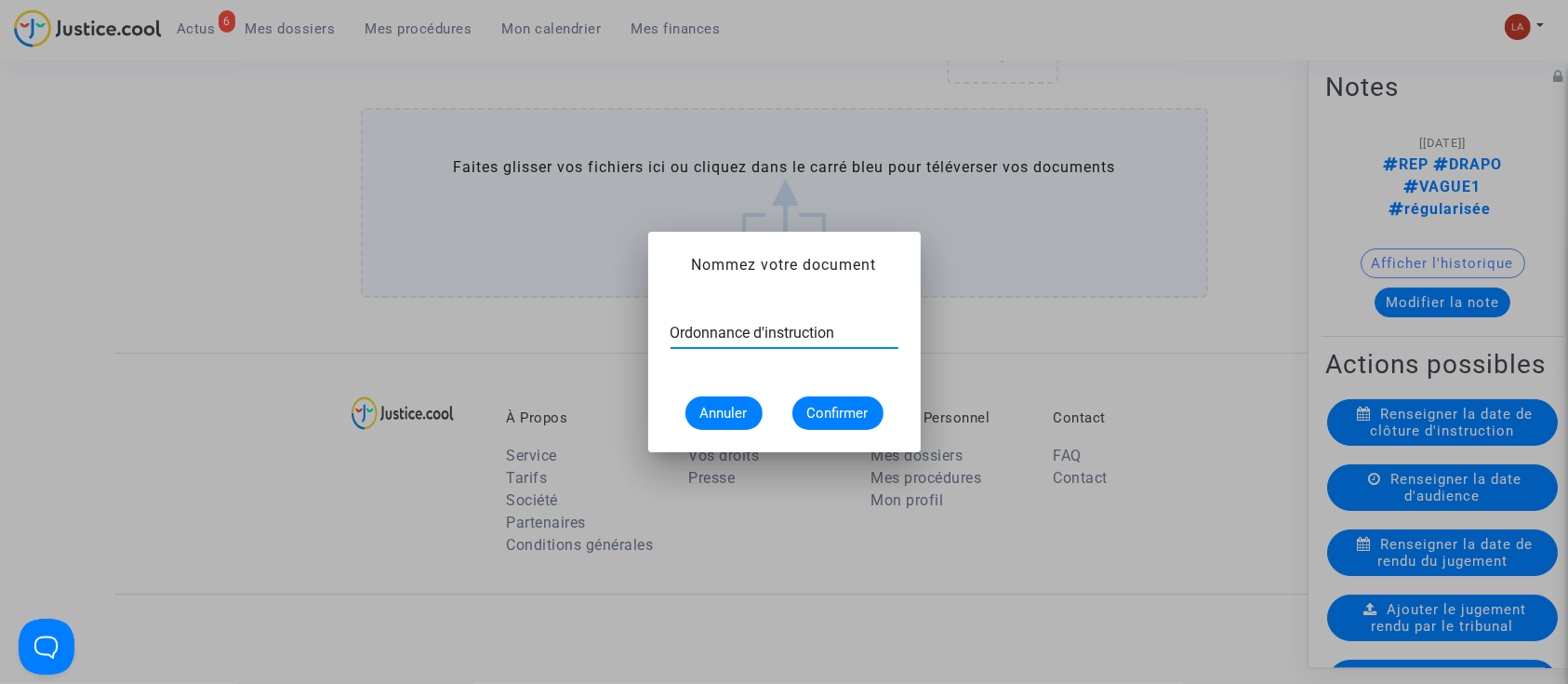
type input "Ordonnance d'instruction"
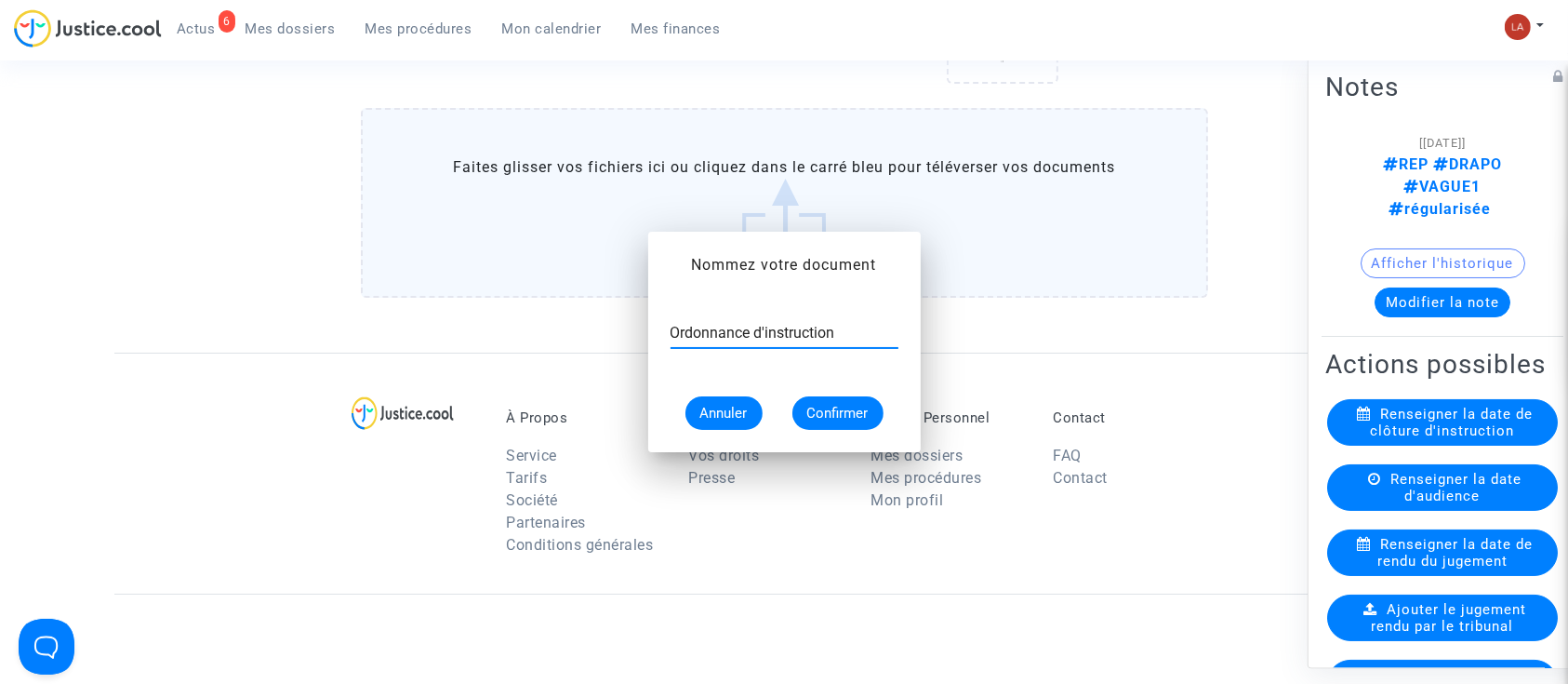
scroll to position [1637, 0]
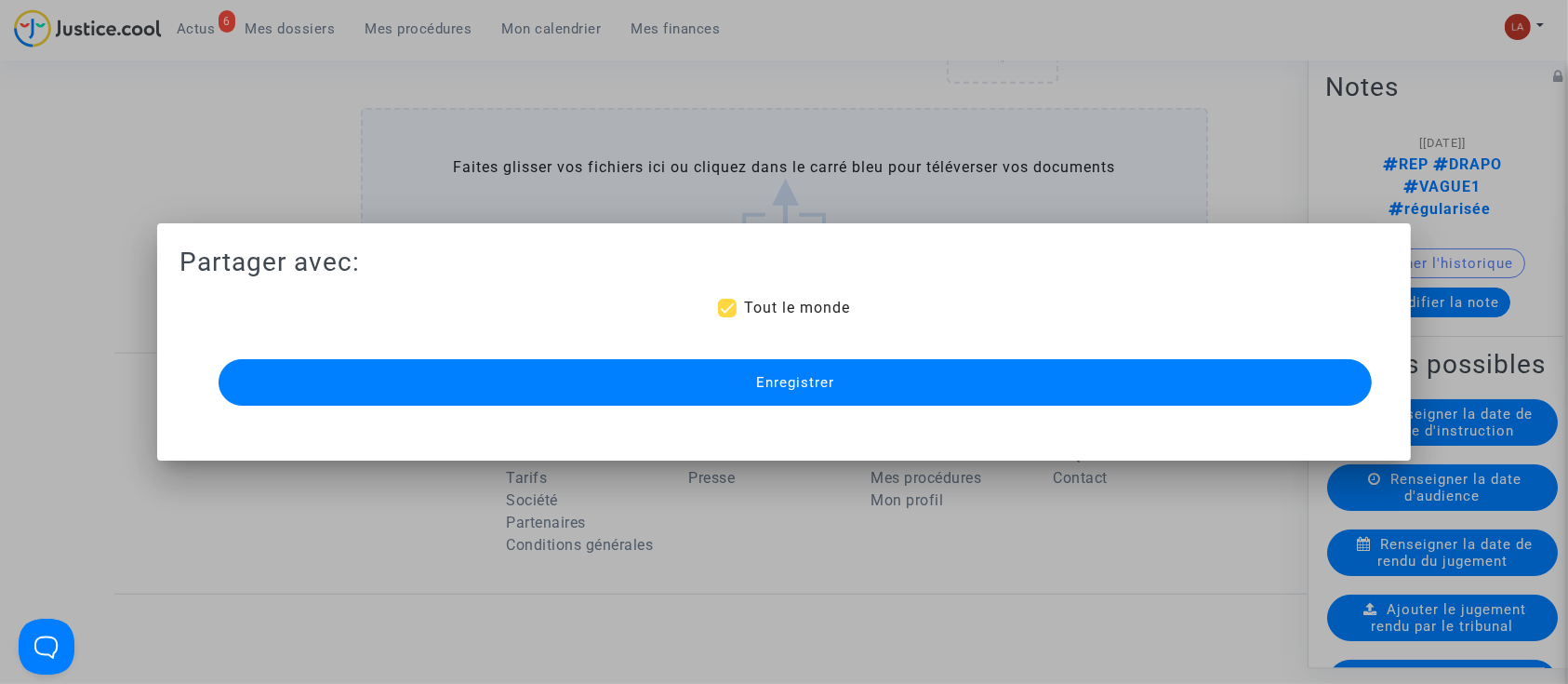
click at [915, 376] on button "Enregistrer" at bounding box center [795, 381] width 1154 height 46
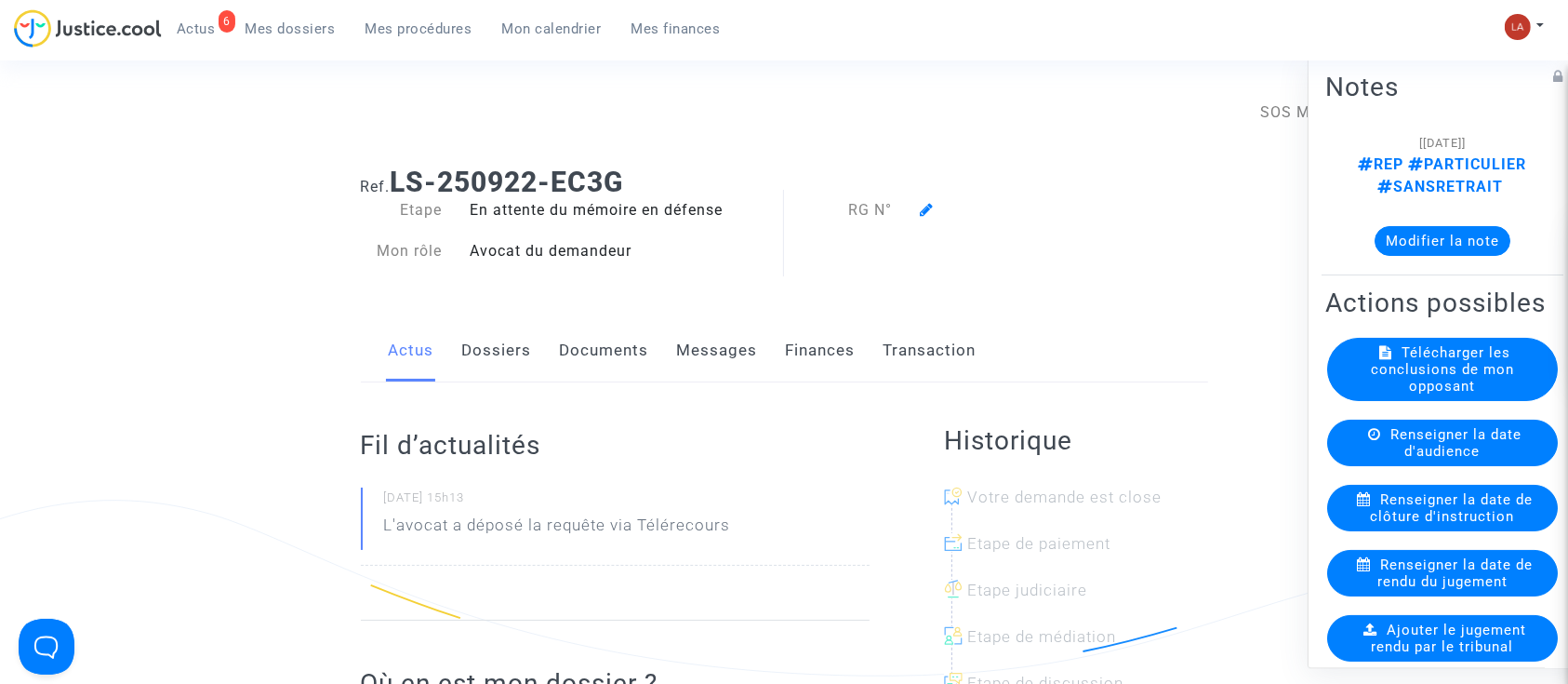
click at [922, 204] on icon at bounding box center [927, 209] width 14 height 15
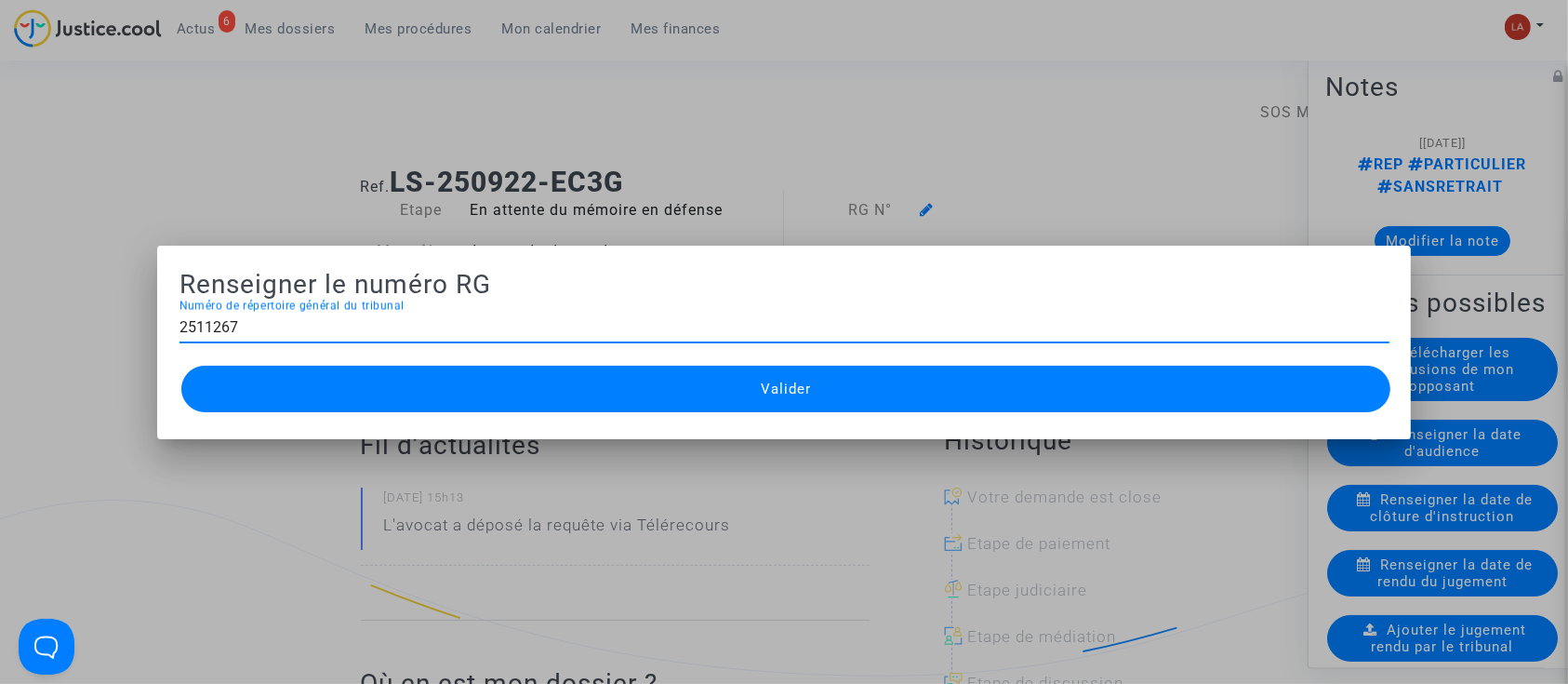
type input "2511267"
click at [684, 393] on button "Valider" at bounding box center [785, 388] width 1210 height 46
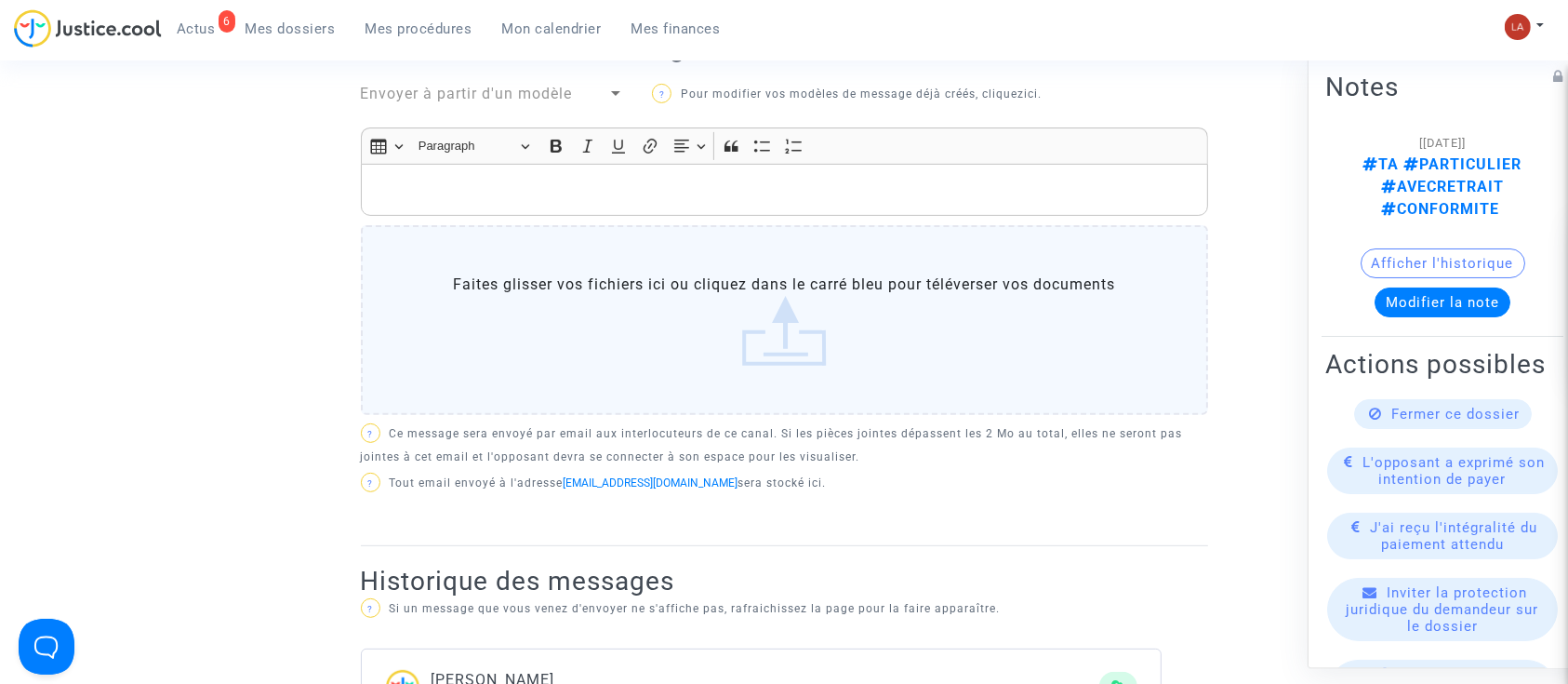
scroll to position [496, 0]
